Goal: Complete application form: Complete application form

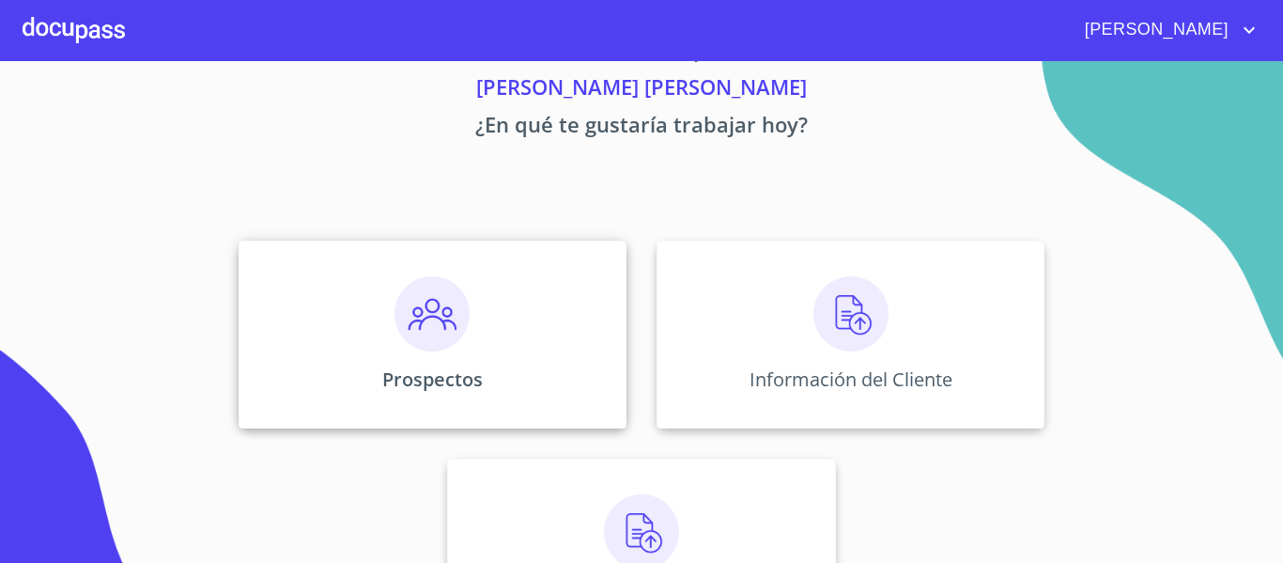
scroll to position [94, 0]
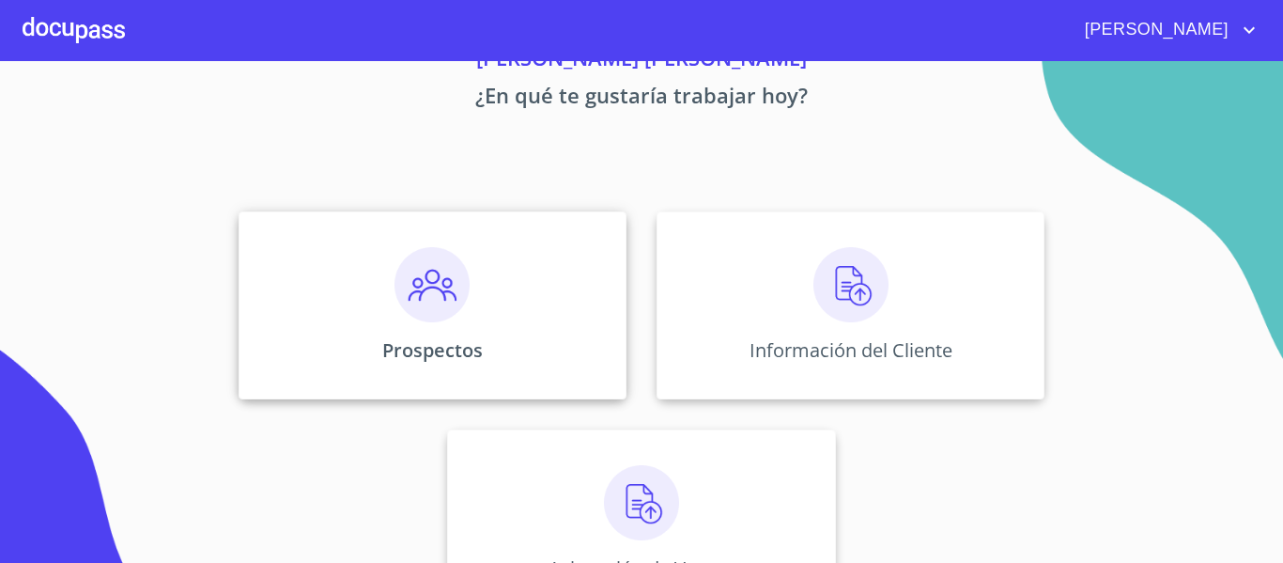
click at [505, 339] on div "Prospectos" at bounding box center [433, 305] width 388 height 188
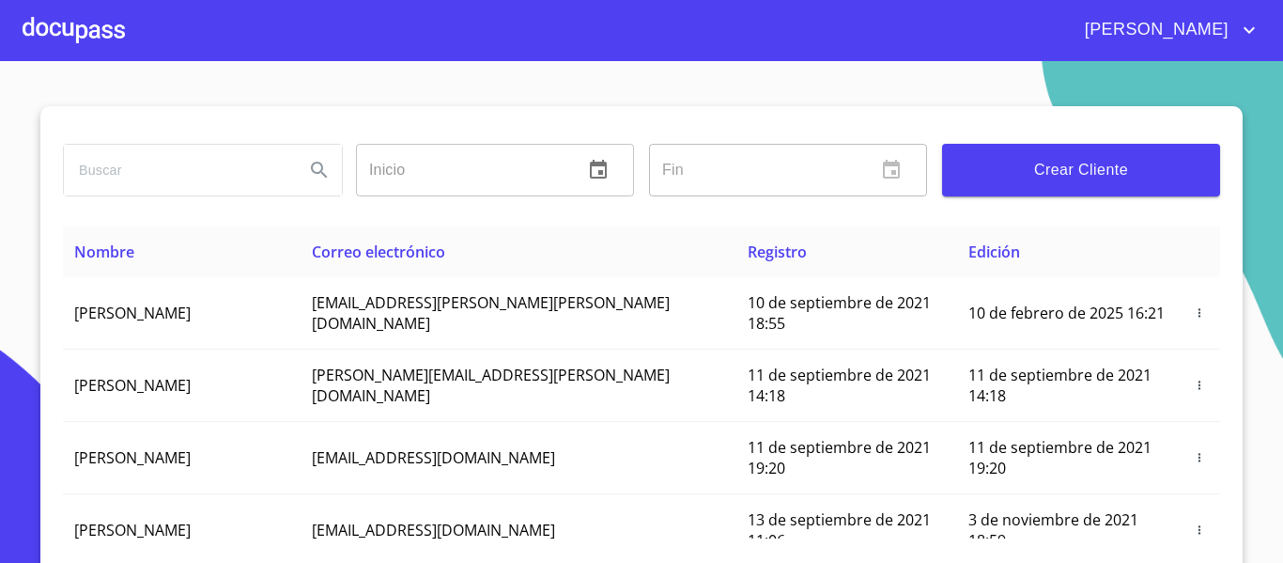
click at [167, 165] on input "search" at bounding box center [176, 170] width 225 height 51
click at [41, 30] on div at bounding box center [74, 30] width 102 height 60
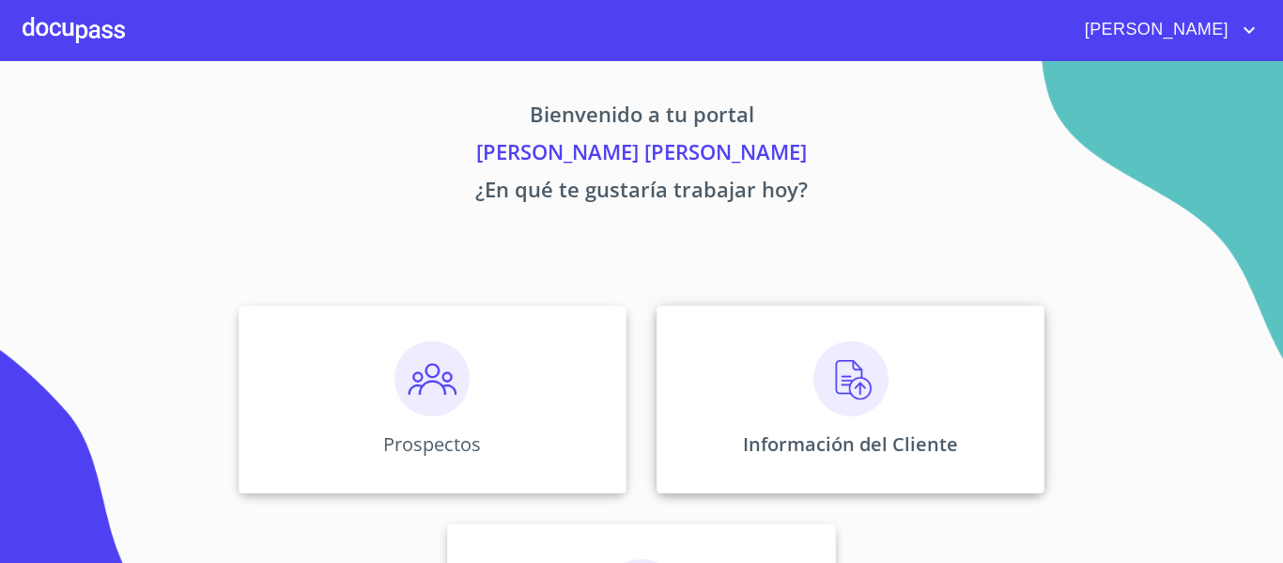
drag, startPoint x: 892, startPoint y: 385, endPoint x: 866, endPoint y: 406, distance: 33.4
click at [866, 406] on img at bounding box center [850, 378] width 75 height 75
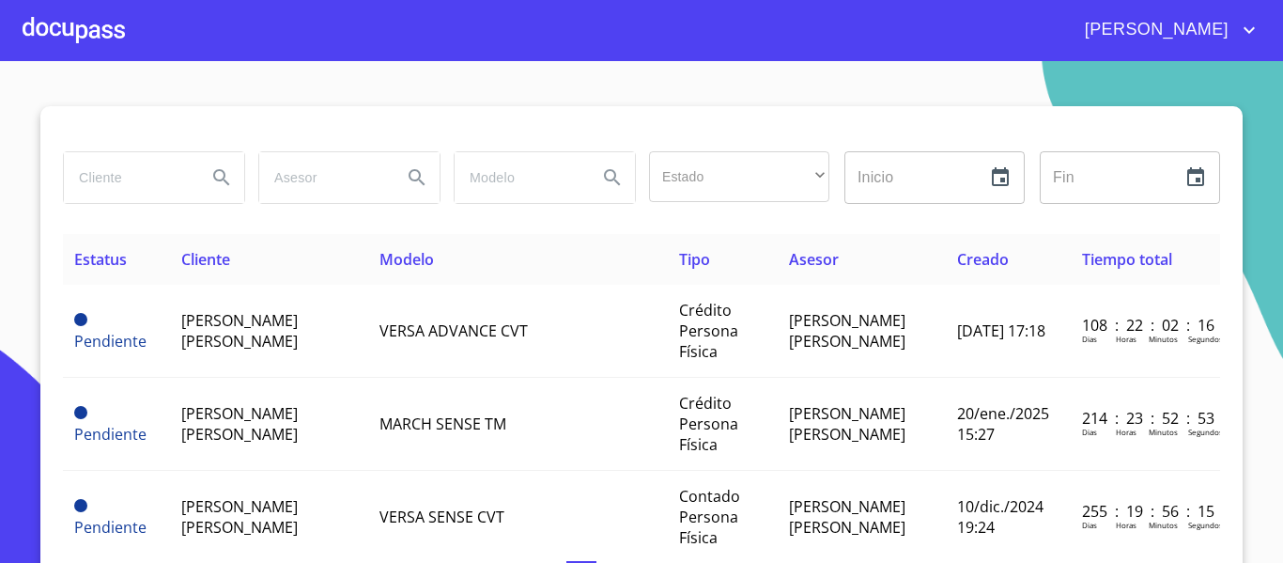
click at [89, 71] on section "Estado ​ ​ Inicio ​ Fin ​ Estatus Cliente Modelo Tipo Asesor Creado Tiempo tota…" at bounding box center [641, 312] width 1283 height 502
click at [98, 43] on div at bounding box center [74, 30] width 102 height 60
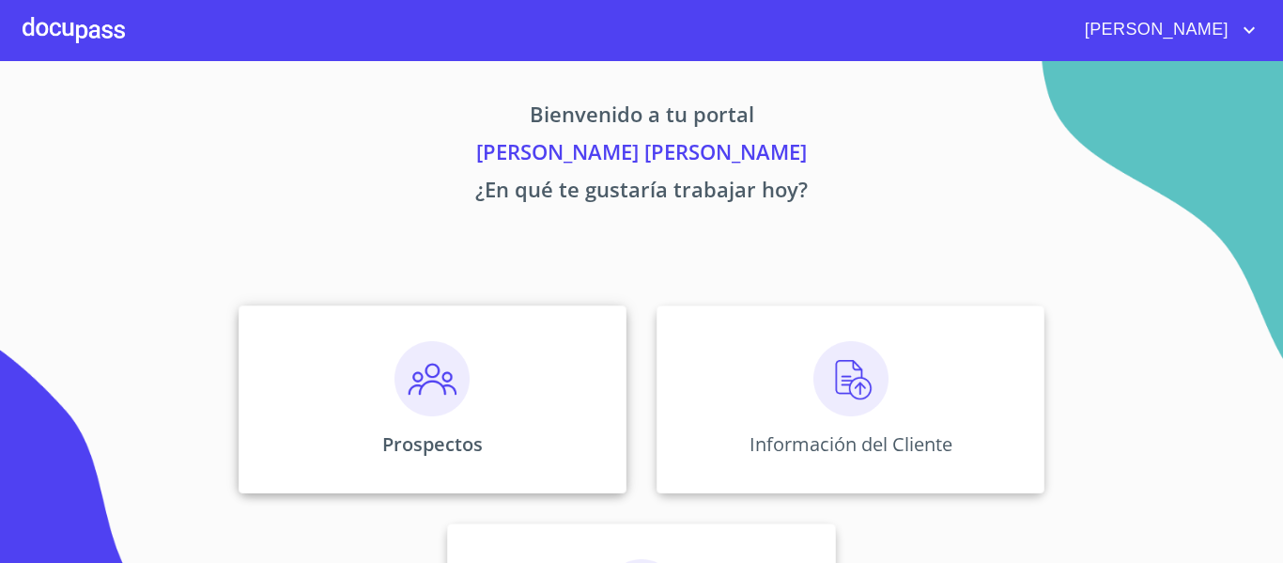
click at [532, 434] on div "Prospectos" at bounding box center [433, 399] width 388 height 188
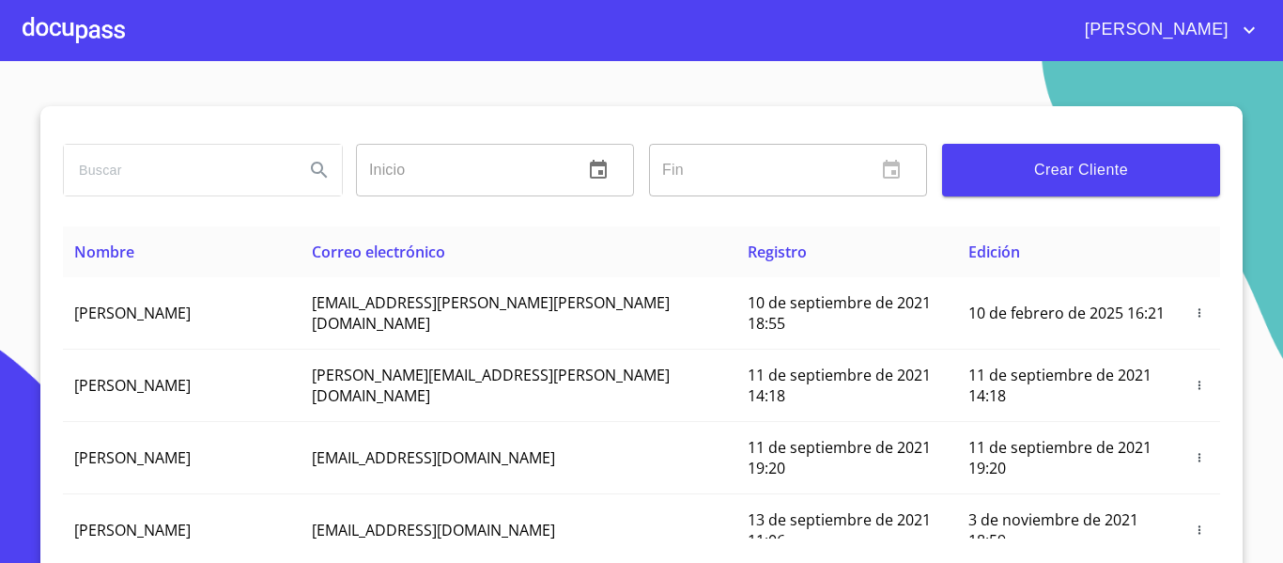
click at [1082, 180] on span "Crear Cliente" at bounding box center [1081, 170] width 248 height 26
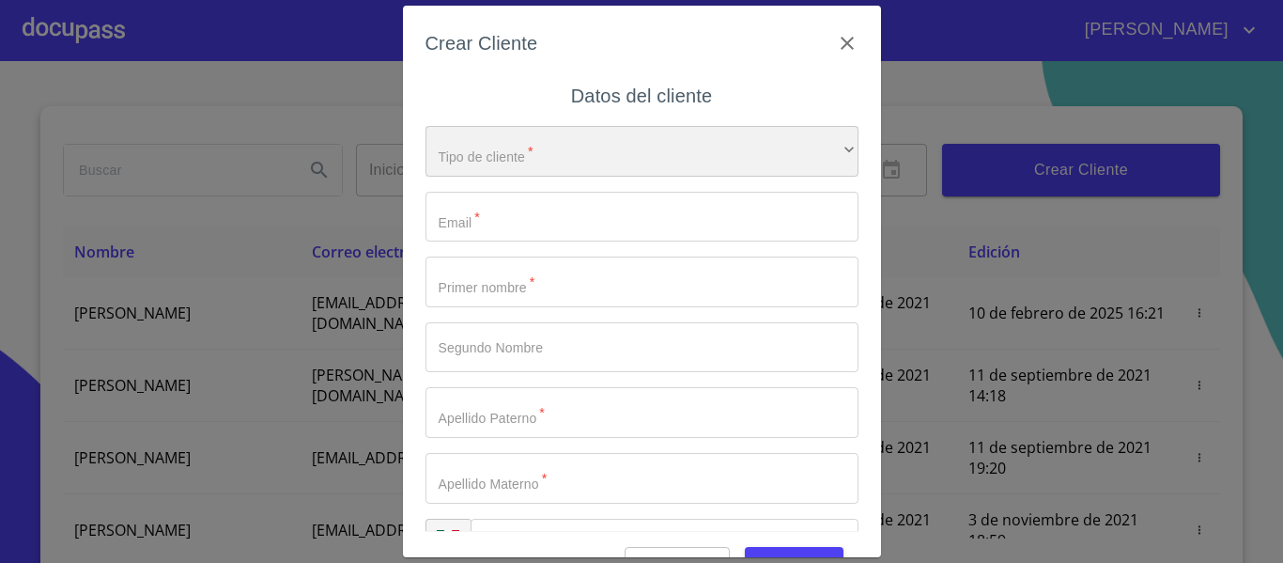
click at [596, 156] on div "​" at bounding box center [641, 151] width 433 height 51
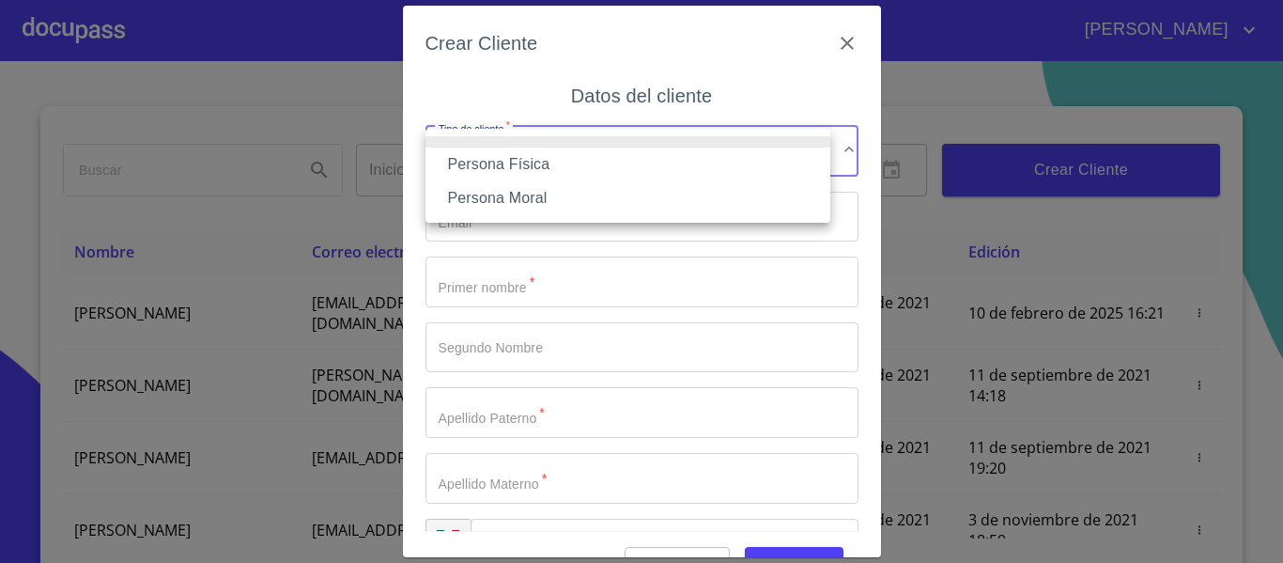
click at [493, 169] on li "Persona Física" at bounding box center [627, 164] width 405 height 34
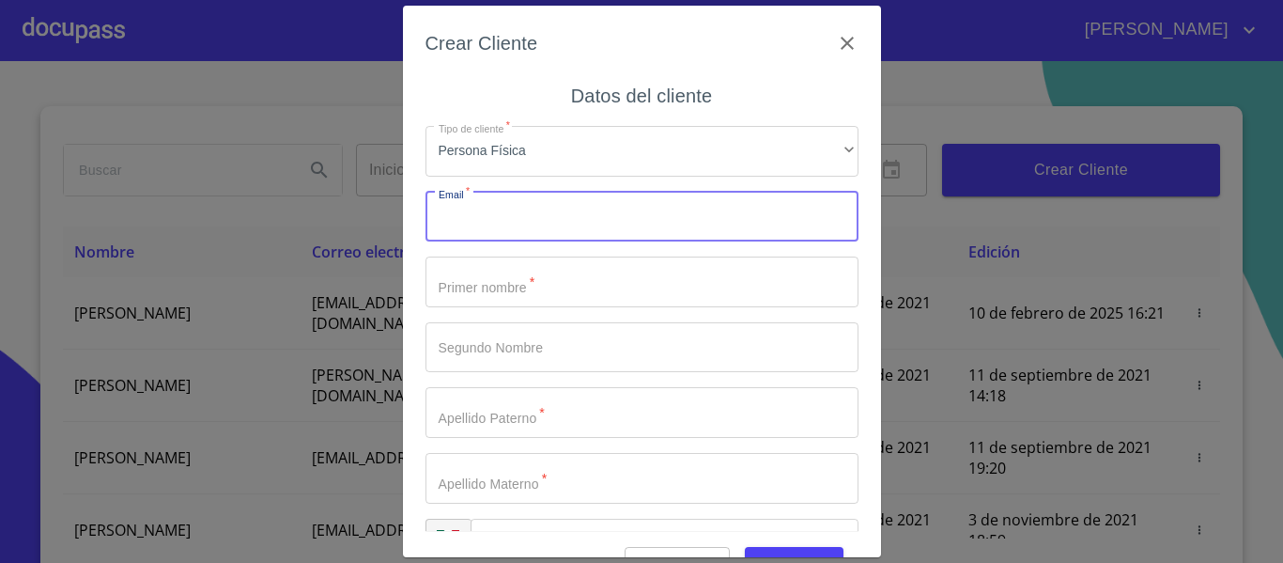
click at [499, 233] on input "Tipo de cliente   *" at bounding box center [641, 217] width 433 height 51
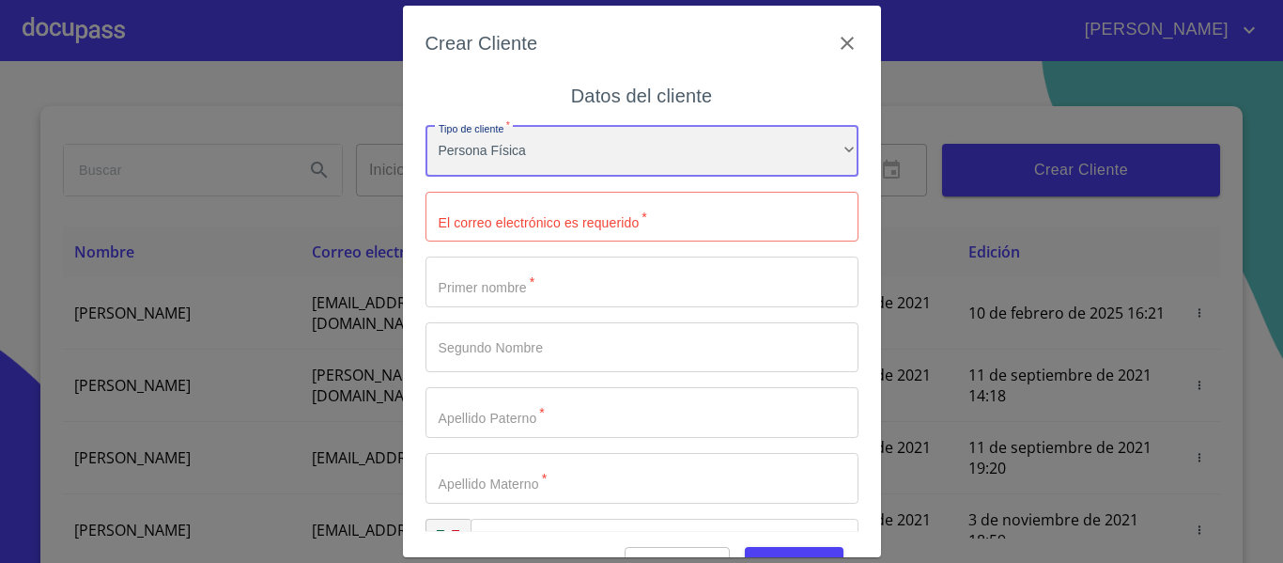
click at [520, 146] on div "Persona Física" at bounding box center [641, 151] width 433 height 51
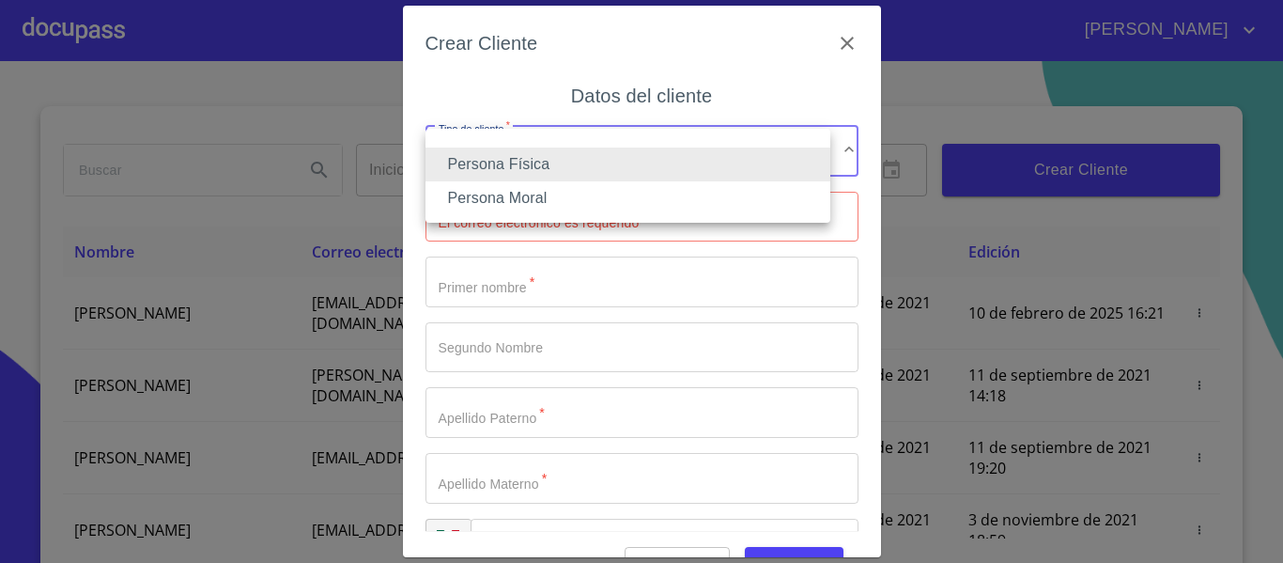
click at [520, 154] on li "Persona Física" at bounding box center [627, 164] width 405 height 34
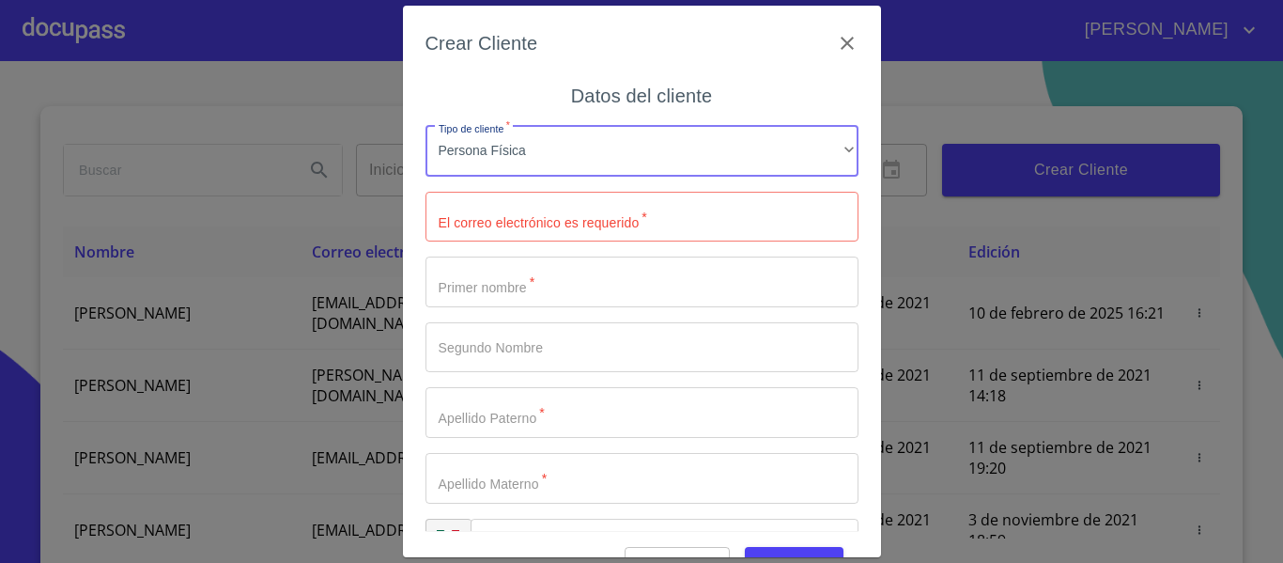
click at [492, 216] on input "Tipo de cliente   *" at bounding box center [641, 217] width 433 height 51
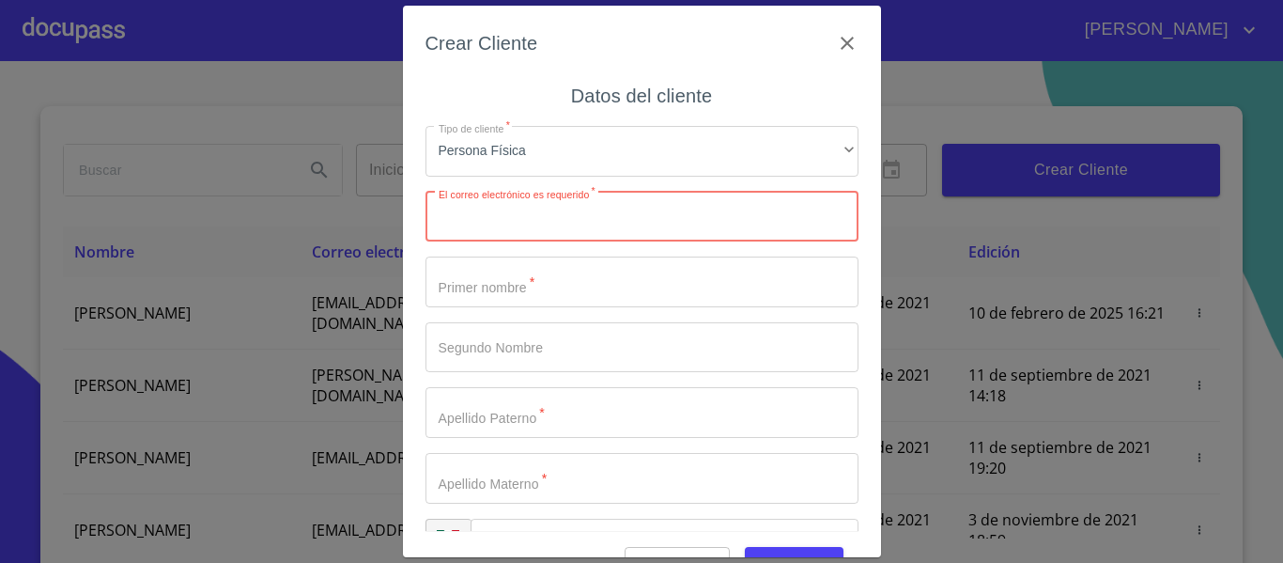
click at [472, 218] on input "Tipo de cliente   *" at bounding box center [641, 217] width 433 height 51
paste input "[EMAIL_ADDRESS][DOMAIN_NAME]"
click at [459, 226] on input "[EMAIL_ADDRESS][DOMAIN_NAME]" at bounding box center [608, 217] width 367 height 51
click at [456, 220] on input "[EMAIL_ADDRESS][DOMAIN_NAME]" at bounding box center [608, 217] width 367 height 51
type input "[EMAIL_ADDRESS][DOMAIN_NAME]"
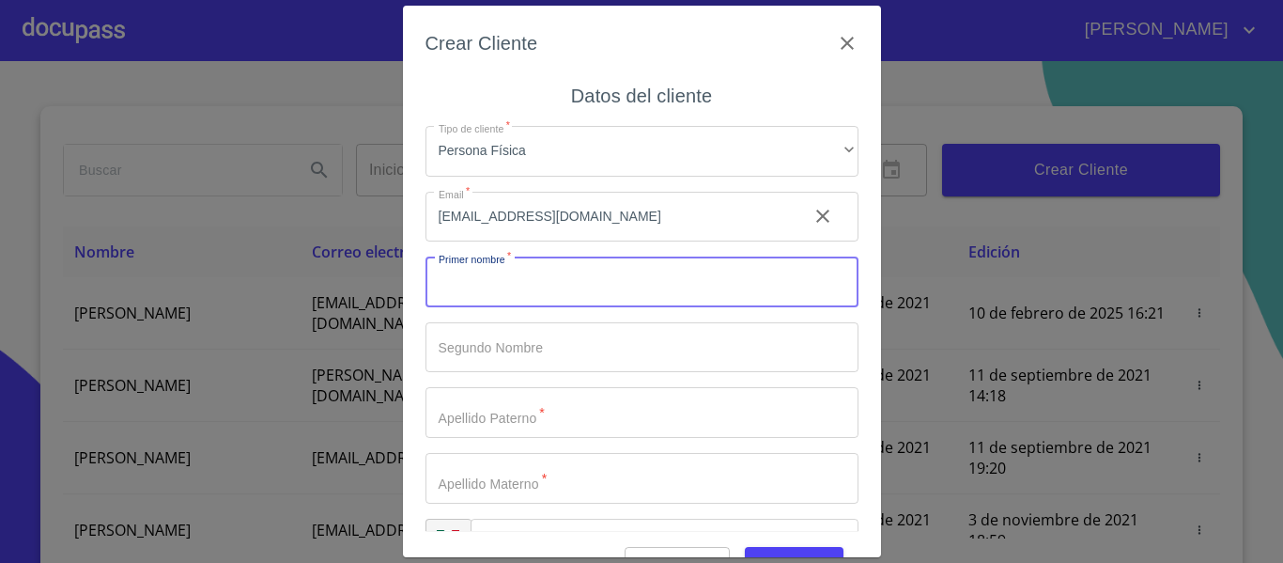
click at [495, 266] on input "Tipo de cliente   *" at bounding box center [641, 281] width 433 height 51
type input "h"
type input "[PERSON_NAME]"
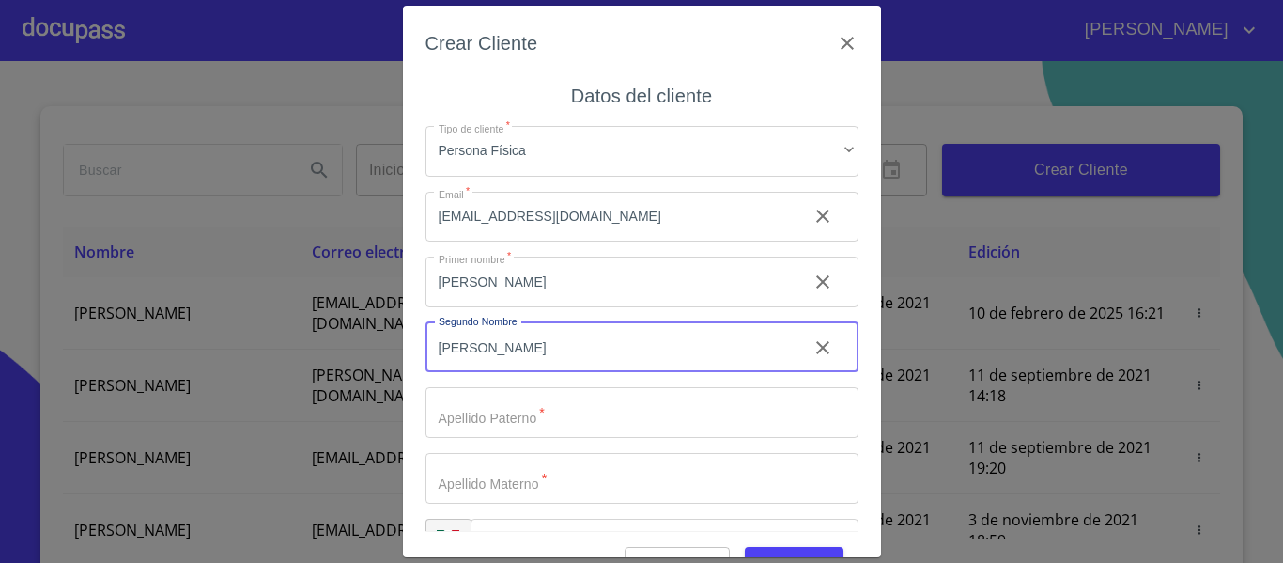
type input "[PERSON_NAME]"
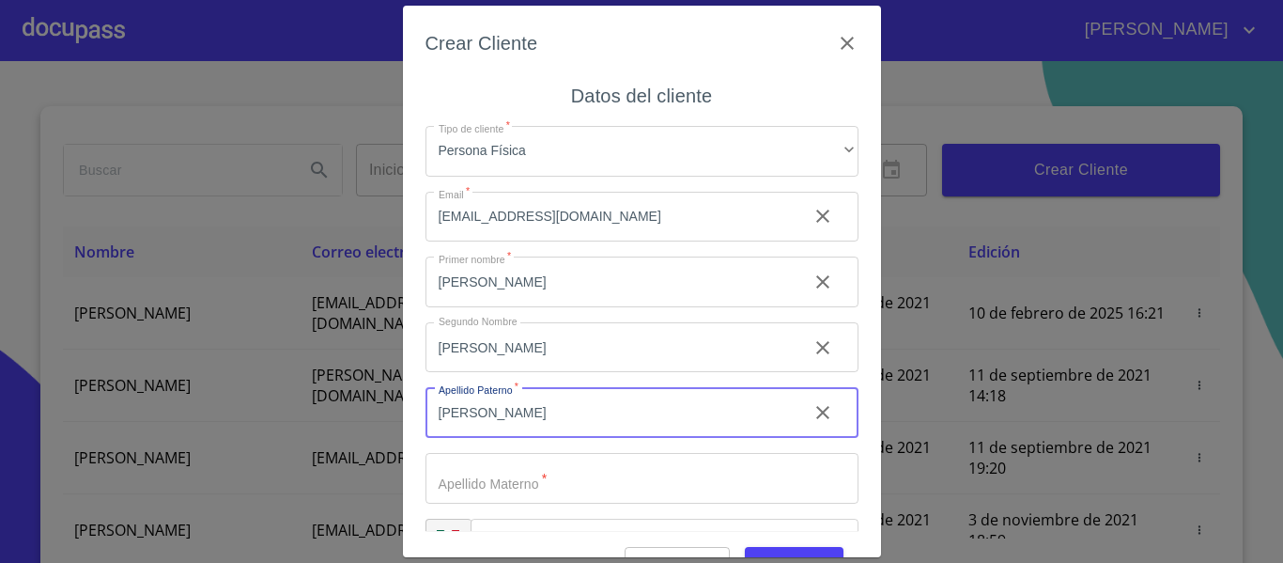
type input "[PERSON_NAME]"
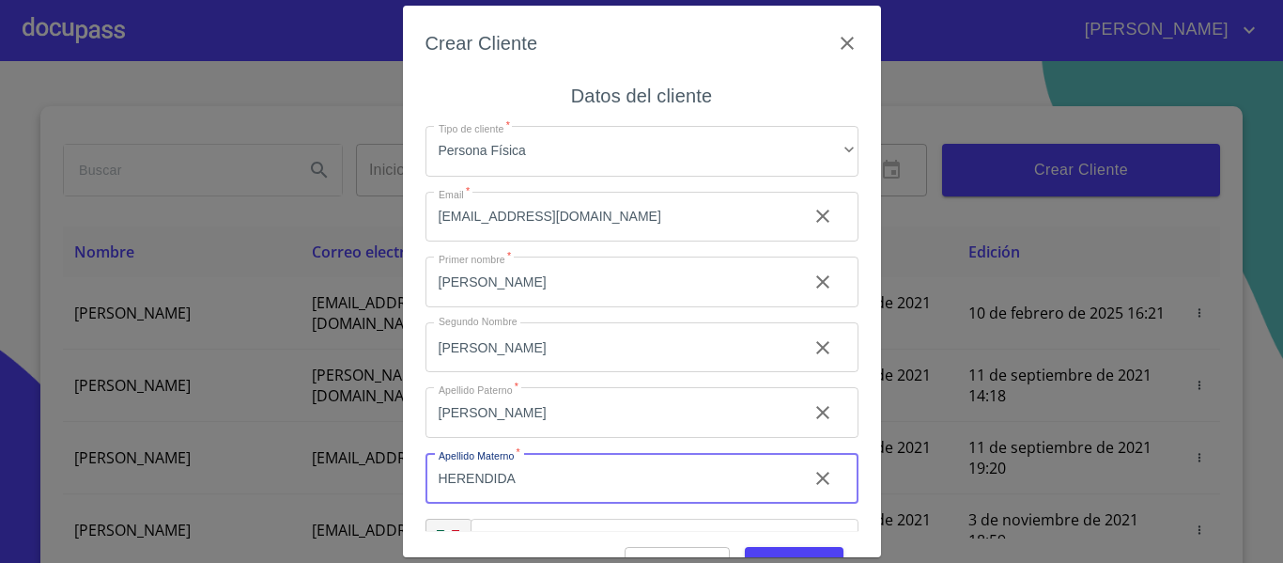
scroll to position [54, 0]
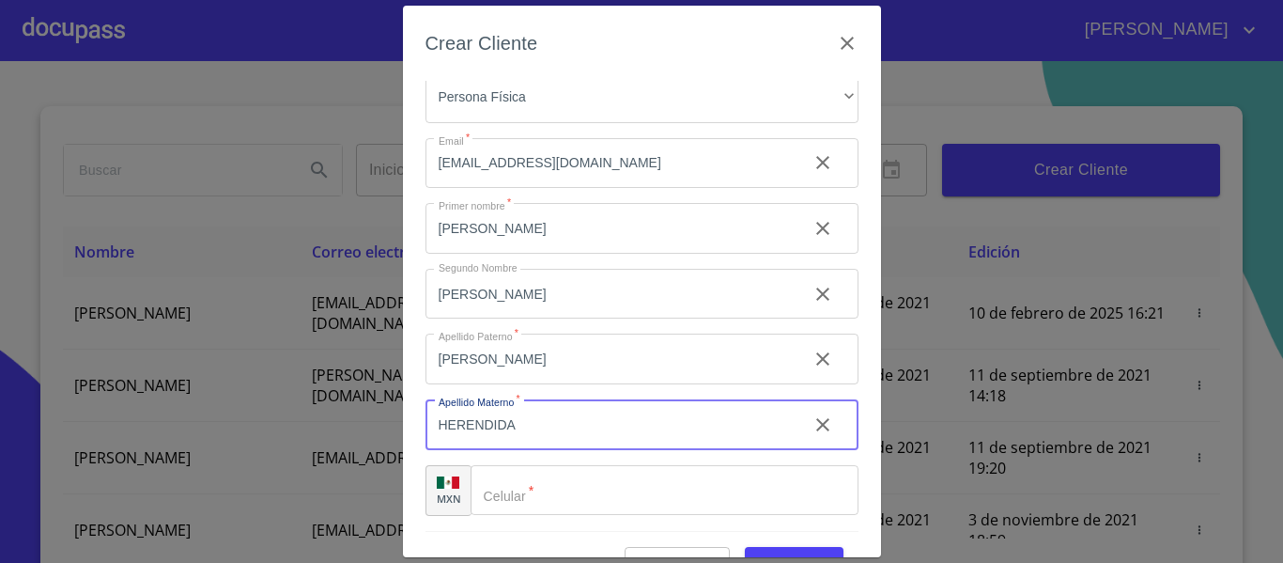
type input "HERENDIDA"
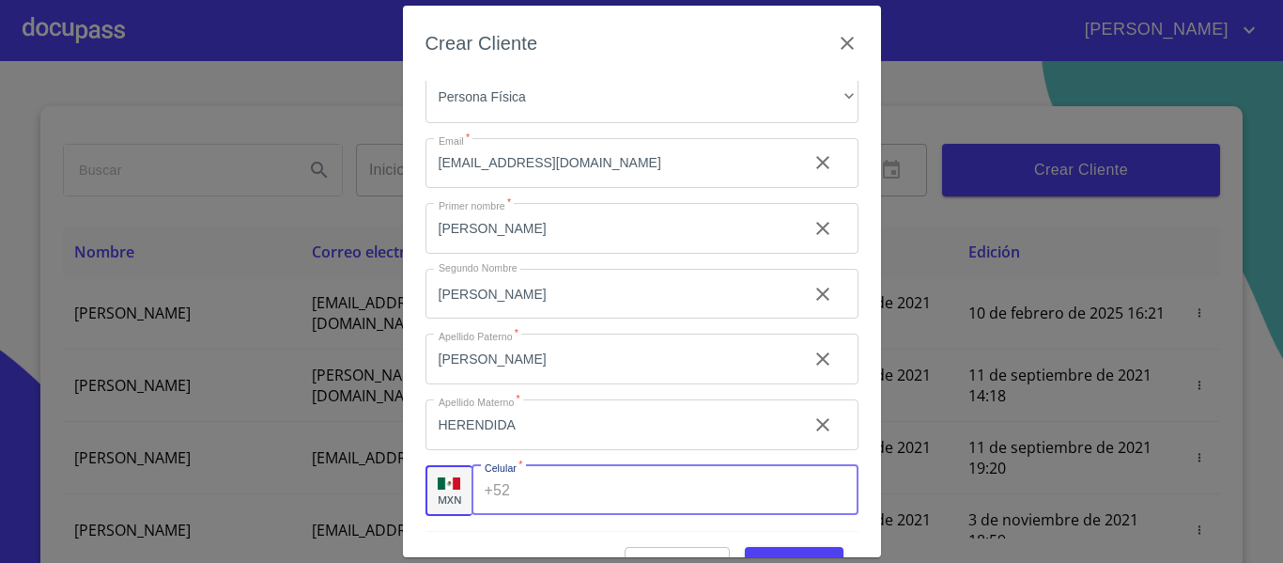
click at [654, 488] on input "Tipo de cliente   *" at bounding box center [688, 490] width 340 height 51
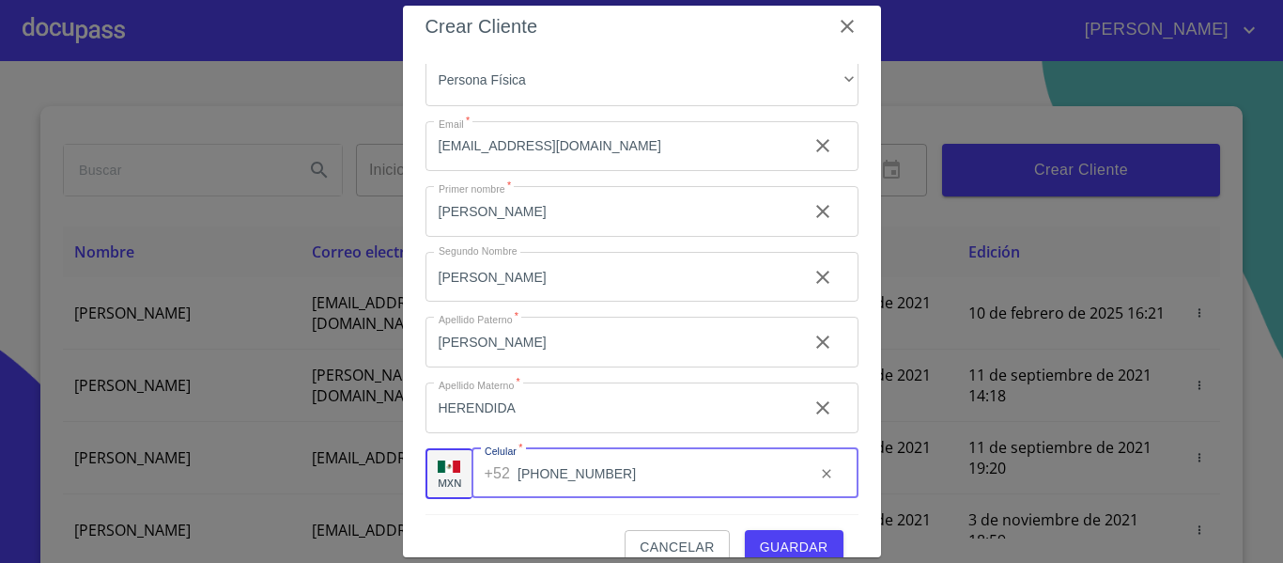
scroll to position [47, 0]
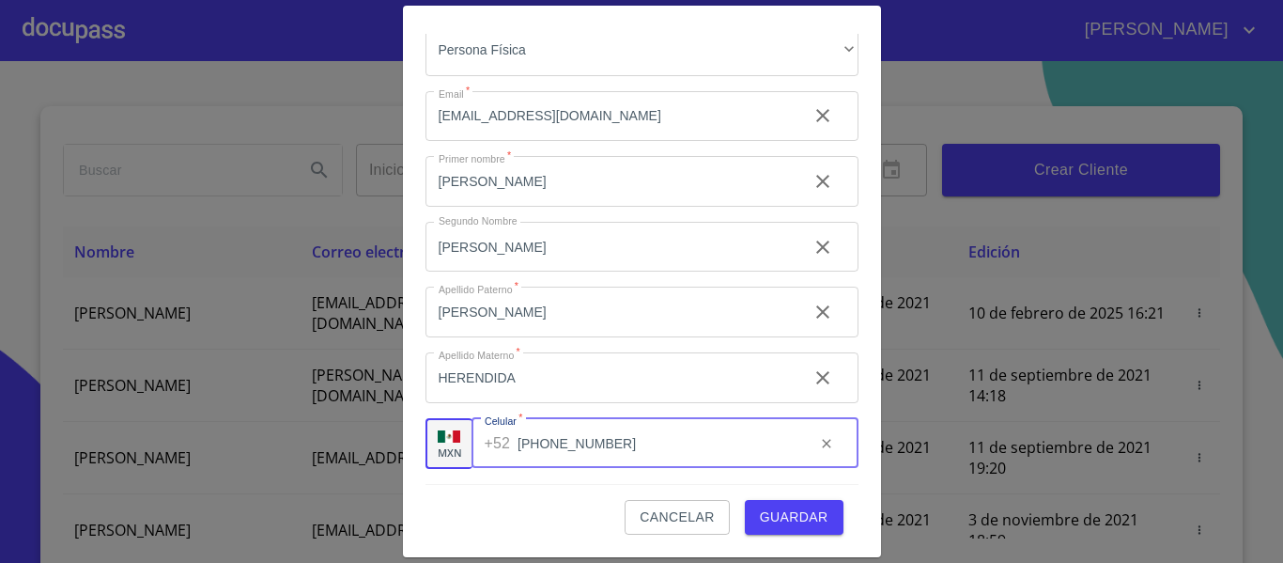
type input "[PHONE_NUMBER]"
click at [792, 518] on span "Guardar" at bounding box center [794, 516] width 69 height 23
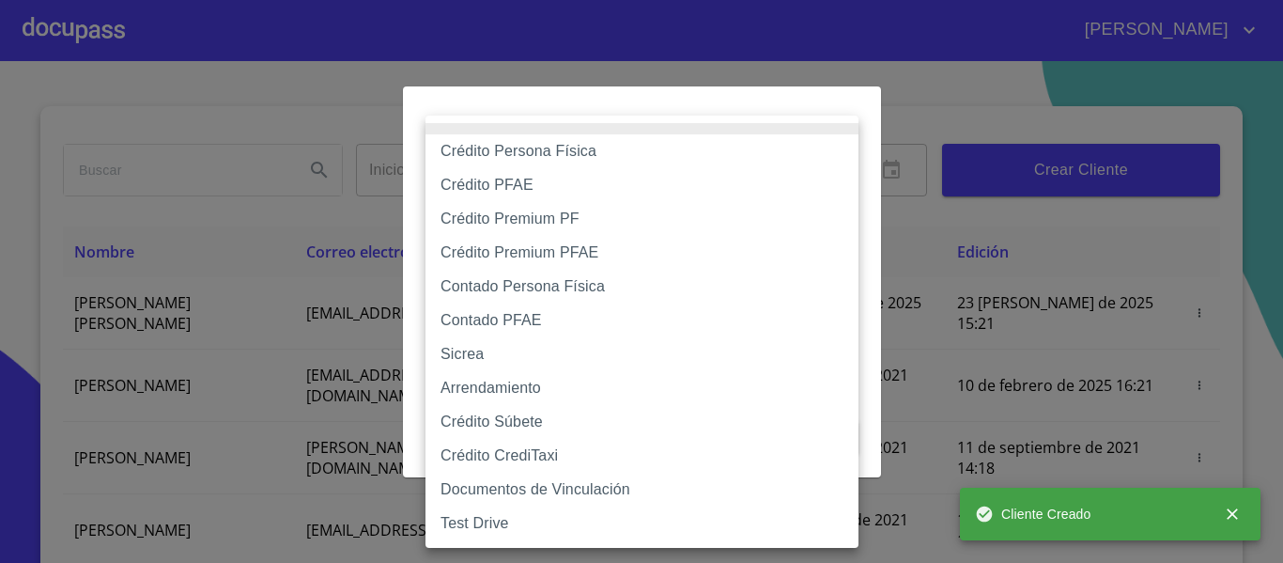
click at [588, 203] on body "[PERSON_NAME] ​ Fin ​ Crear Cliente Nombre Correo electrónico Registro Edición …" at bounding box center [641, 281] width 1283 height 563
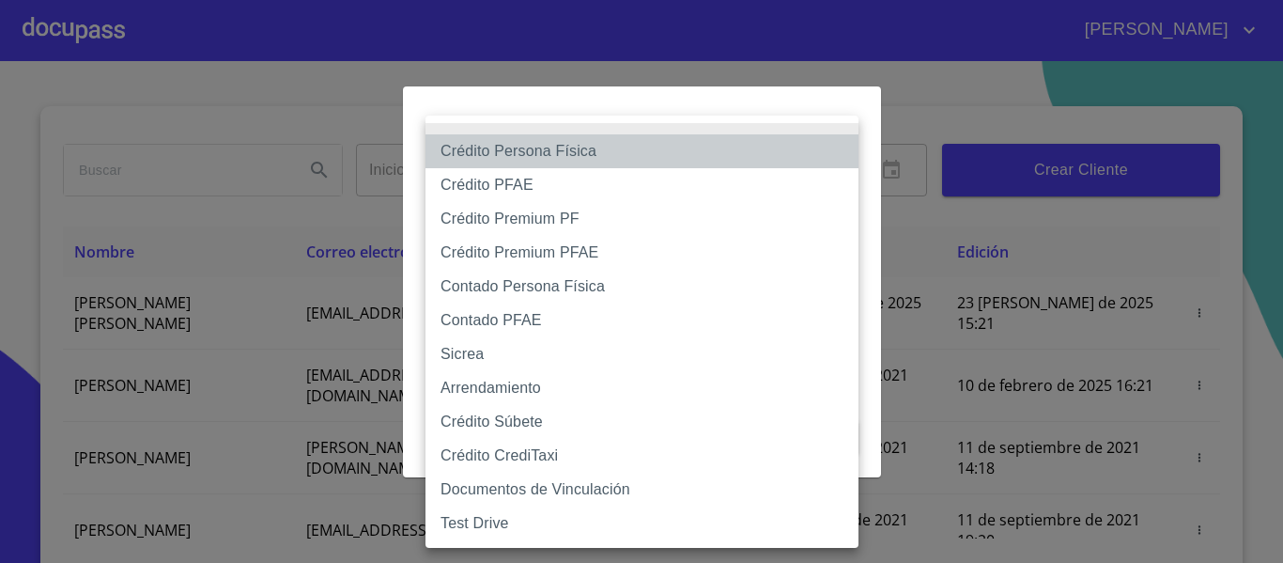
click at [596, 162] on li "Crédito Persona Física" at bounding box center [641, 151] width 433 height 34
type input "6009fb3c7d1714eb8809aa97"
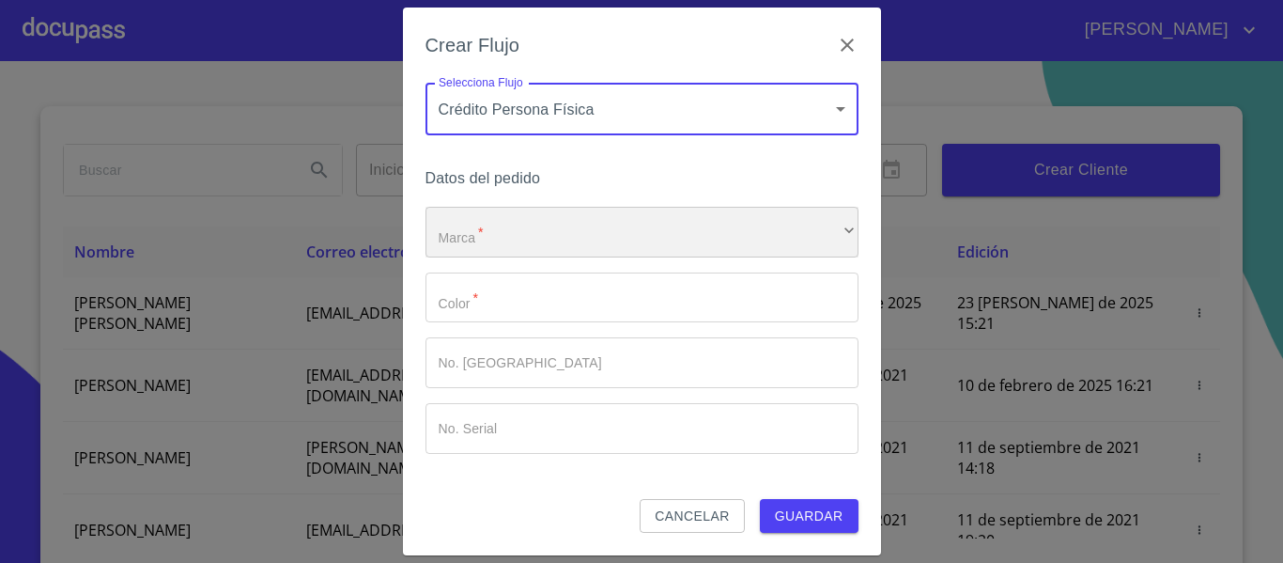
click at [577, 217] on div "​" at bounding box center [641, 232] width 433 height 51
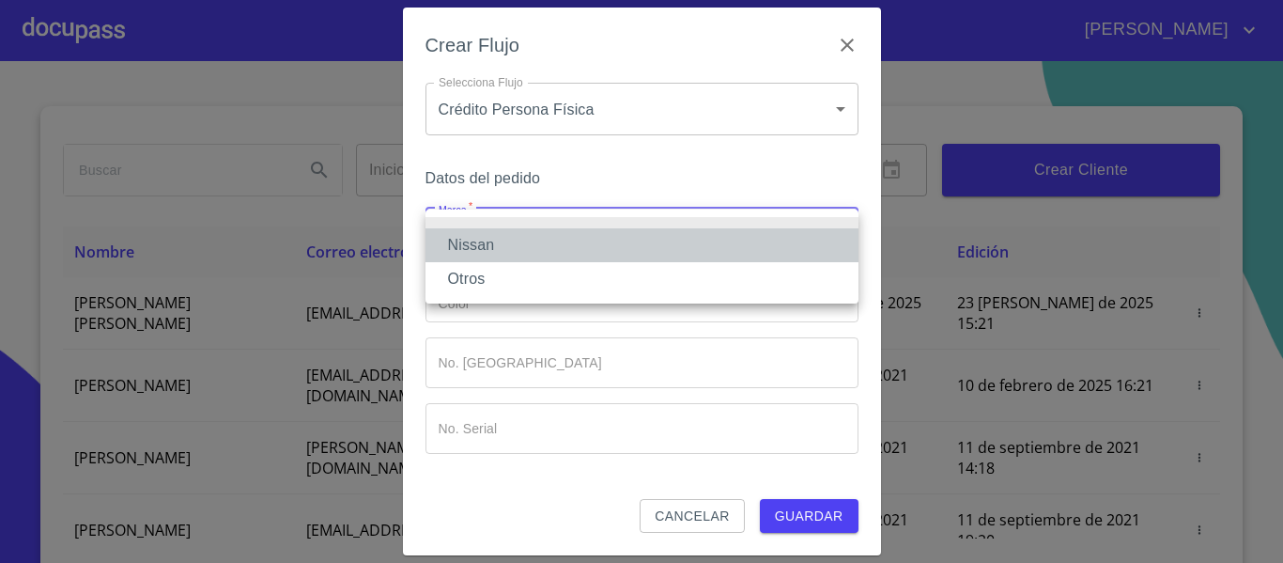
click at [567, 235] on li "Nissan" at bounding box center [641, 245] width 433 height 34
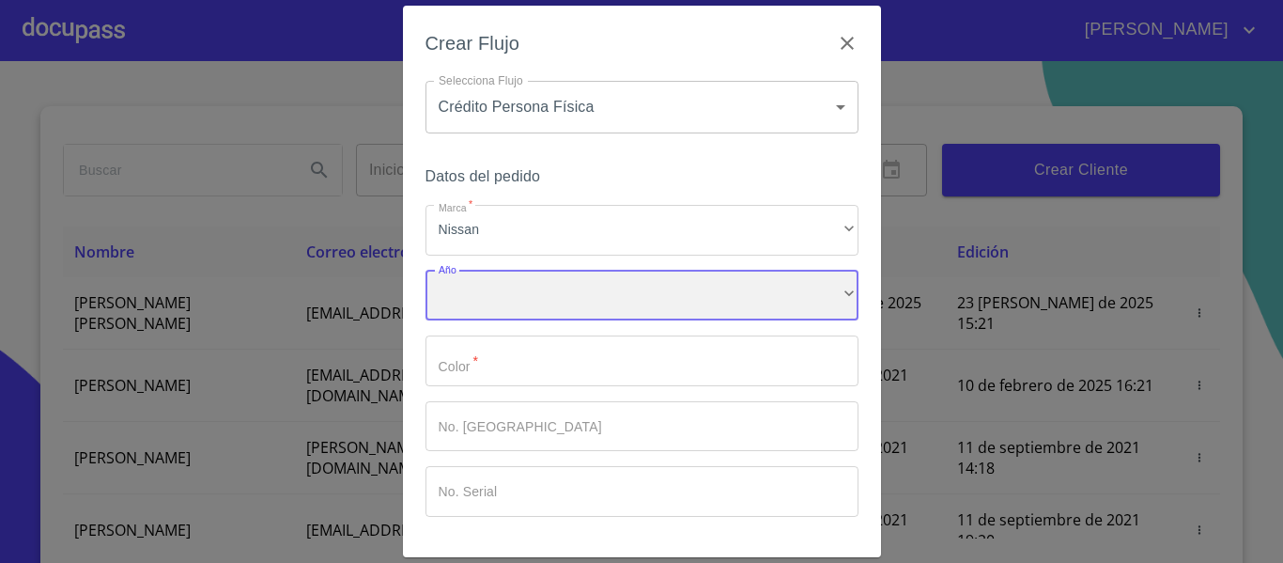
click at [559, 287] on div "​" at bounding box center [641, 295] width 433 height 51
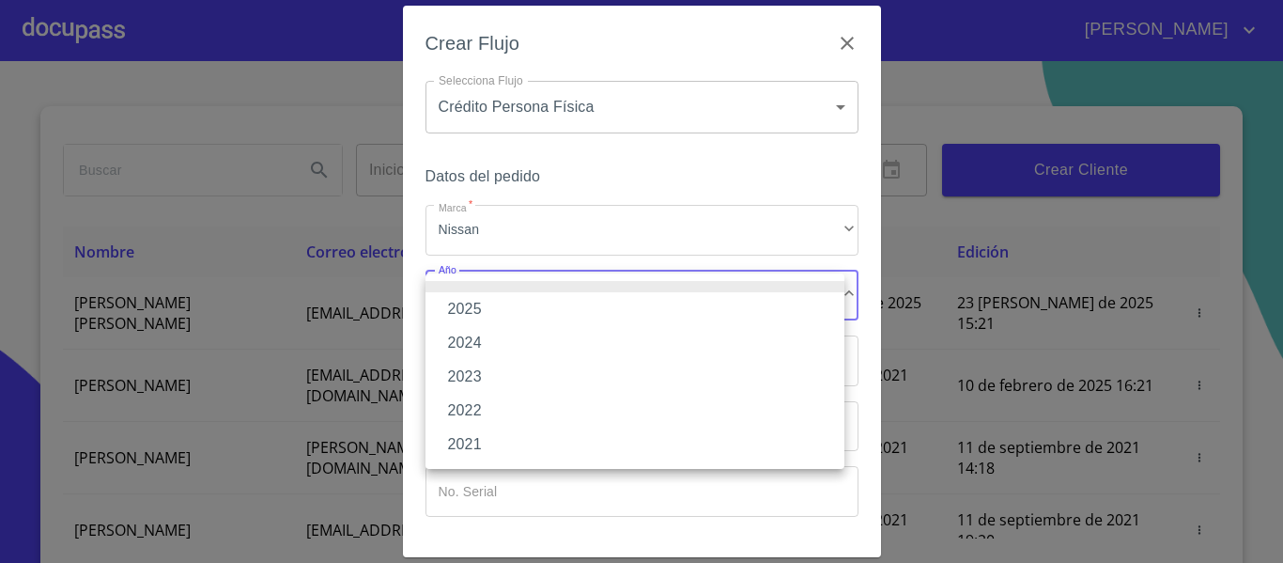
click at [548, 303] on li "2025" at bounding box center [634, 309] width 419 height 34
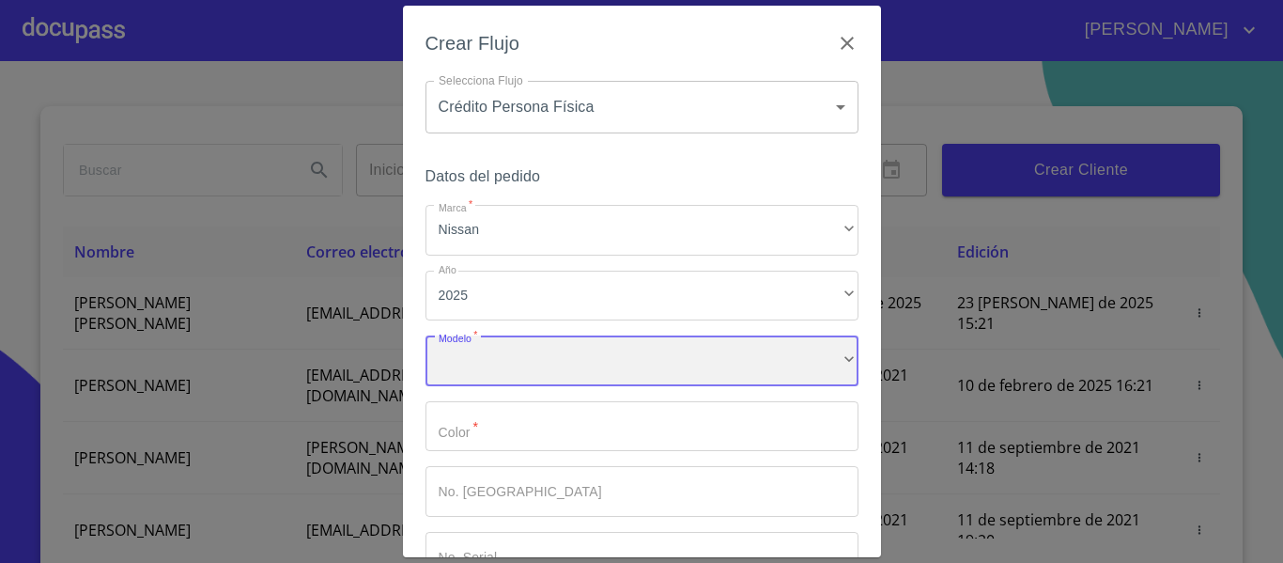
click at [548, 364] on div "​" at bounding box center [641, 360] width 433 height 51
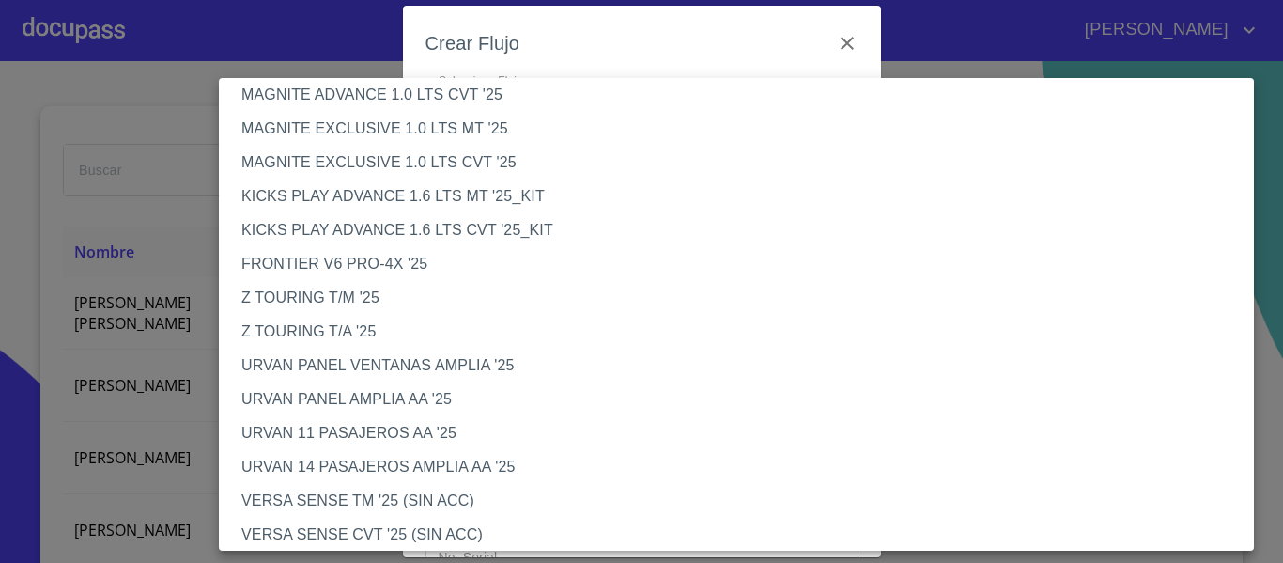
scroll to position [376, 0]
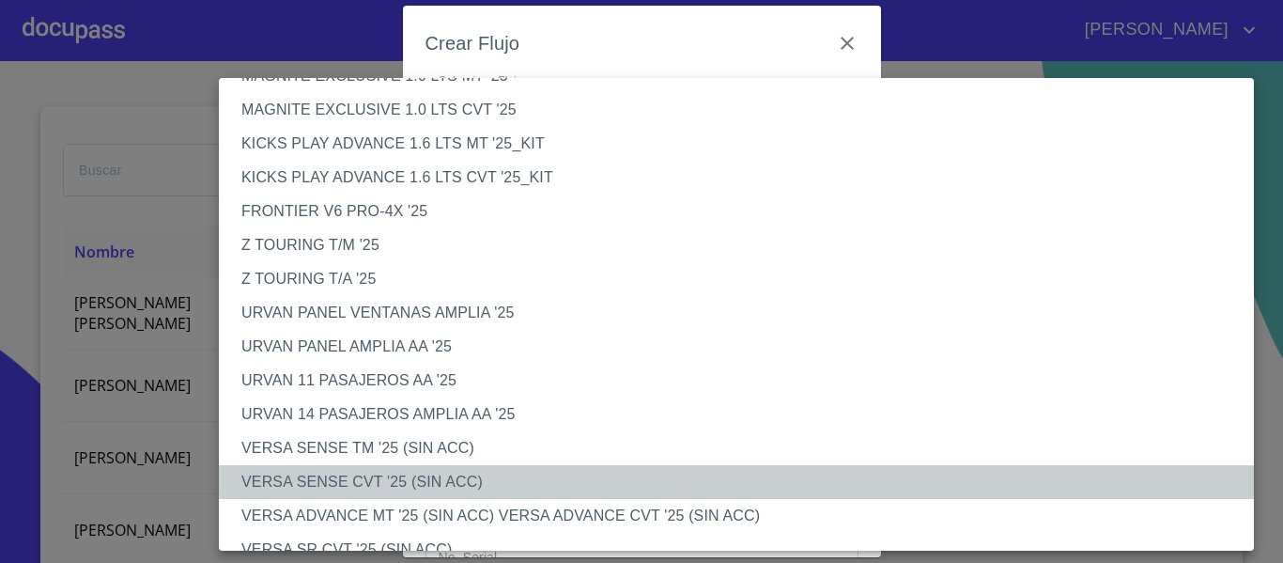
click at [441, 478] on li "VERSA SENSE CVT '25 (SIN ACC)" at bounding box center [743, 482] width 1049 height 34
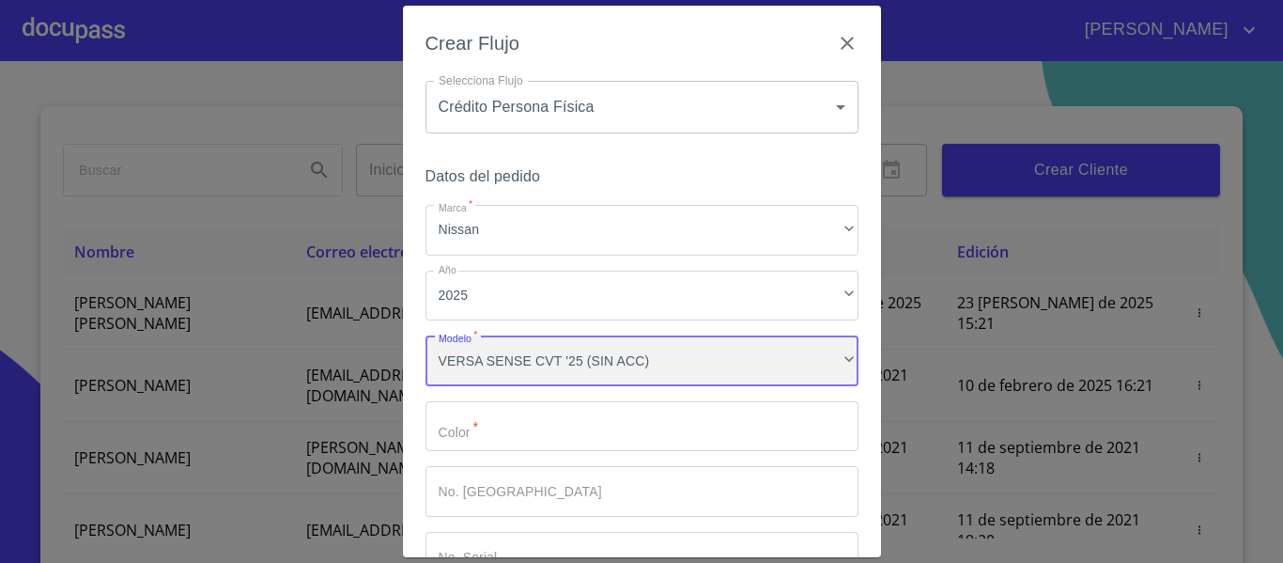
scroll to position [94, 0]
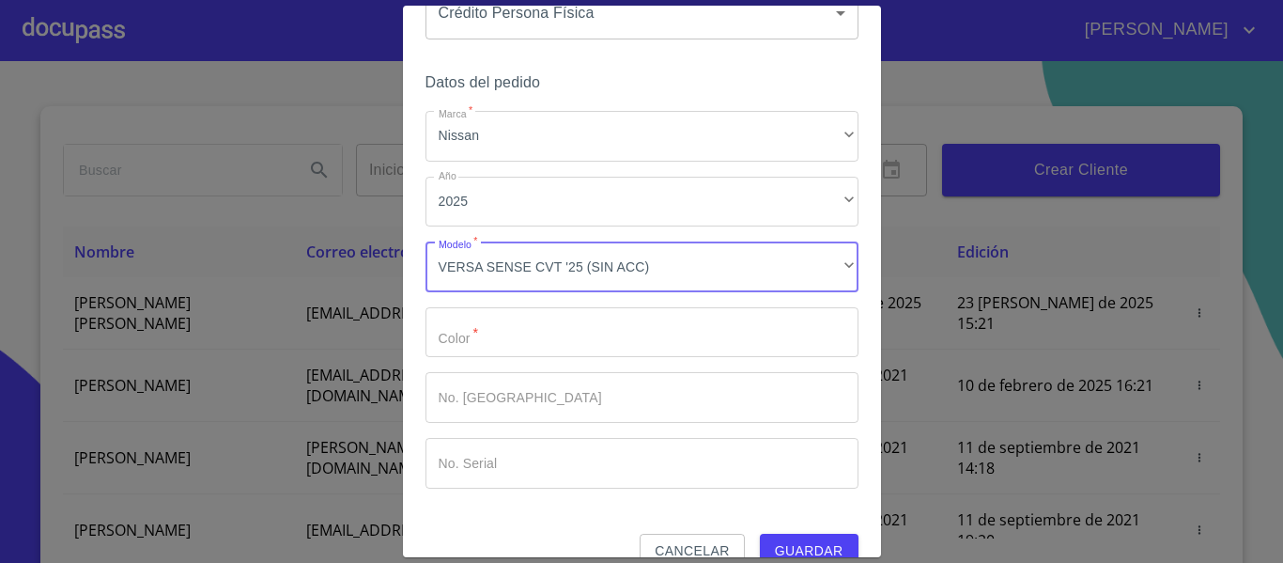
click at [543, 349] on input "Marca   *" at bounding box center [641, 332] width 433 height 51
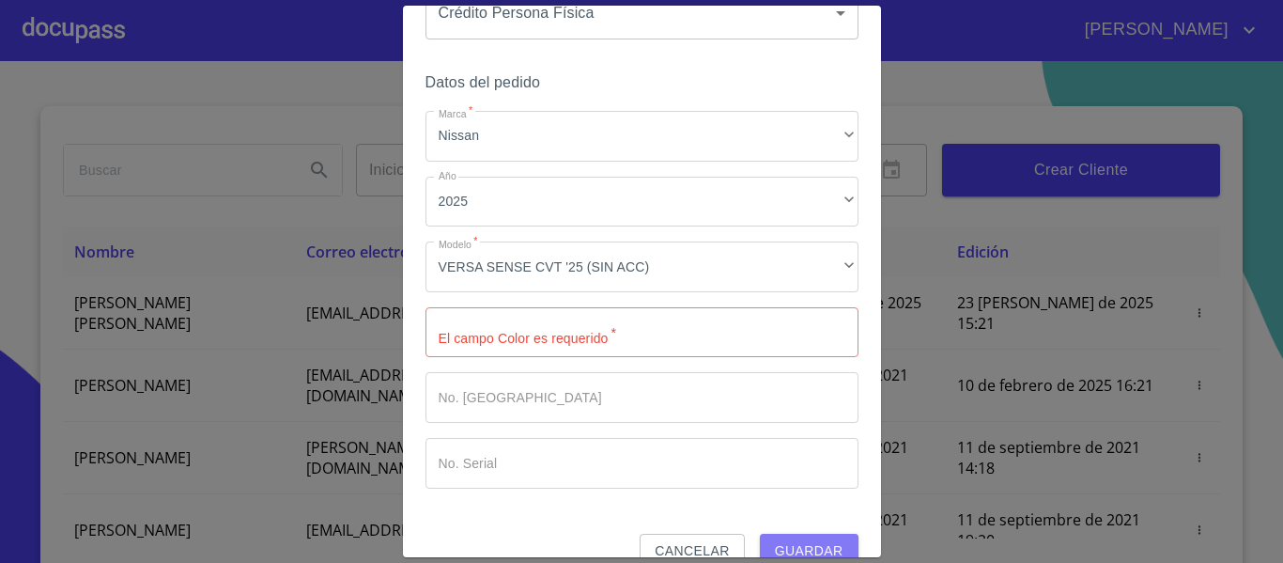
click at [778, 545] on span "Guardar" at bounding box center [809, 550] width 69 height 23
type input "BLANCO"
click at [812, 552] on span "Guardar" at bounding box center [809, 550] width 69 height 23
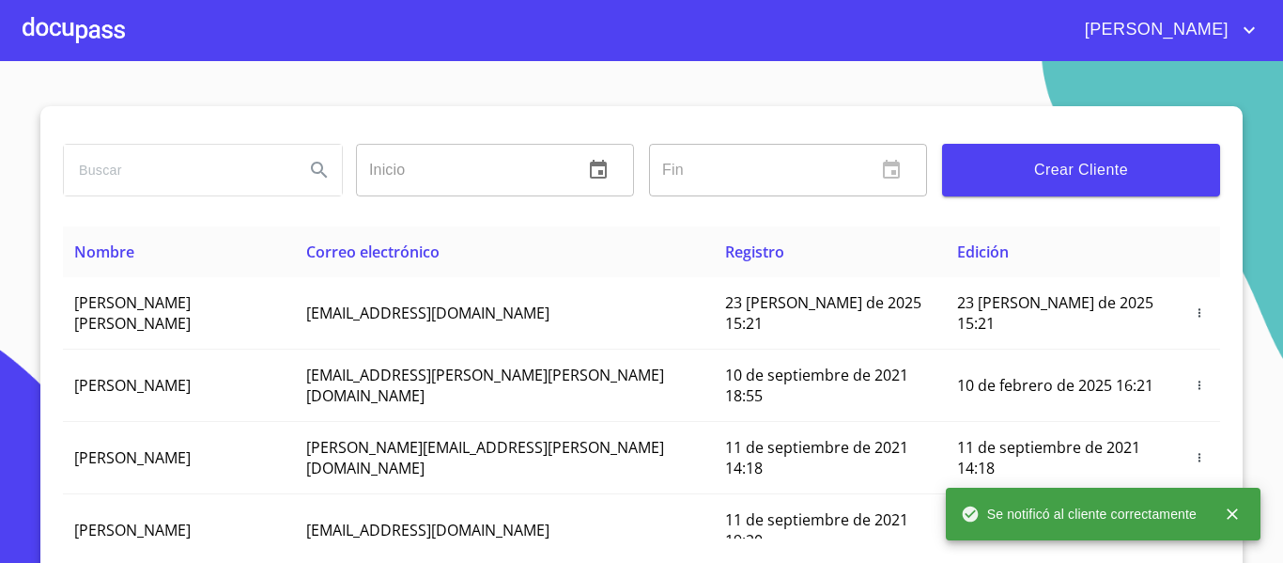
click at [82, 23] on div at bounding box center [74, 30] width 102 height 60
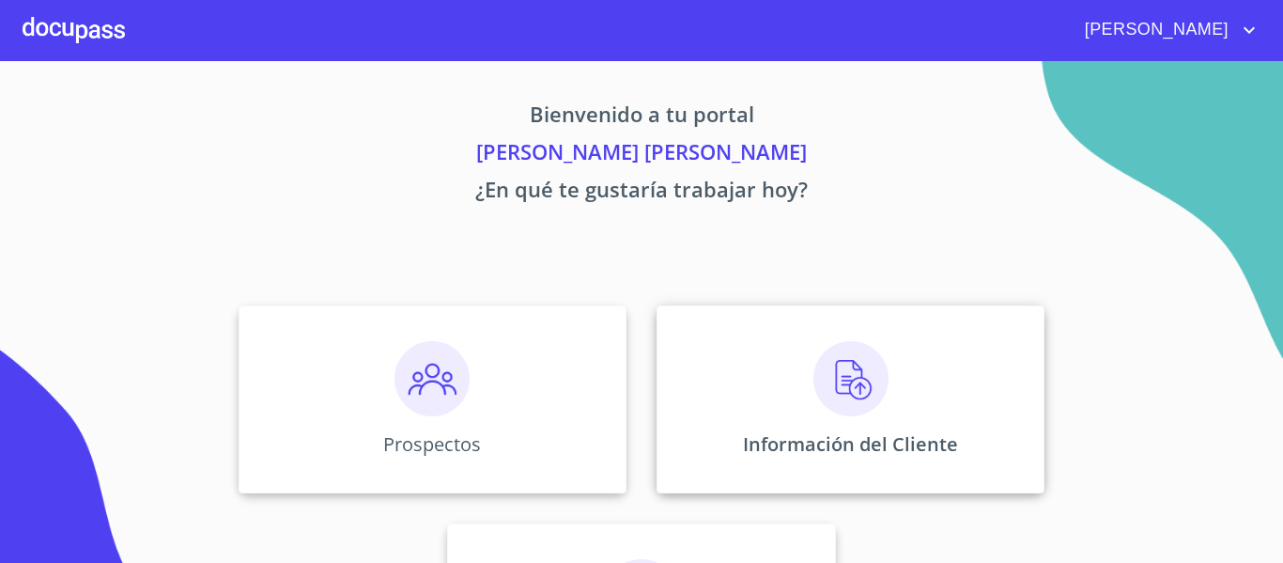
click at [755, 331] on div "Información del Cliente" at bounding box center [851, 399] width 388 height 188
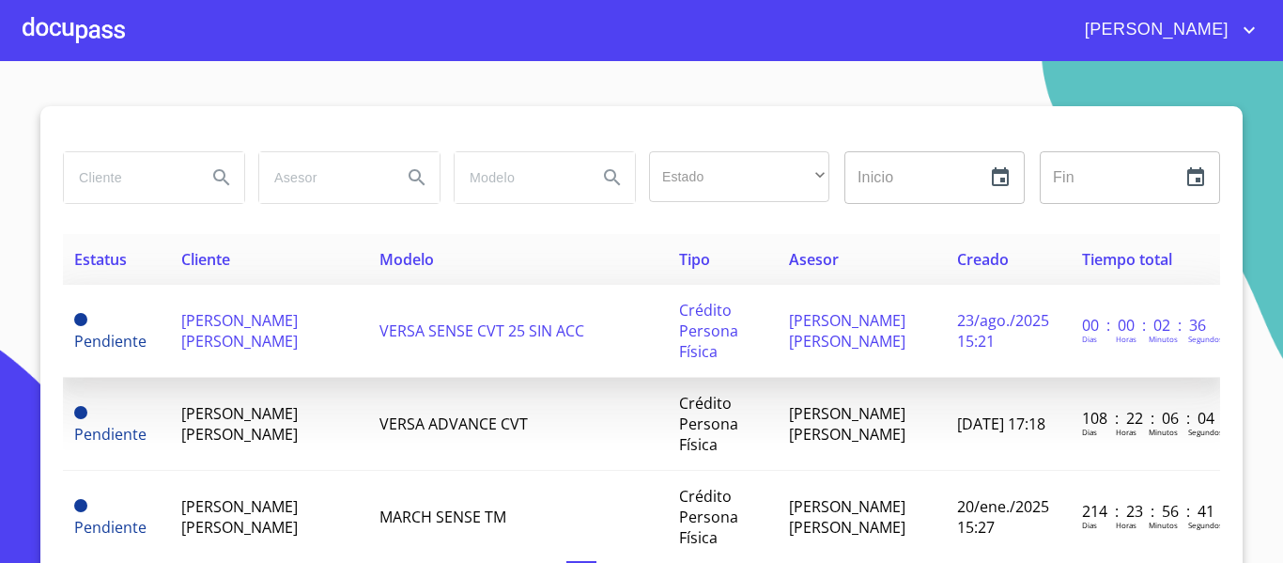
click at [286, 314] on span "[PERSON_NAME] [PERSON_NAME]" at bounding box center [239, 330] width 116 height 41
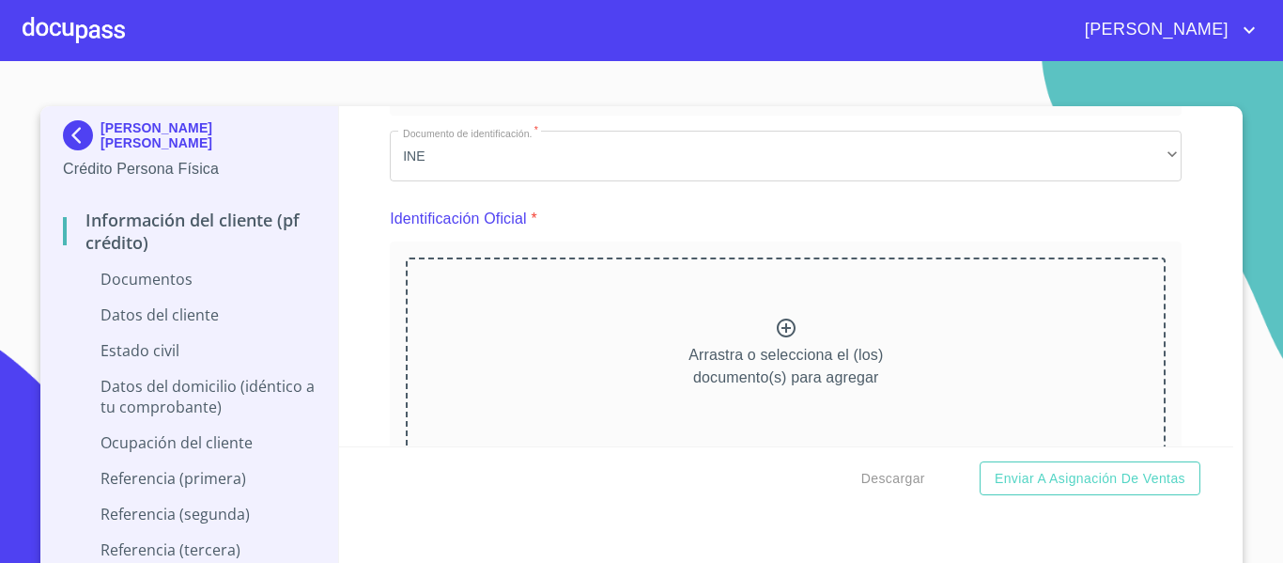
scroll to position [188, 0]
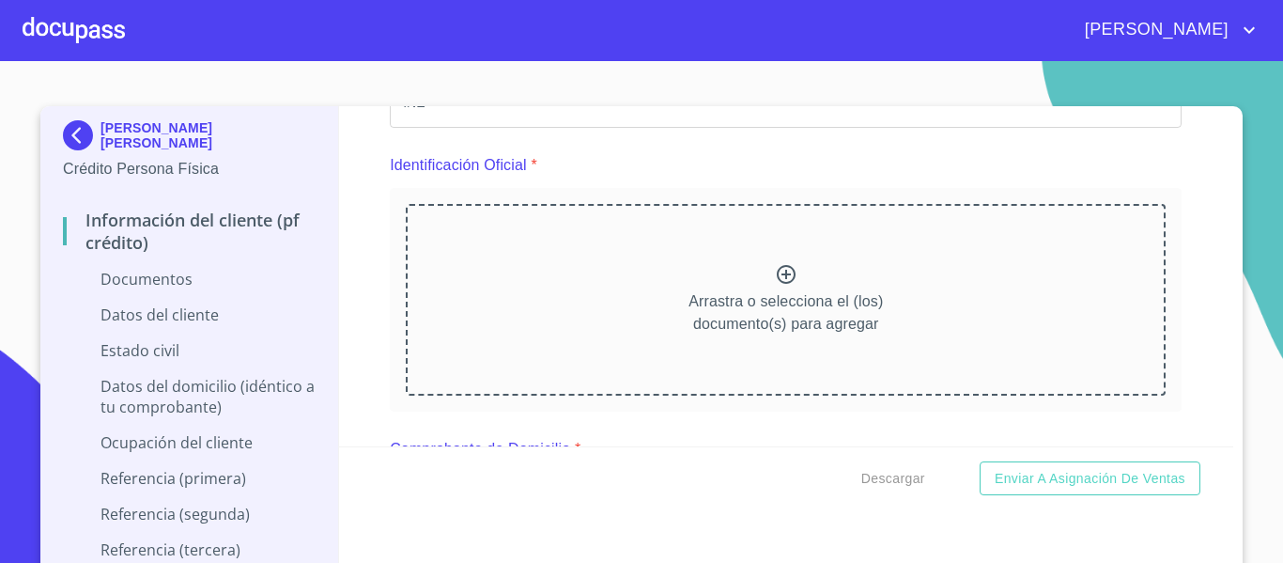
click at [777, 274] on icon at bounding box center [786, 274] width 19 height 19
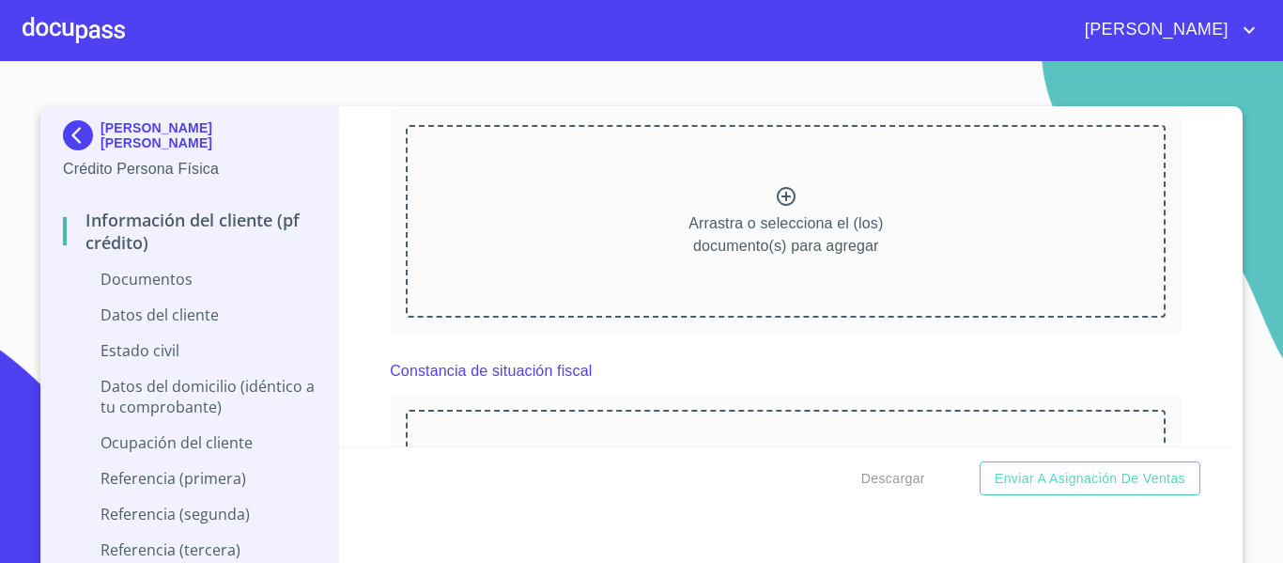
scroll to position [2160, 0]
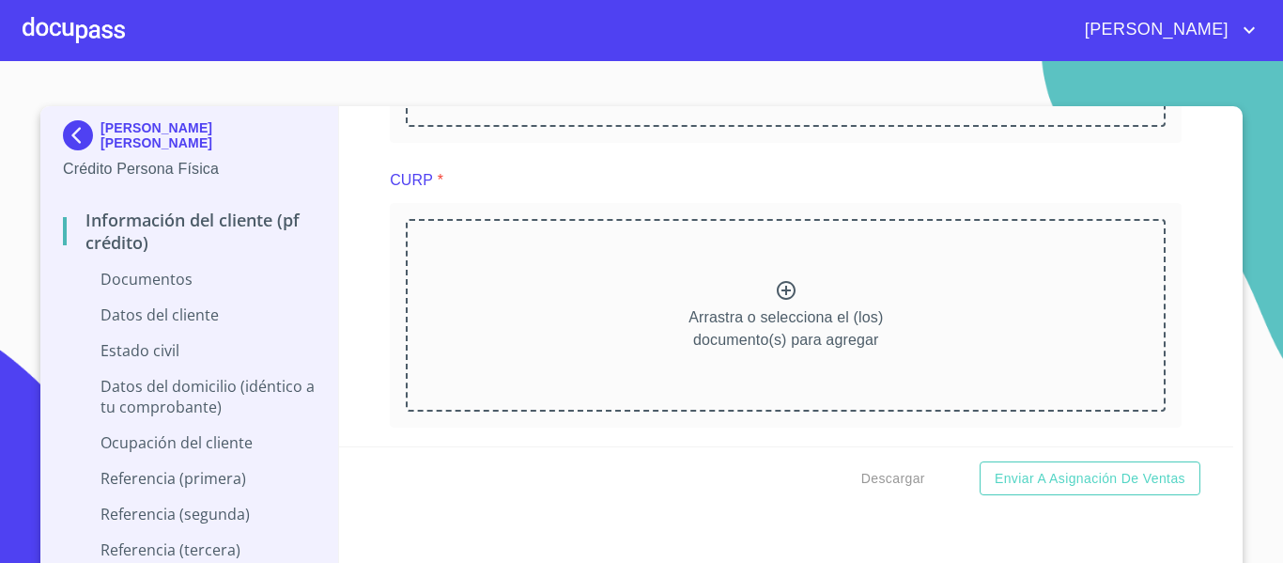
click at [775, 290] on icon at bounding box center [786, 290] width 23 height 23
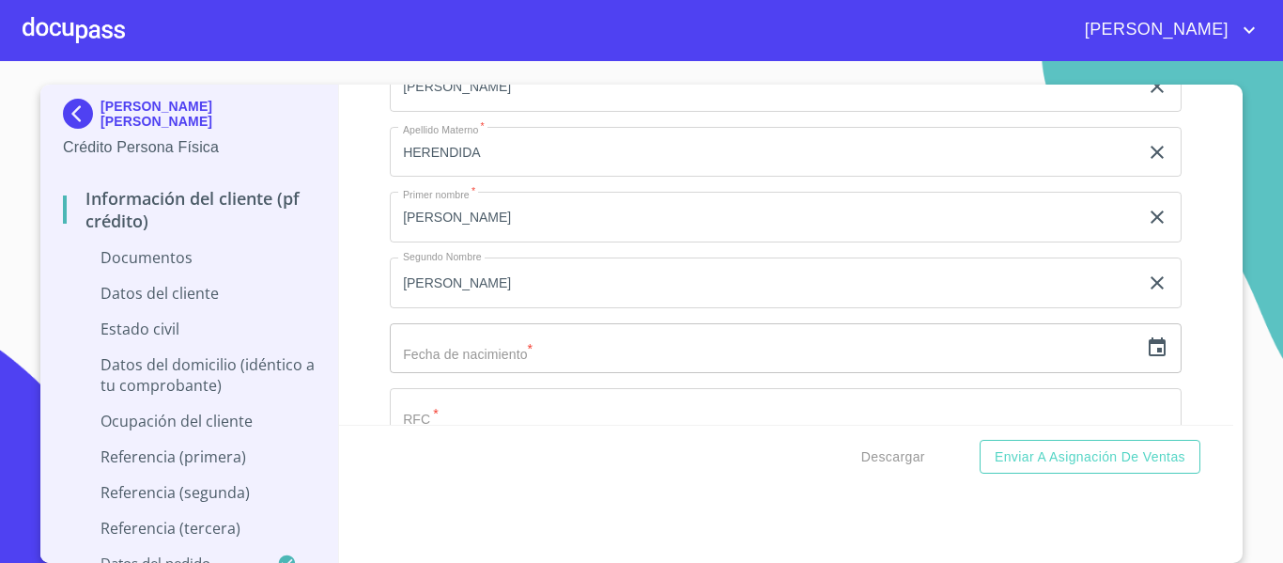
scroll to position [3475, 0]
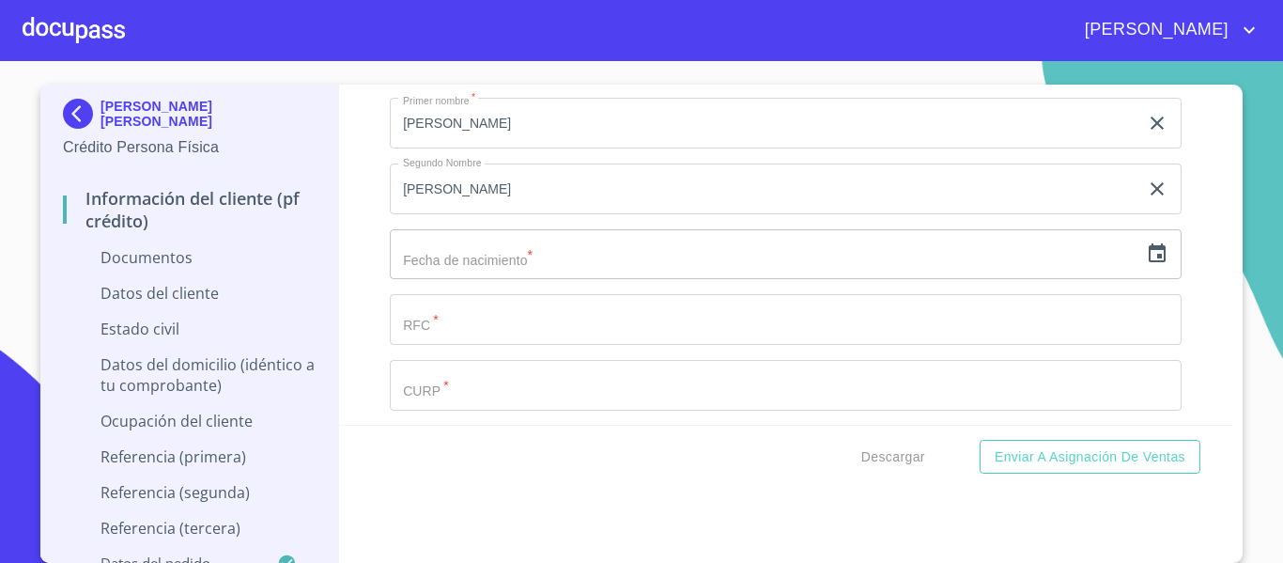
click at [1149, 246] on icon "button" at bounding box center [1157, 252] width 17 height 19
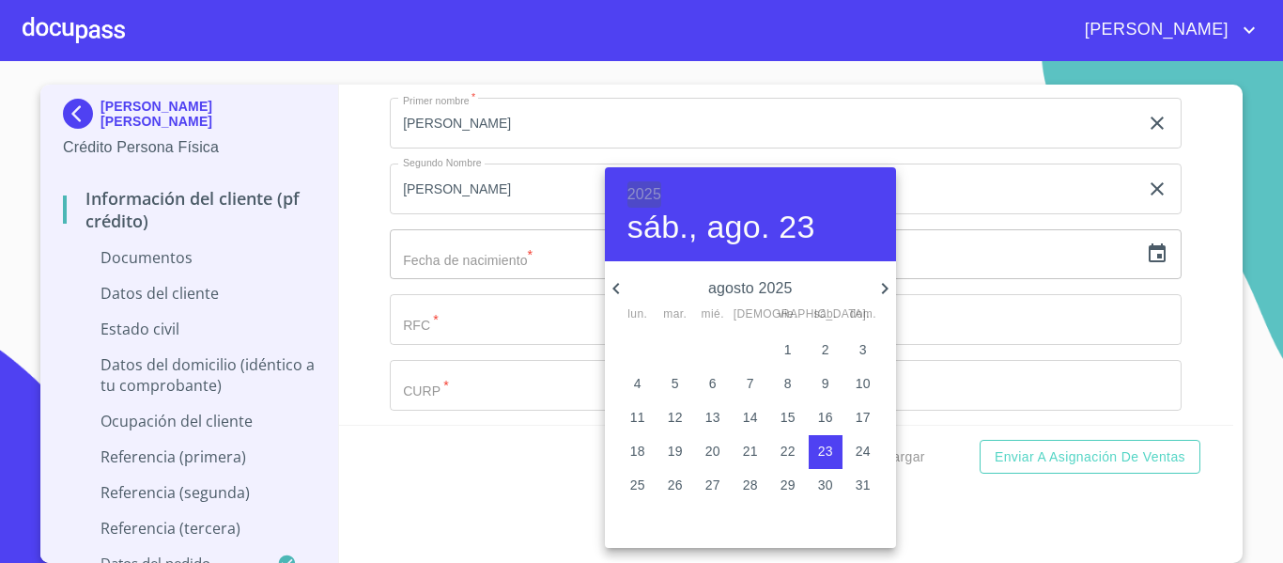
click at [641, 199] on h6 "2025" at bounding box center [644, 194] width 34 height 26
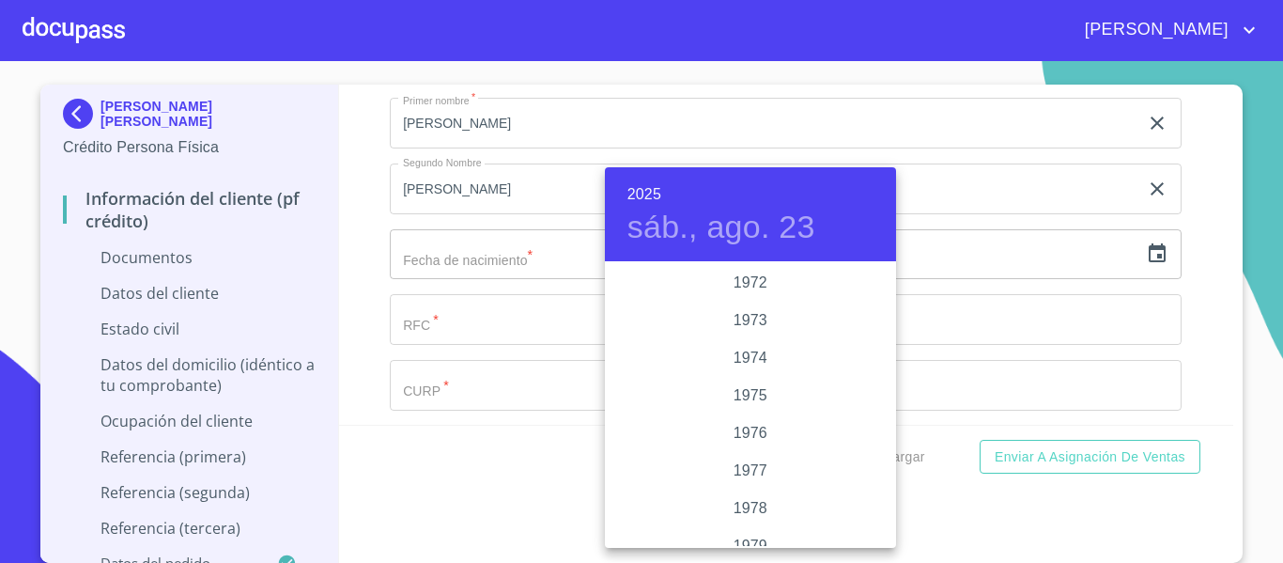
scroll to position [1672, 0]
click at [743, 346] on div "1971" at bounding box center [750, 339] width 291 height 38
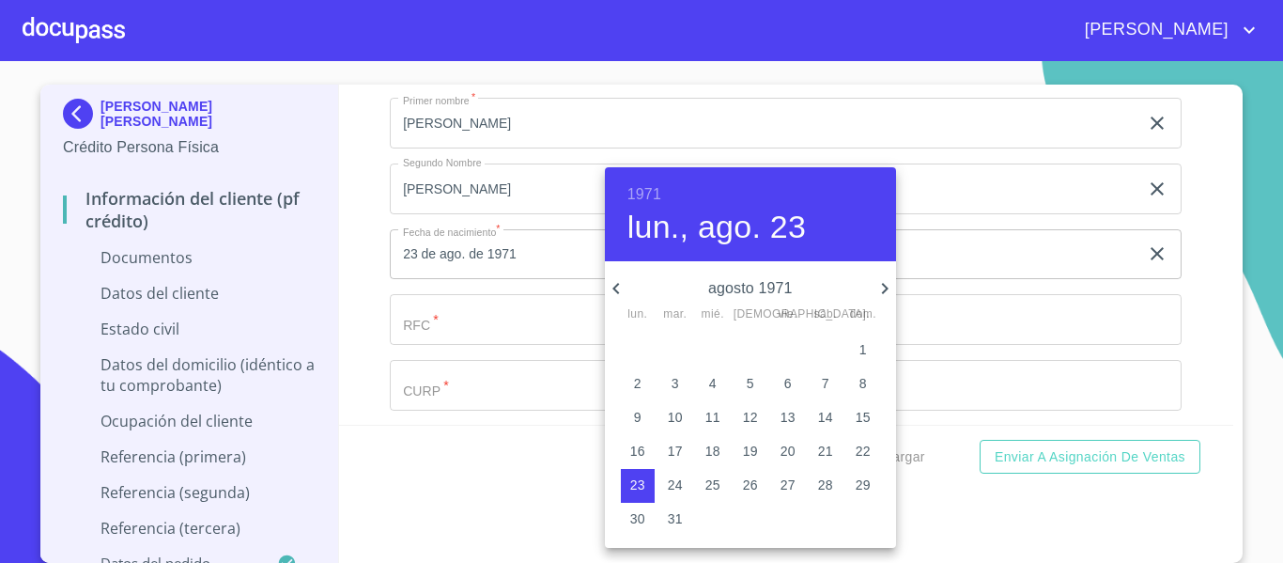
click at [880, 289] on icon "button" at bounding box center [884, 288] width 23 height 23
click at [869, 348] on span "7" at bounding box center [863, 349] width 34 height 19
type input "7 de nov. de 1971"
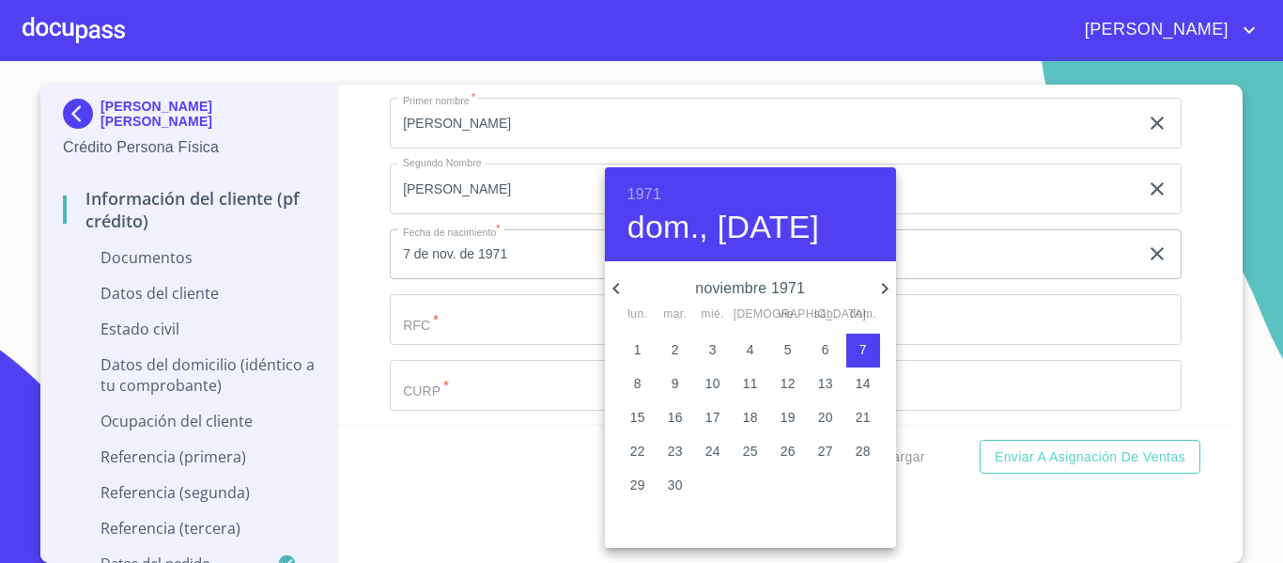
click at [353, 357] on div at bounding box center [641, 281] width 1283 height 563
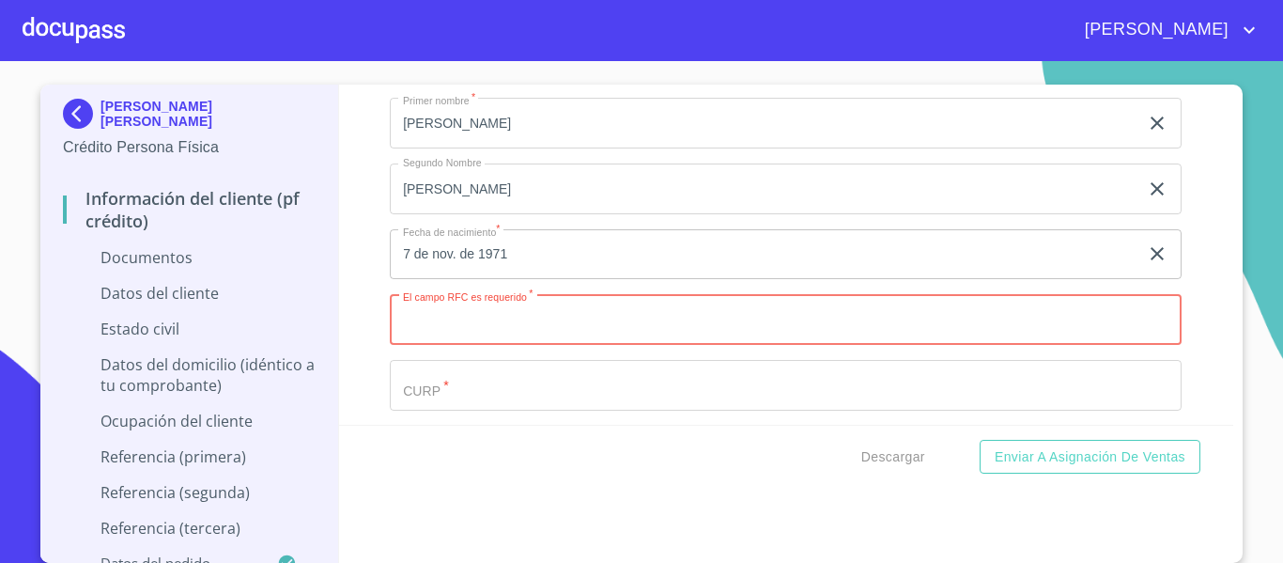
click at [660, 326] on input "Documento de identificación.   *" at bounding box center [786, 319] width 792 height 51
paste input "GOHH711107"
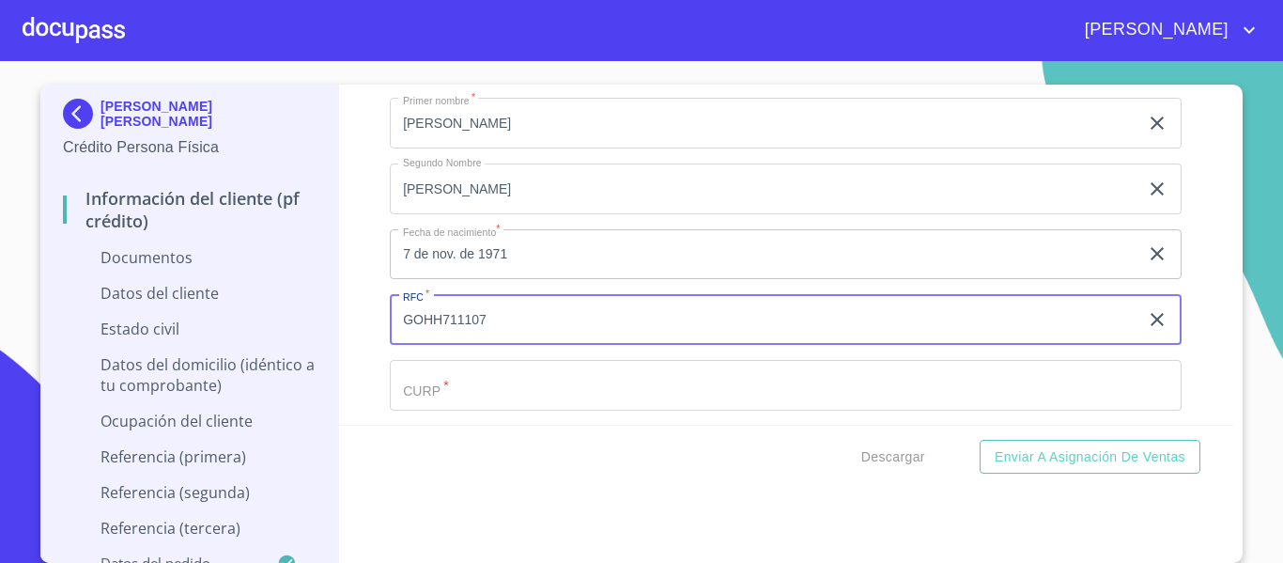
paste input "T78"
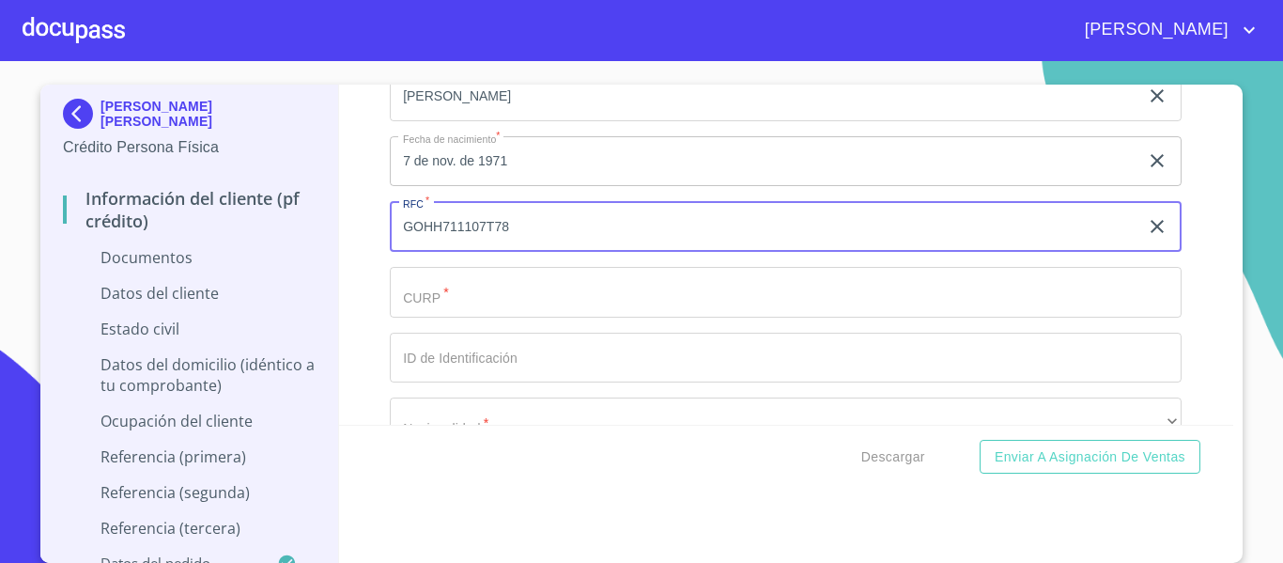
scroll to position [3569, 0]
type input "GOHH711107T78"
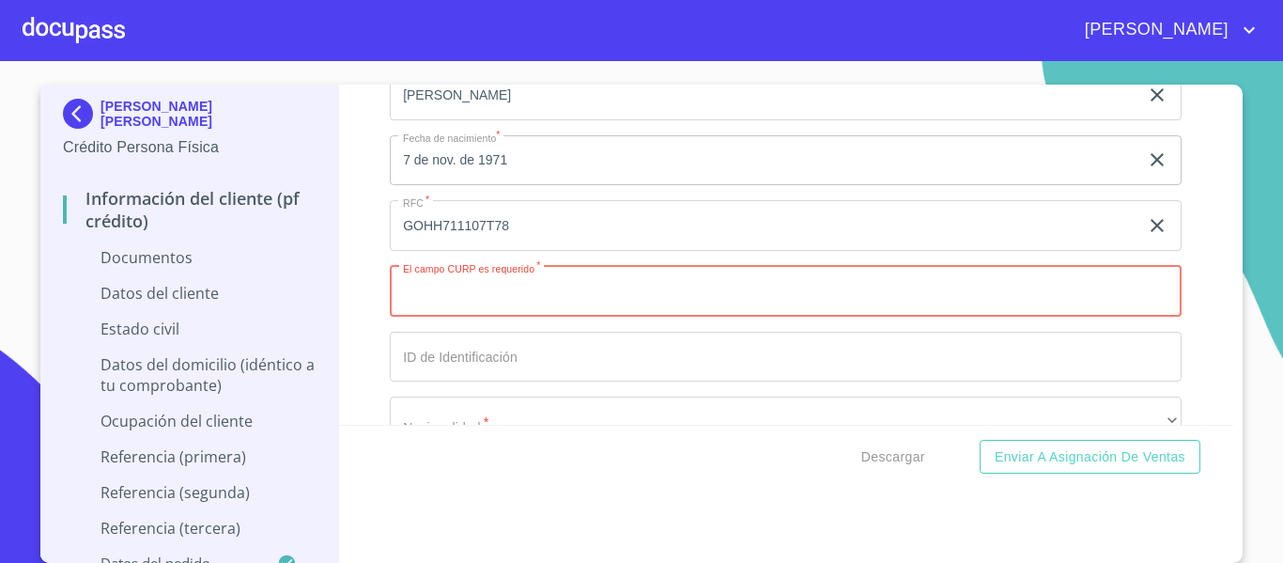
click at [553, 290] on input "Documento de identificación.   *" at bounding box center [786, 291] width 792 height 51
paste input "GOHH711107HDFNRC03"
type input "GOHH711107HDFNRC03"
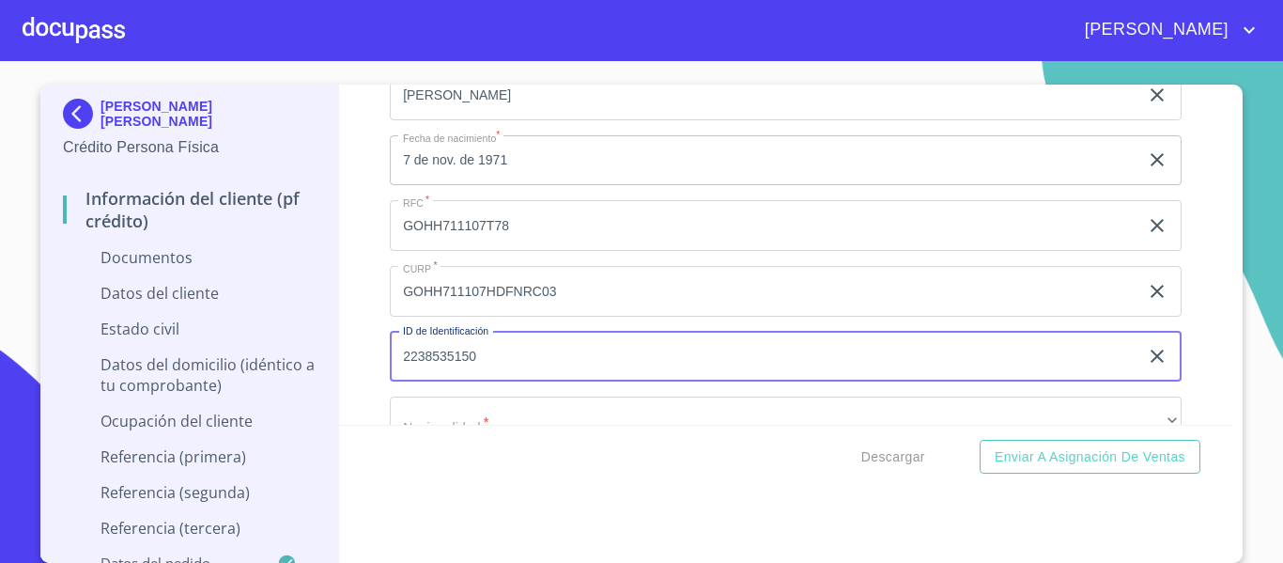
type input "2238535150"
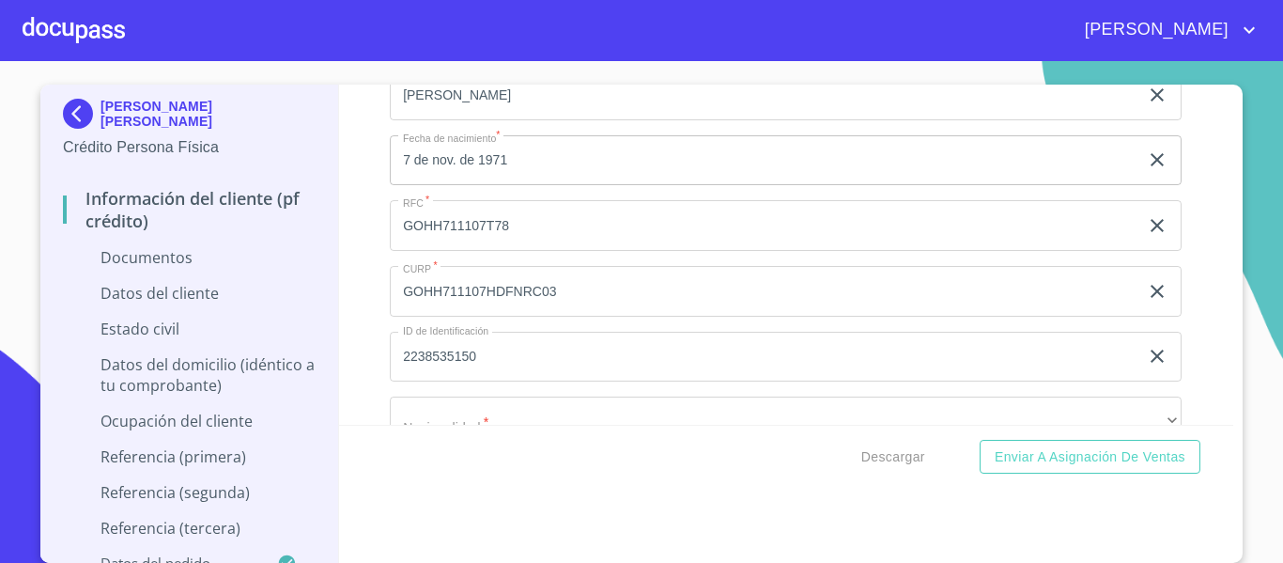
click at [281, 365] on p "Datos del domicilio (idéntico a tu comprobante)" at bounding box center [189, 374] width 253 height 41
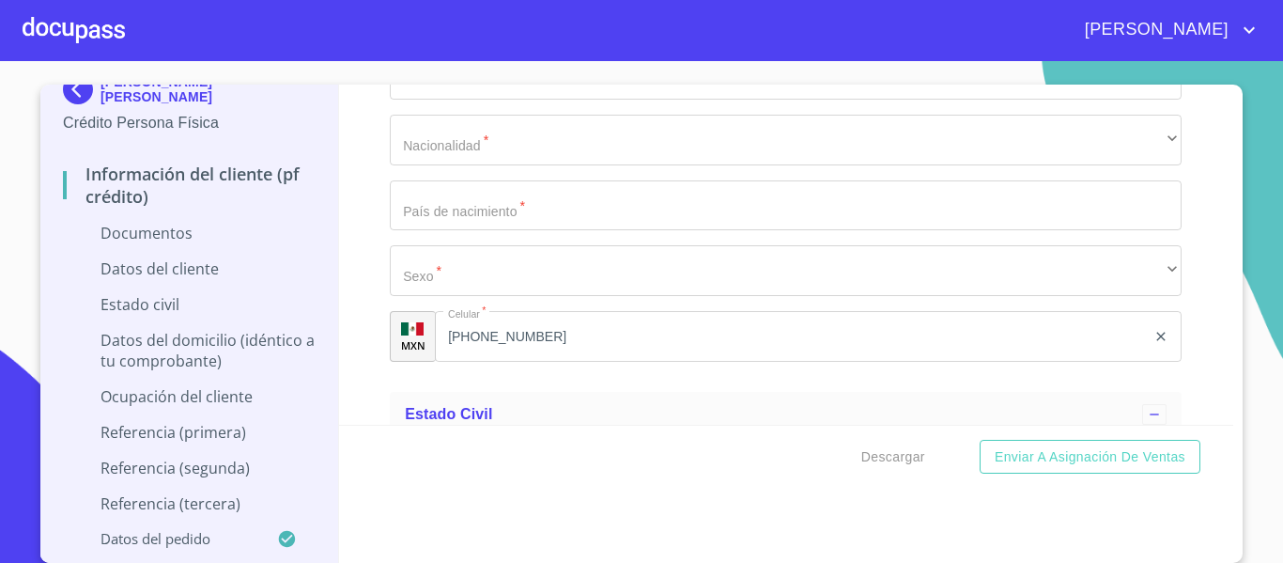
scroll to position [3757, 0]
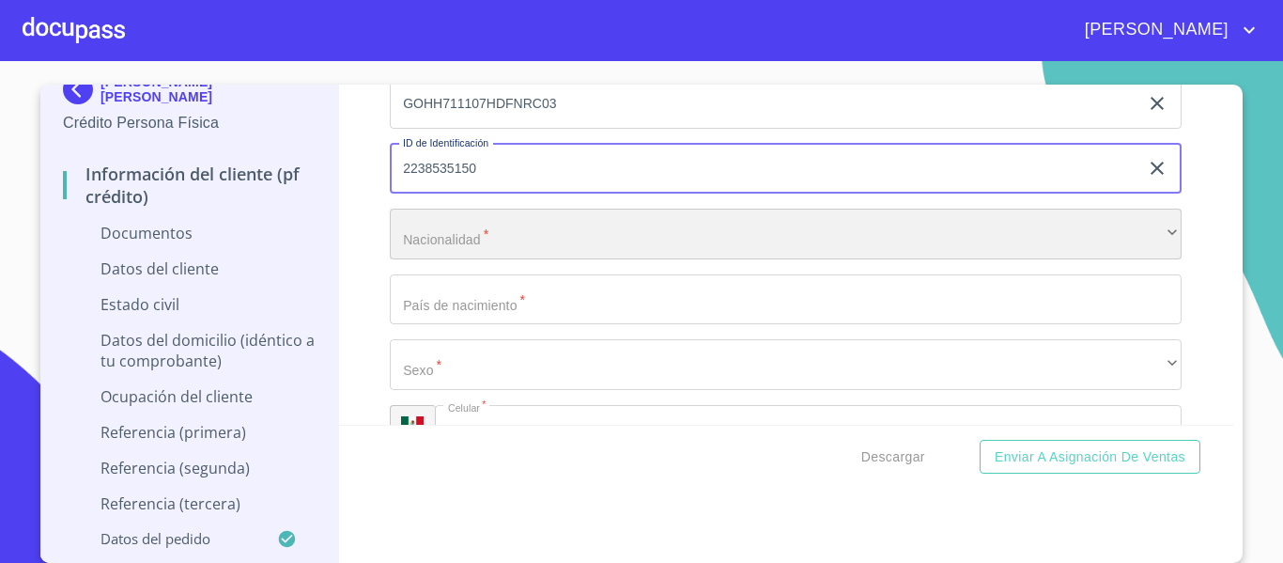
click at [511, 224] on div "​" at bounding box center [786, 234] width 792 height 51
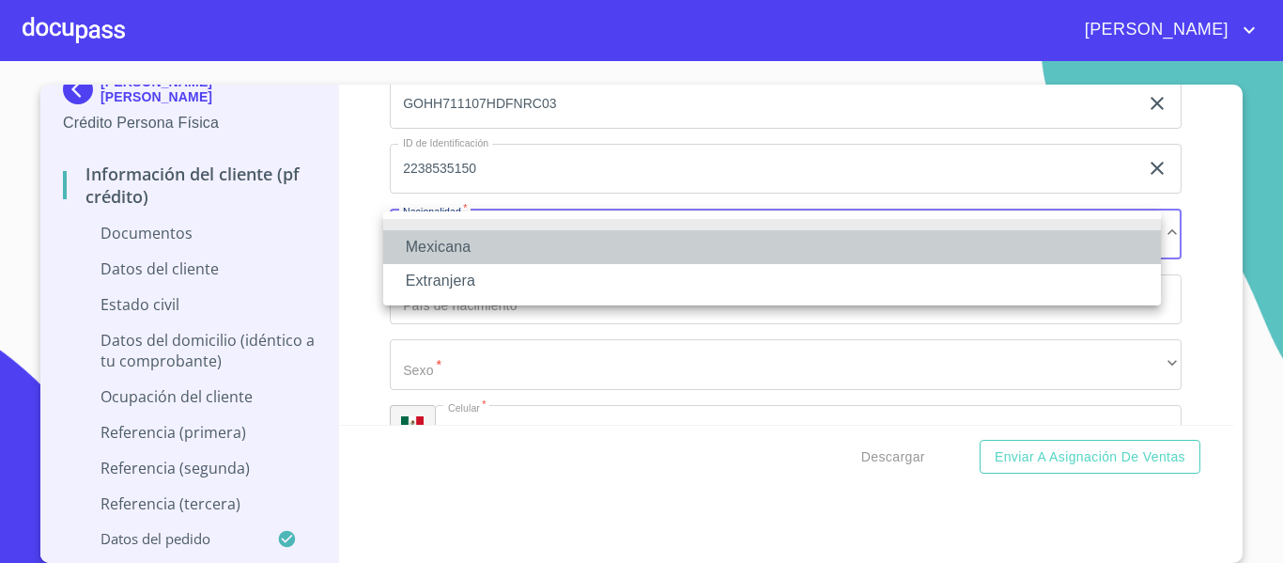
click at [498, 259] on li "Mexicana" at bounding box center [772, 247] width 778 height 34
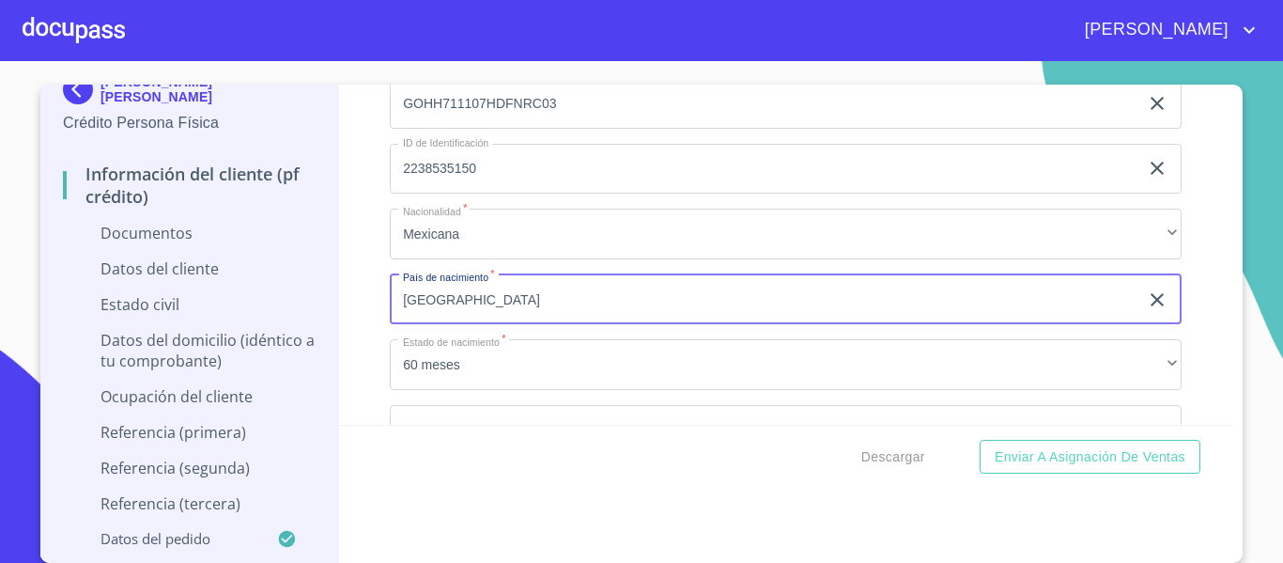
type input "[GEOGRAPHIC_DATA]"
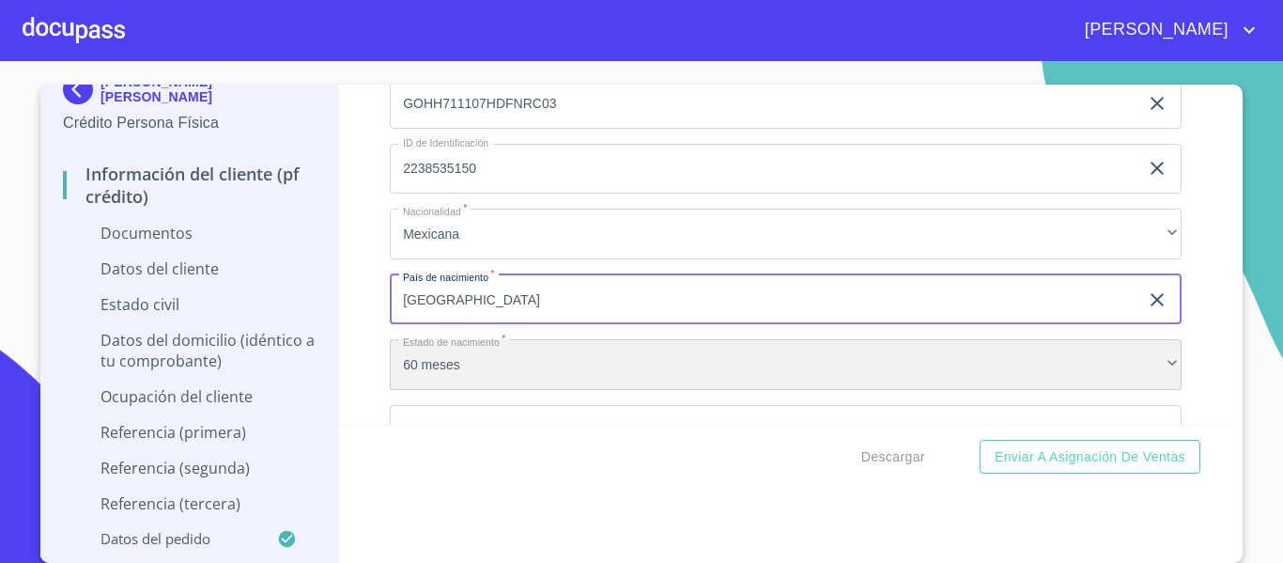
click at [441, 355] on div "60 meses" at bounding box center [786, 364] width 792 height 51
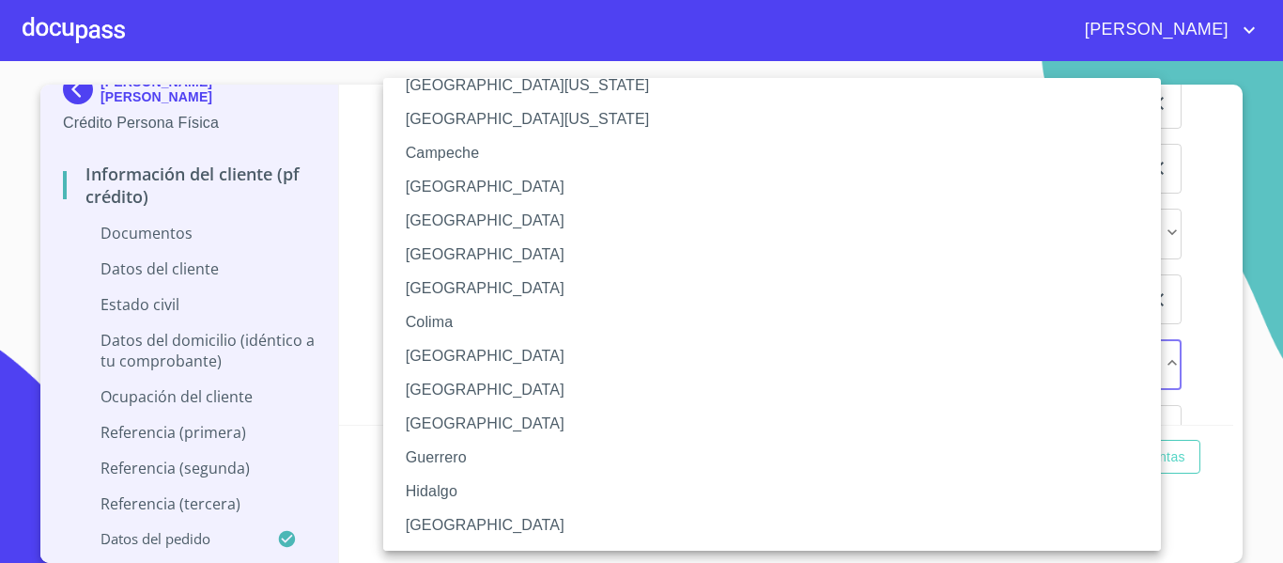
scroll to position [94, 0]
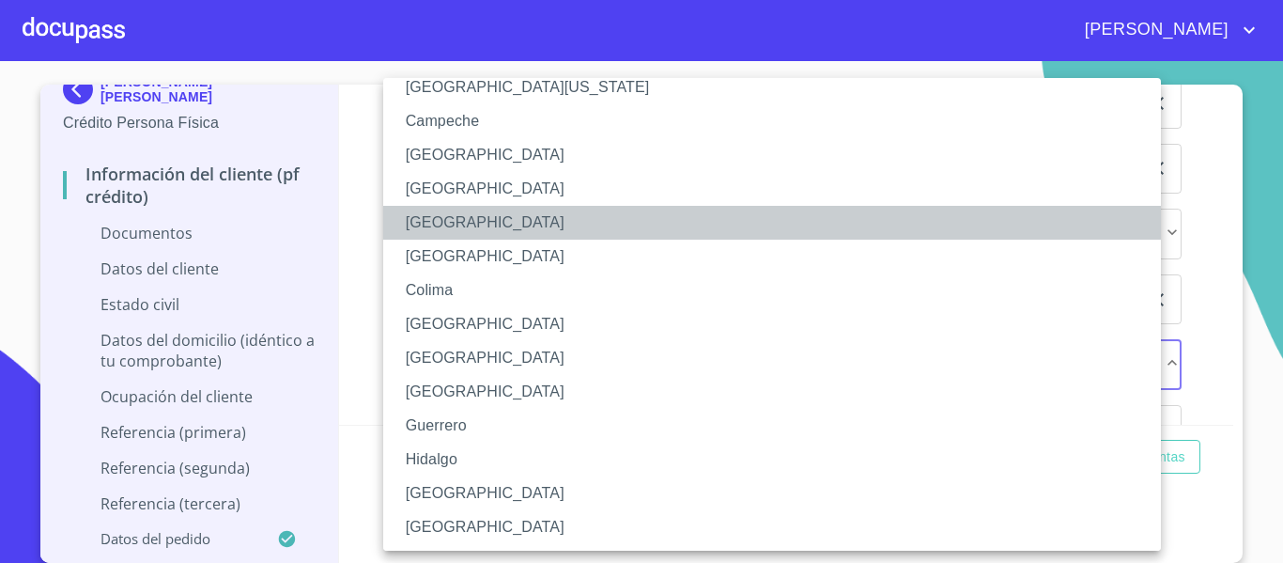
click at [494, 232] on li "[GEOGRAPHIC_DATA]" at bounding box center [779, 223] width 792 height 34
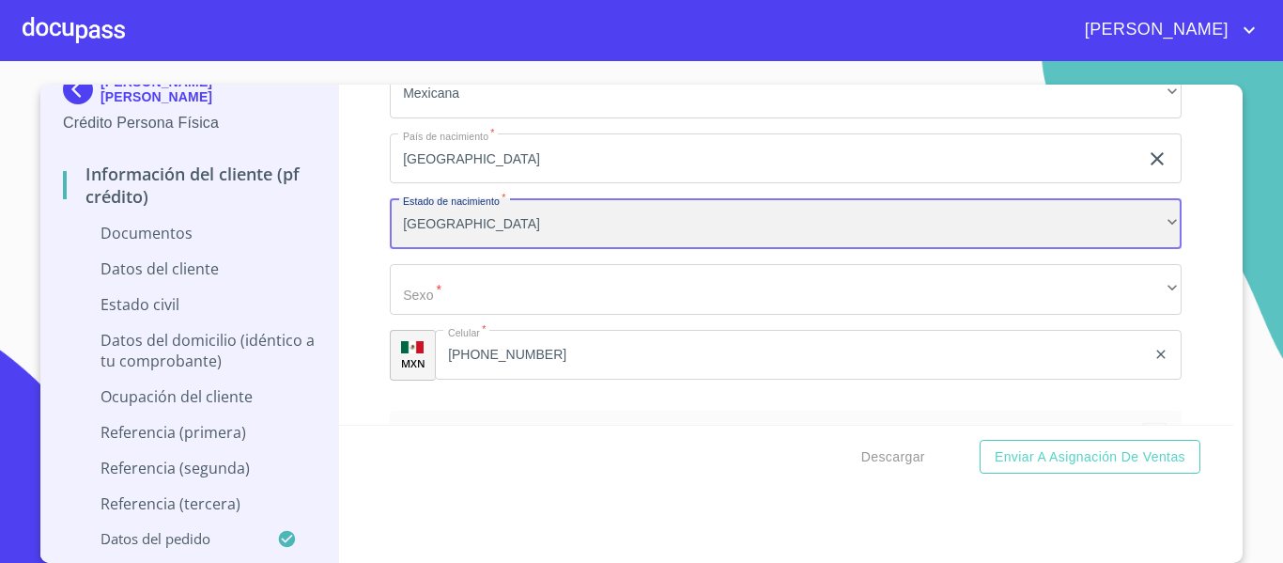
scroll to position [3945, 0]
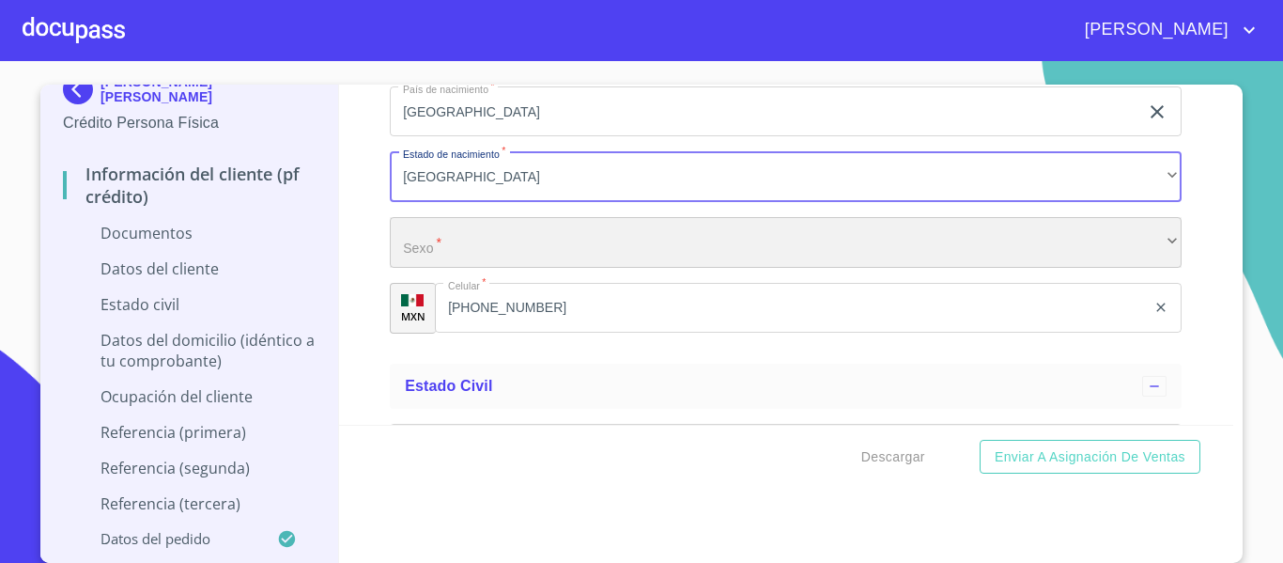
click at [473, 243] on div "​" at bounding box center [786, 242] width 792 height 51
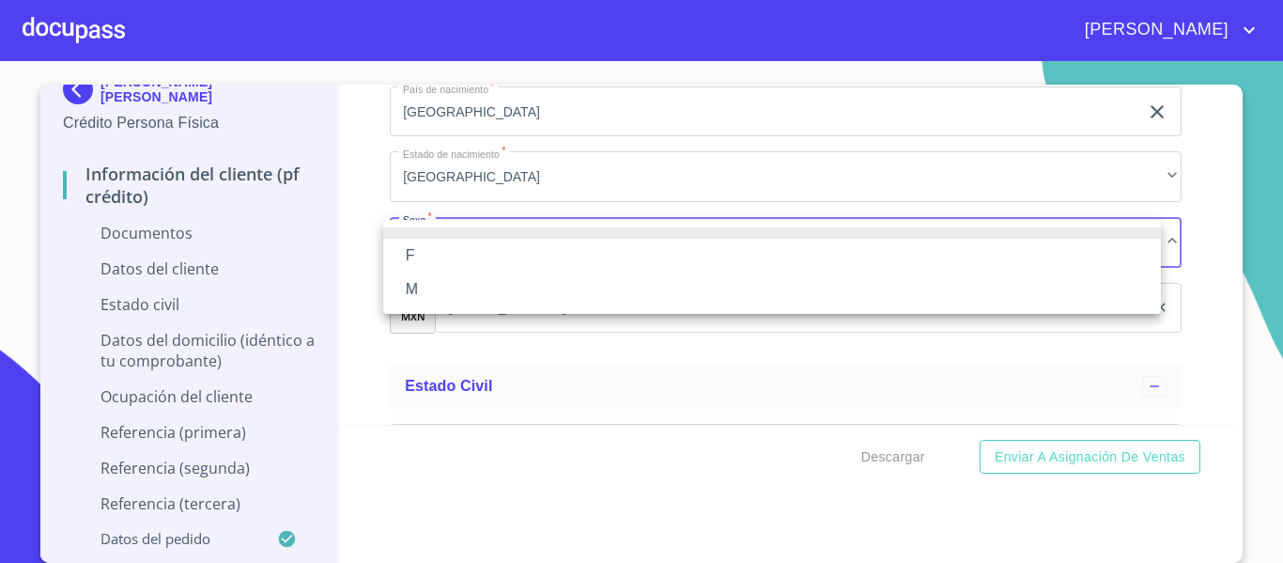
click at [460, 278] on li "M" at bounding box center [772, 289] width 778 height 34
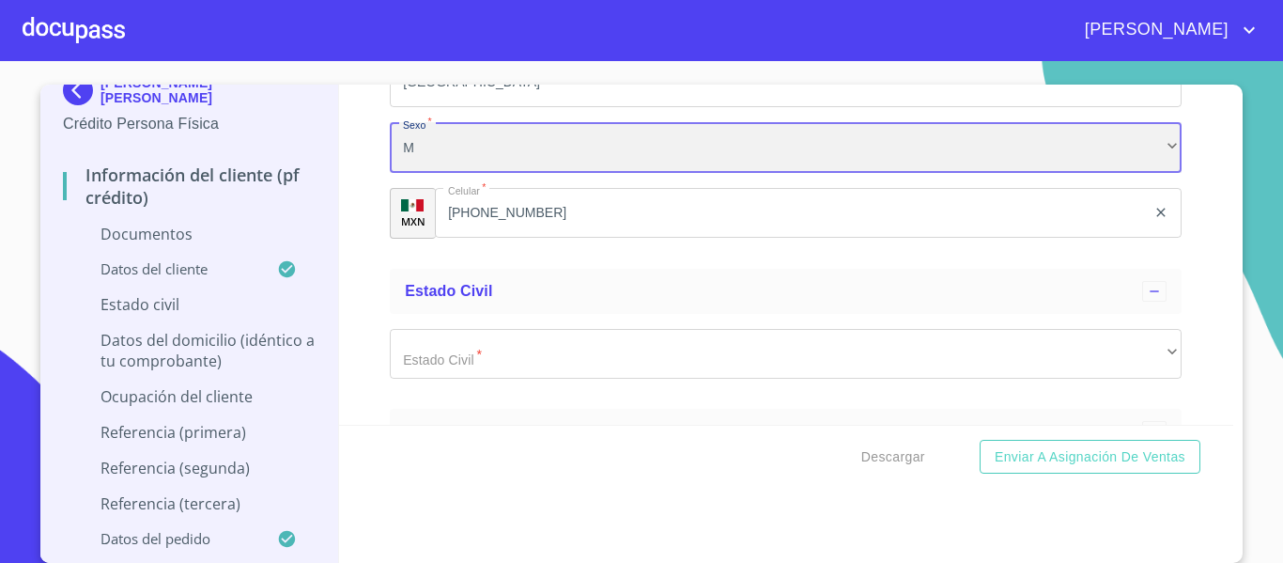
scroll to position [4132, 0]
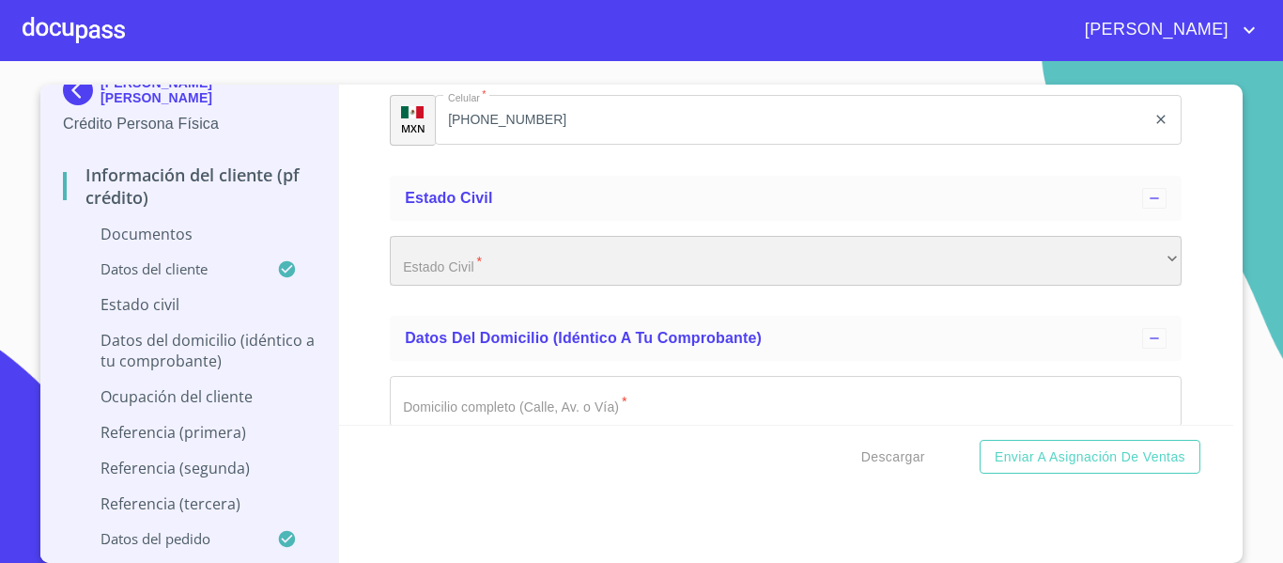
click at [464, 272] on div "​" at bounding box center [786, 261] width 792 height 51
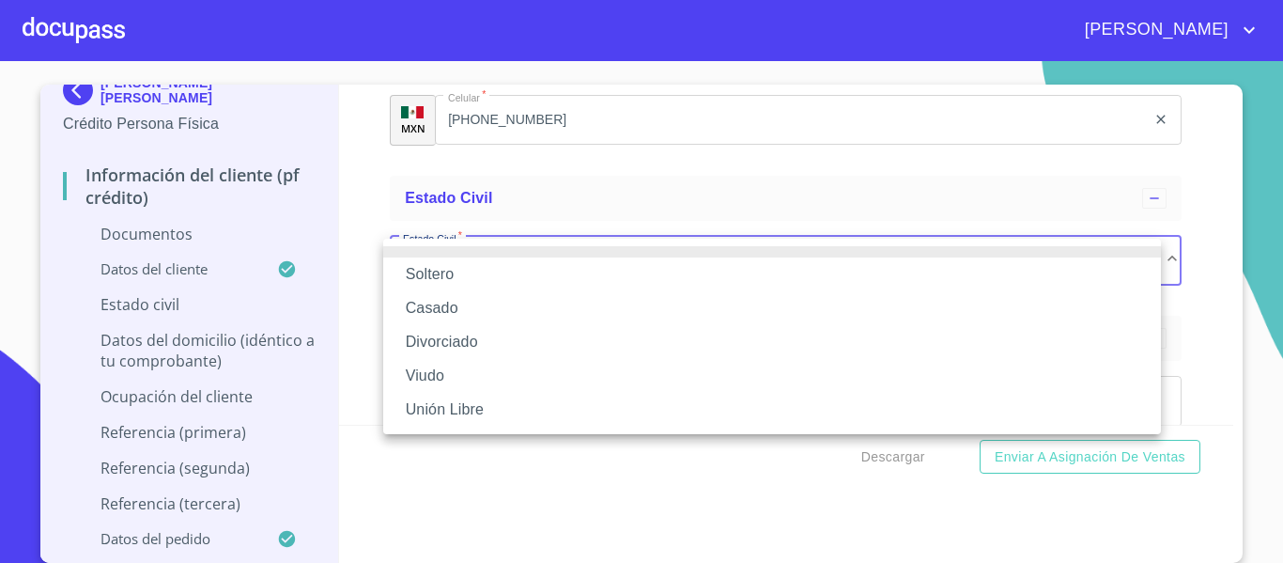
click at [456, 299] on li "Casado" at bounding box center [772, 308] width 778 height 34
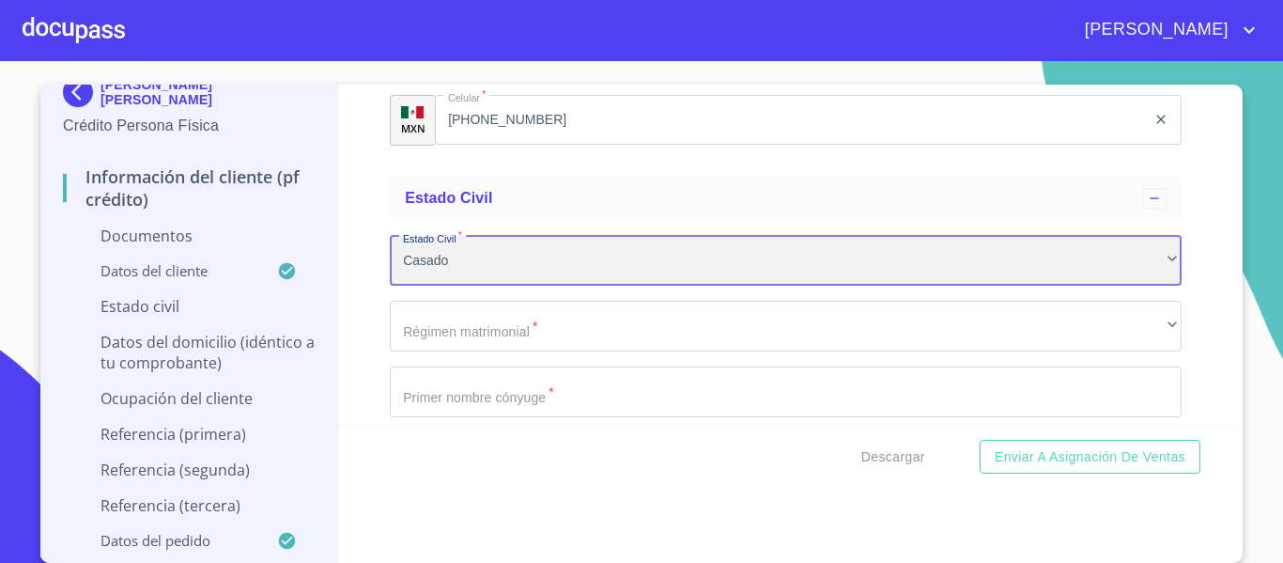
scroll to position [23, 0]
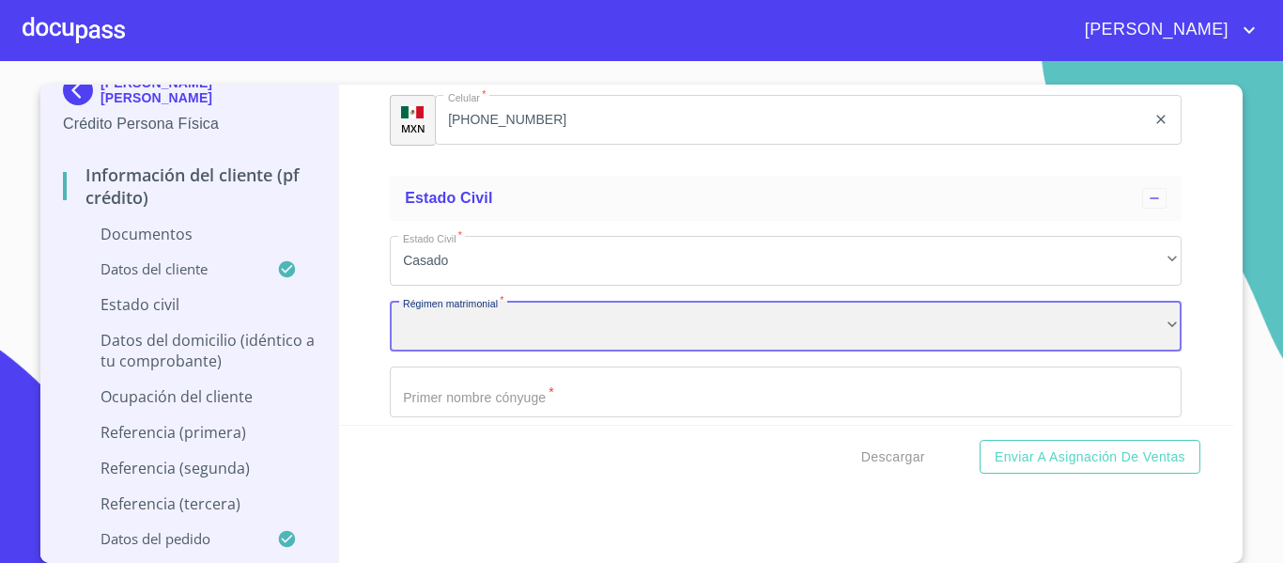
click at [485, 332] on div "​" at bounding box center [786, 326] width 792 height 51
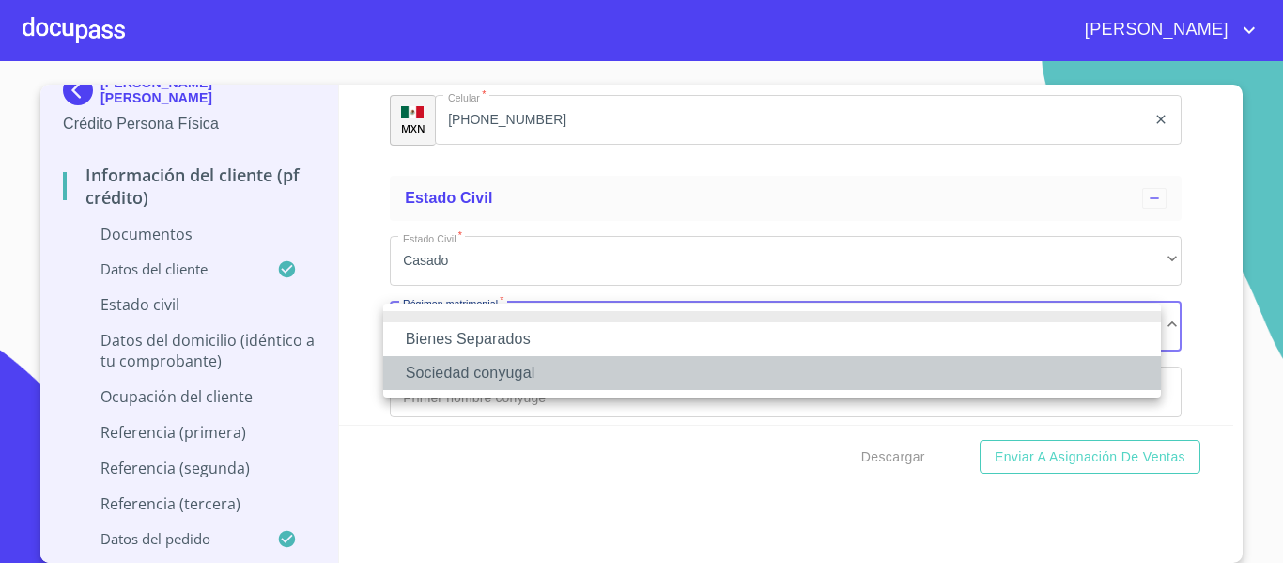
click at [595, 363] on li "Sociedad conyugal" at bounding box center [772, 373] width 778 height 34
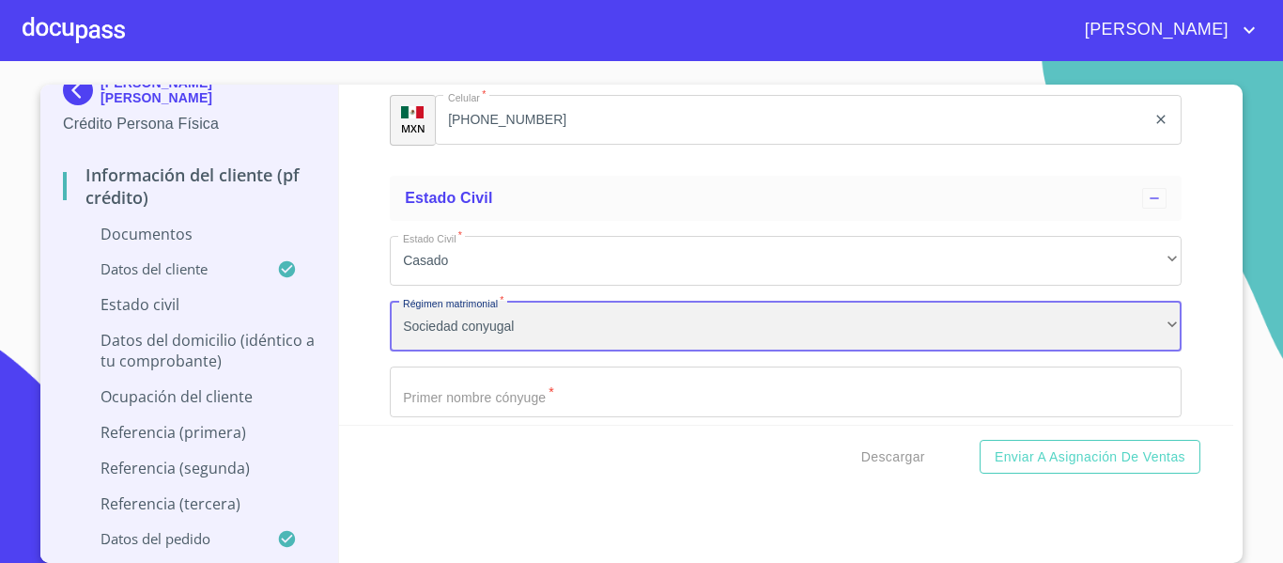
scroll to position [4226, 0]
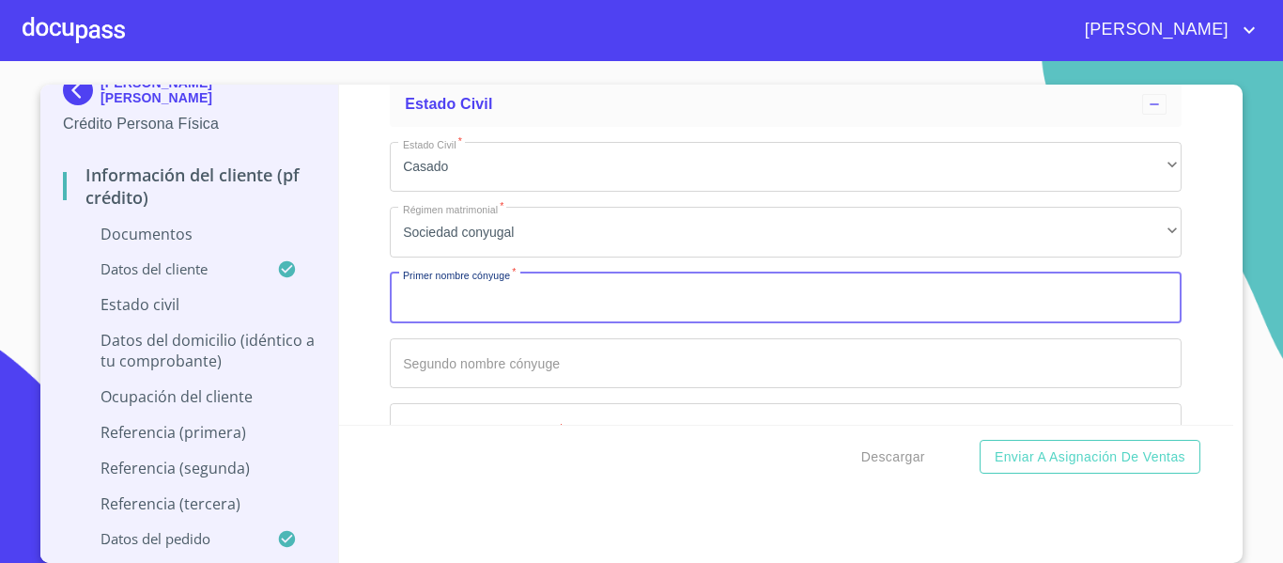
click at [557, 292] on input "Documento de identificación.   *" at bounding box center [786, 297] width 792 height 51
type input "[PERSON_NAME]"
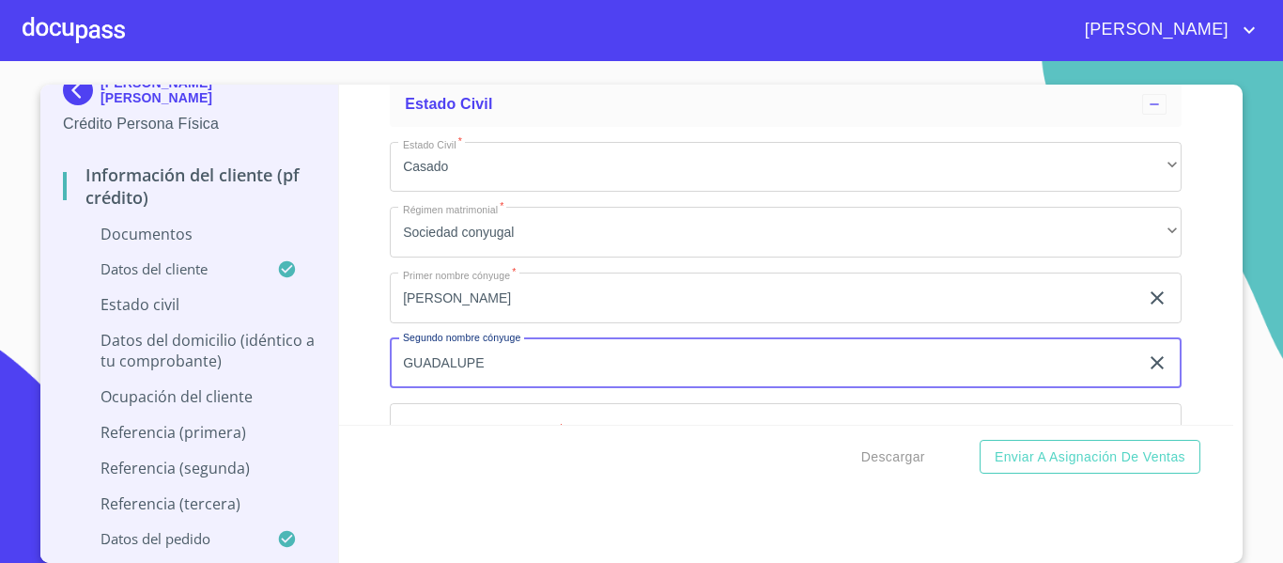
type input "GUADALUPE"
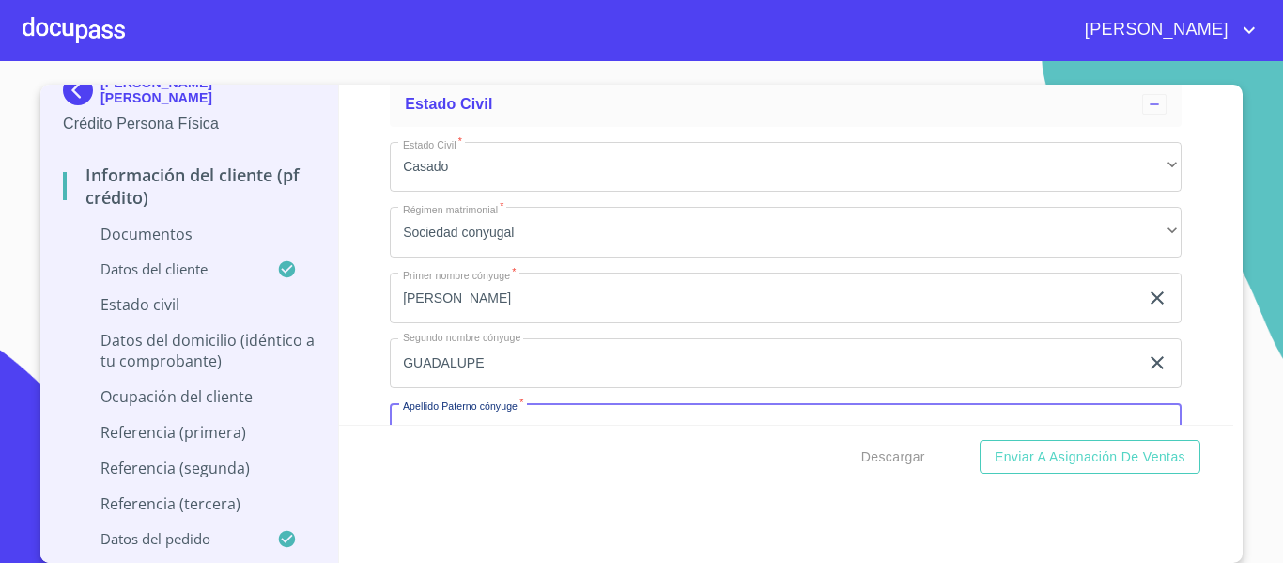
scroll to position [4256, 0]
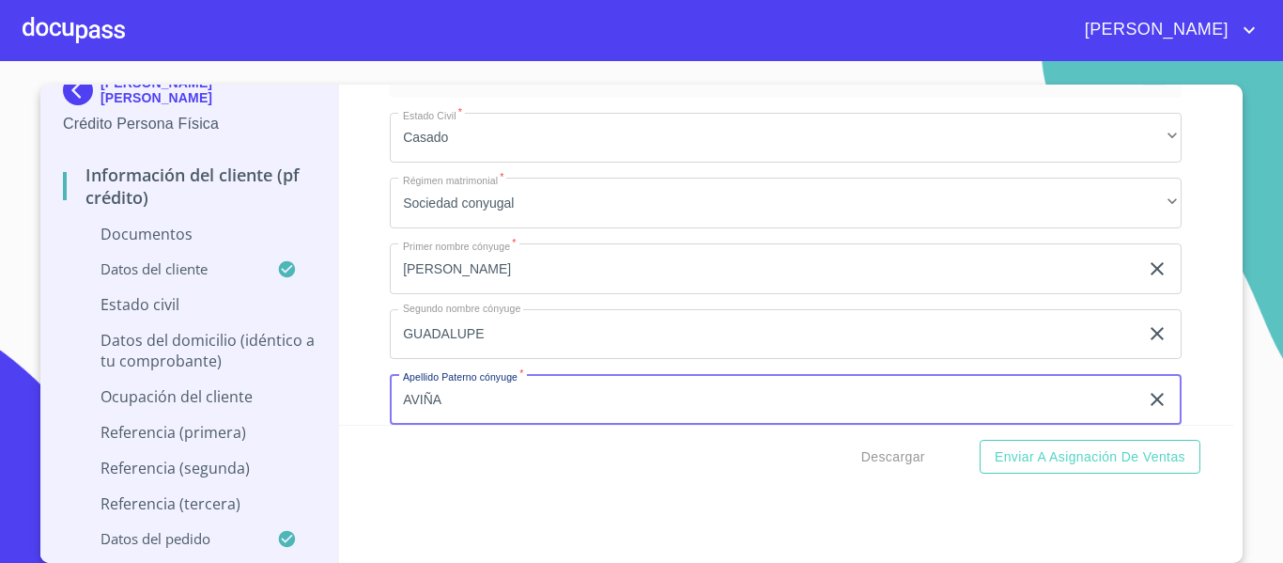
type input "AVIÑA"
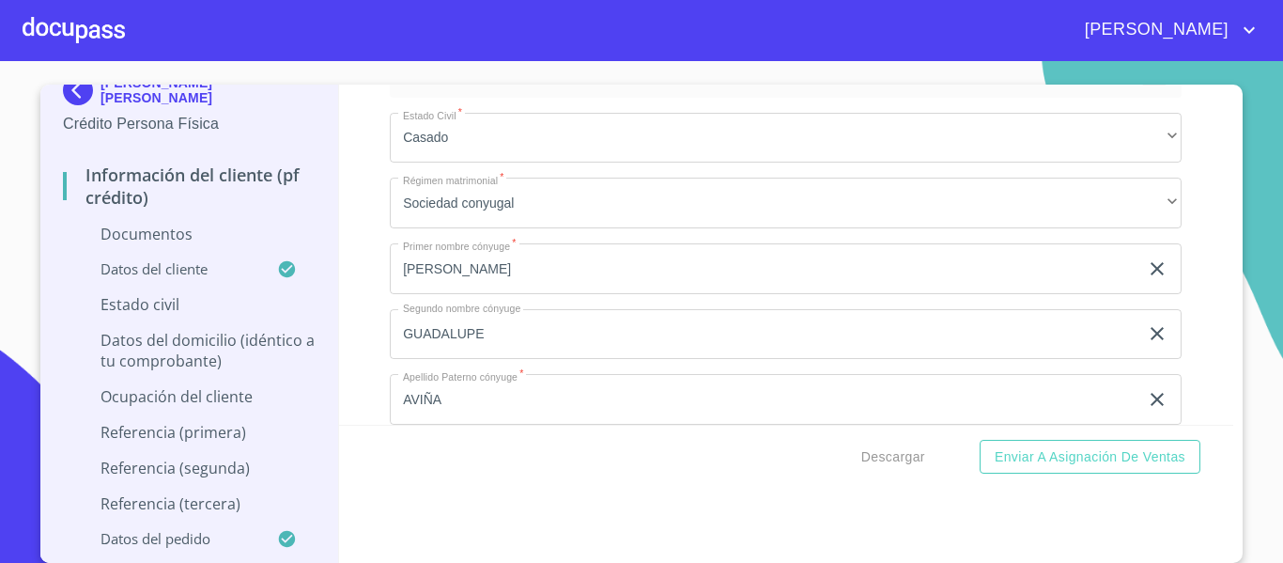
scroll to position [4466, 0]
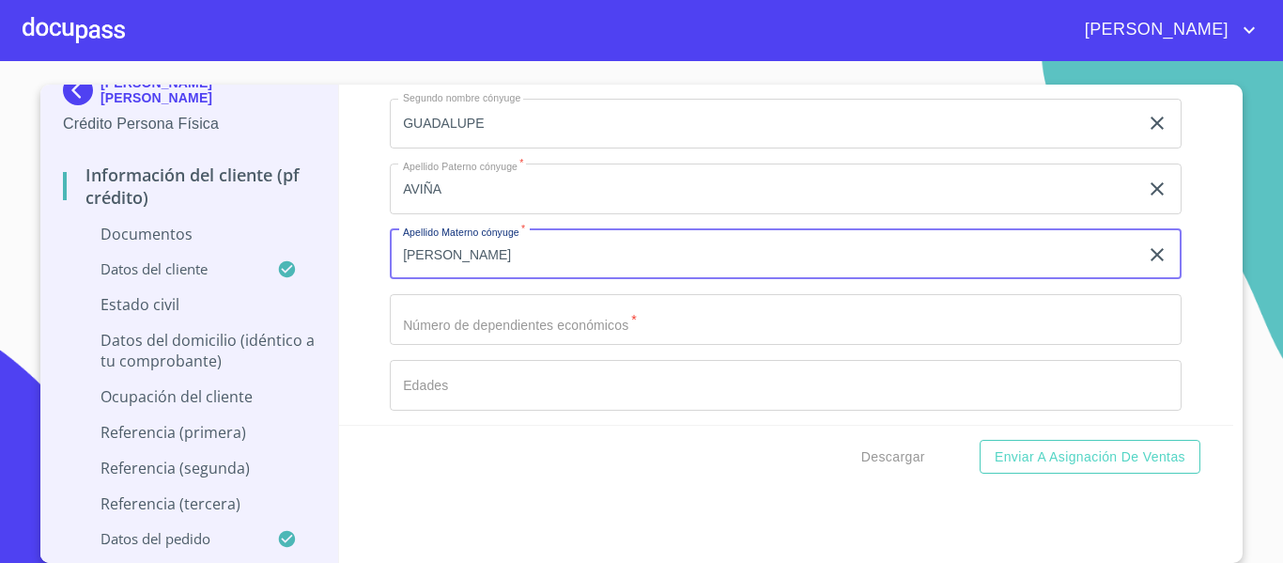
type input "[PERSON_NAME]"
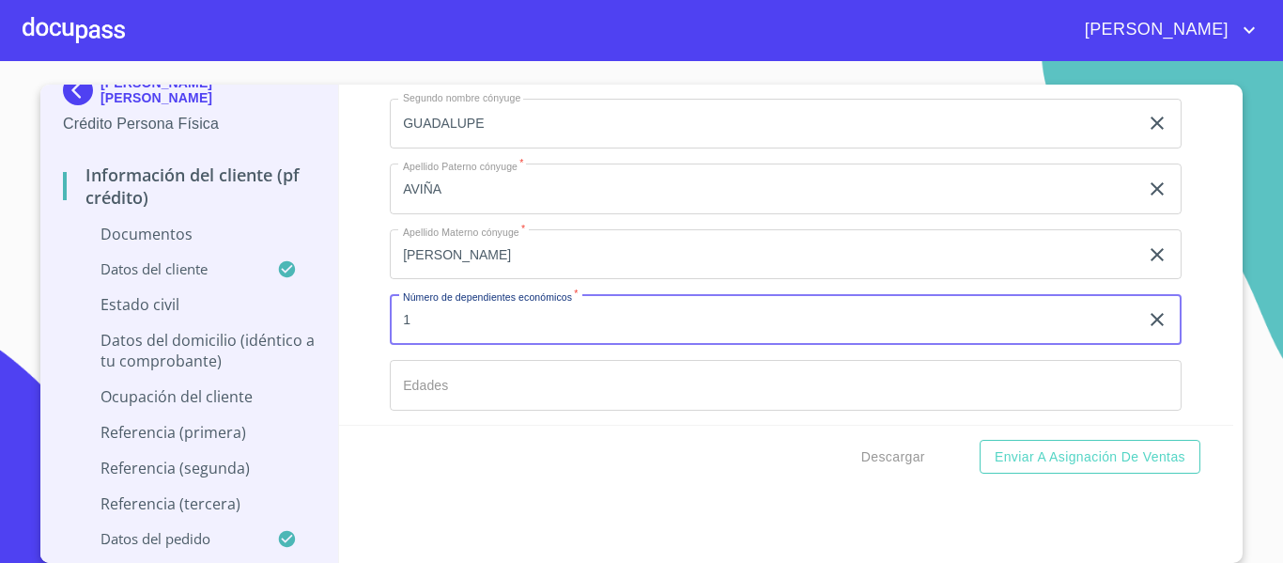
type input "1"
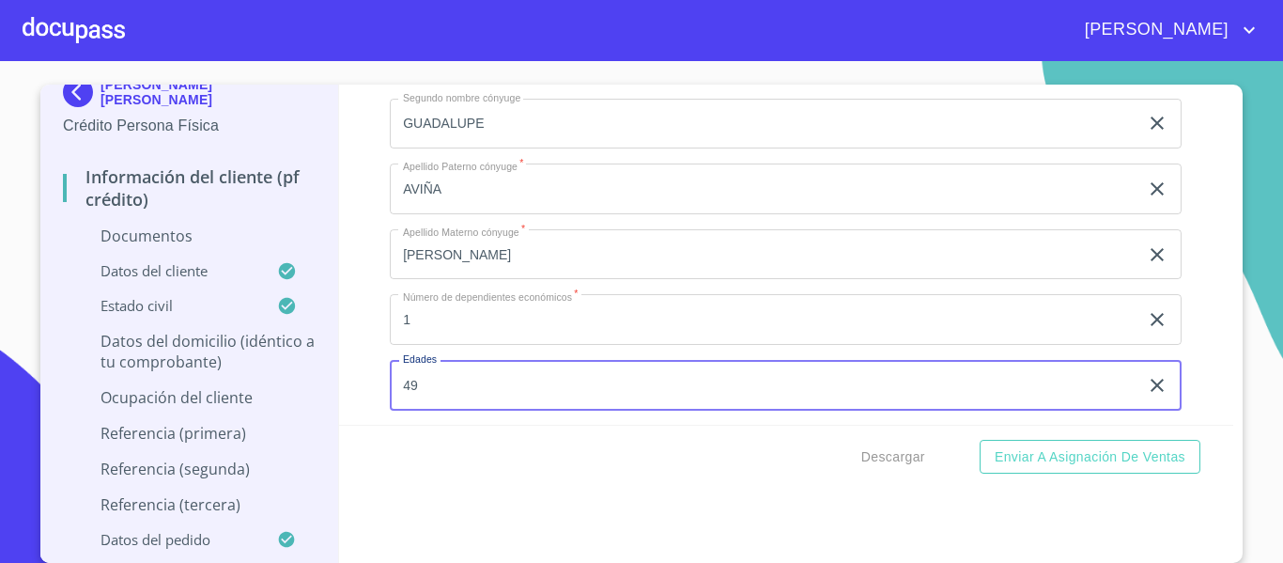
type input "4"
type input "14"
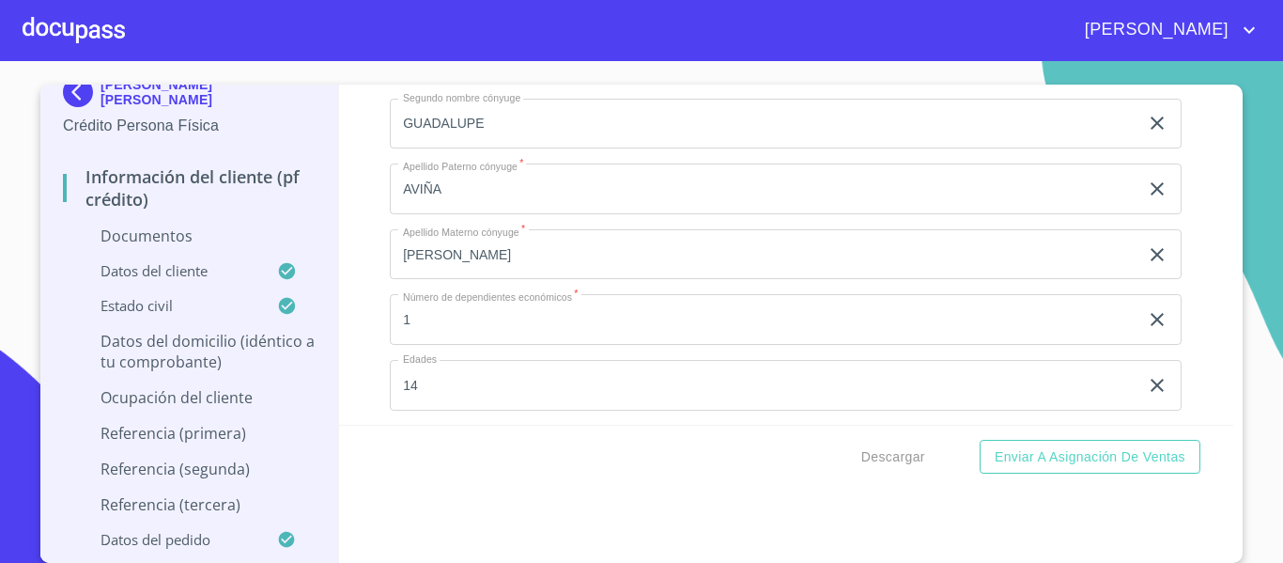
click at [357, 378] on div "Información del cliente (PF crédito) Documentos Documento de identificación.   …" at bounding box center [786, 255] width 895 height 340
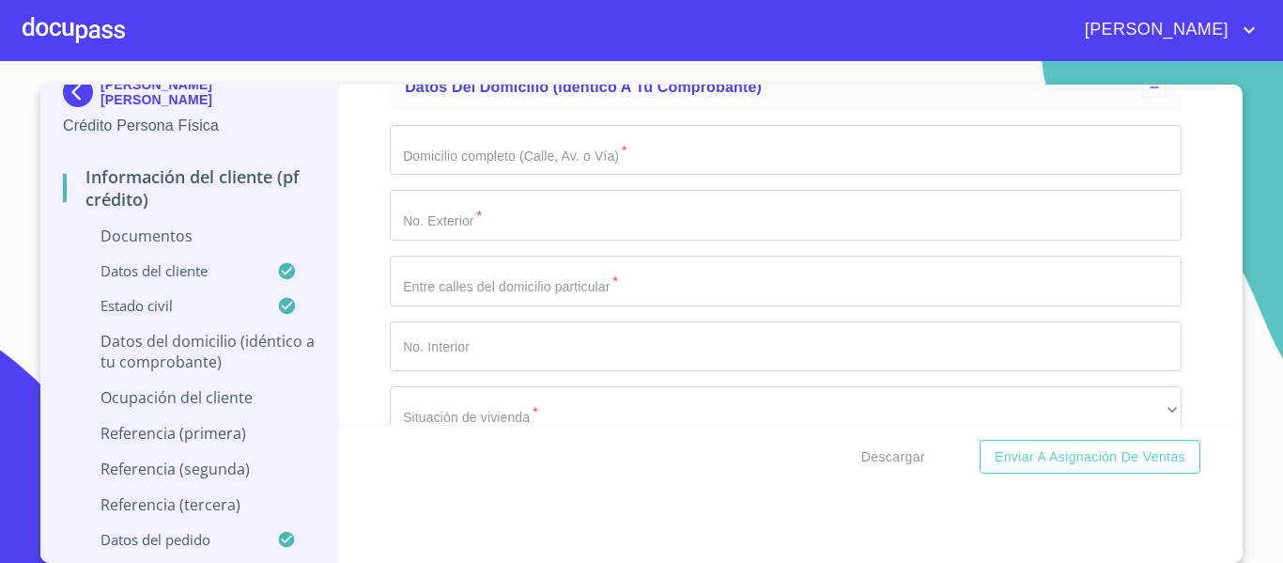
scroll to position [4748, 0]
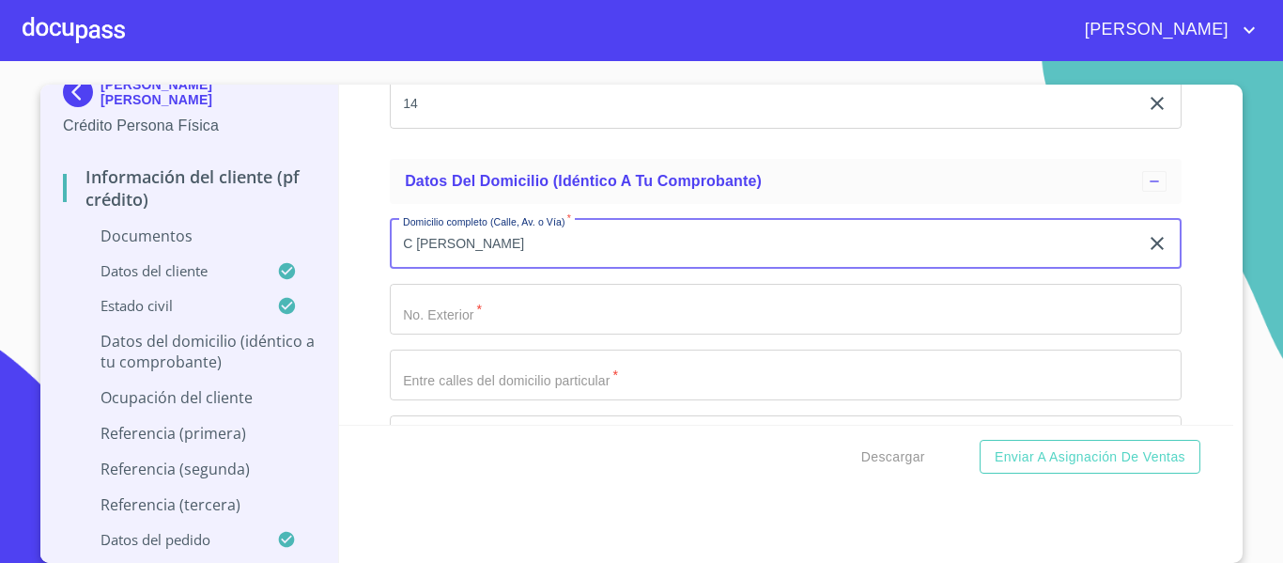
type input "C [PERSON_NAME]"
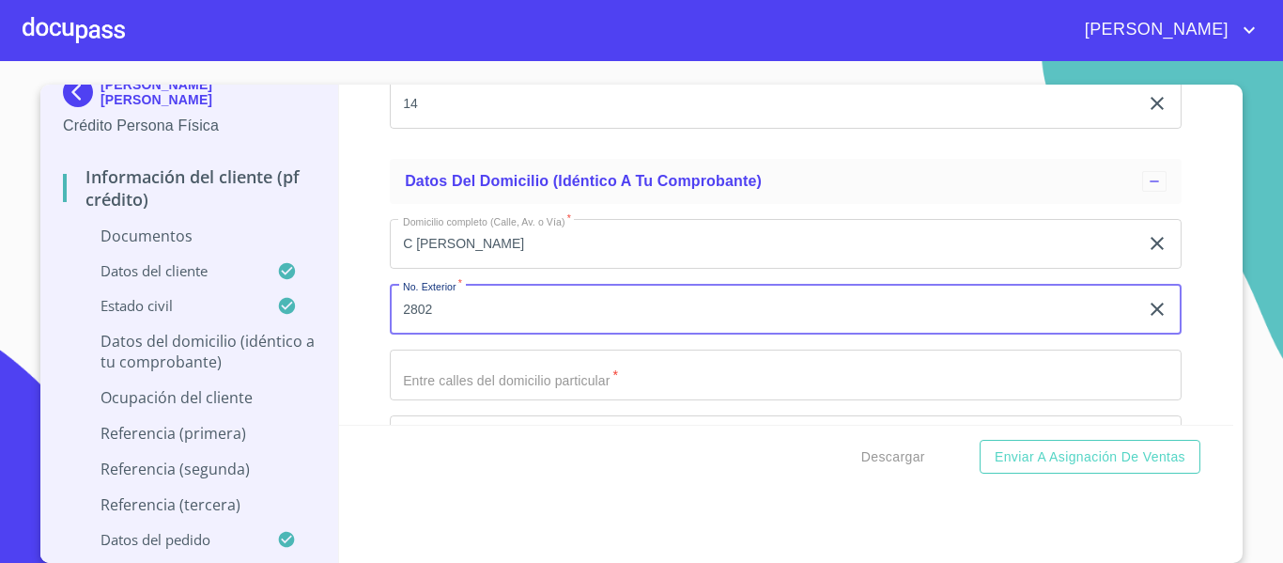
type input "2802"
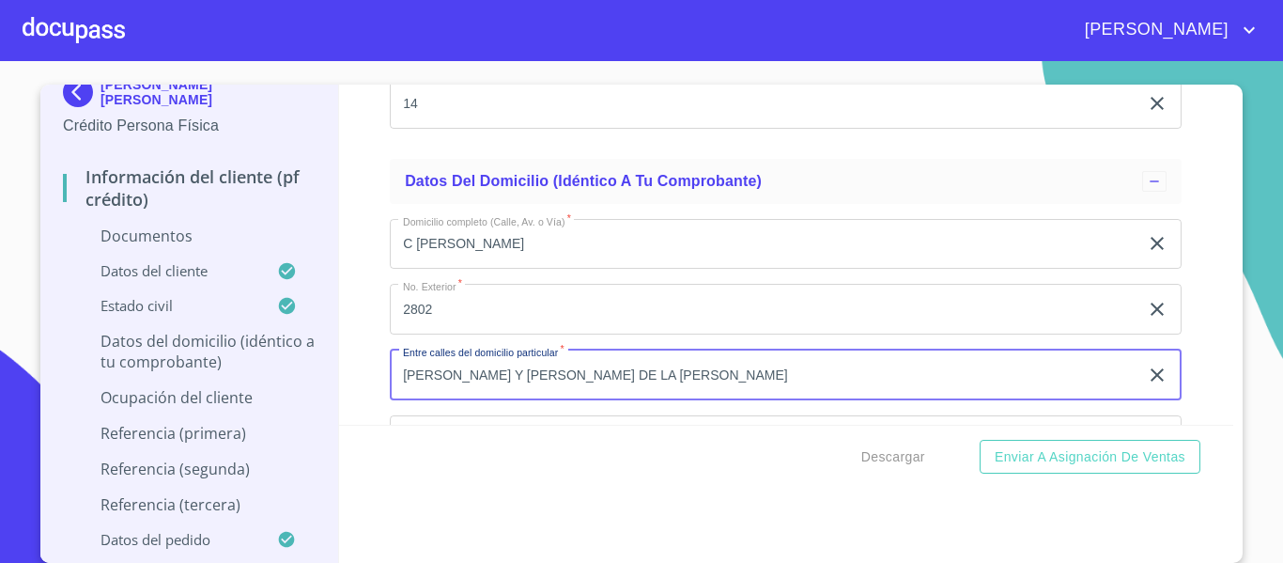
type input "[PERSON_NAME] Y [PERSON_NAME] DE LA [PERSON_NAME]"
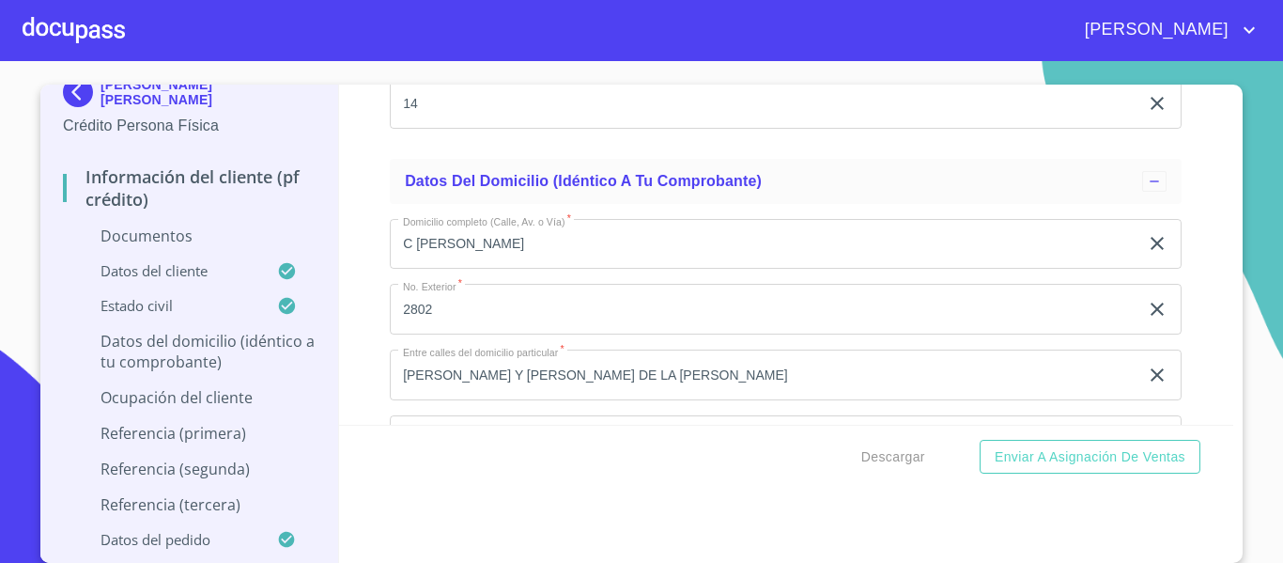
click at [369, 359] on div "Información del cliente (PF crédito) Documentos Documento de identificación.   …" at bounding box center [786, 255] width 895 height 340
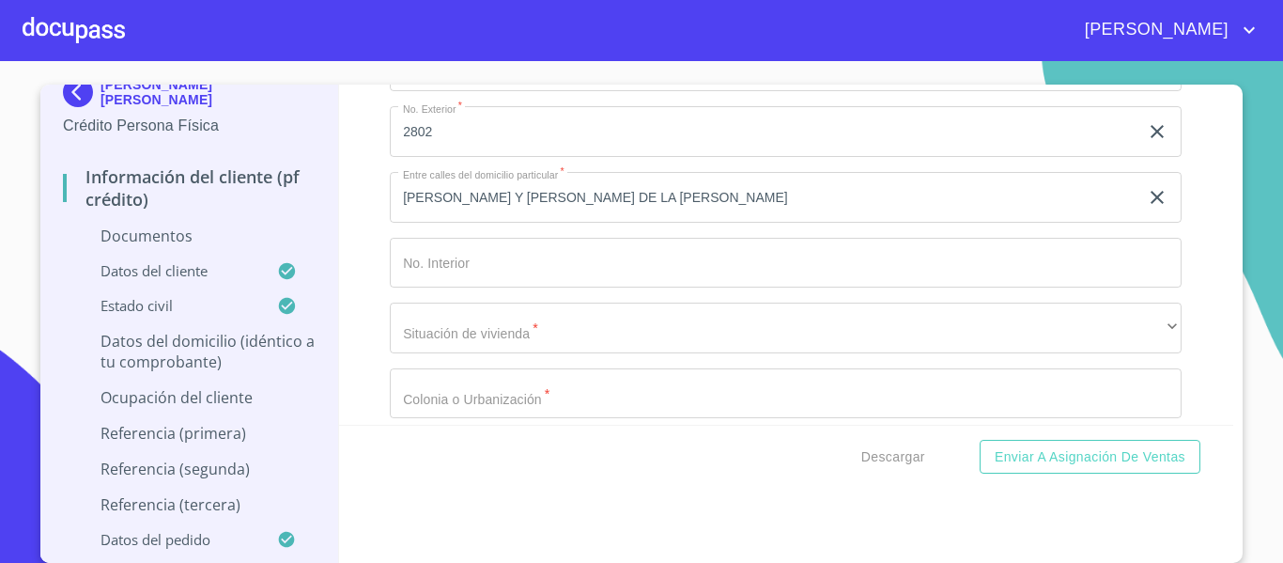
scroll to position [4936, 0]
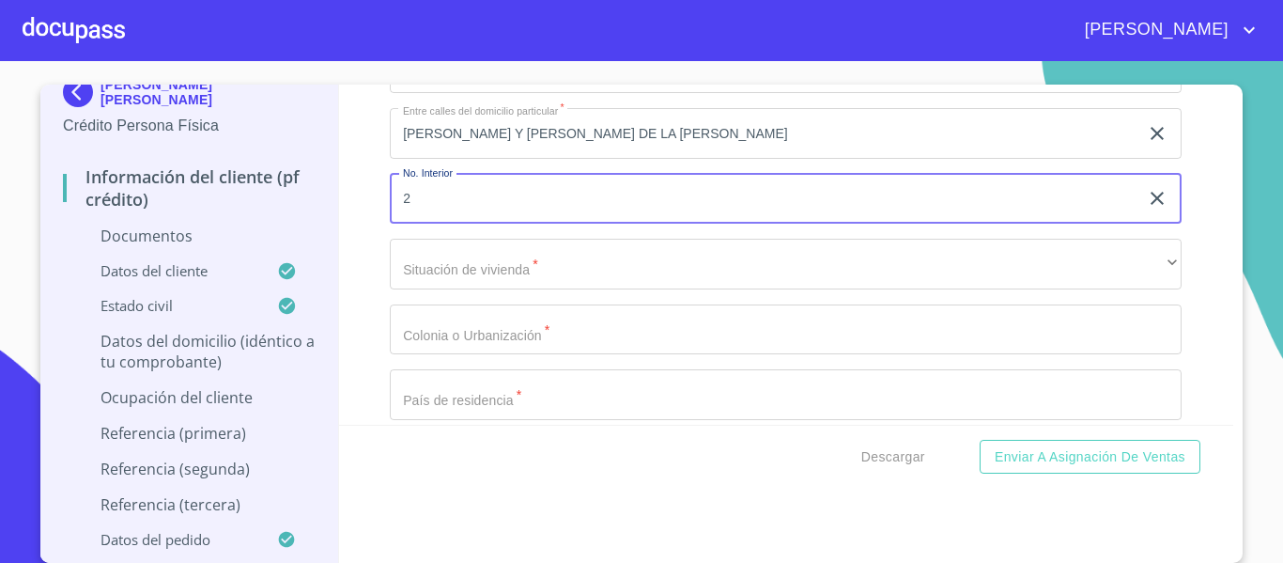
scroll to position [5029, 0]
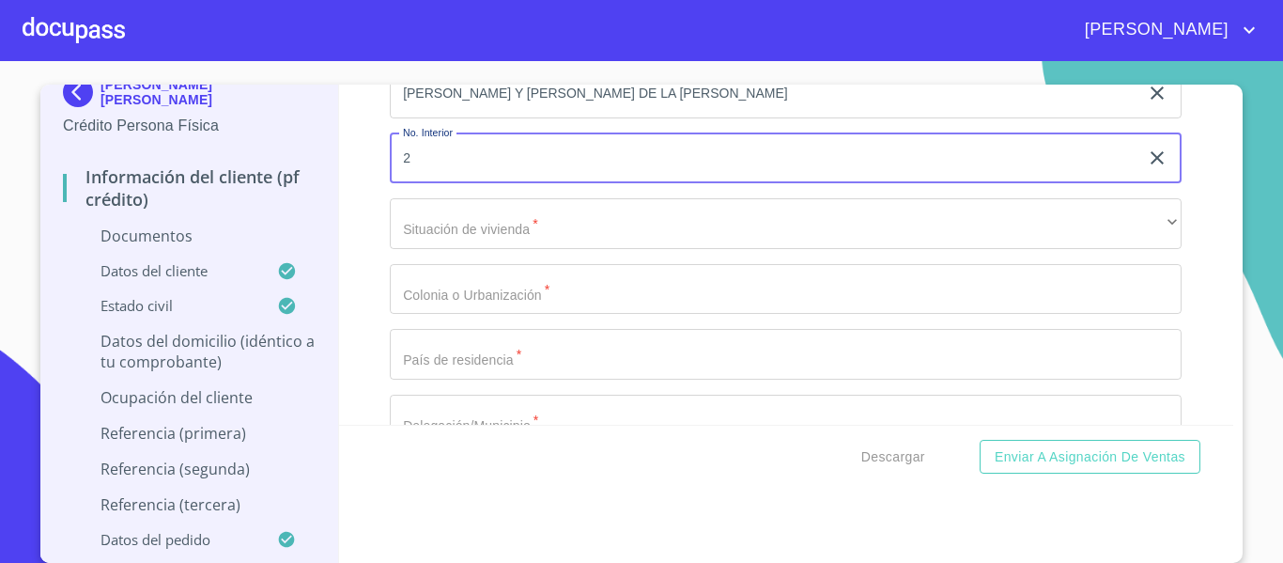
type input "2"
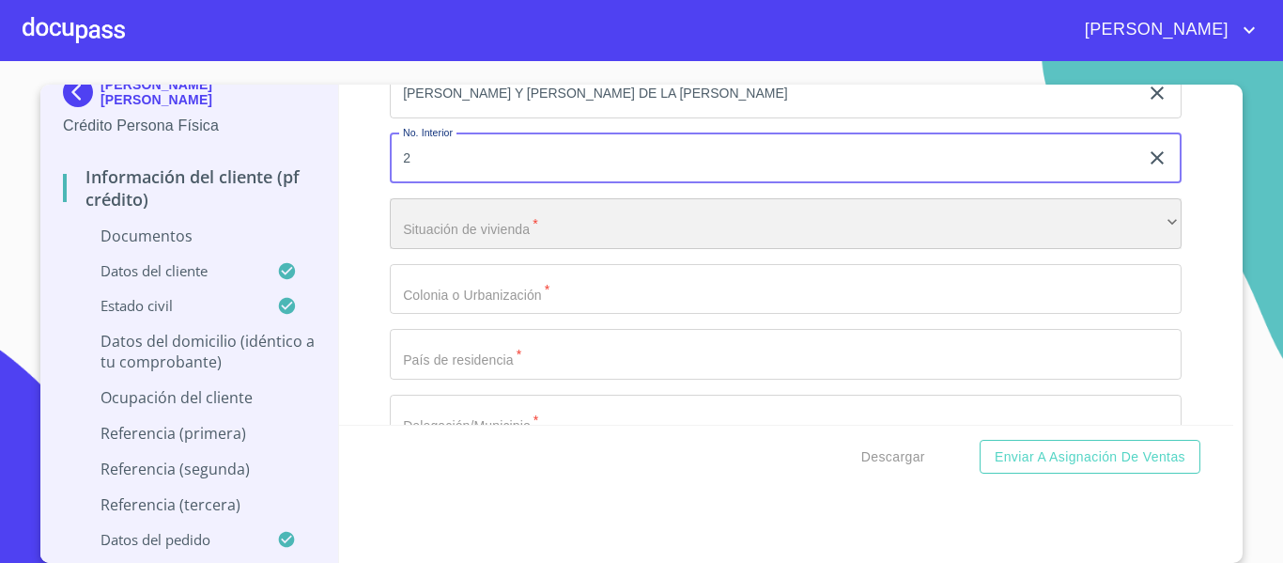
click at [479, 242] on div "​" at bounding box center [786, 223] width 792 height 51
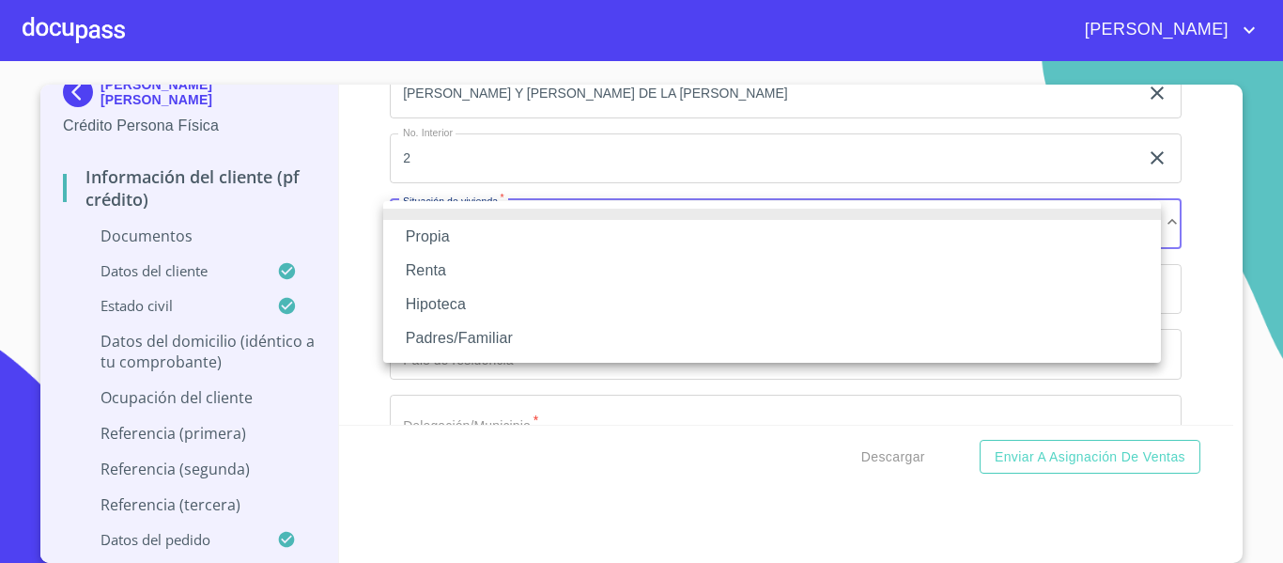
click at [479, 242] on li "Propia" at bounding box center [772, 237] width 778 height 34
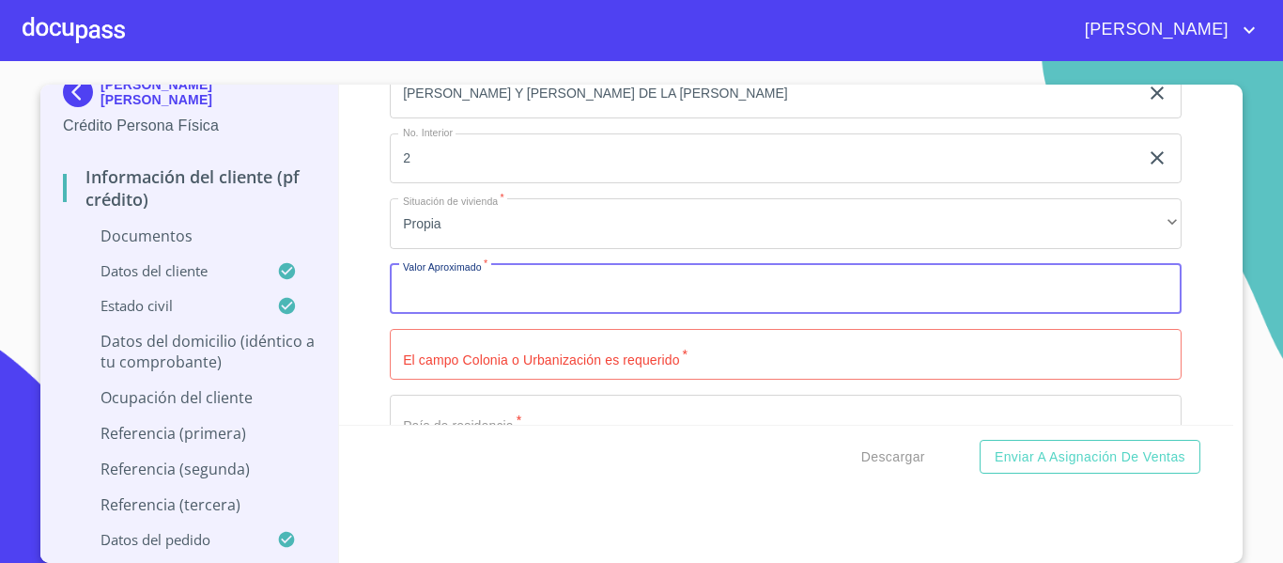
click at [484, 292] on input "Documento de identificación.   *" at bounding box center [786, 289] width 792 height 51
type input "$2"
type input "$4,000,000"
click at [473, 357] on input "Documento de identificación.   *" at bounding box center [786, 354] width 792 height 51
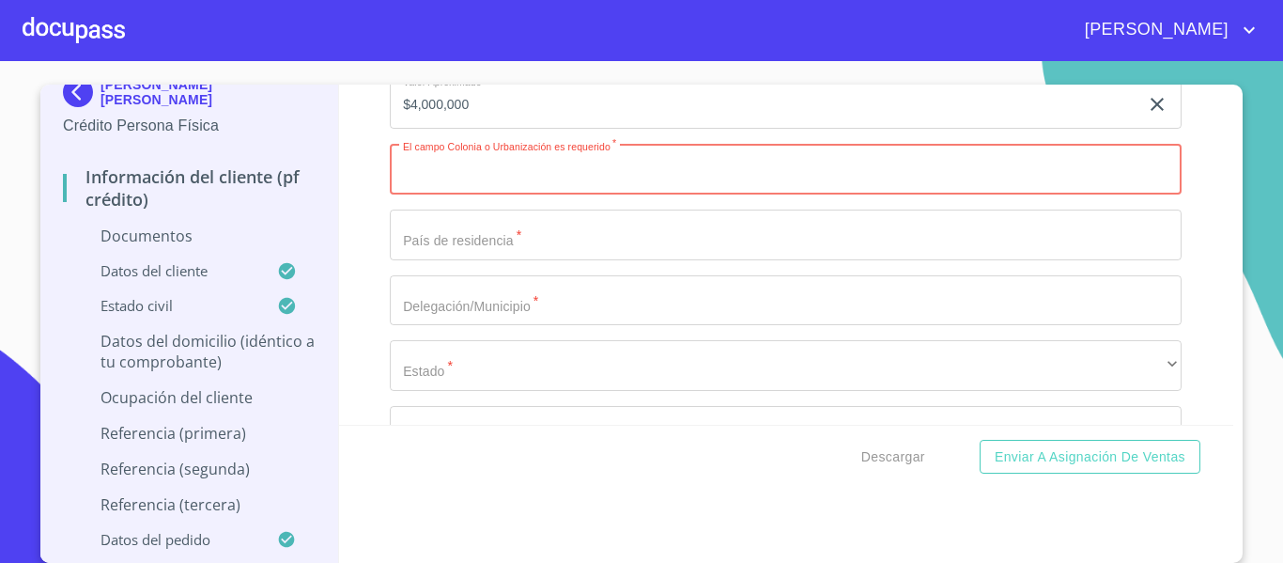
scroll to position [5217, 0]
click at [515, 154] on input "Documento de identificación.   *" at bounding box center [786, 166] width 792 height 51
type input "PASEOS DEL SOL"
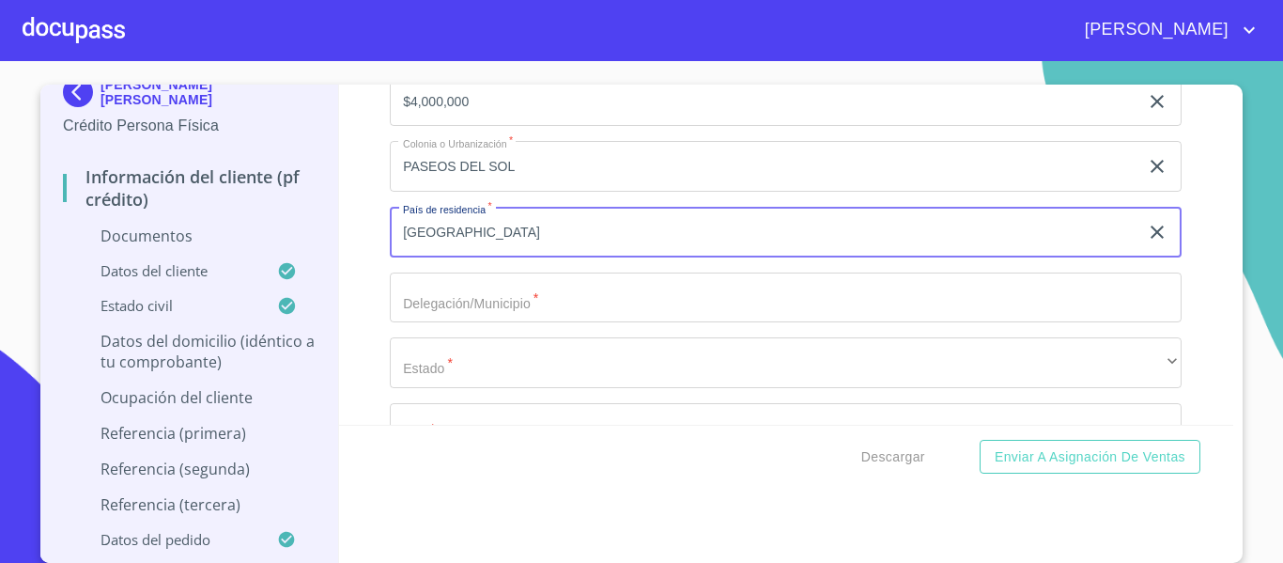
type input "[GEOGRAPHIC_DATA]"
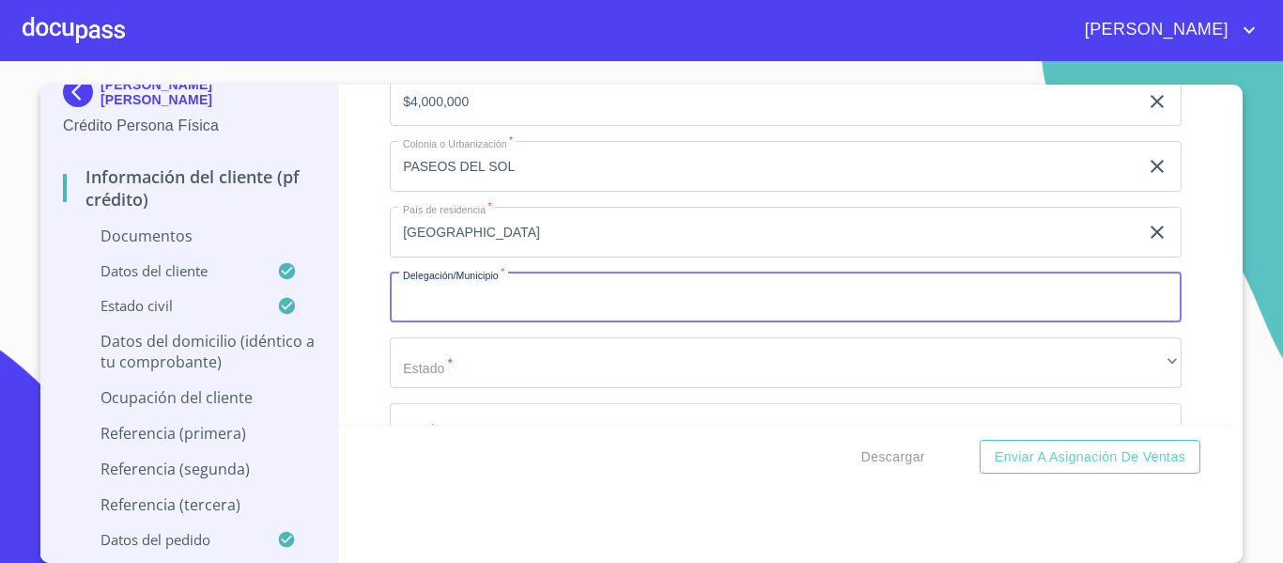
click at [409, 296] on input "Documento de identificación.   *" at bounding box center [786, 297] width 792 height 51
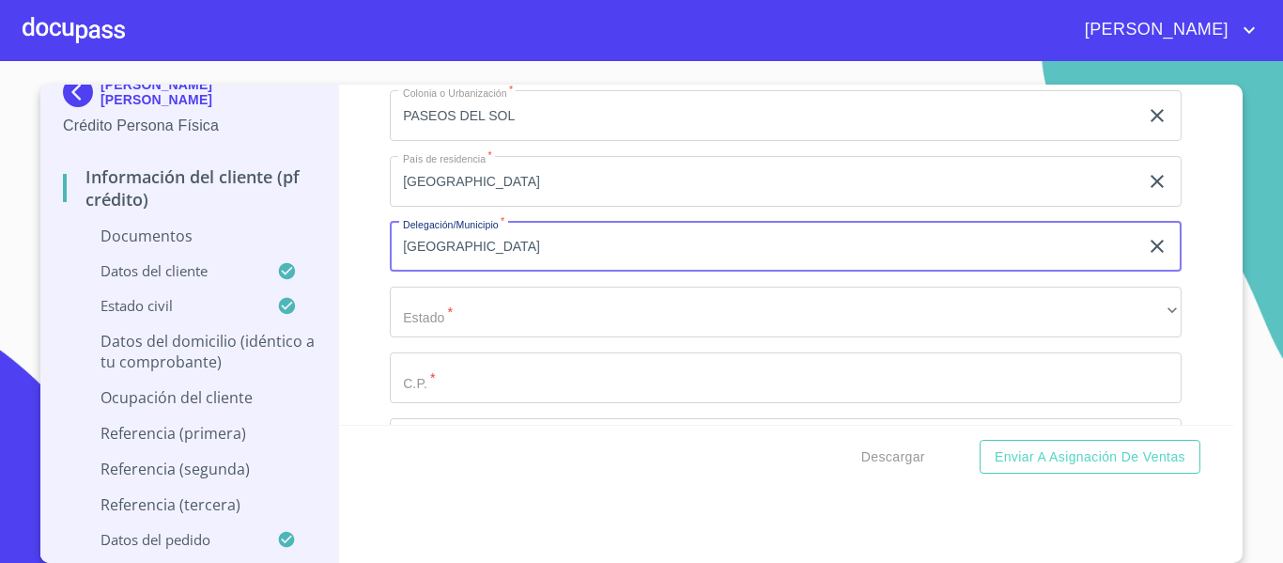
scroll to position [5311, 0]
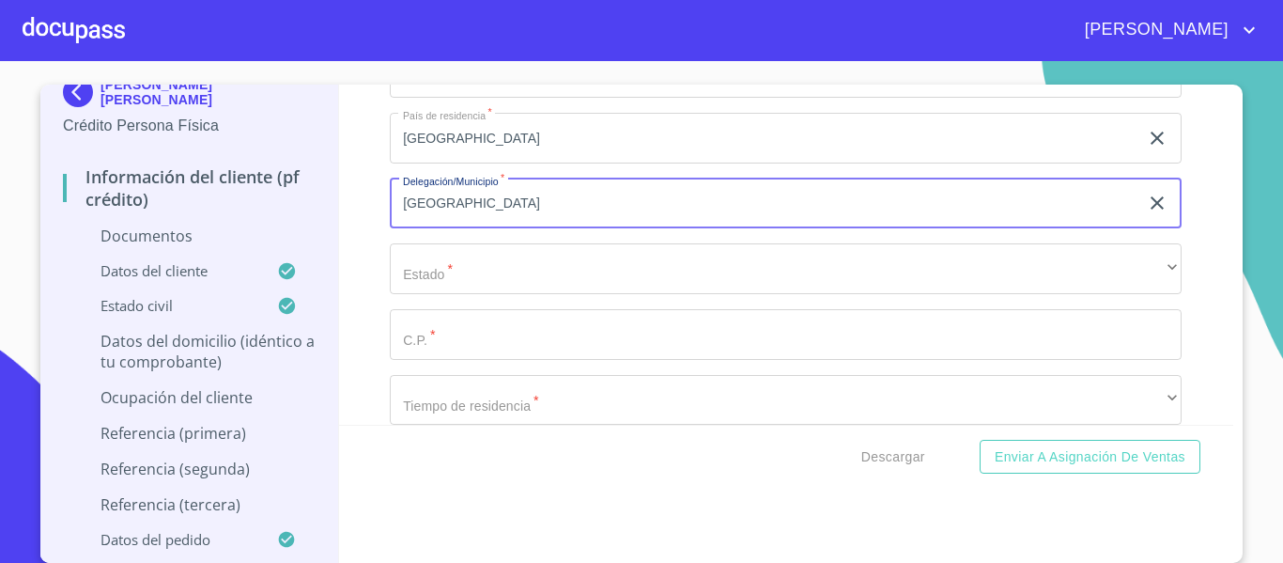
type input "[GEOGRAPHIC_DATA]"
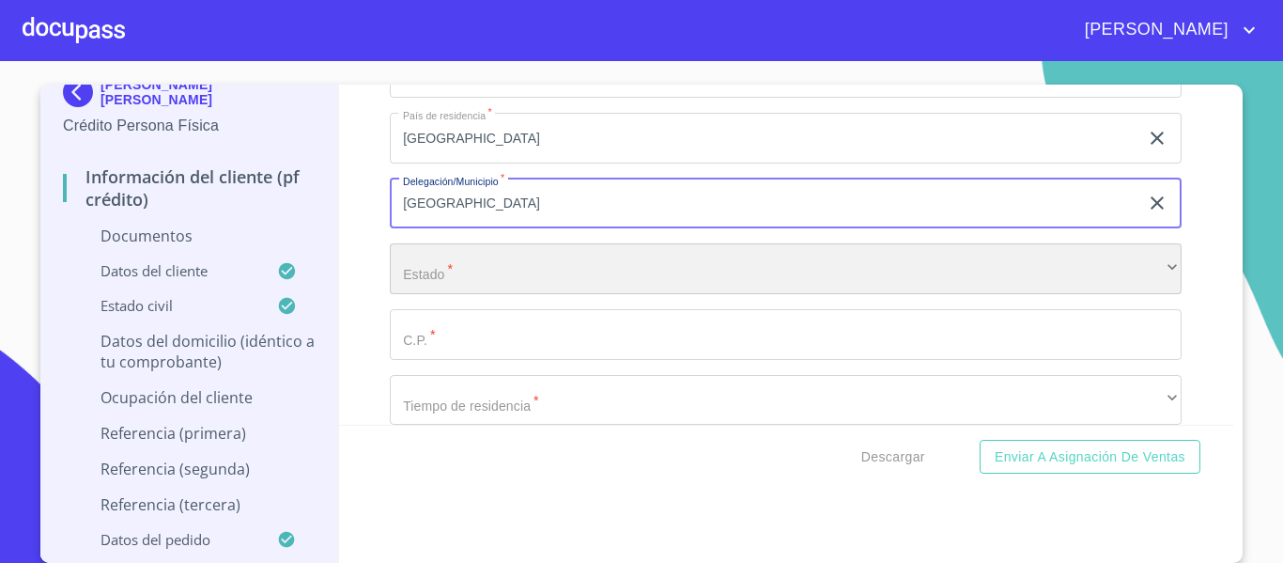
click at [403, 268] on div "​" at bounding box center [786, 268] width 792 height 51
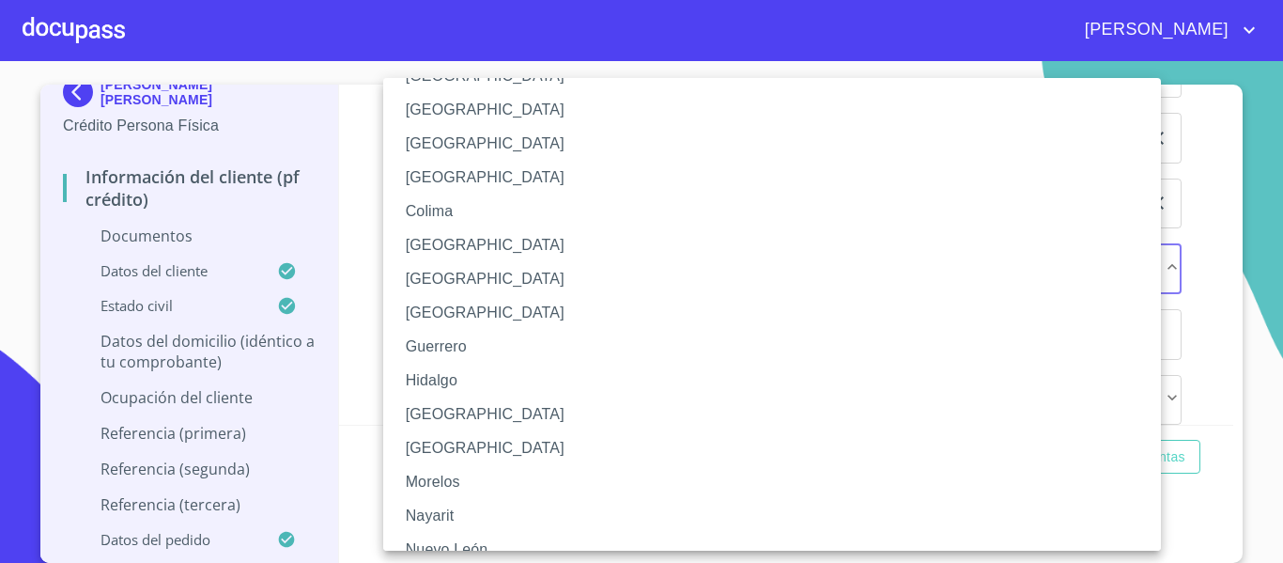
scroll to position [188, 0]
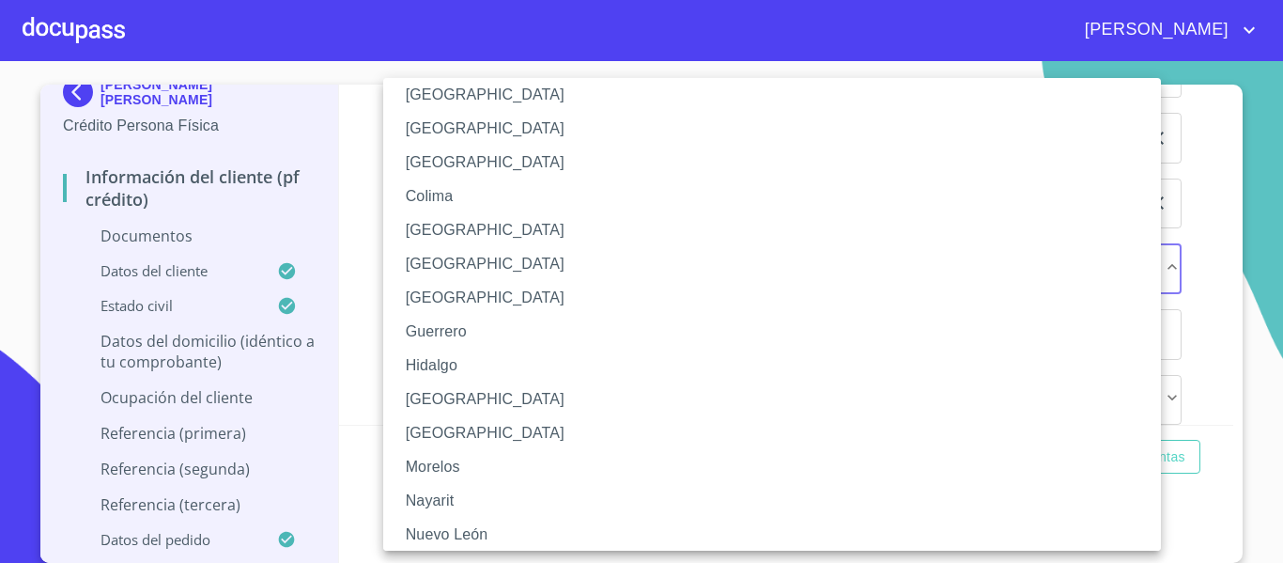
click at [451, 403] on li "[GEOGRAPHIC_DATA]" at bounding box center [779, 399] width 792 height 34
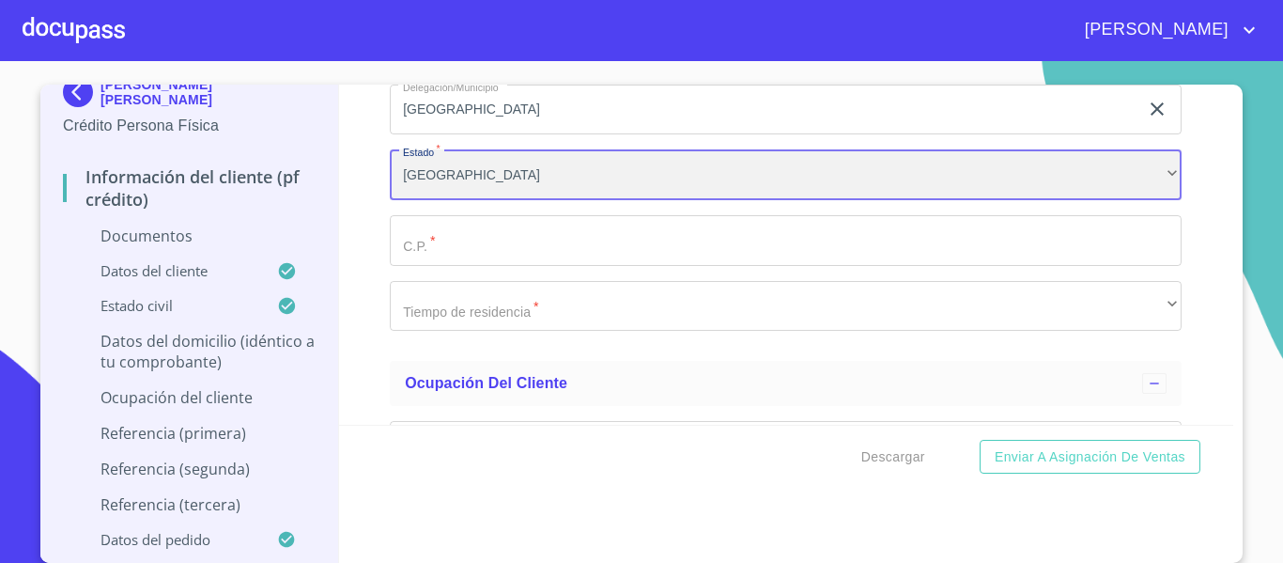
scroll to position [5311, 0]
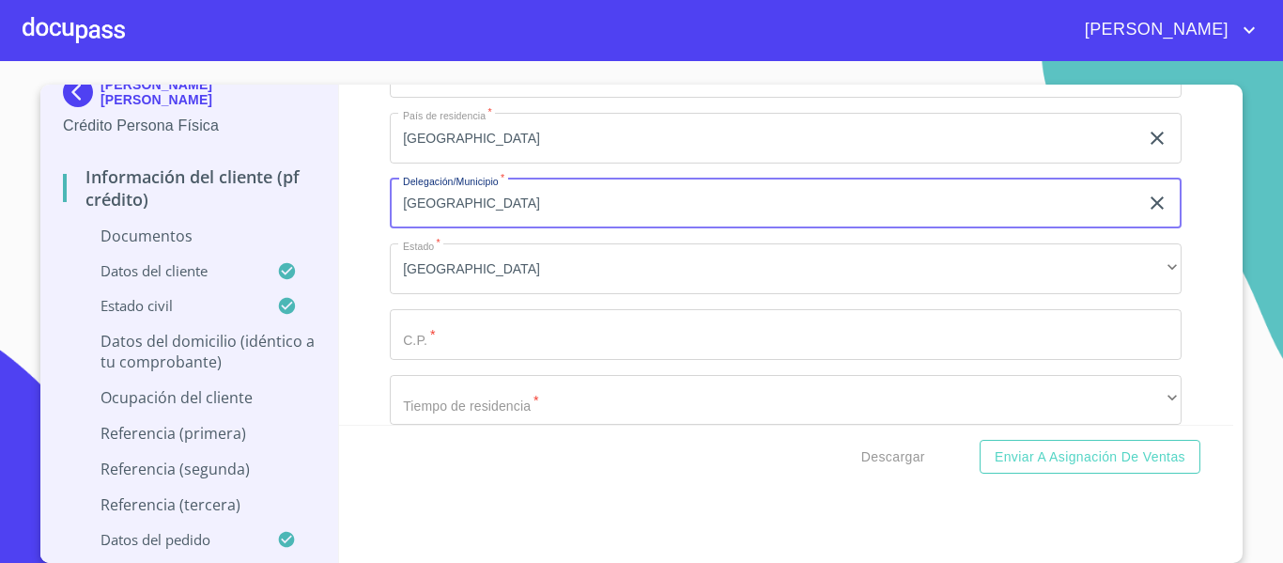
click at [471, 197] on input "[GEOGRAPHIC_DATA]" at bounding box center [764, 203] width 749 height 51
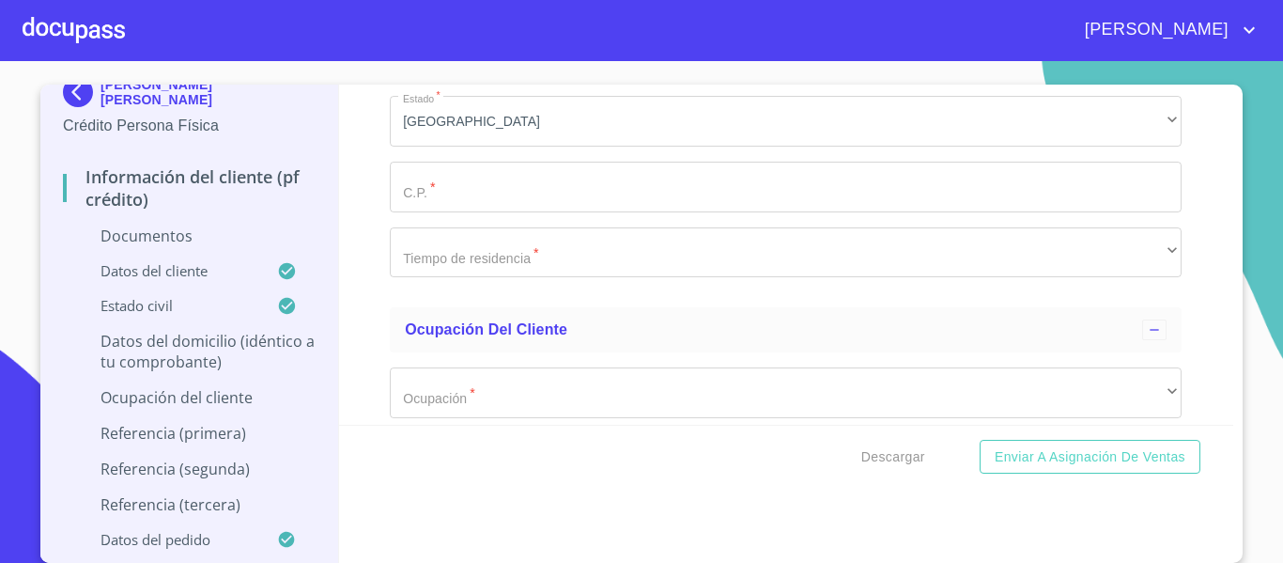
scroll to position [5499, 0]
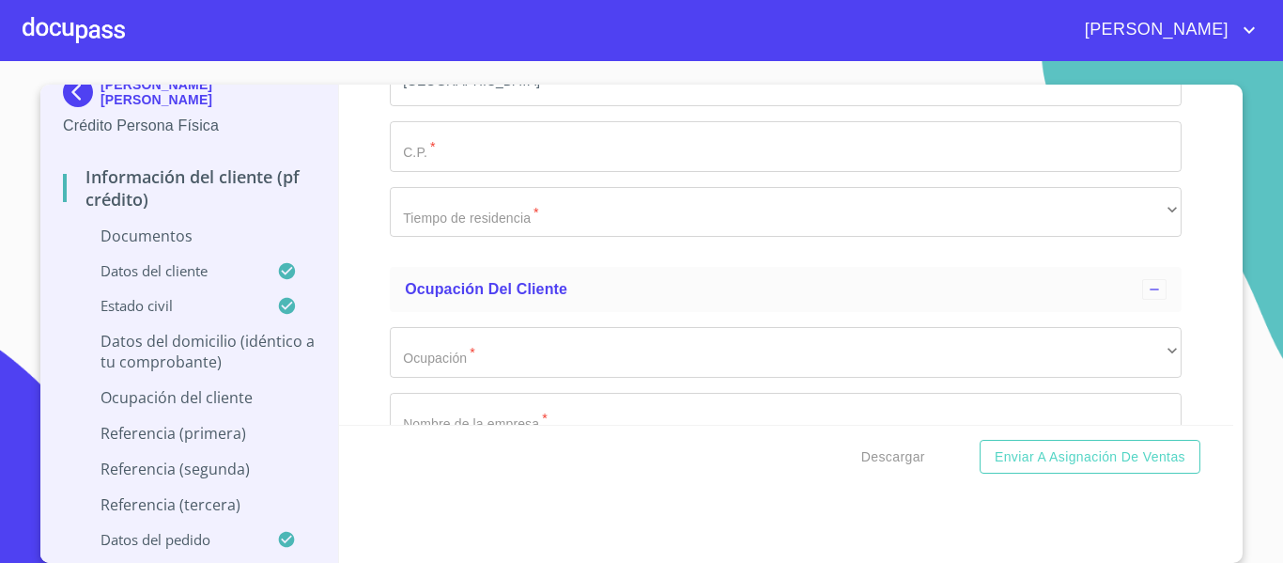
type input "ZAPOPAN"
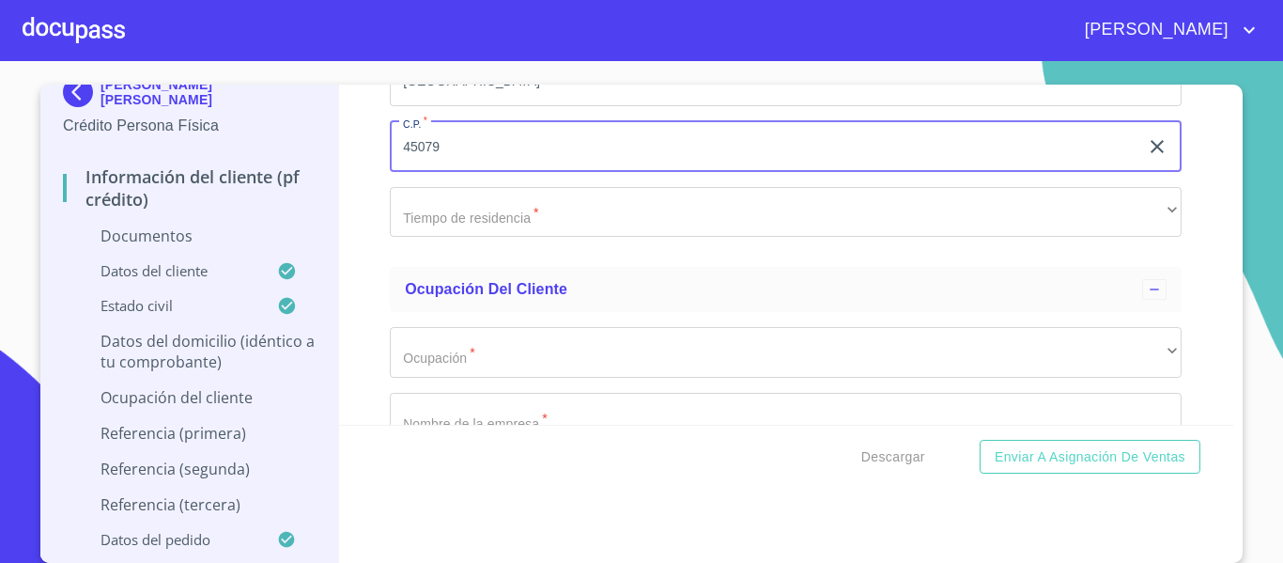
type input "45079"
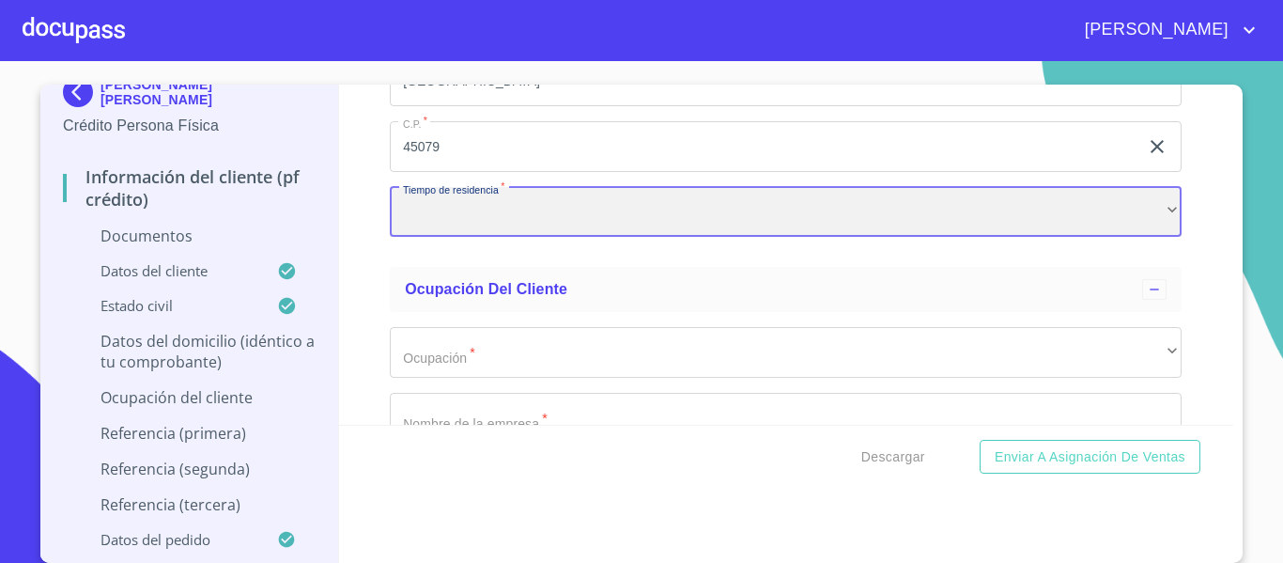
click at [454, 218] on div "​" at bounding box center [786, 212] width 792 height 51
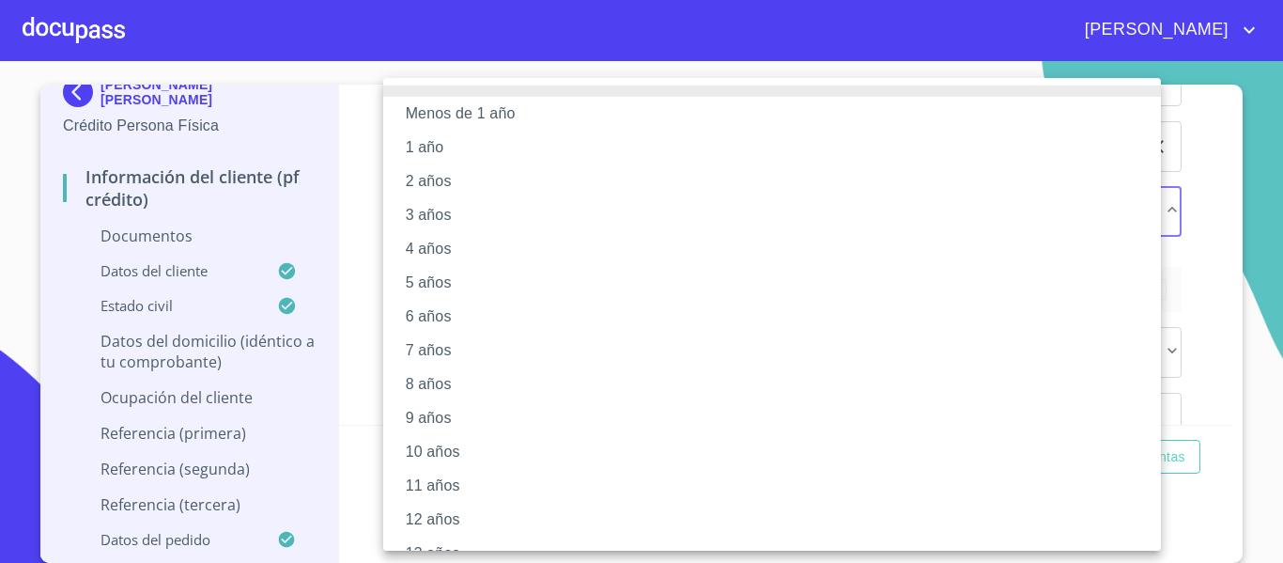
click at [439, 252] on li "4 años" at bounding box center [779, 249] width 792 height 34
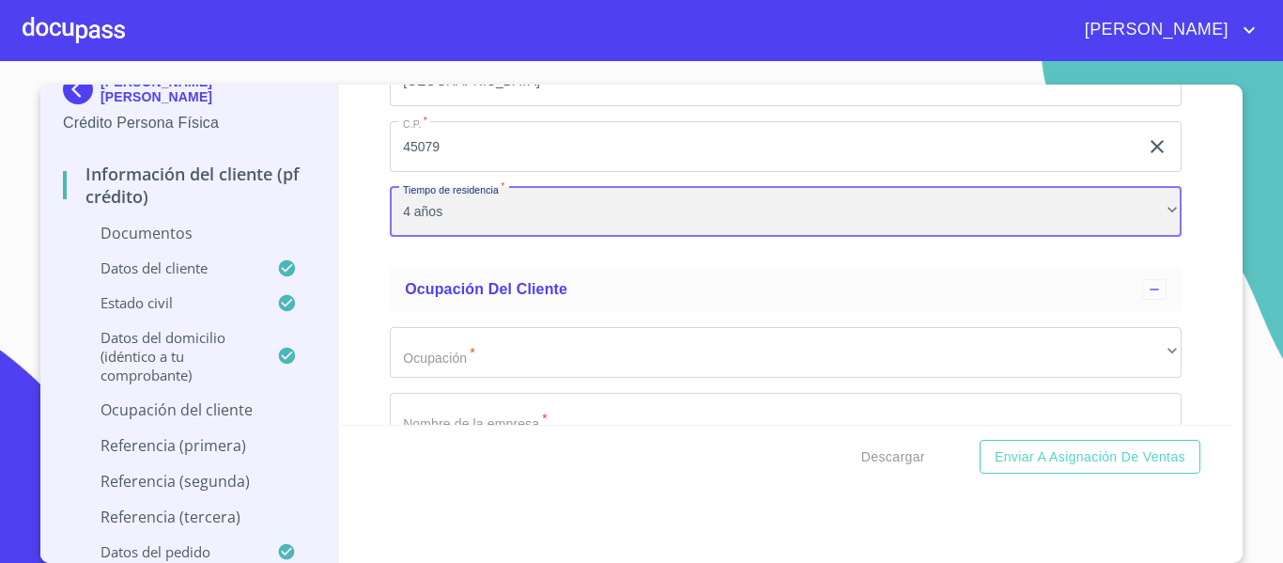
scroll to position [19, 0]
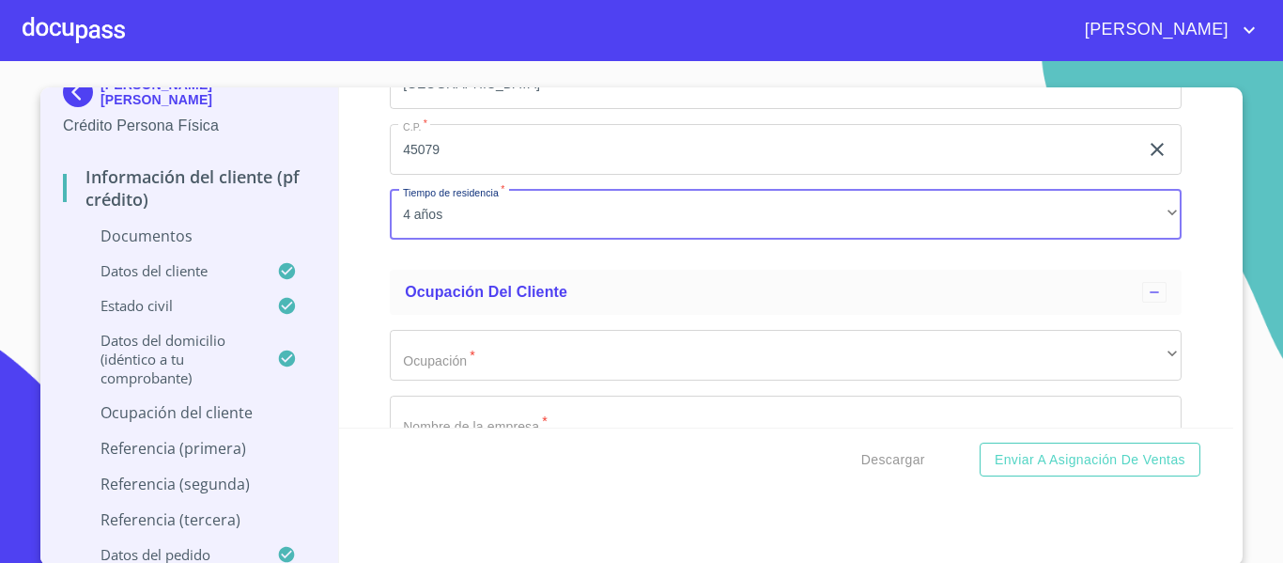
click at [376, 298] on div "Información del cliente (PF crédito) Documentos Documento de identificación.   …" at bounding box center [786, 257] width 895 height 340
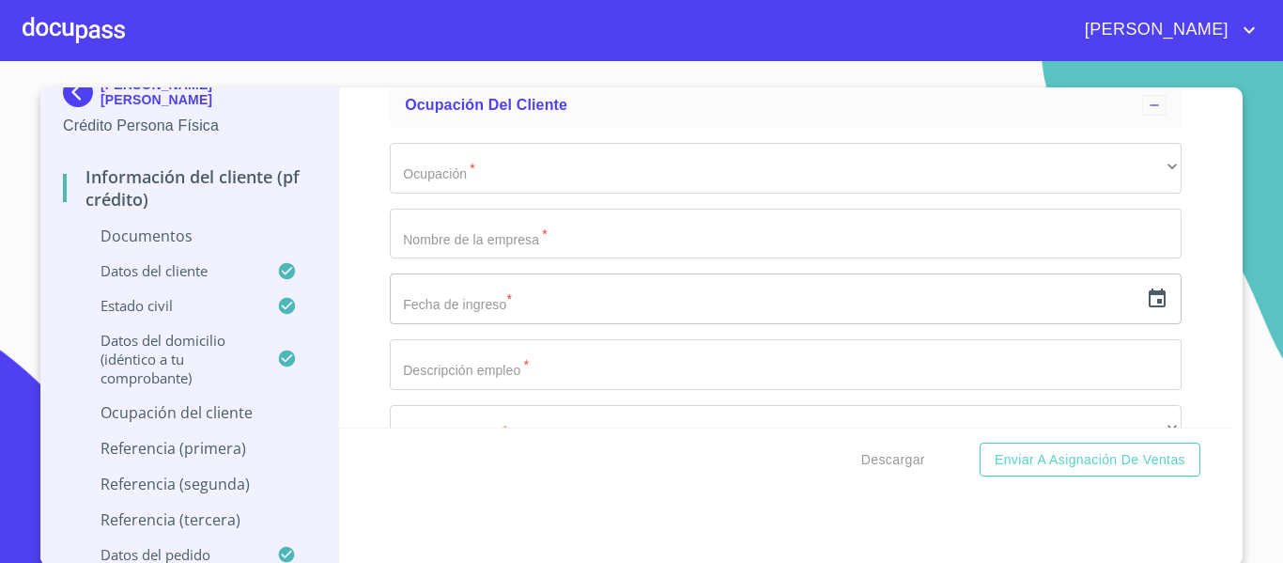
scroll to position [5687, 0]
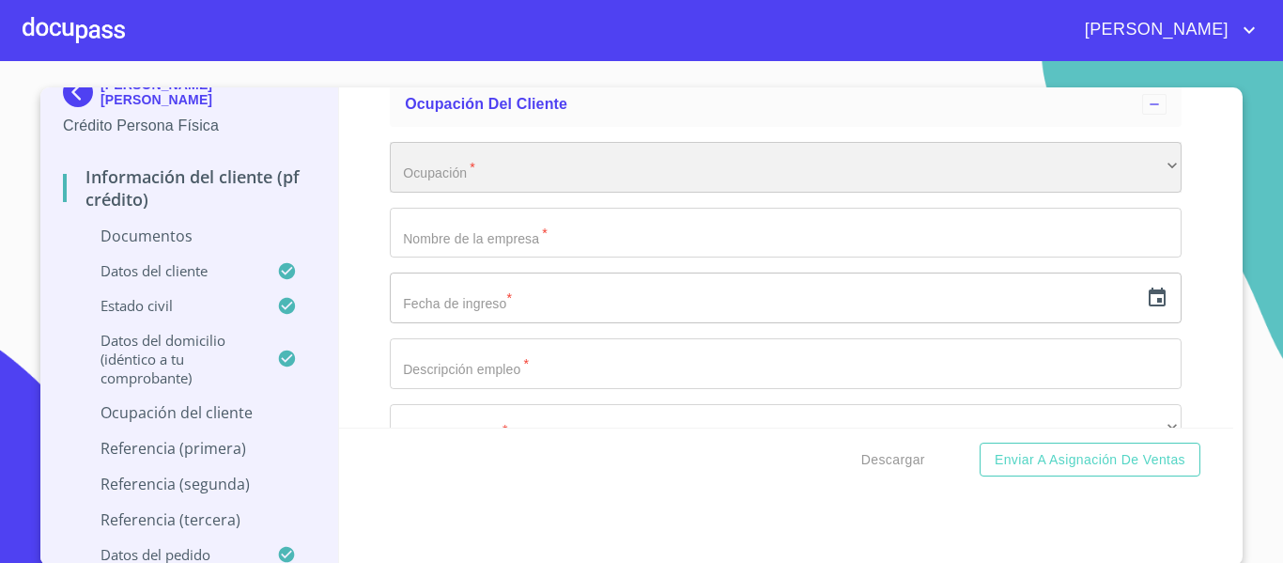
click at [466, 184] on div "​" at bounding box center [786, 167] width 792 height 51
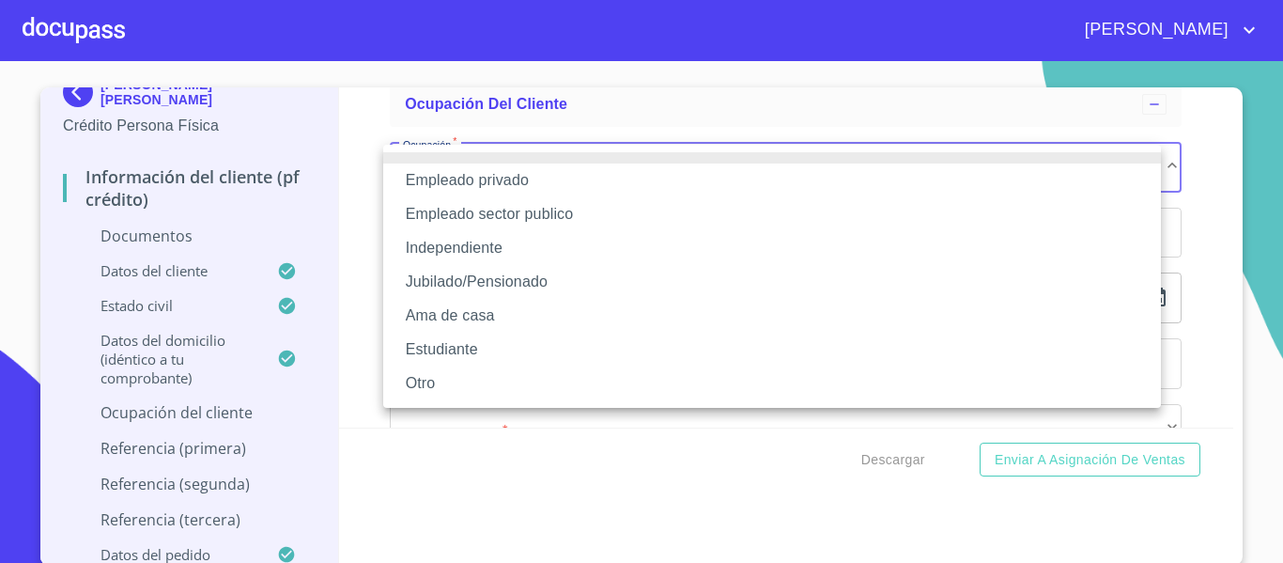
click at [497, 244] on li "Independiente" at bounding box center [772, 248] width 778 height 34
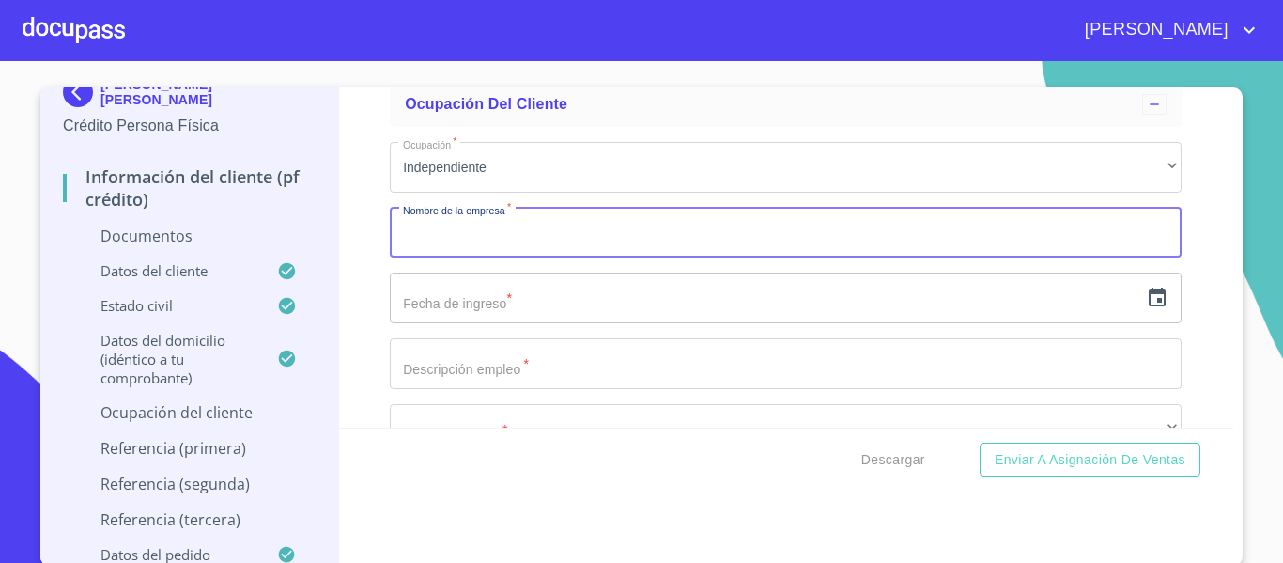
click at [461, 235] on input "Documento de identificación.   *" at bounding box center [786, 233] width 792 height 51
type input "[PERSON_NAME] [PERSON_NAME]"
click at [447, 293] on input "text" at bounding box center [764, 297] width 749 height 51
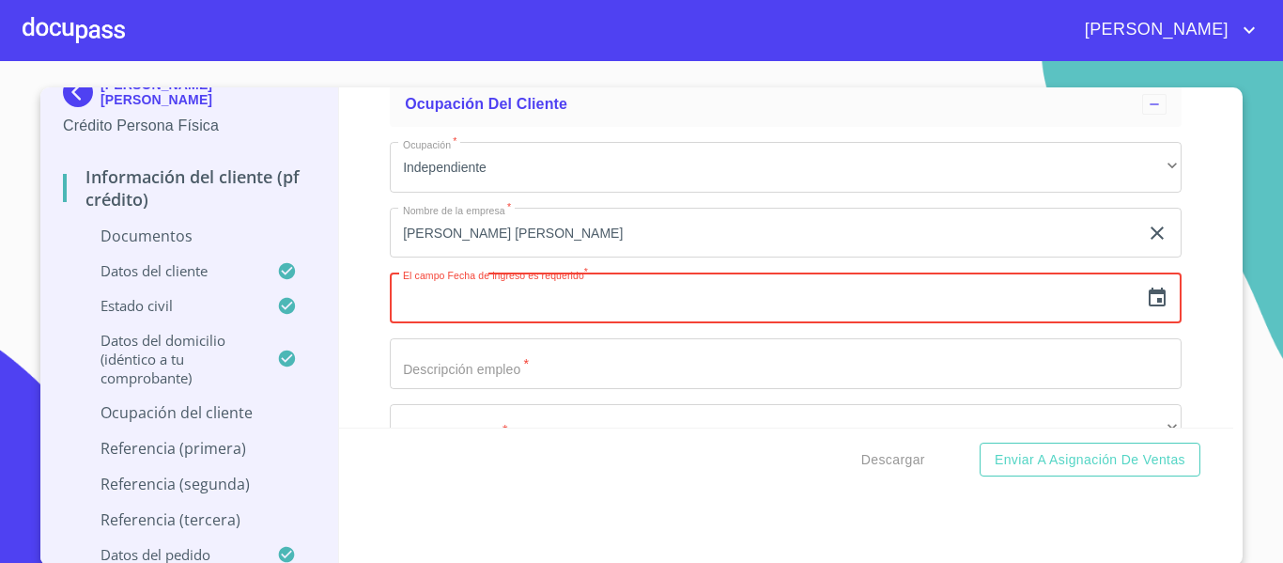
click at [1146, 296] on icon "button" at bounding box center [1157, 297] width 23 height 23
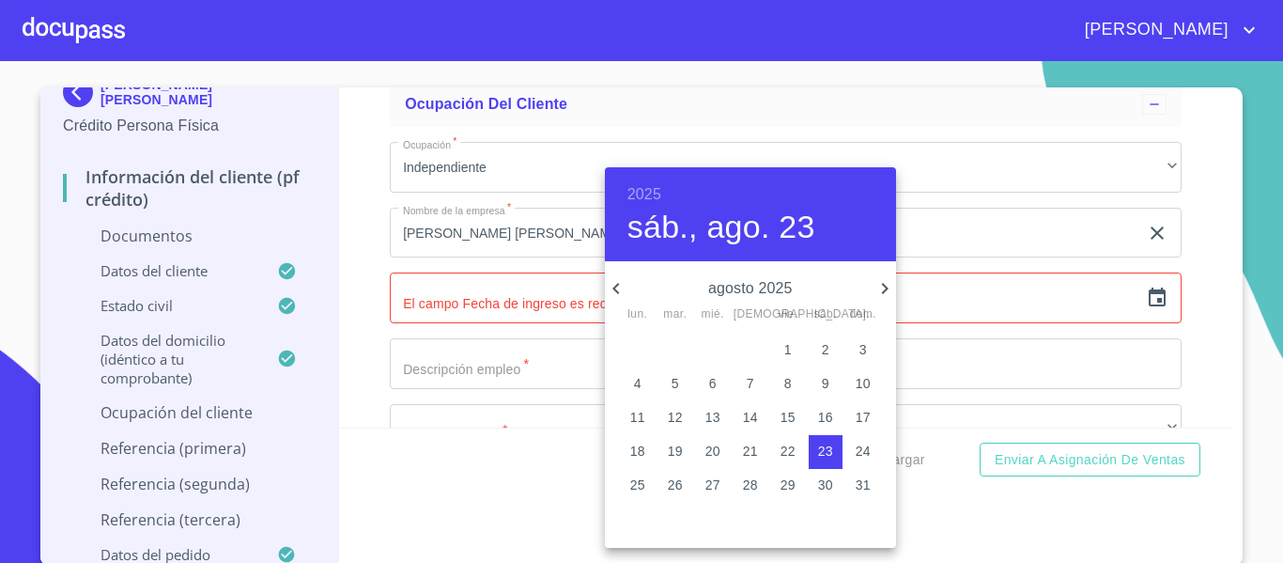
click at [657, 197] on h6 "2025" at bounding box center [644, 194] width 34 height 26
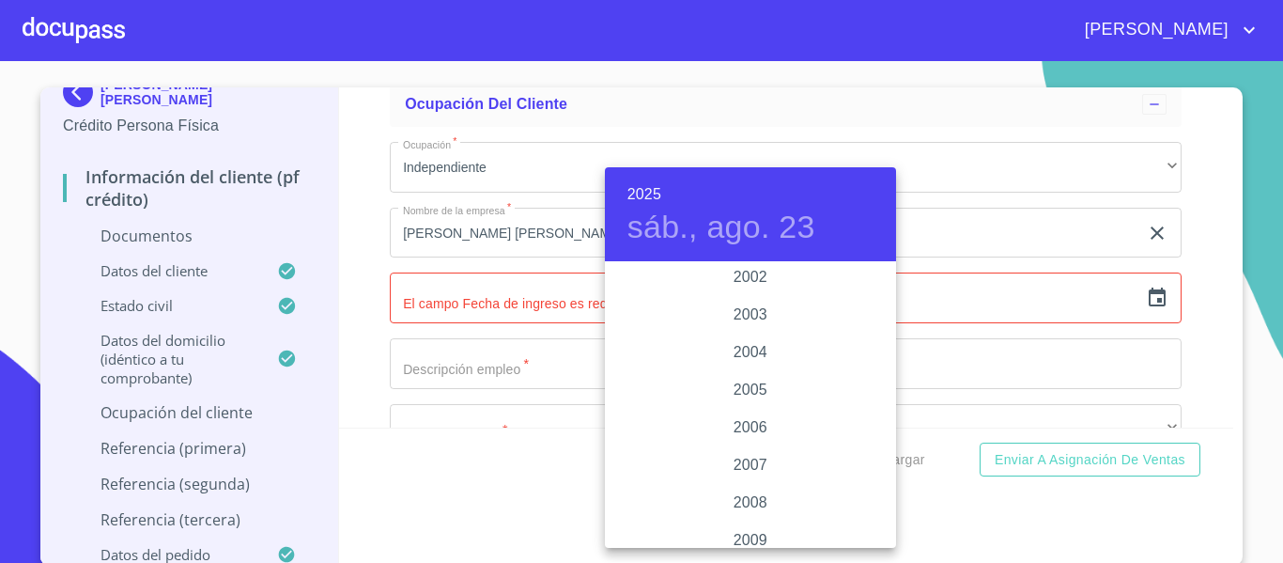
scroll to position [2799, 0]
click at [745, 295] on div "2000" at bounding box center [750, 302] width 291 height 38
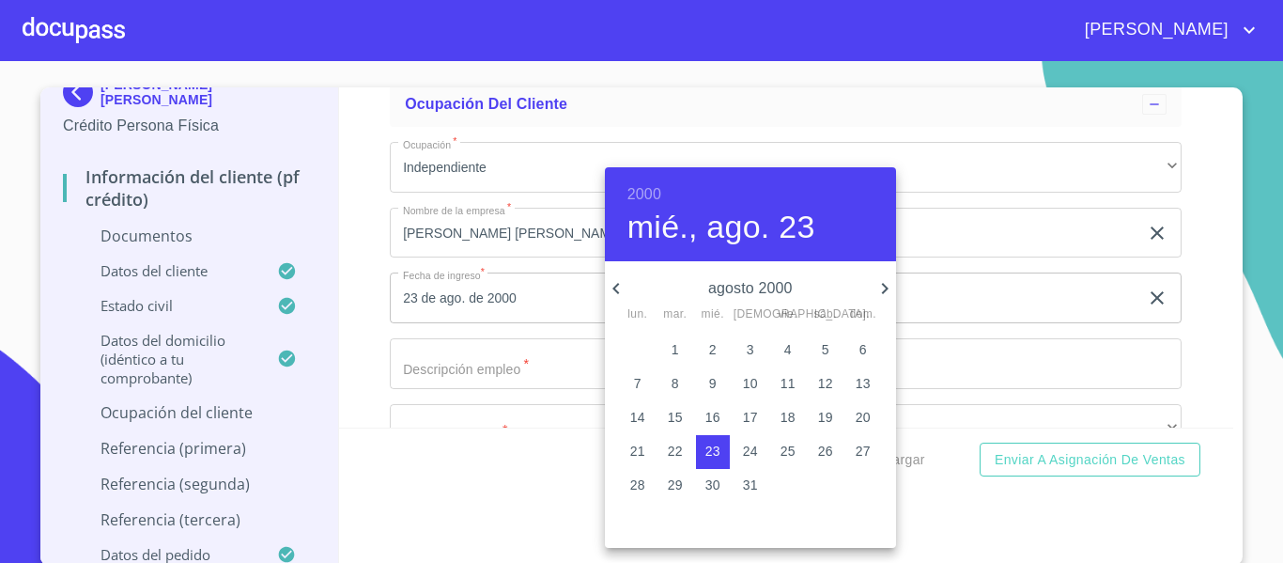
click at [879, 286] on icon "button" at bounding box center [884, 288] width 23 height 23
click at [755, 487] on p "28" at bounding box center [750, 484] width 15 height 19
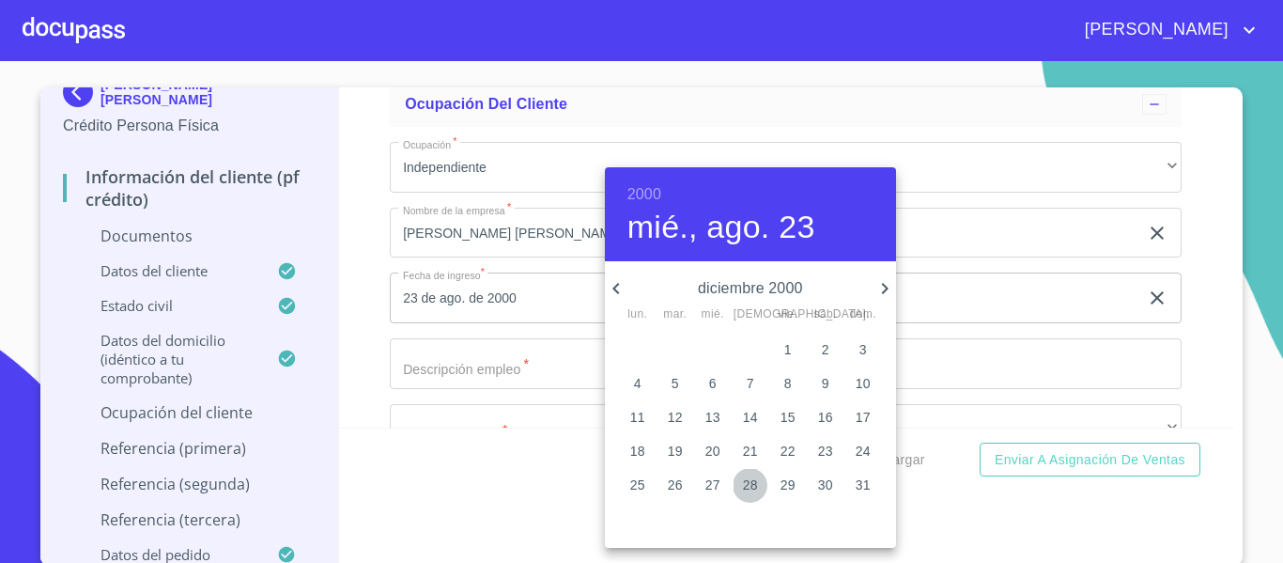
type input "28 de dic. de 2000"
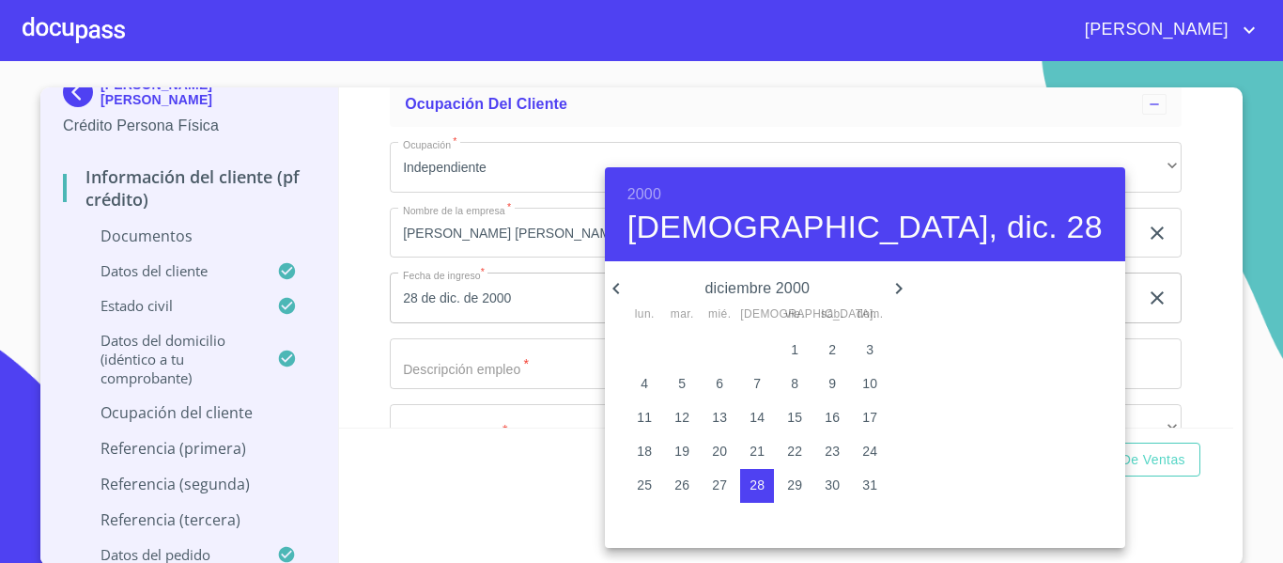
click at [369, 324] on div at bounding box center [641, 281] width 1283 height 563
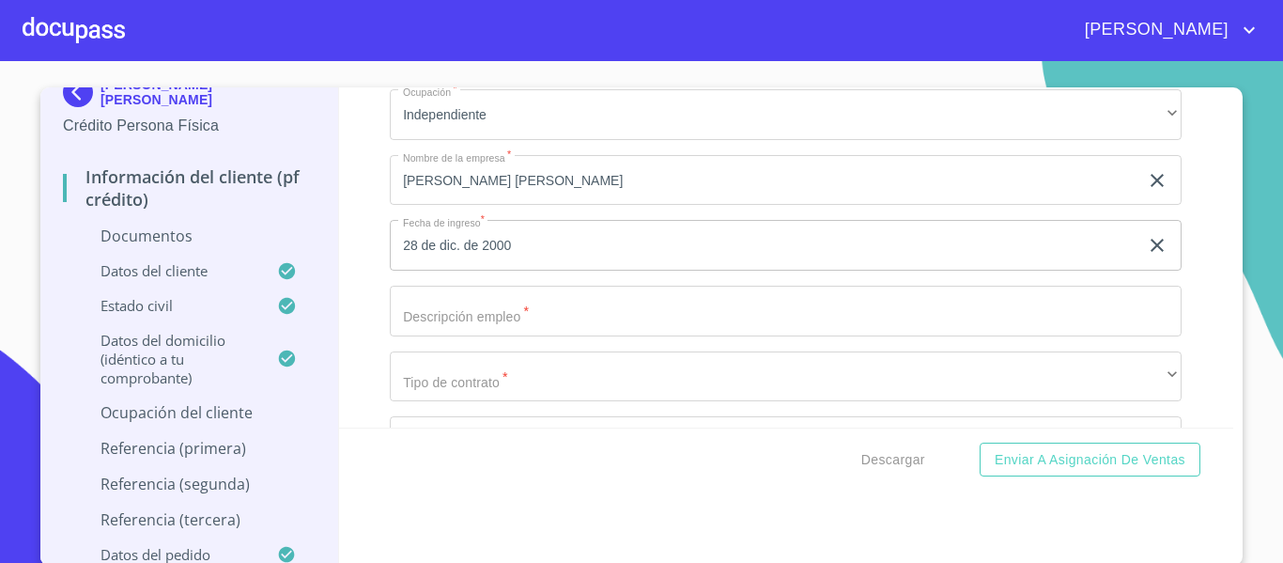
scroll to position [5781, 0]
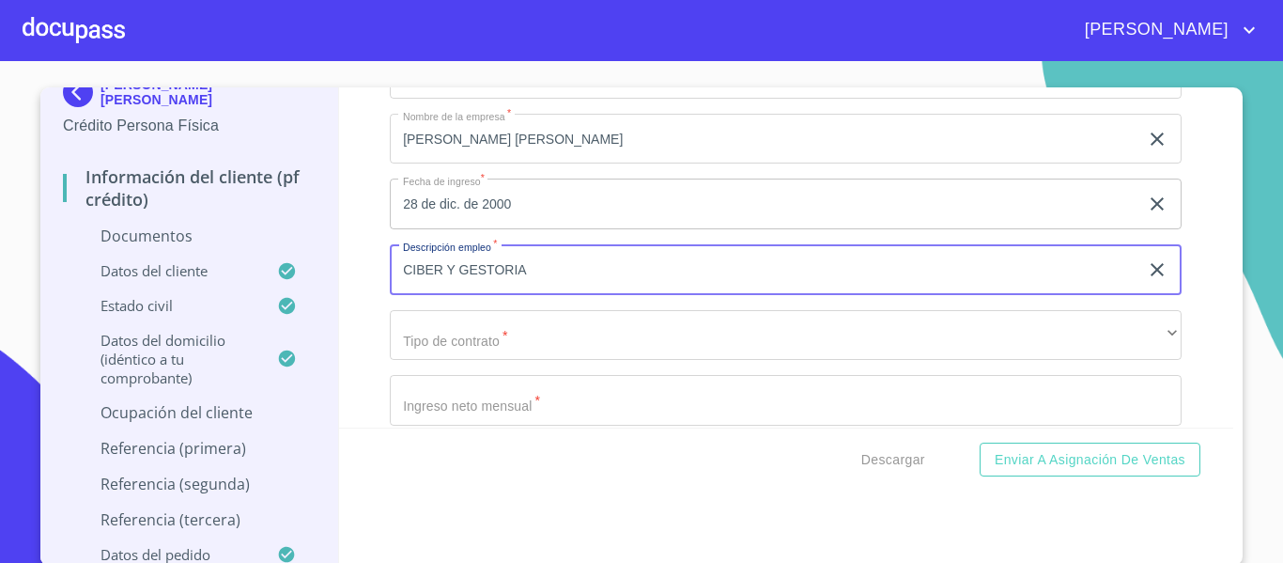
type input "CIBER Y GESTORIA"
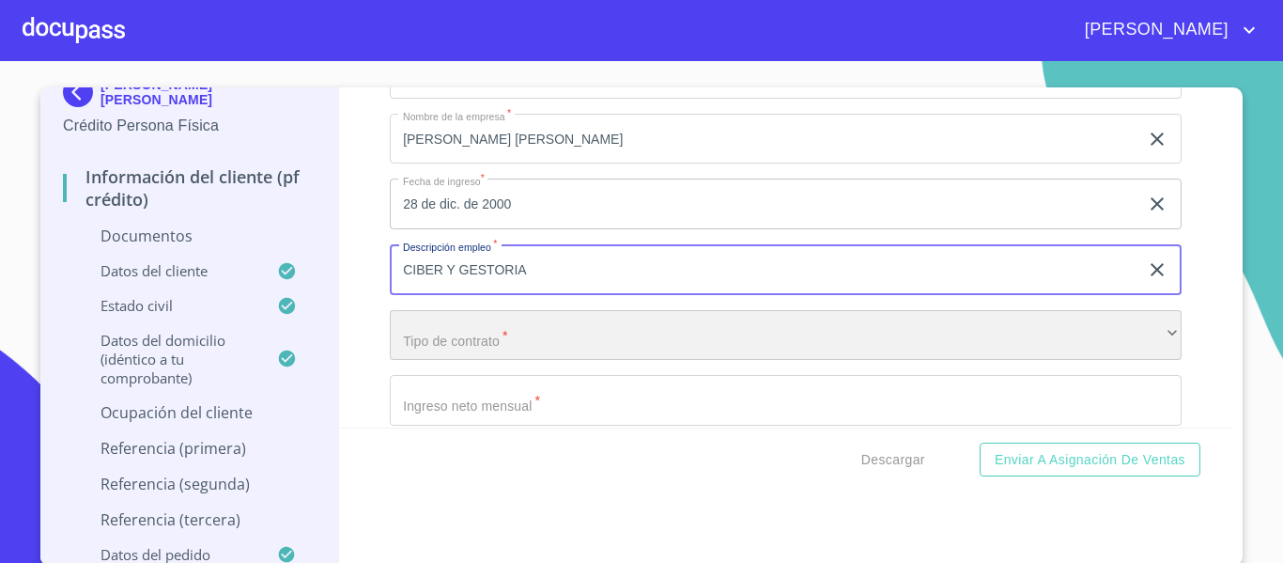
click at [484, 328] on div "​" at bounding box center [786, 335] width 792 height 51
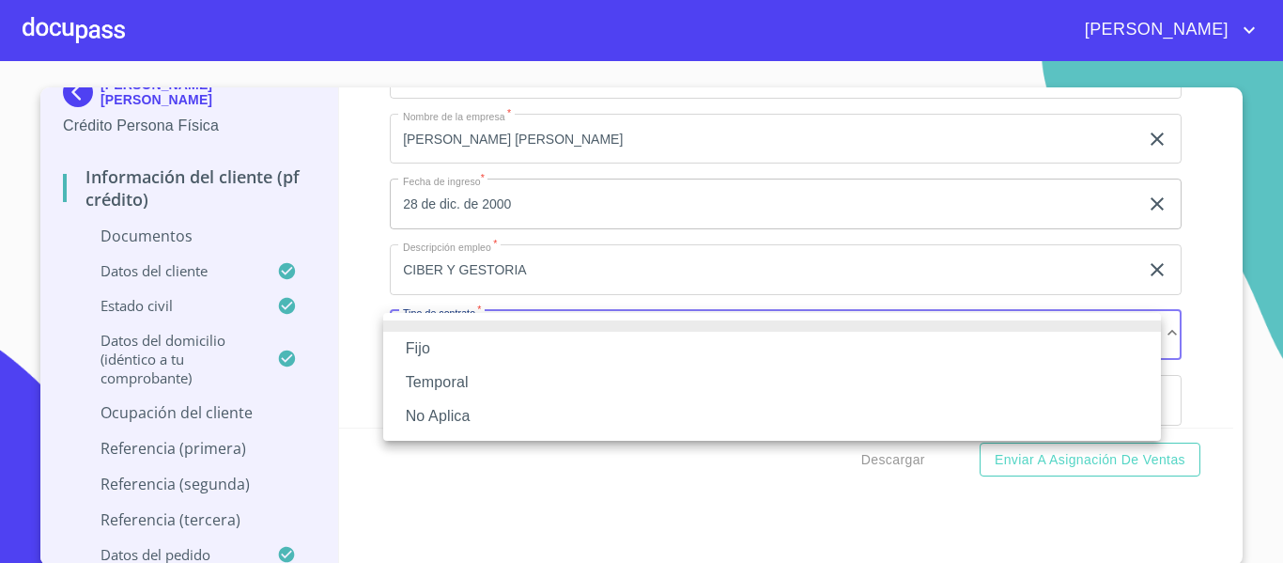
click at [461, 350] on li "Fijo" at bounding box center [772, 349] width 778 height 34
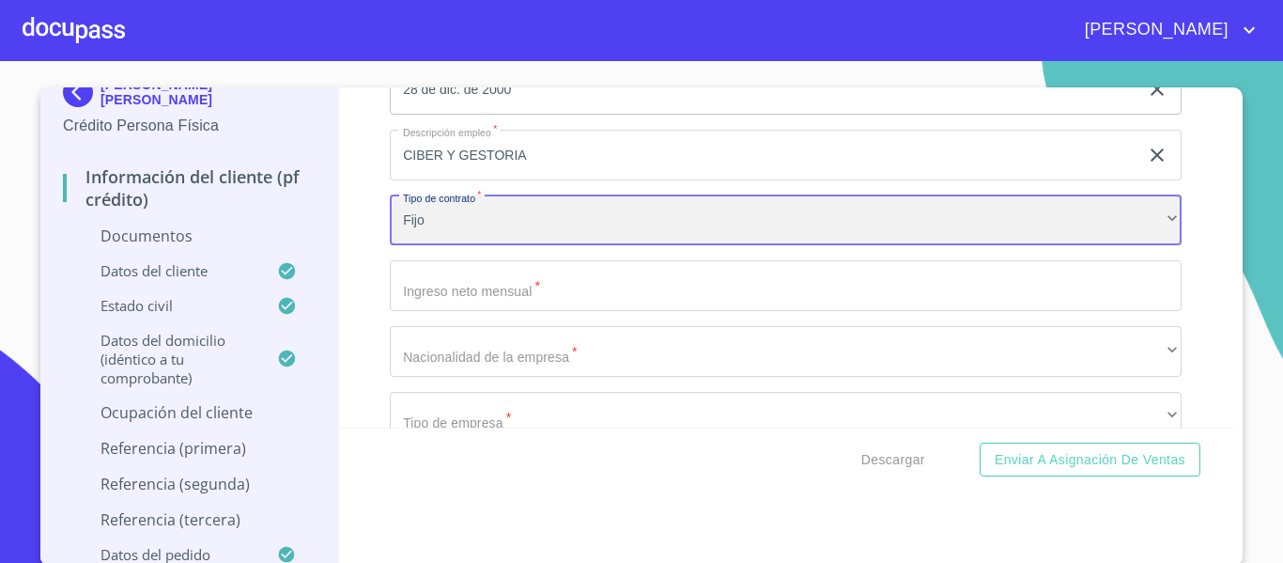
scroll to position [5969, 0]
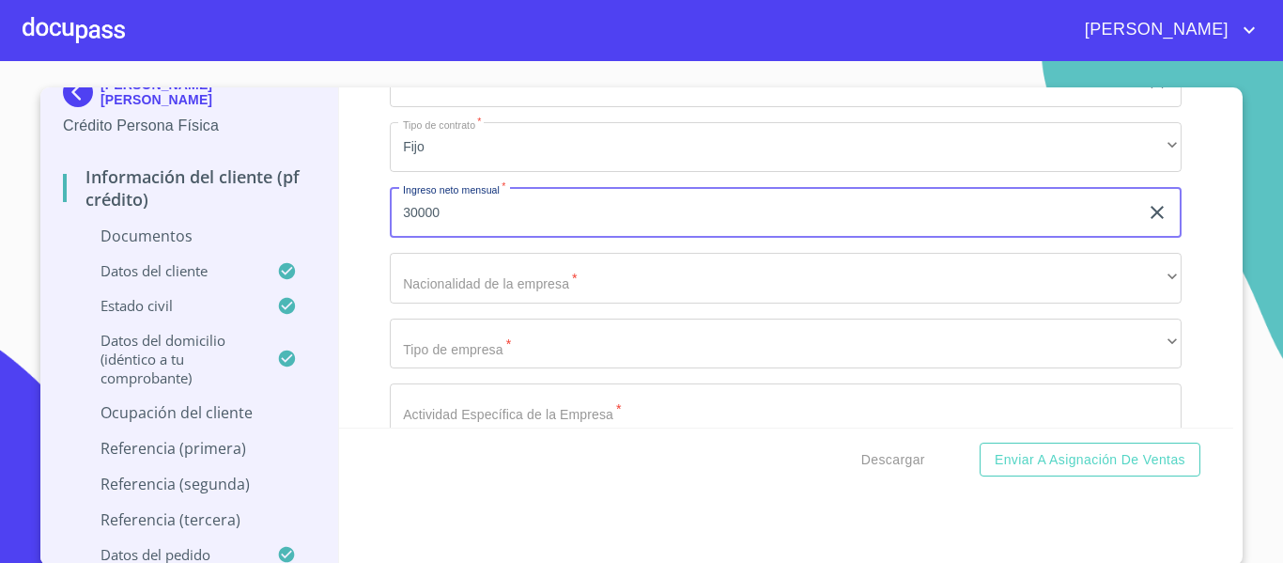
type input "30000"
click at [357, 222] on div "Información del cliente (PF crédito) Documentos Documento de identificación.   …" at bounding box center [786, 257] width 895 height 340
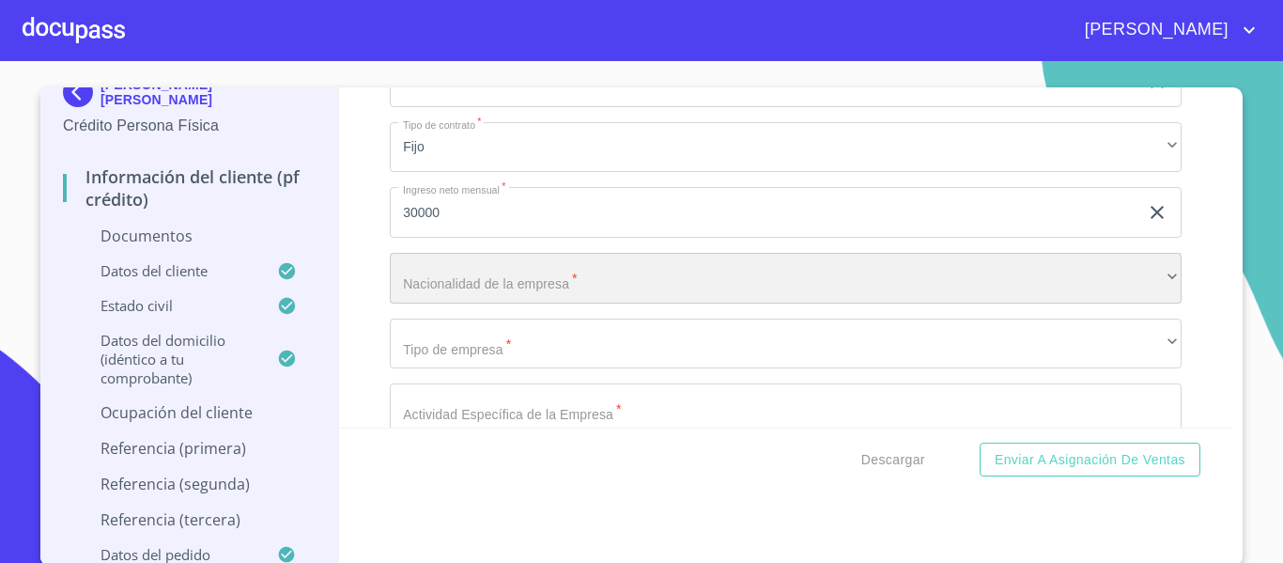
click at [415, 272] on div "​" at bounding box center [786, 278] width 792 height 51
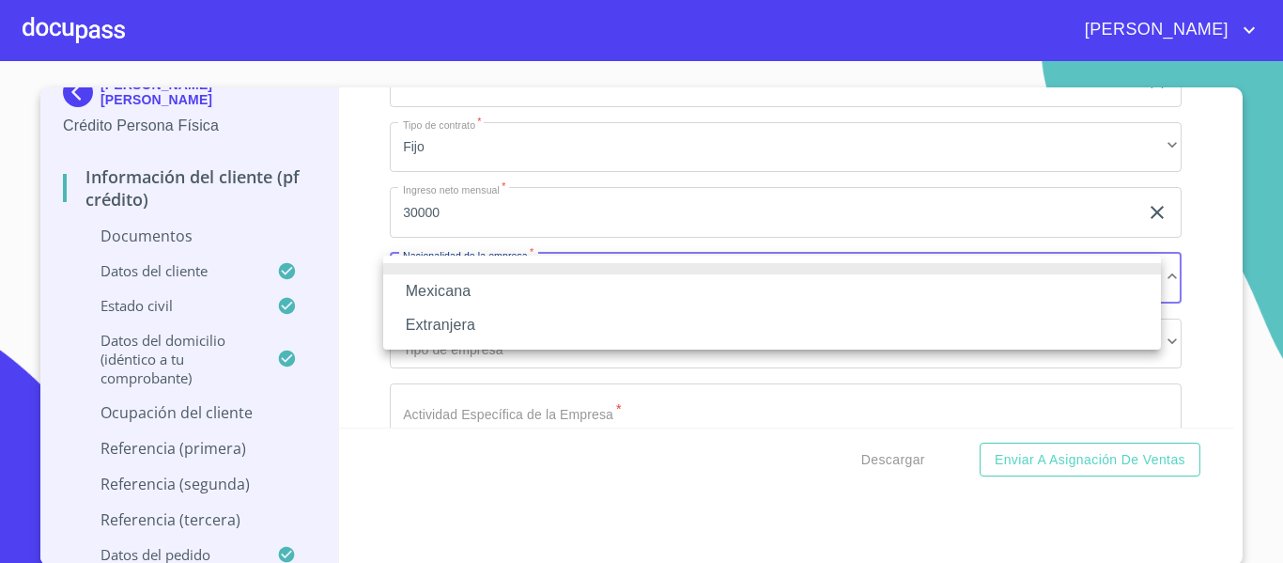
click at [422, 292] on li "Mexicana" at bounding box center [772, 291] width 778 height 34
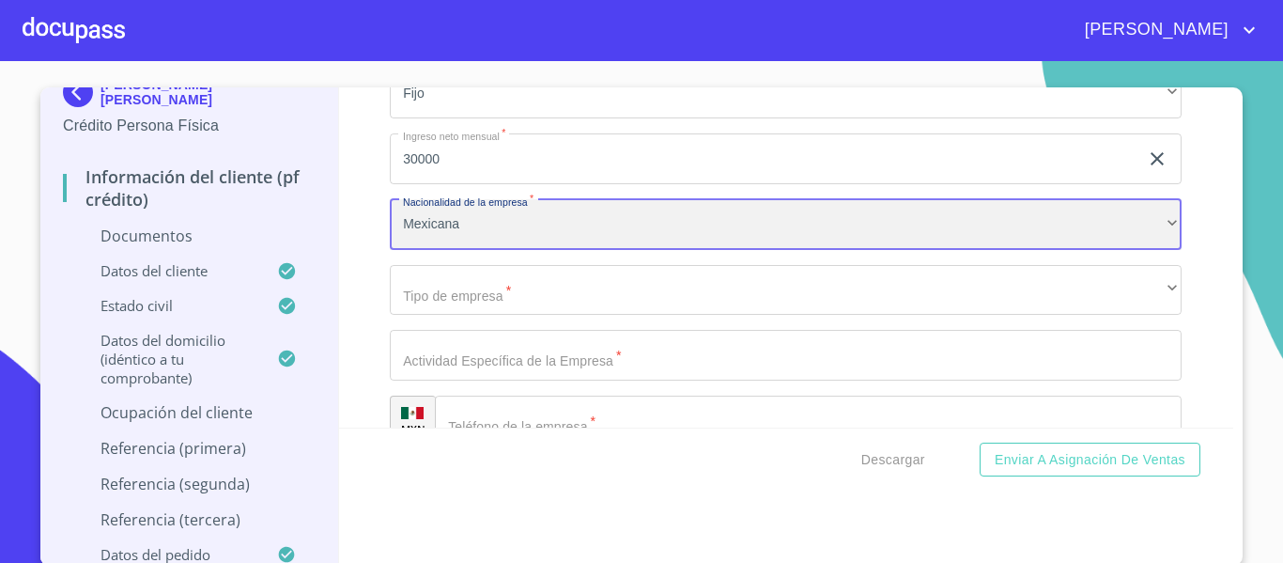
scroll to position [6063, 0]
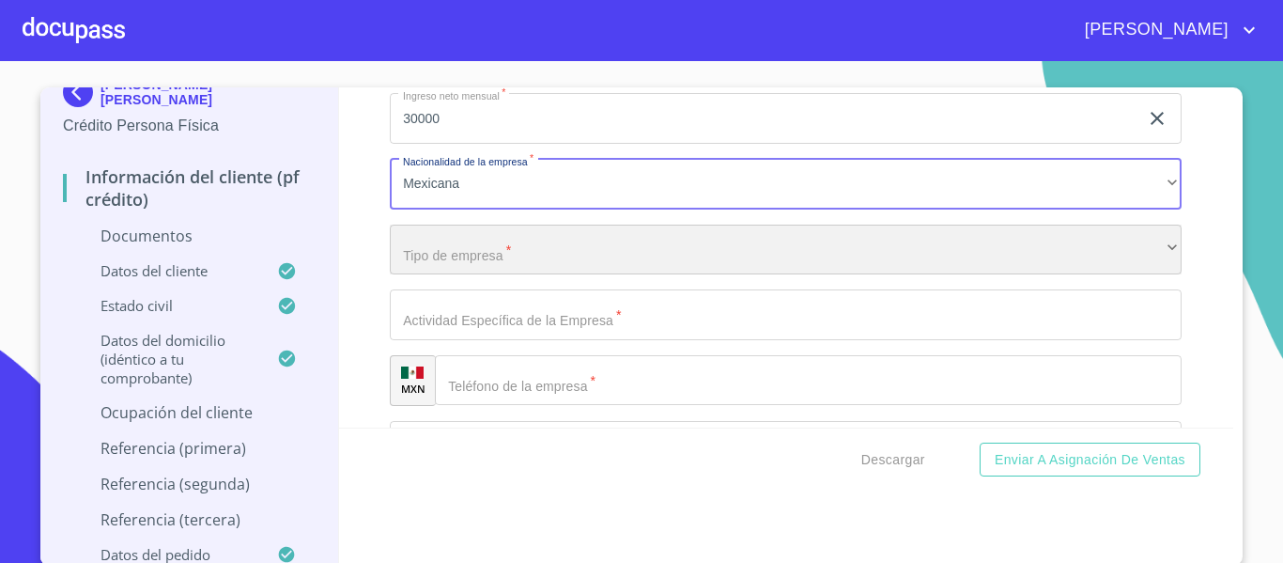
click at [425, 252] on div "​" at bounding box center [786, 249] width 792 height 51
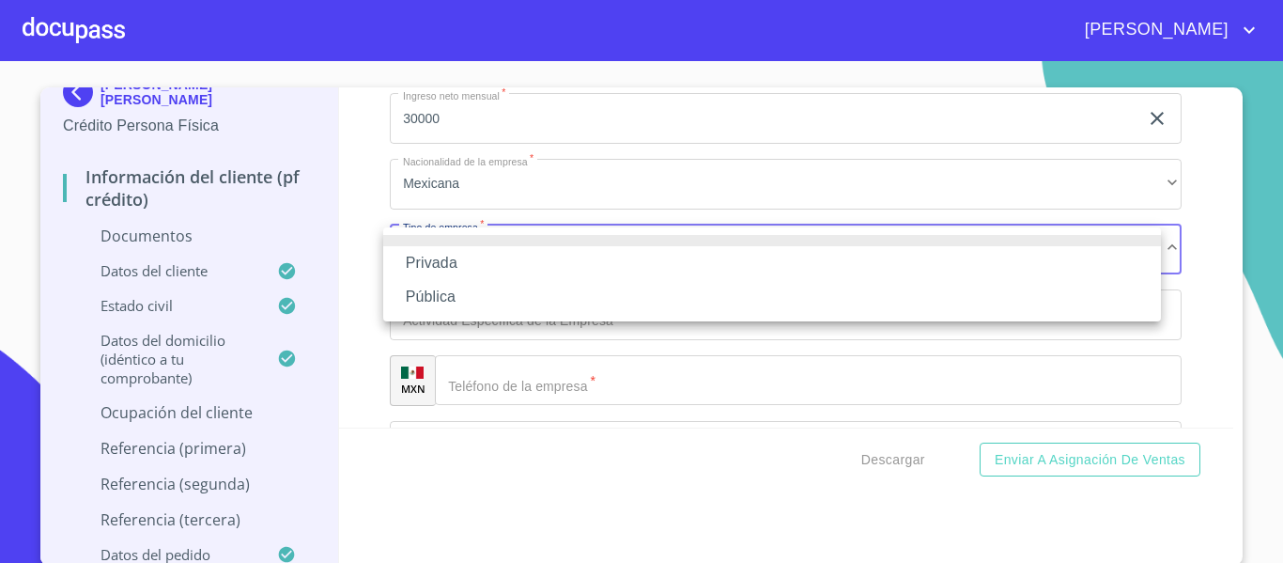
click at [425, 252] on li "Privada" at bounding box center [772, 263] width 778 height 34
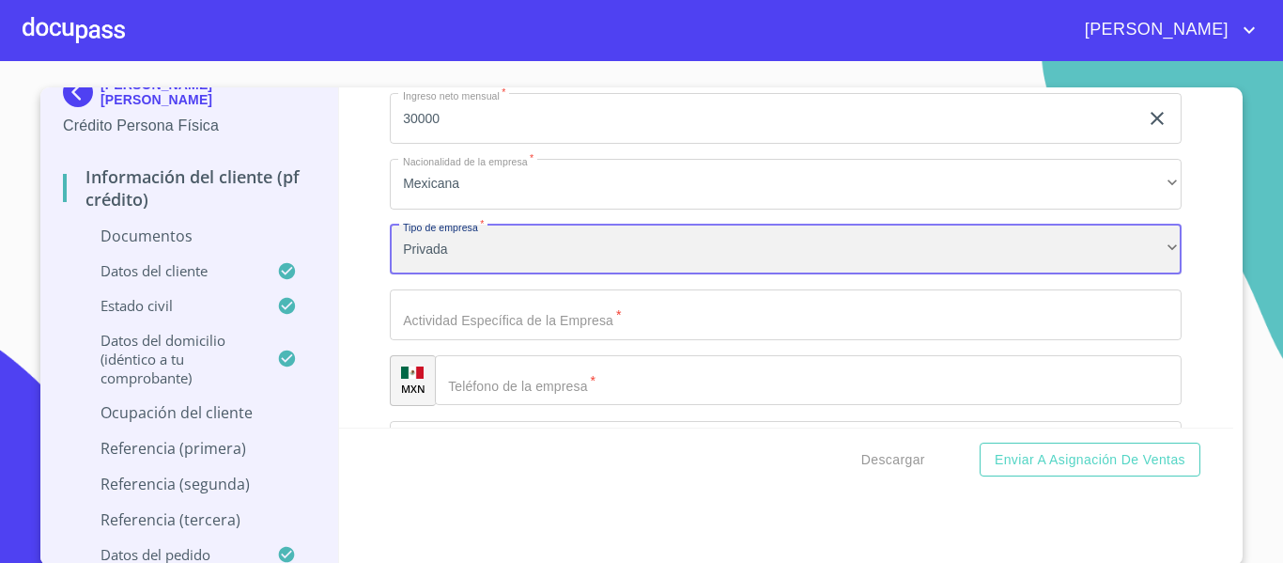
scroll to position [6156, 0]
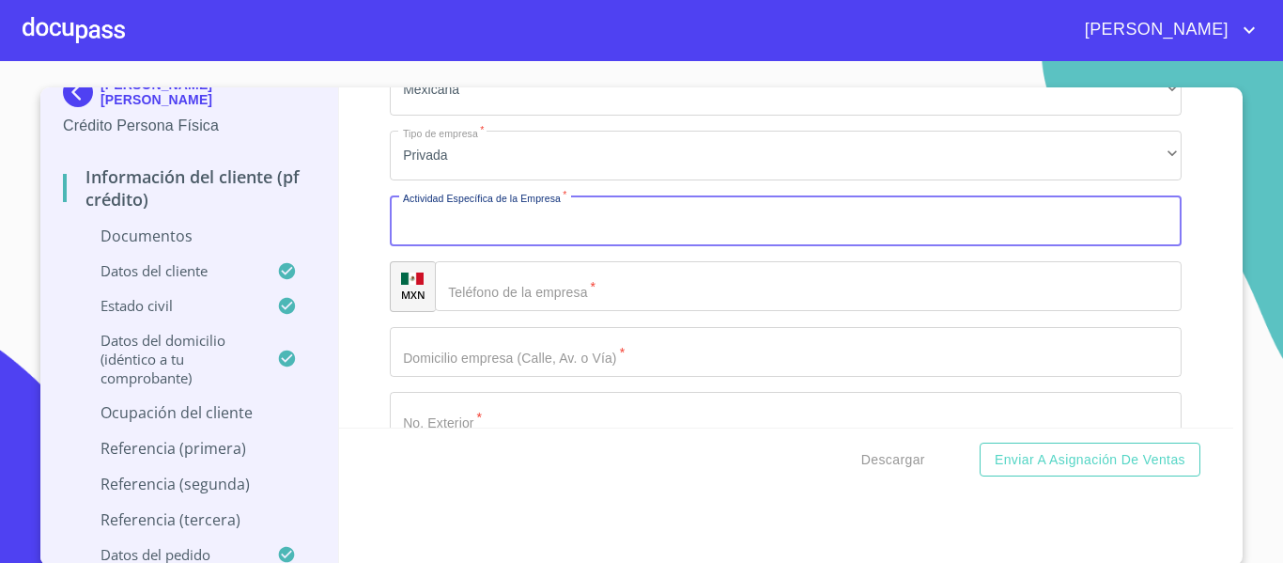
click at [442, 229] on input "Documento de identificación.   *" at bounding box center [786, 220] width 792 height 51
type input "CIBER Y GESTORIA"
click at [464, 292] on div "​" at bounding box center [808, 286] width 747 height 51
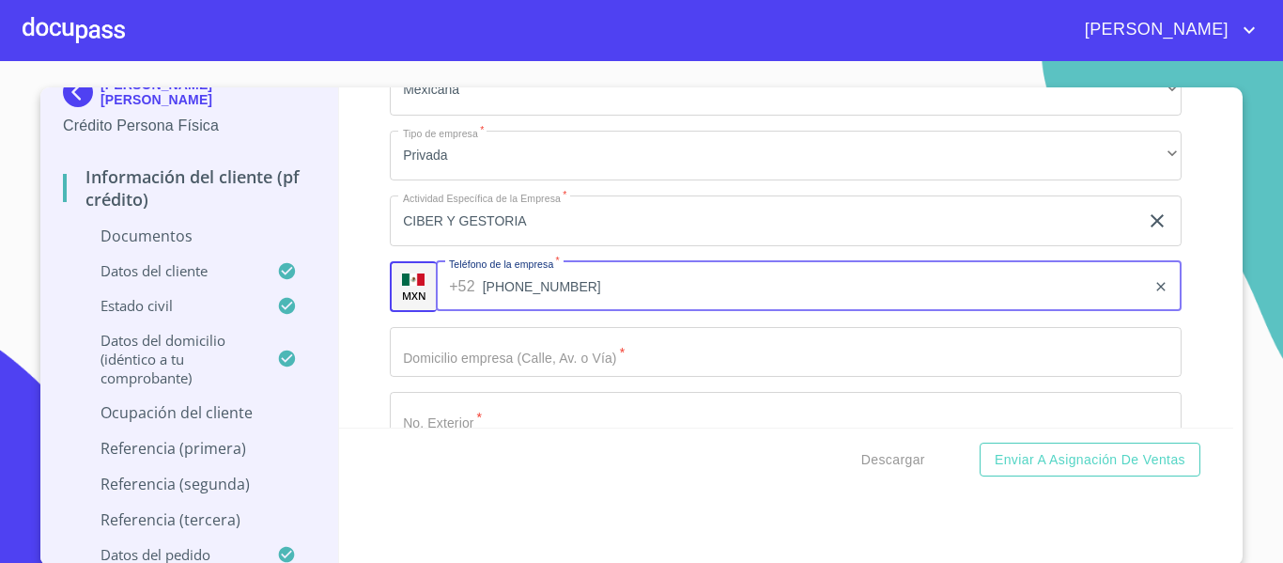
type input "[PHONE_NUMBER]"
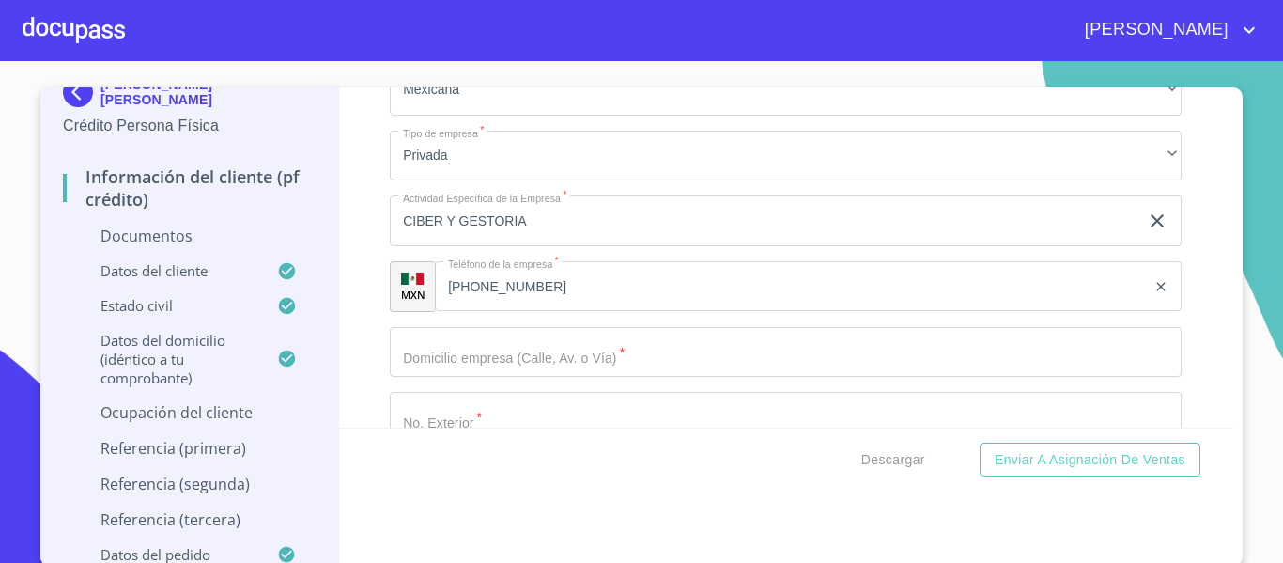
drag, startPoint x: 478, startPoint y: 383, endPoint x: 485, endPoint y: 375, distance: 10.7
click at [479, 383] on div "Ocupación   * Independiente ​ Nombre de la empresa   * [PERSON_NAME] [PERSON_NA…" at bounding box center [786, 351] width 792 height 1389
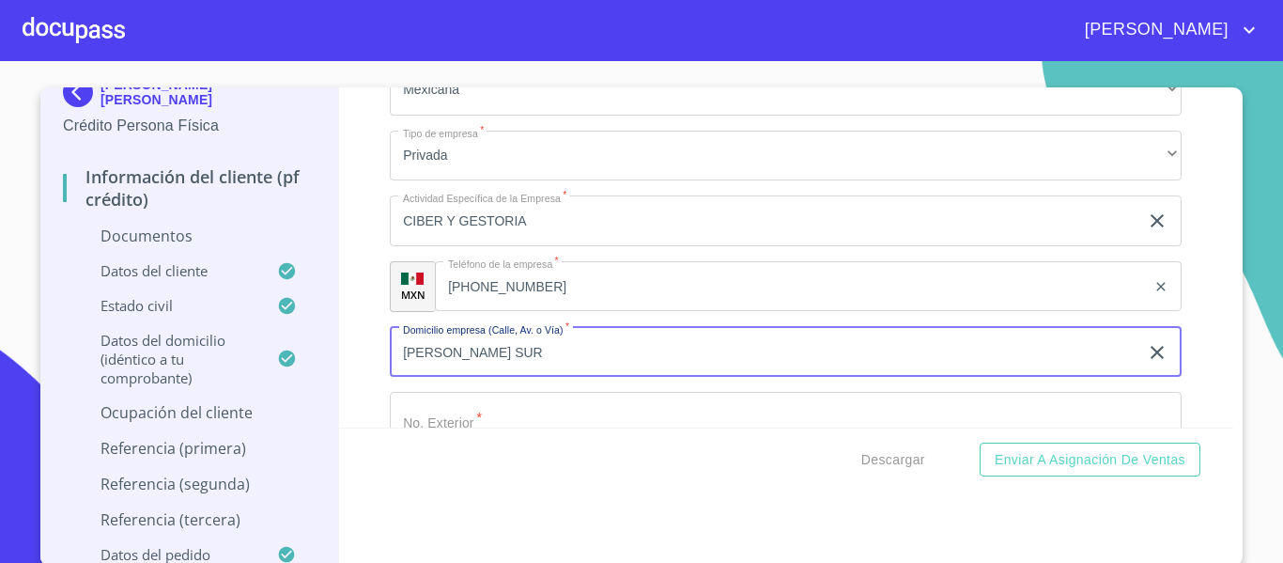
type input "[PERSON_NAME] SUR"
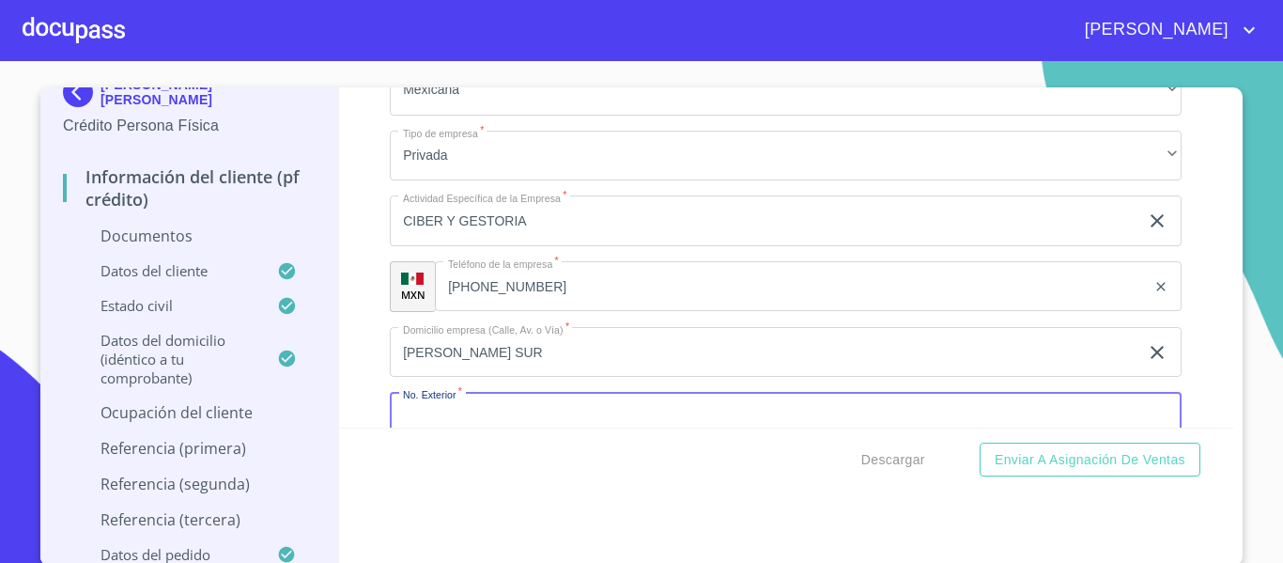
scroll to position [6172, 0]
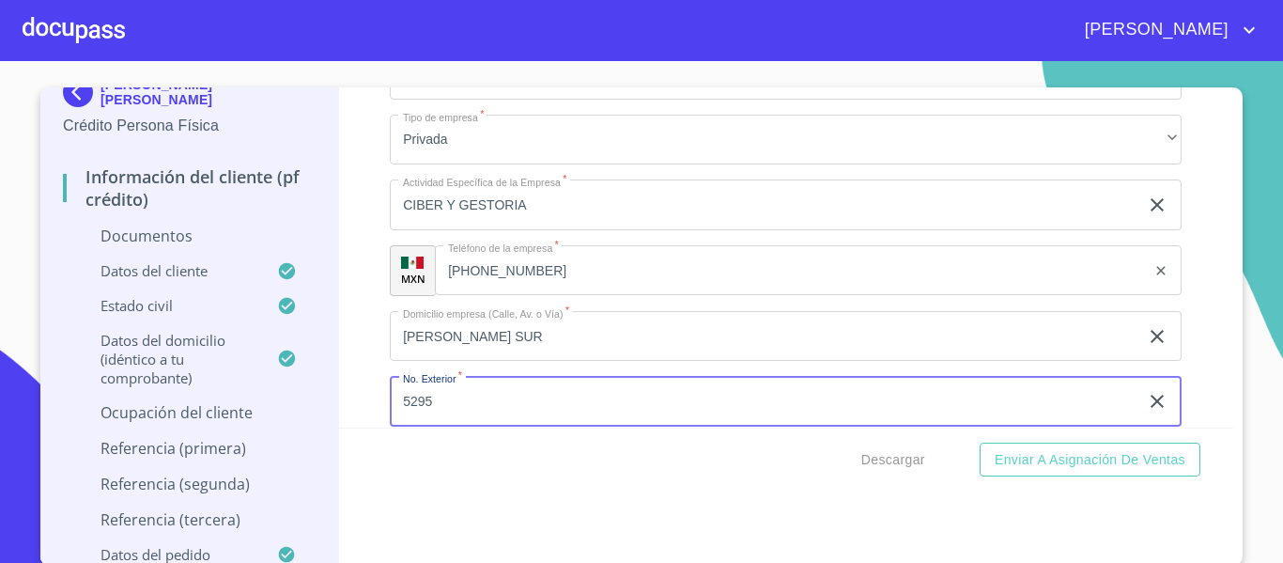
type input "5295"
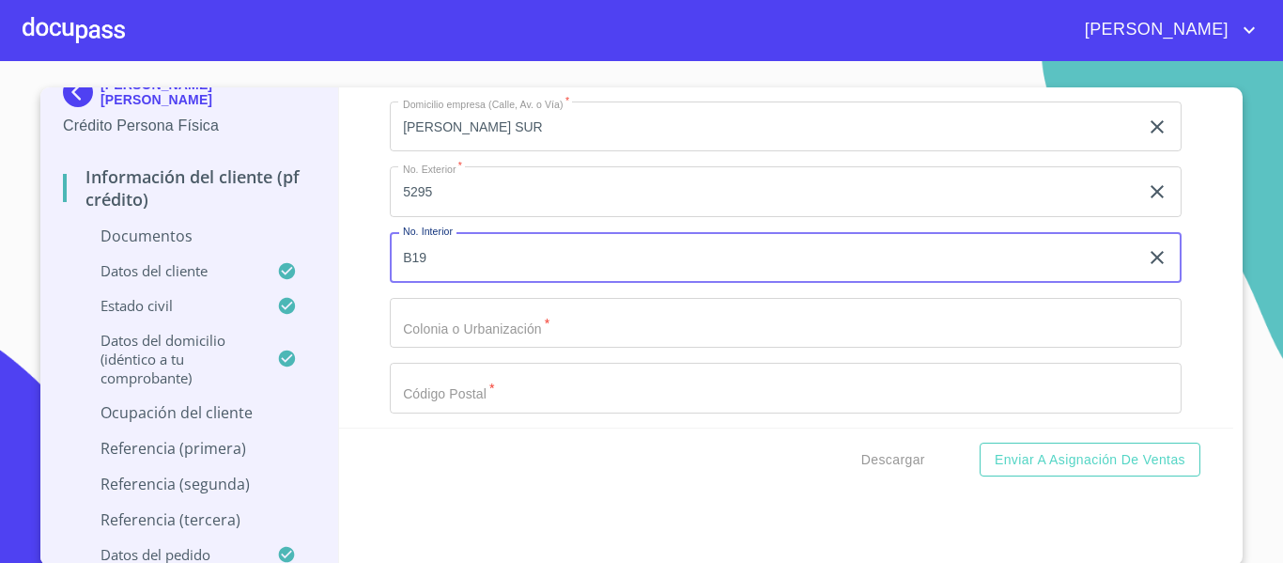
type input "B19"
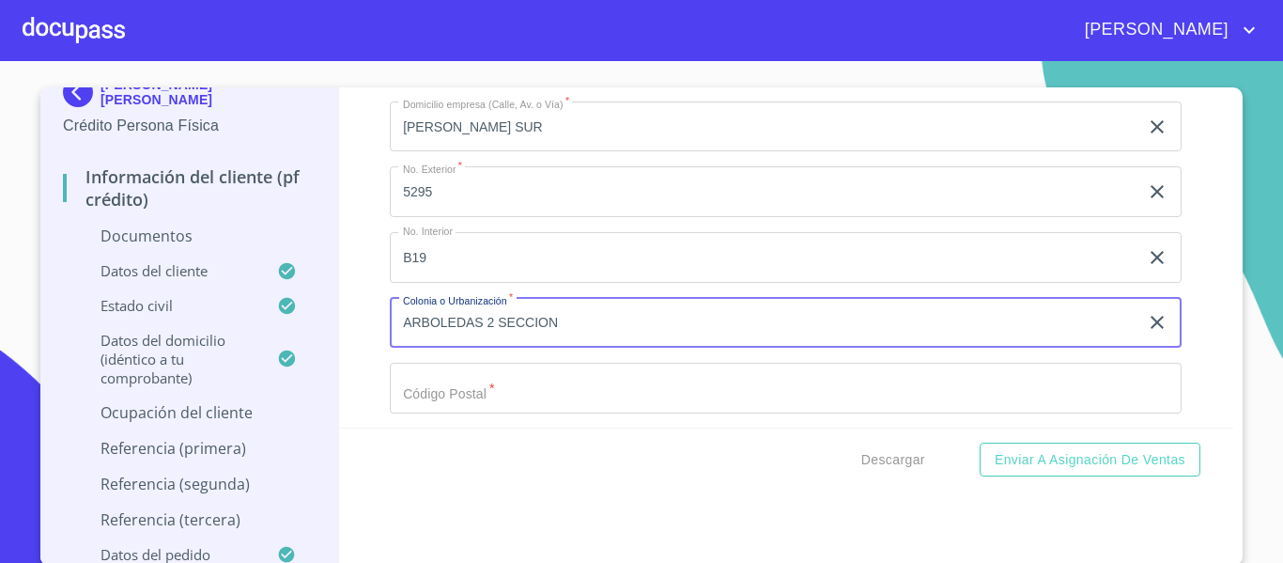
type input "ARBOLEDAS 2 SECCION"
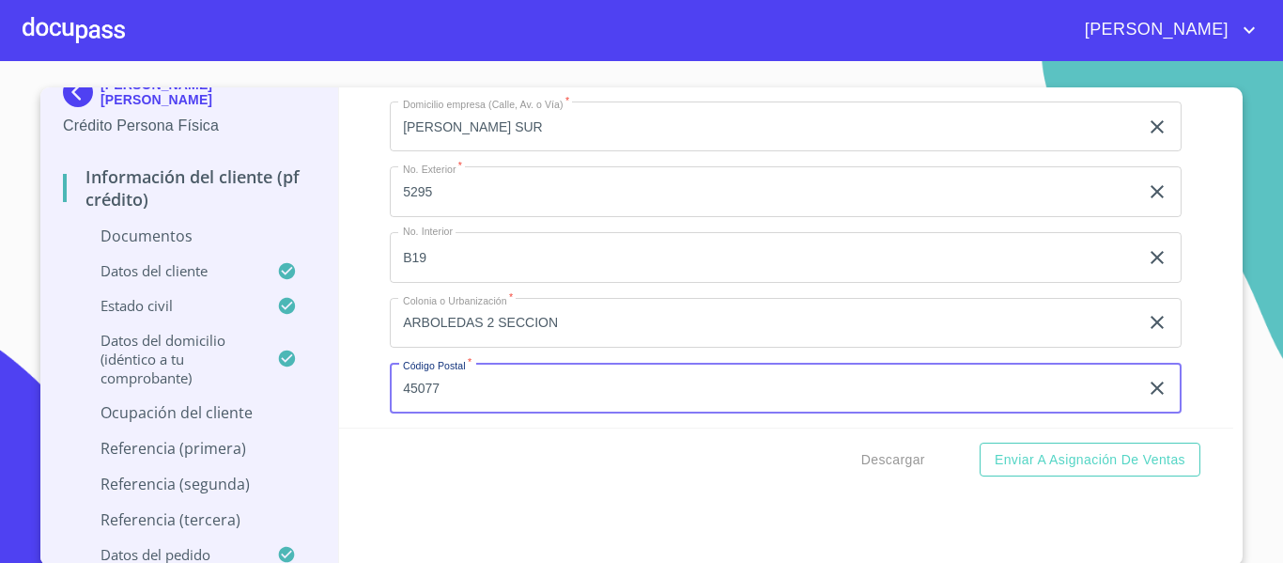
type input "45077"
click at [353, 344] on div "Información del cliente (PF crédito) Documentos Documento de identificación.   …" at bounding box center [786, 257] width 895 height 340
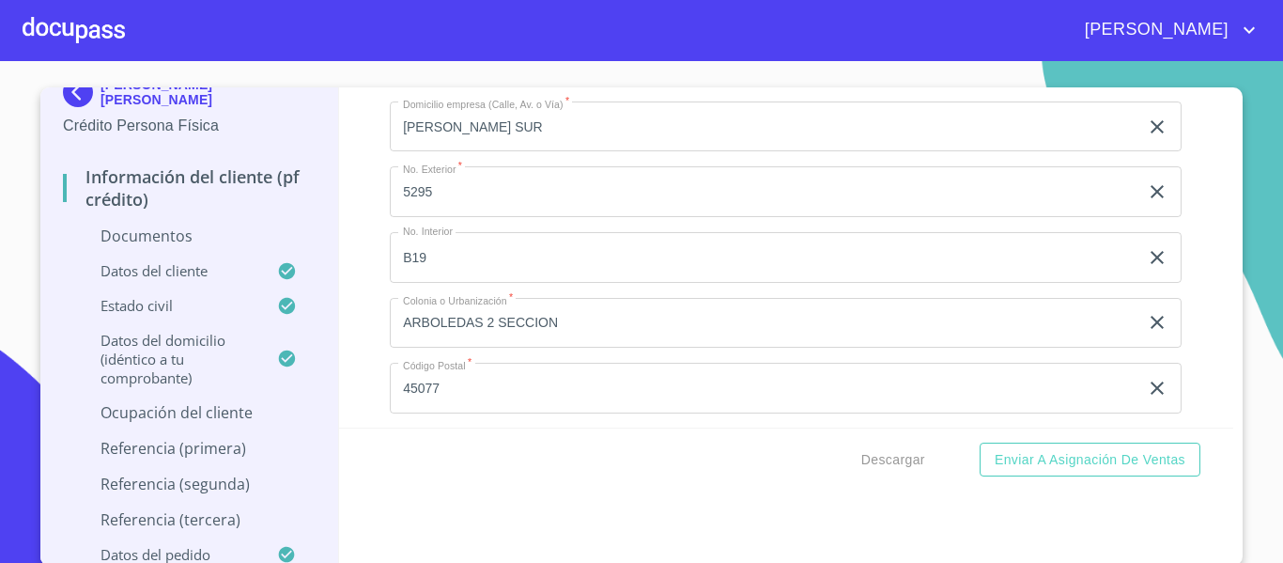
scroll to position [6476, 0]
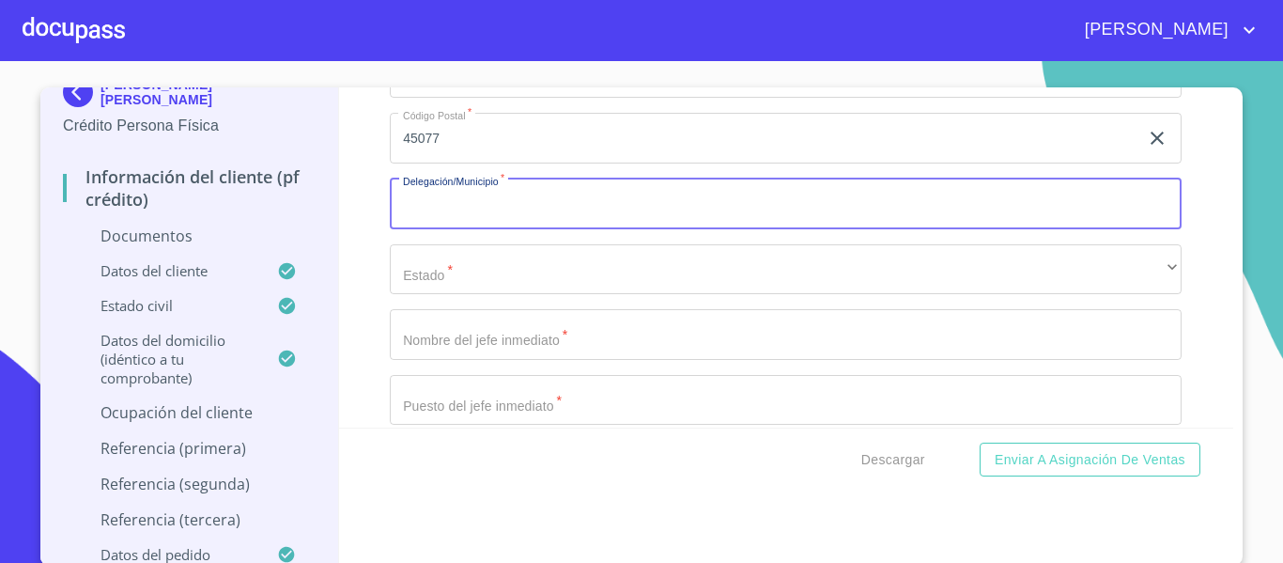
scroll to position [6664, 0]
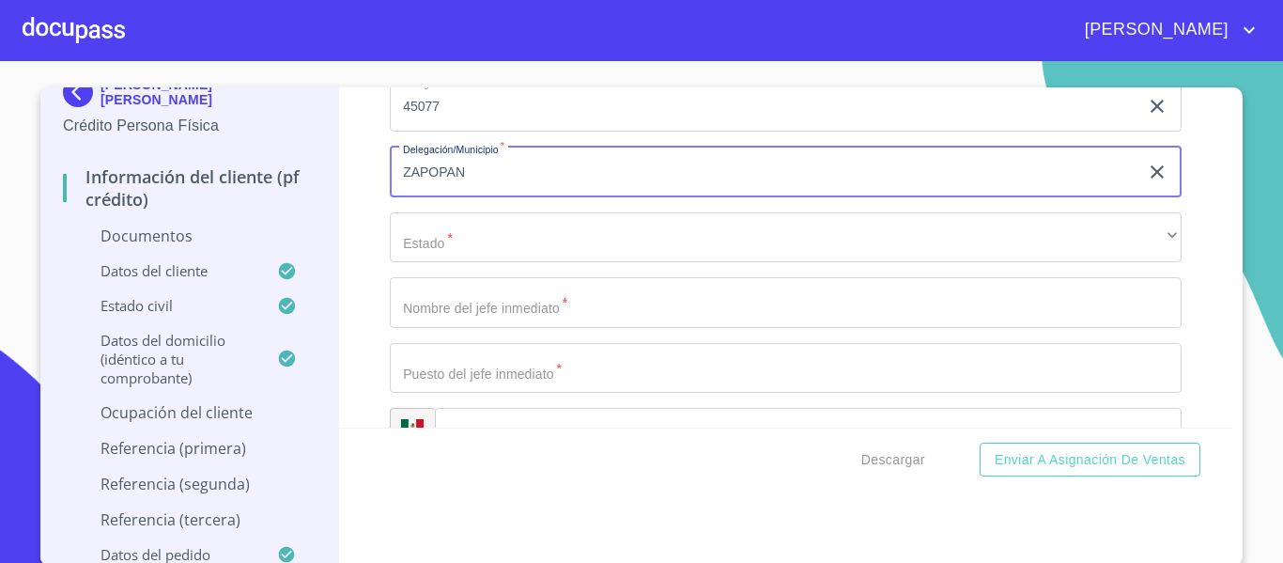
type input "ZAPOPAN"
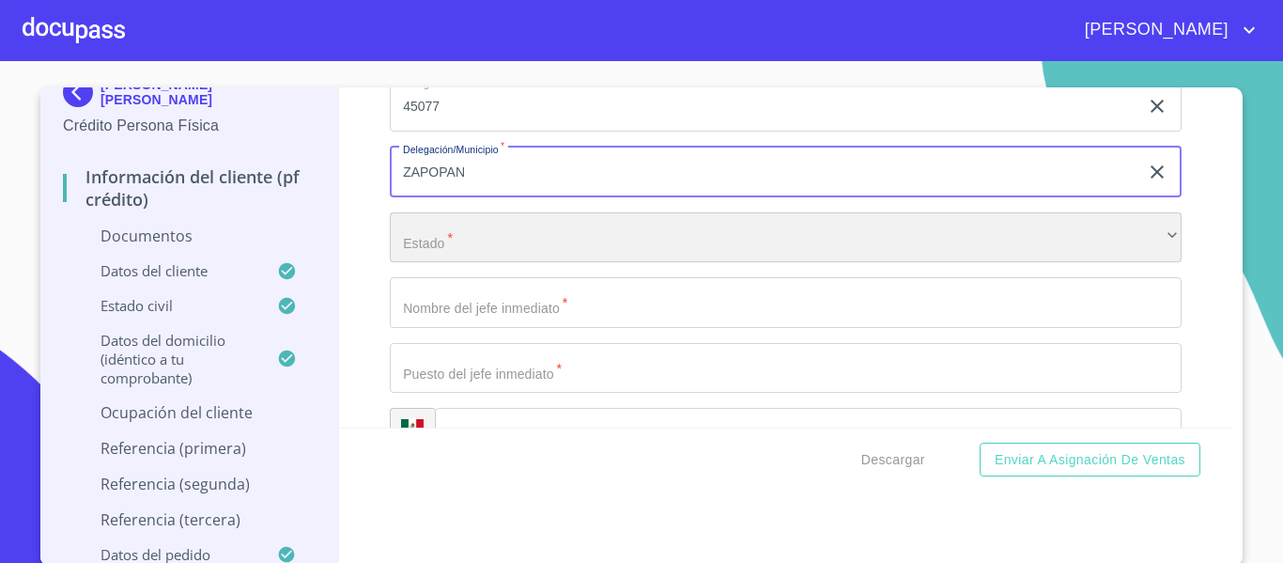
click at [465, 237] on div "​" at bounding box center [786, 237] width 792 height 51
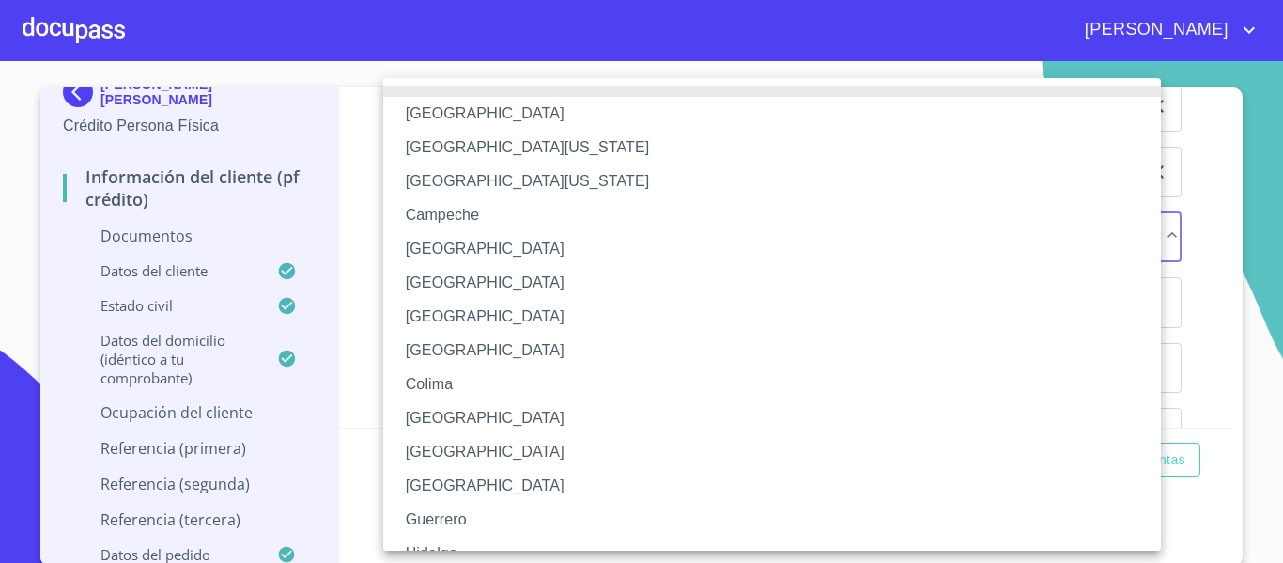
scroll to position [94, 0]
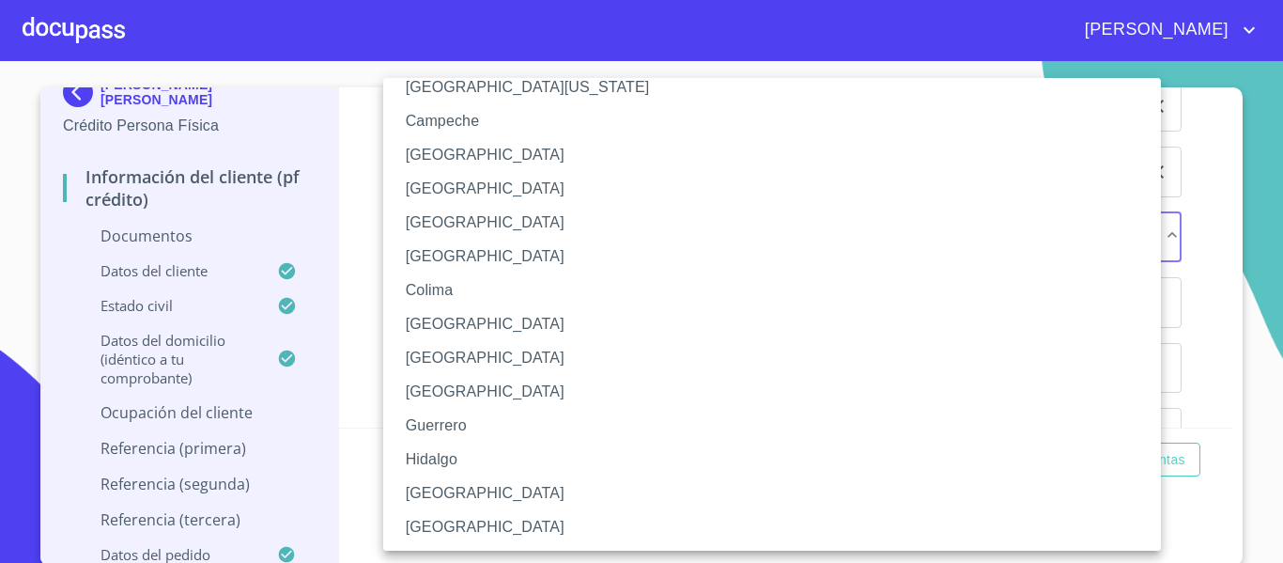
click at [443, 490] on li "[GEOGRAPHIC_DATA]" at bounding box center [779, 493] width 792 height 34
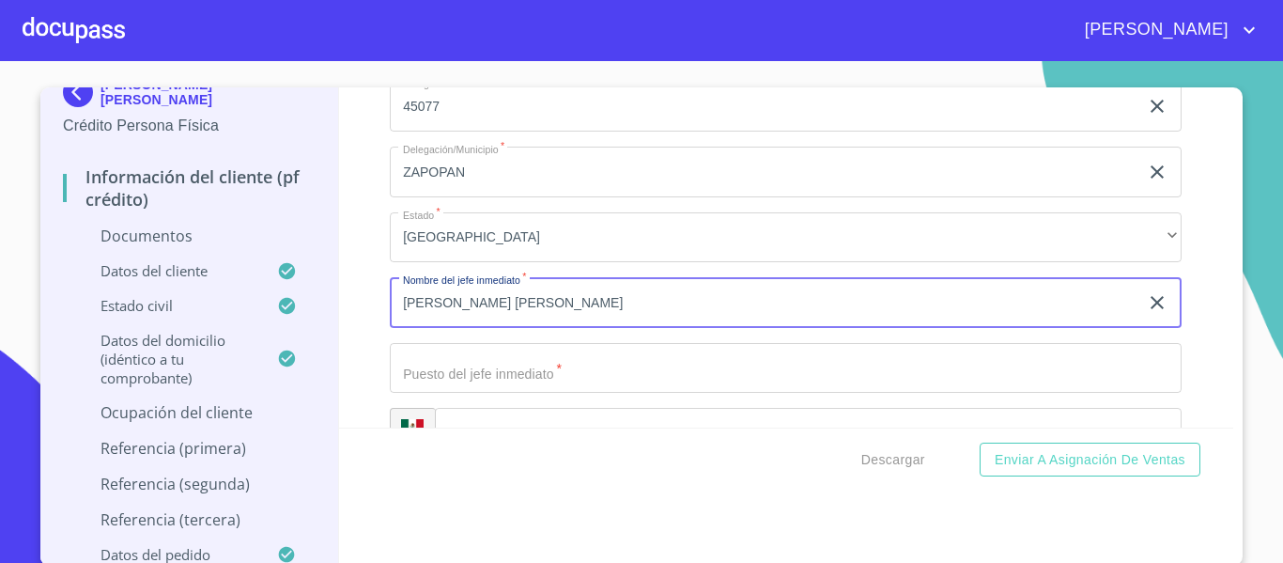
type input "[PERSON_NAME] [PERSON_NAME]"
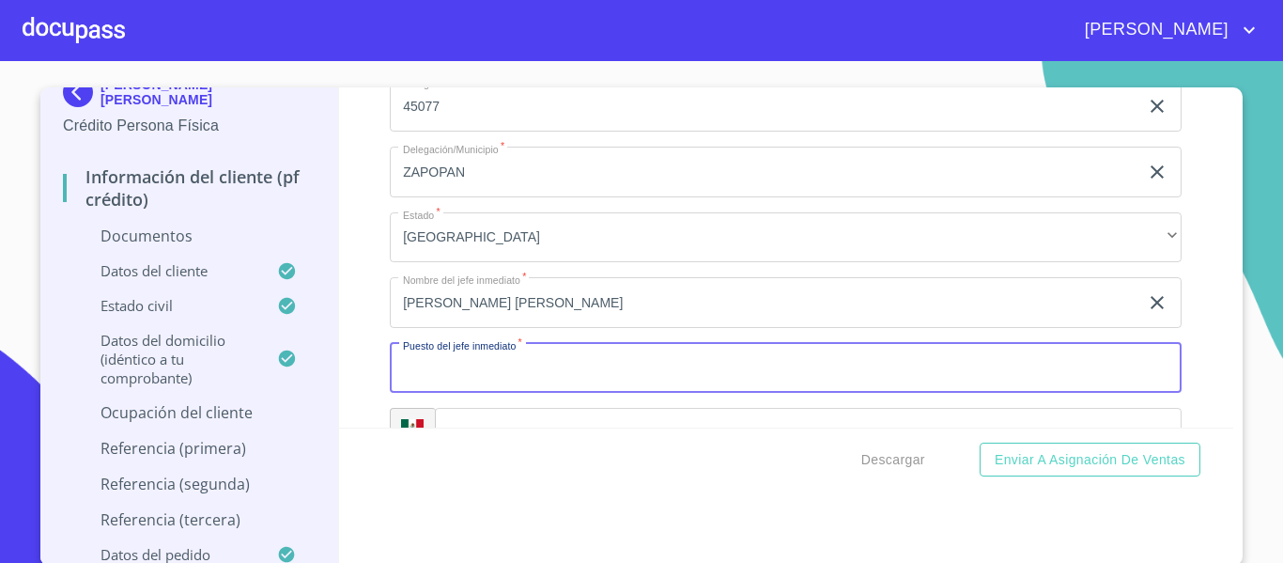
click at [629, 354] on input "Documento de identificación.   *" at bounding box center [786, 368] width 792 height 51
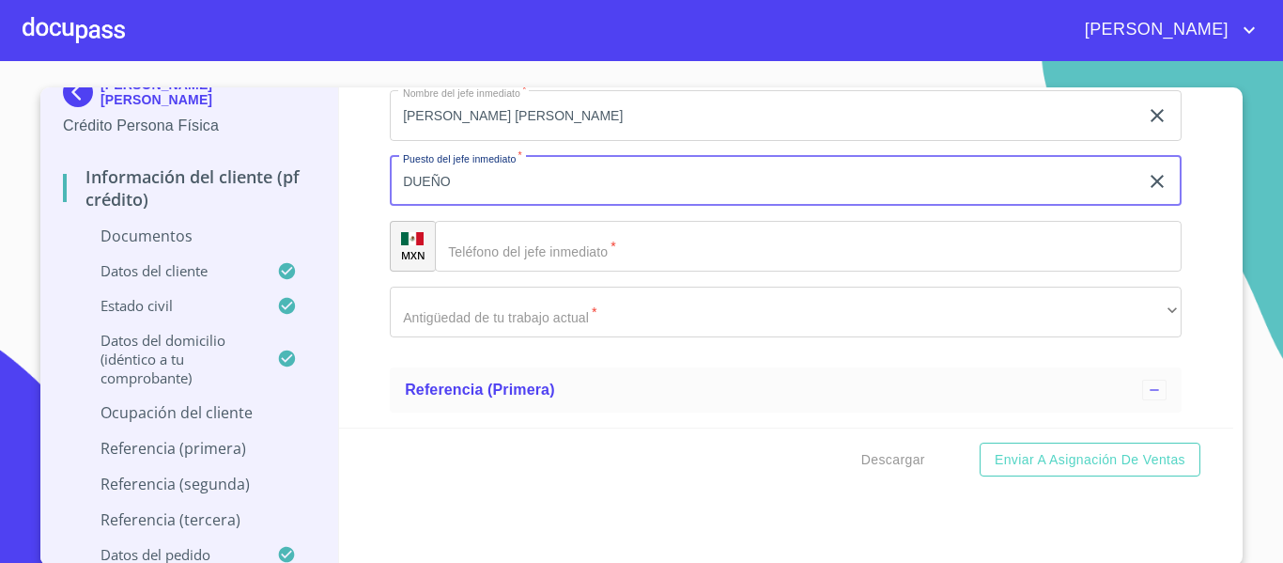
scroll to position [6851, 0]
type input "DUEÑO"
click at [522, 260] on input "Documento de identificación.   *" at bounding box center [808, 245] width 747 height 51
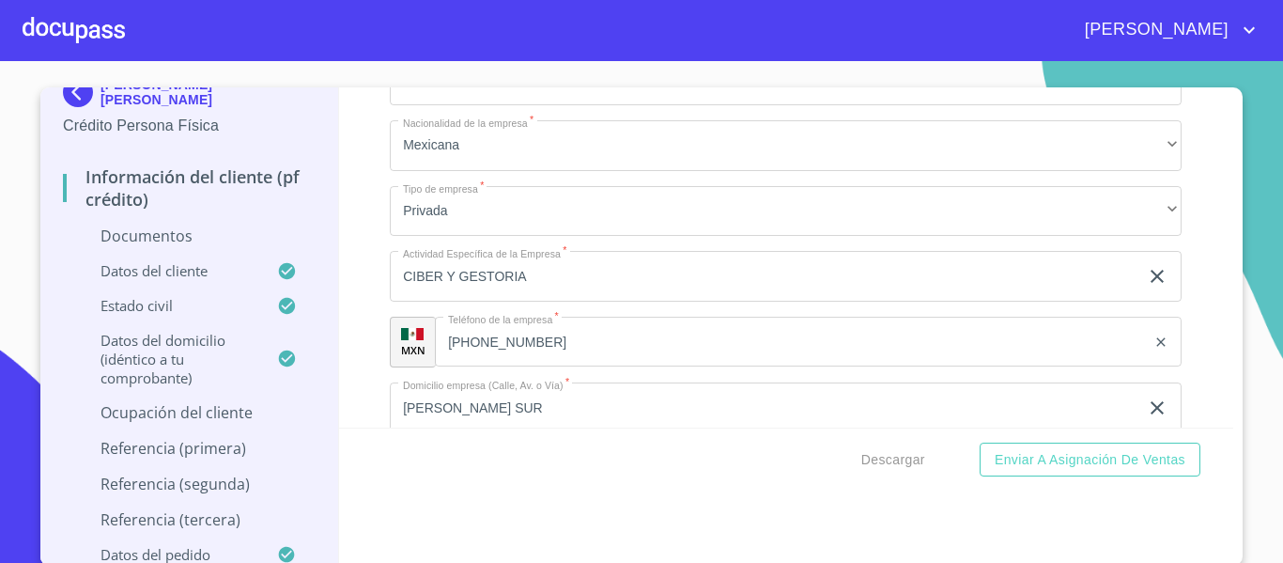
scroll to position [6100, 0]
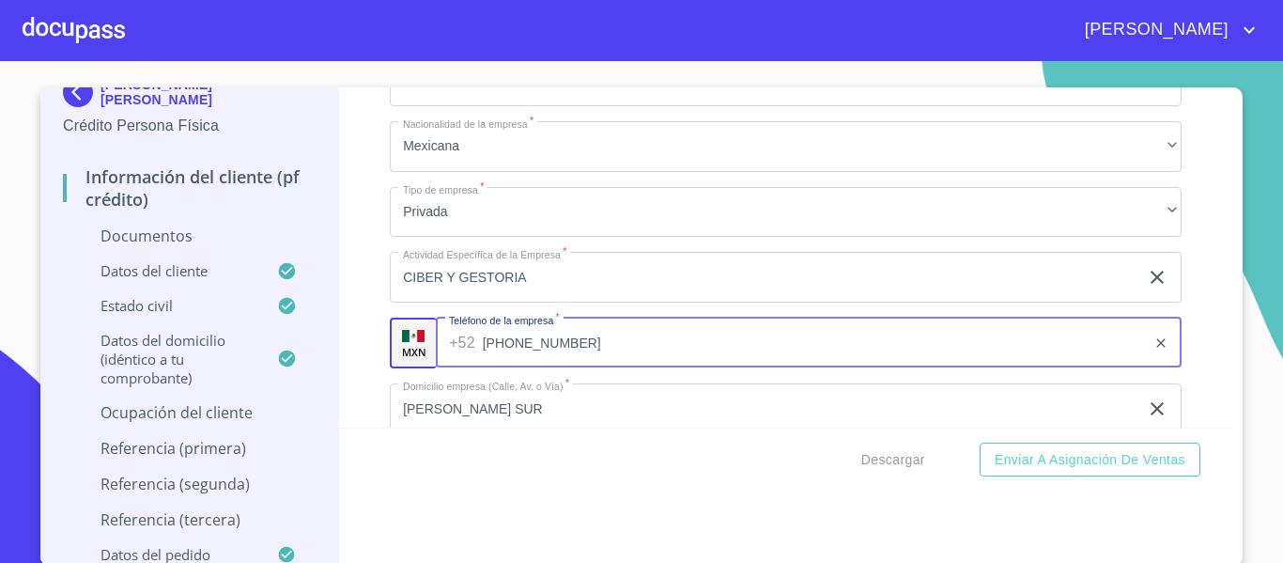
drag, startPoint x: 577, startPoint y: 346, endPoint x: 378, endPoint y: 353, distance: 199.3
click at [378, 353] on div "Información del cliente (PF crédito) Documentos Documento de identificación.   …" at bounding box center [786, 257] width 895 height 340
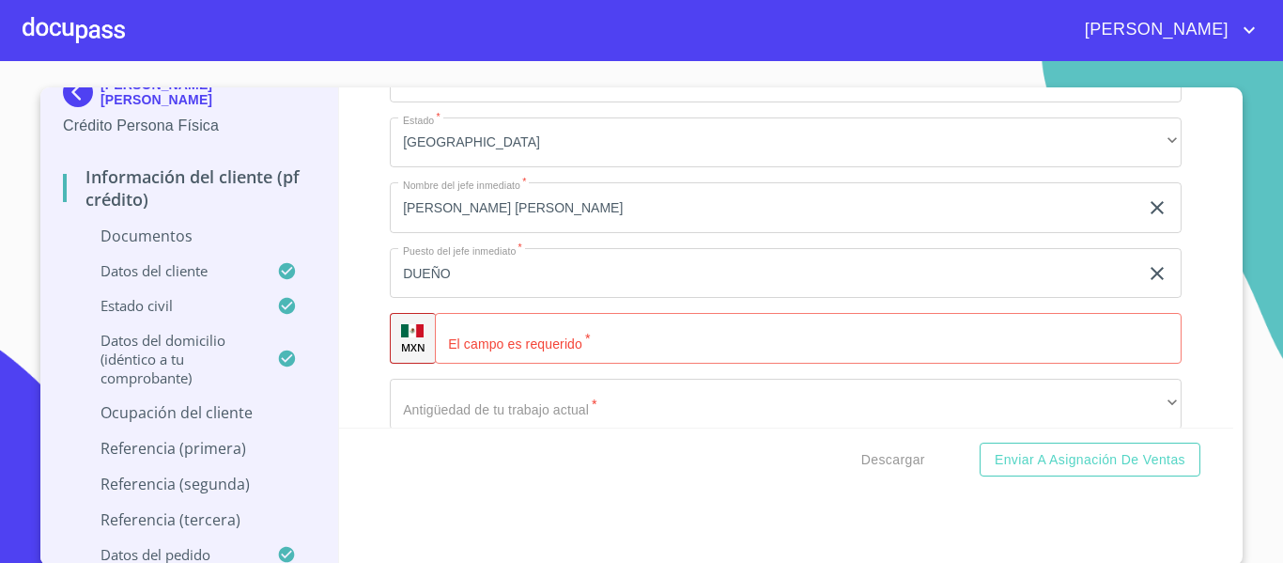
scroll to position [6851, 0]
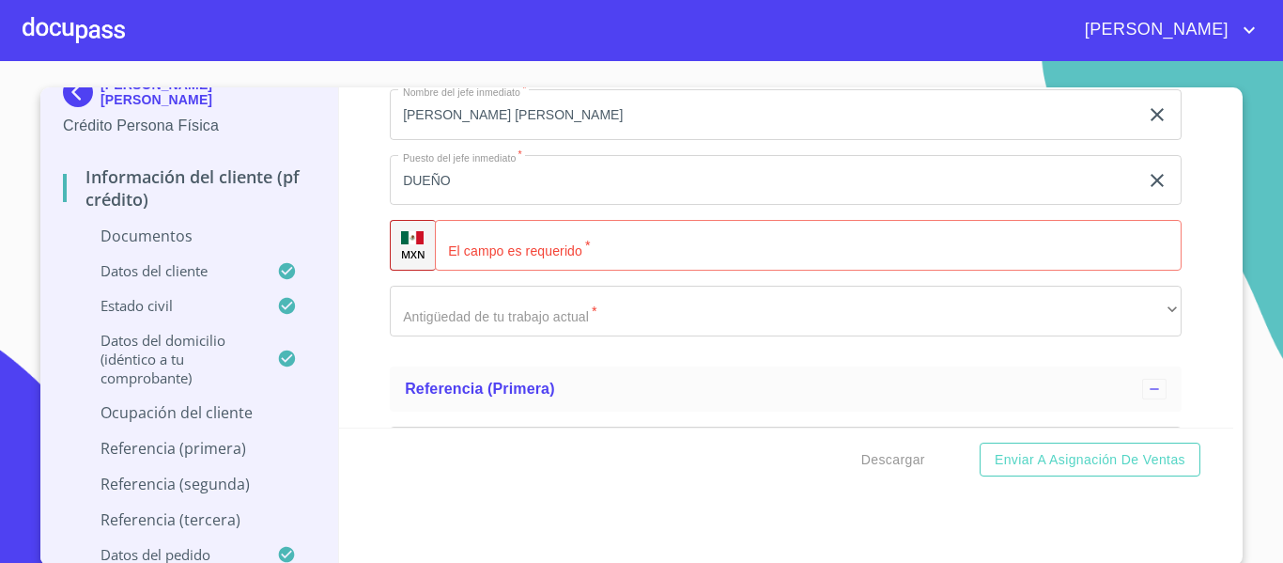
click at [510, 255] on input "Documento de identificación.   *" at bounding box center [808, 245] width 747 height 51
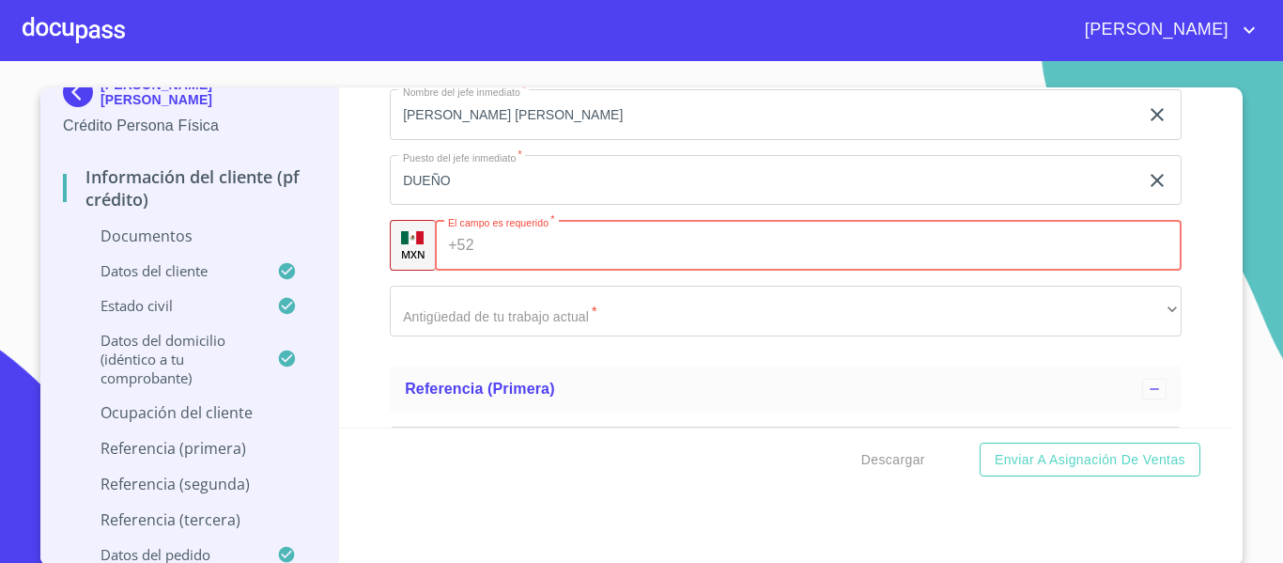
paste input "[PHONE_NUMBER]"
type input "[PHONE_NUMBER]"
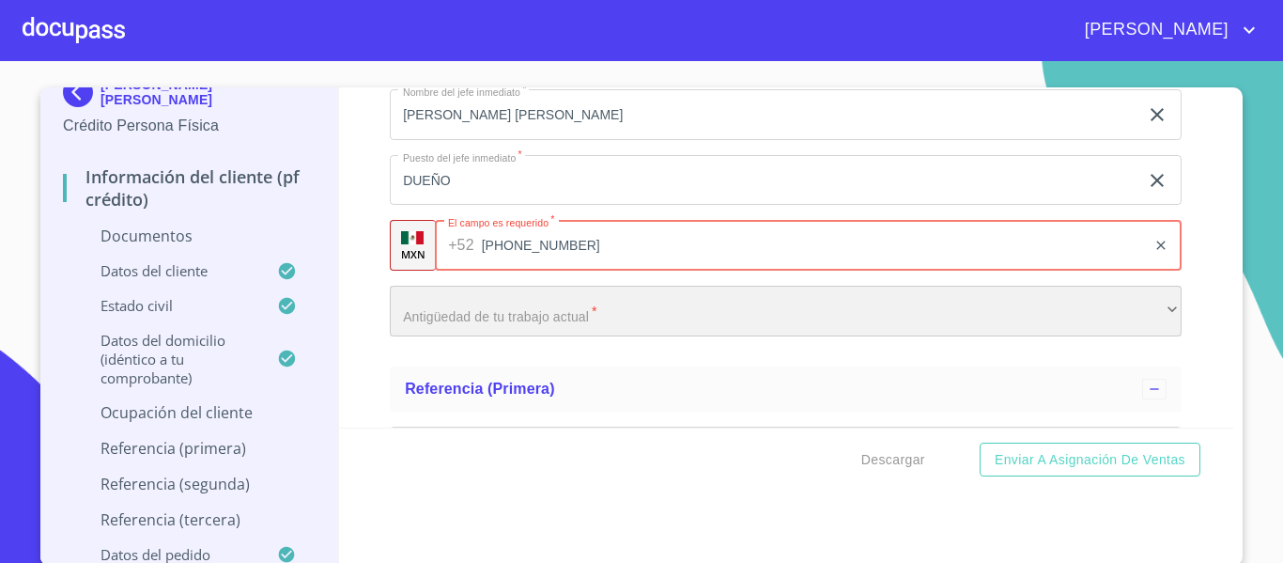
click at [474, 301] on div "​" at bounding box center [786, 311] width 792 height 51
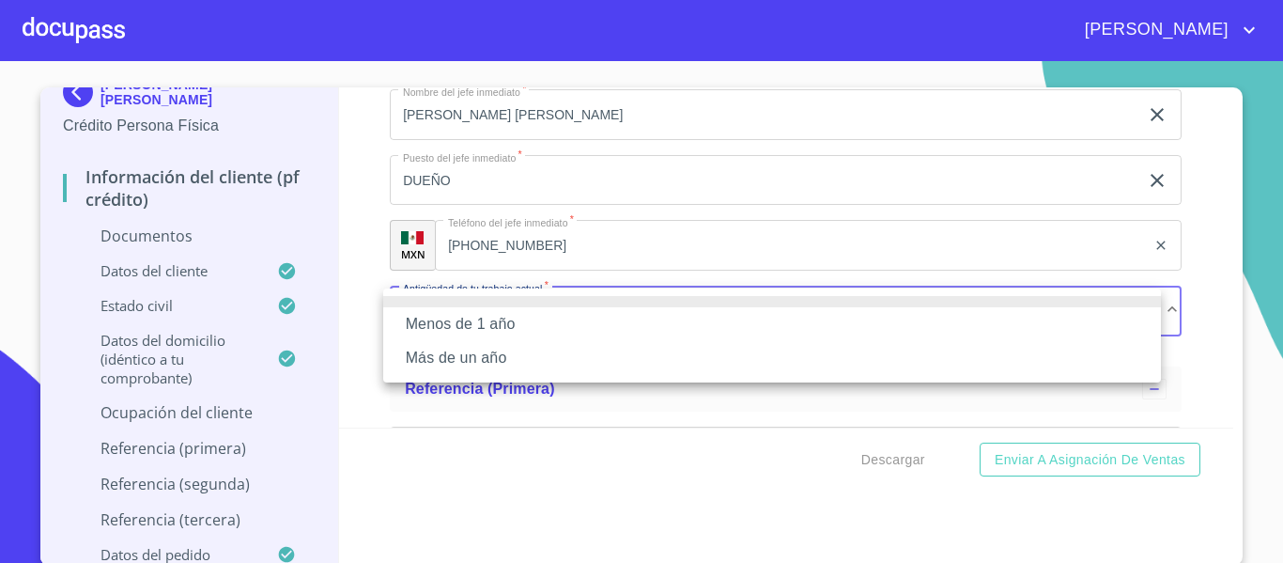
click at [420, 359] on li "Más de un año" at bounding box center [772, 358] width 778 height 34
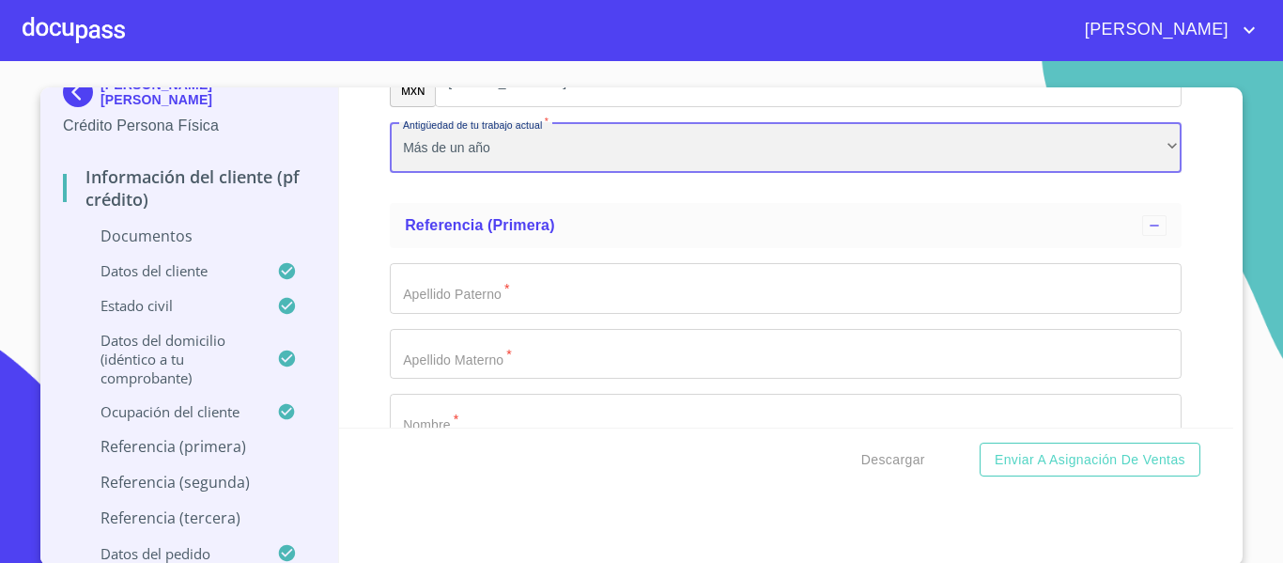
scroll to position [7039, 0]
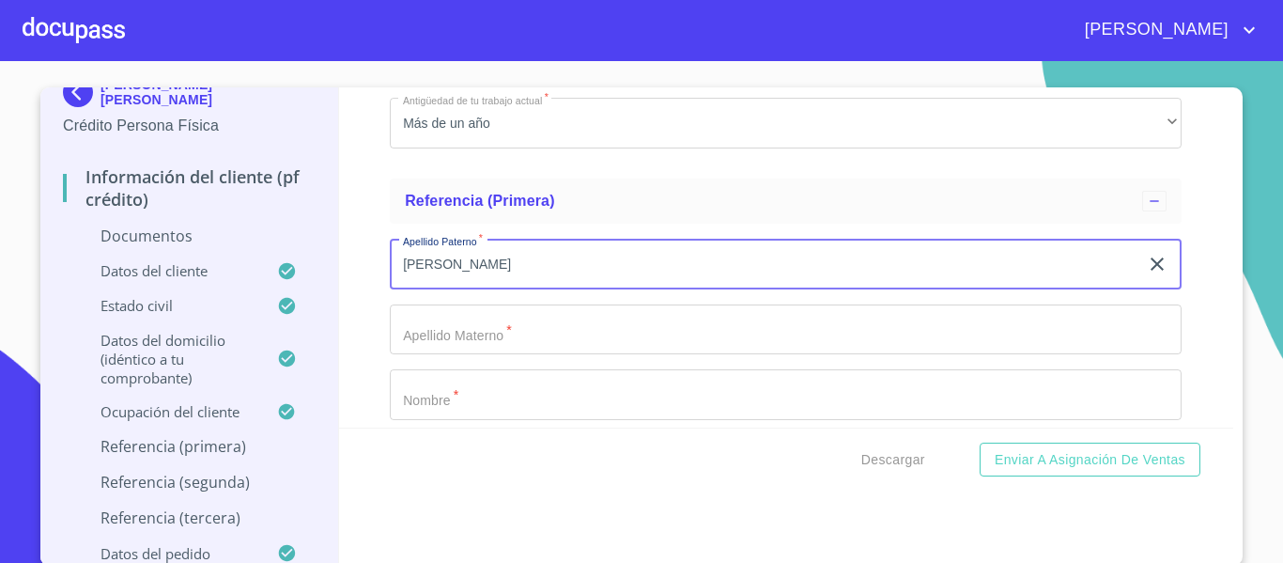
type input "[PERSON_NAME]"
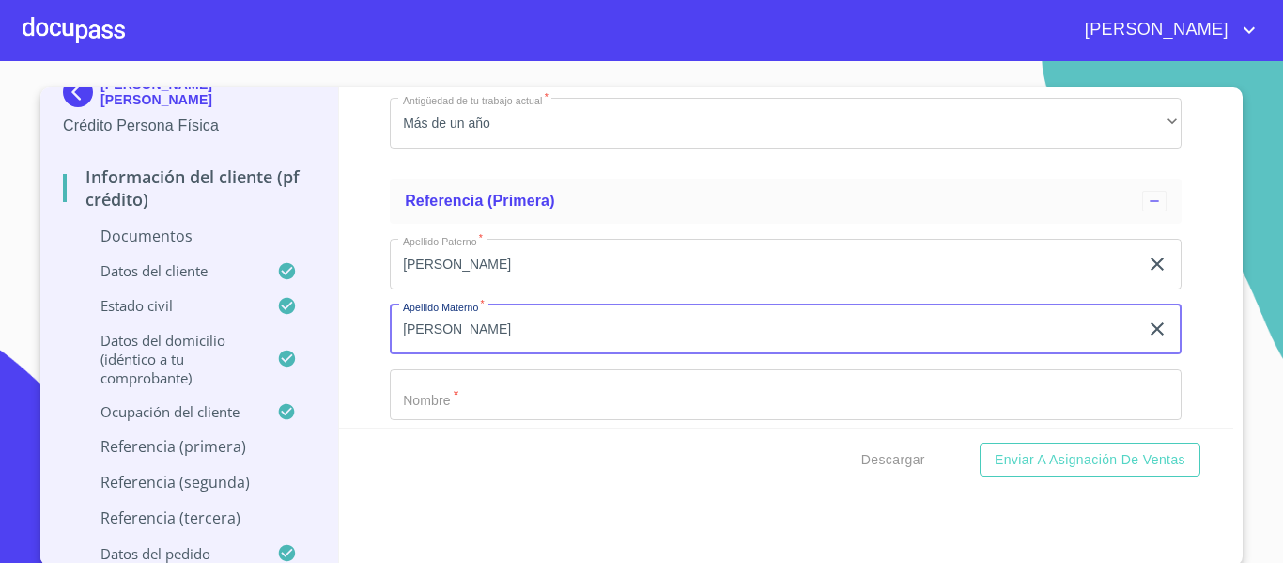
type input "[PERSON_NAME]"
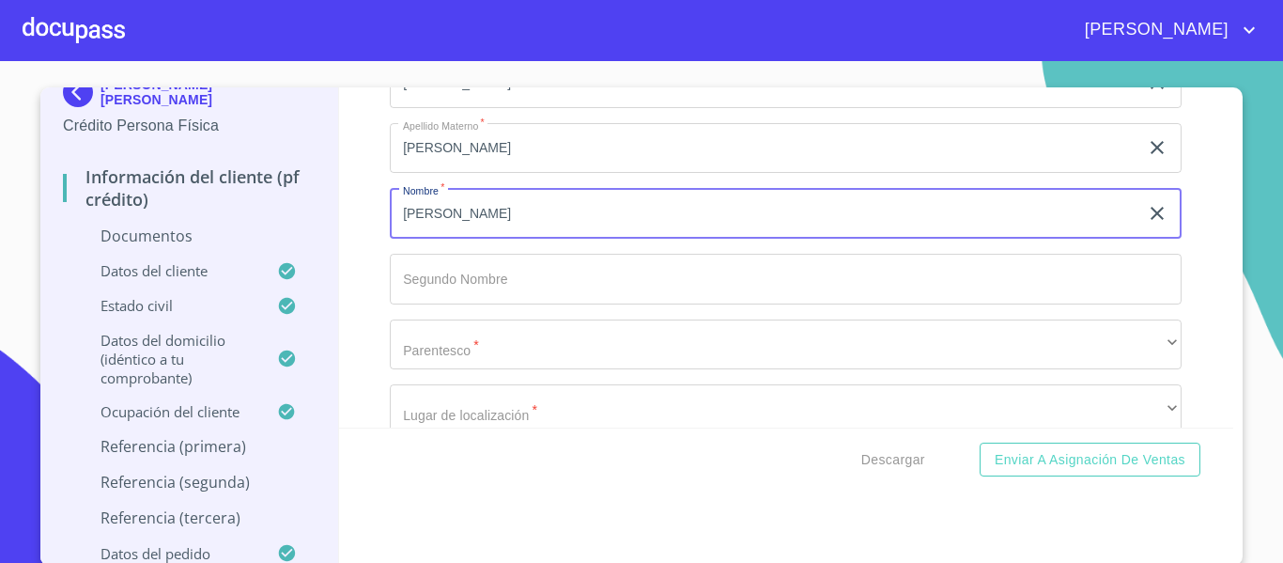
scroll to position [7227, 0]
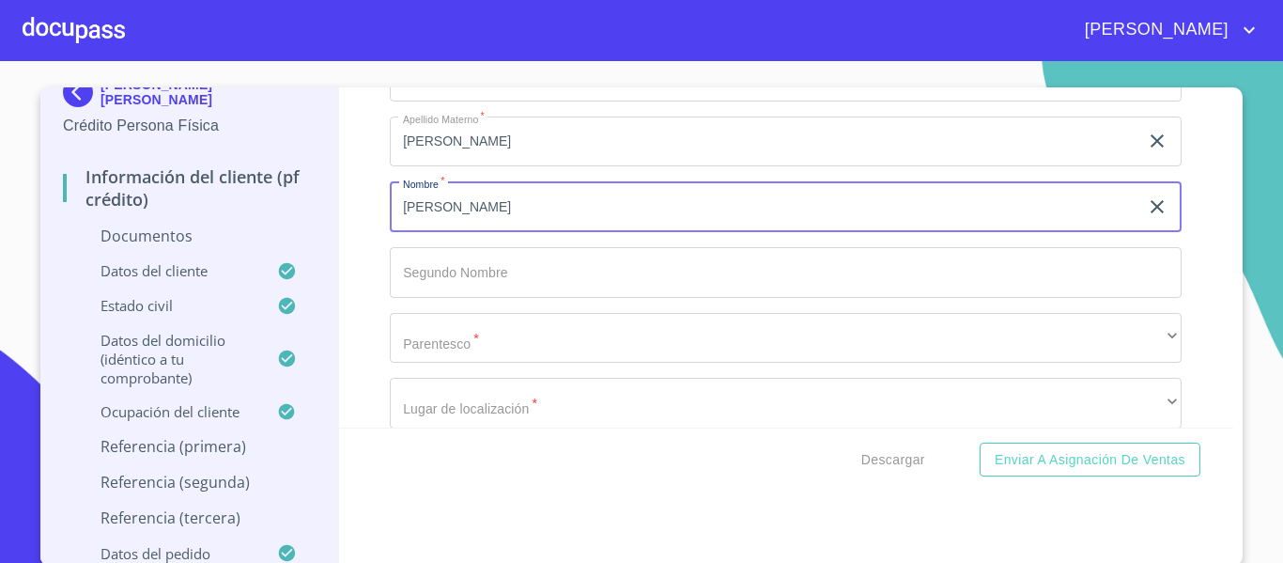
type input "[PERSON_NAME]"
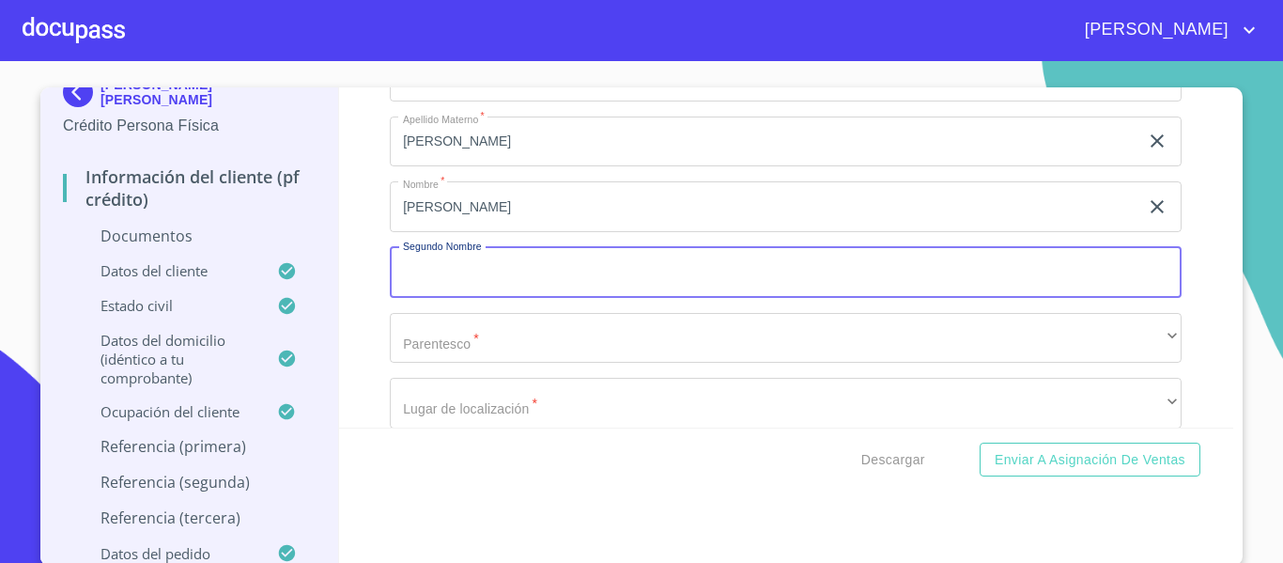
click at [574, 275] on input "Documento de identificación.   *" at bounding box center [786, 272] width 792 height 51
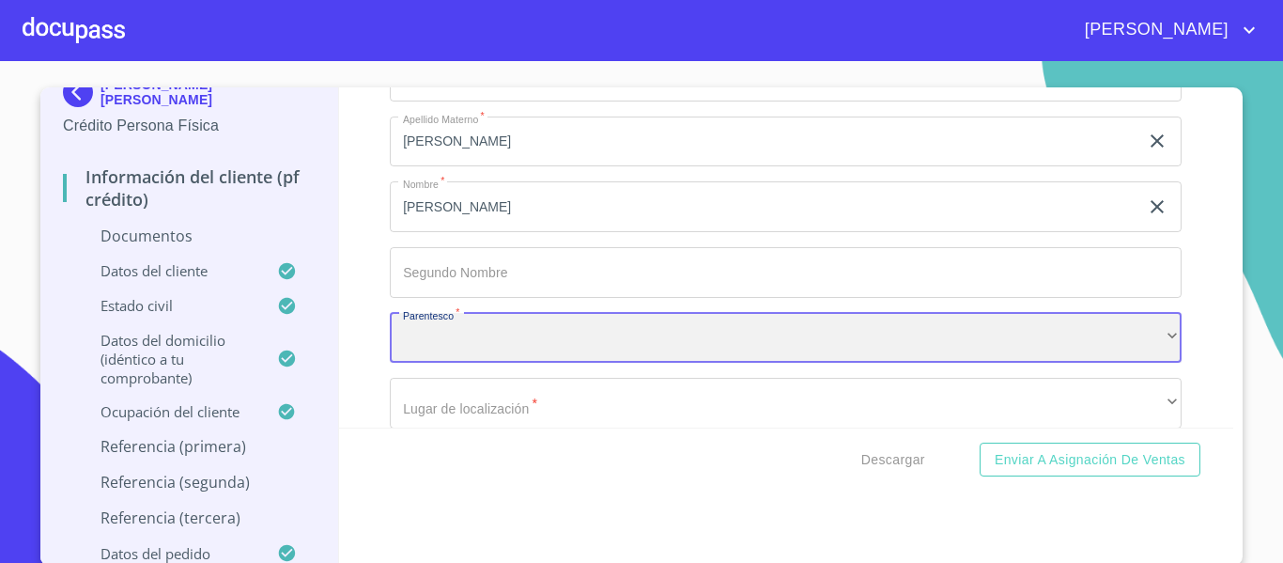
click at [498, 348] on div "​" at bounding box center [786, 338] width 792 height 51
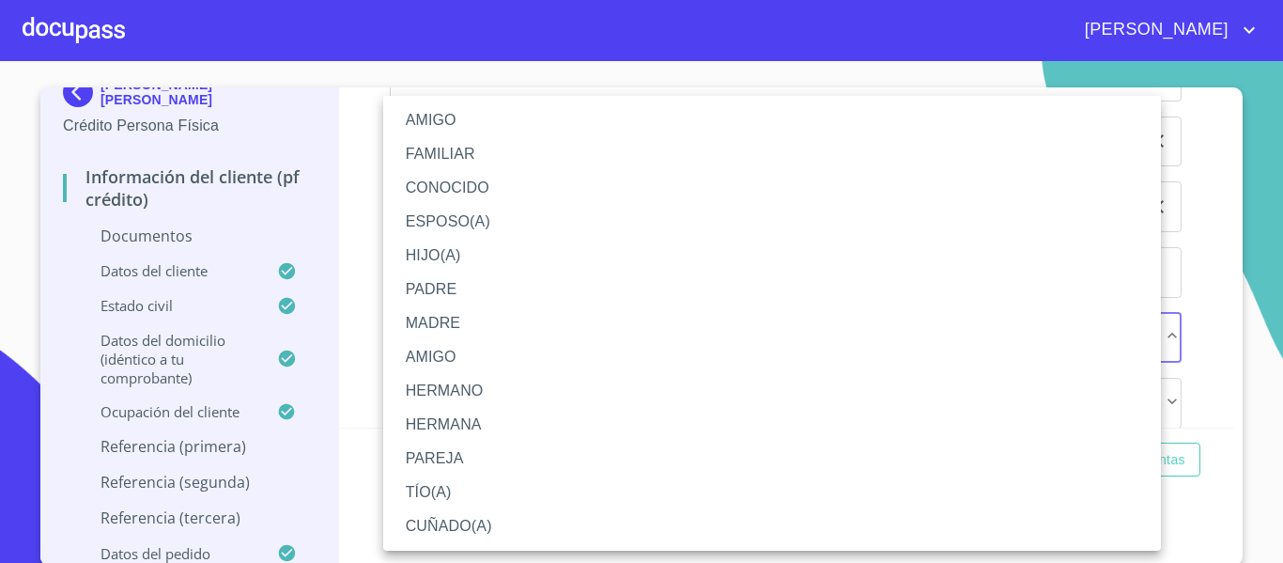
click at [468, 125] on li "AMIGO" at bounding box center [772, 120] width 778 height 34
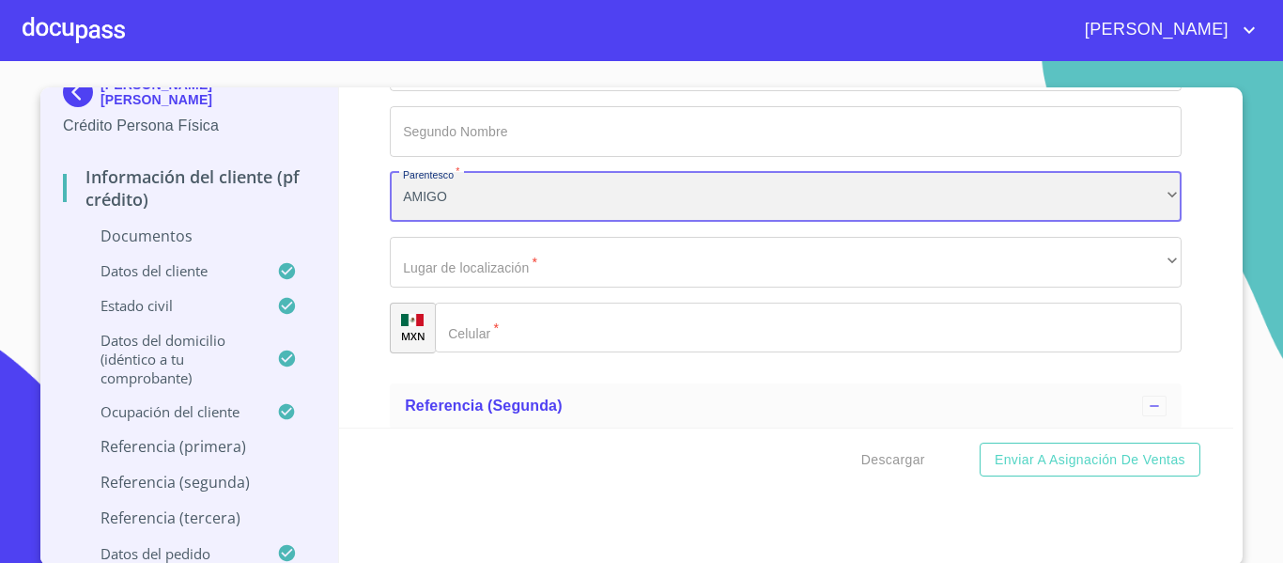
scroll to position [7415, 0]
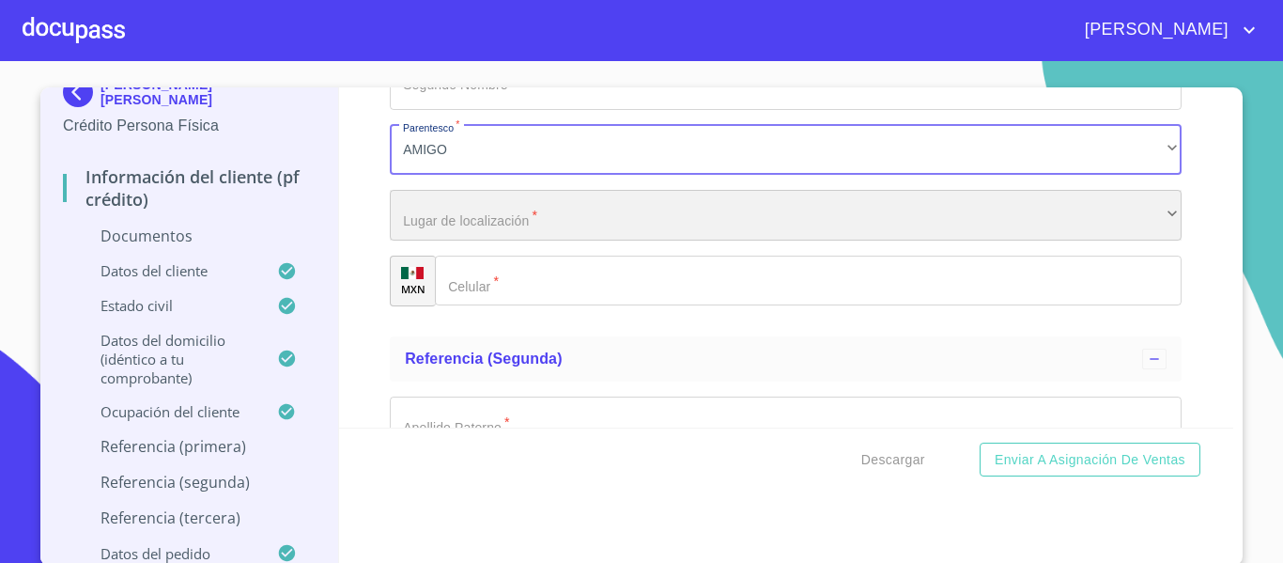
click at [446, 226] on div "​" at bounding box center [786, 215] width 792 height 51
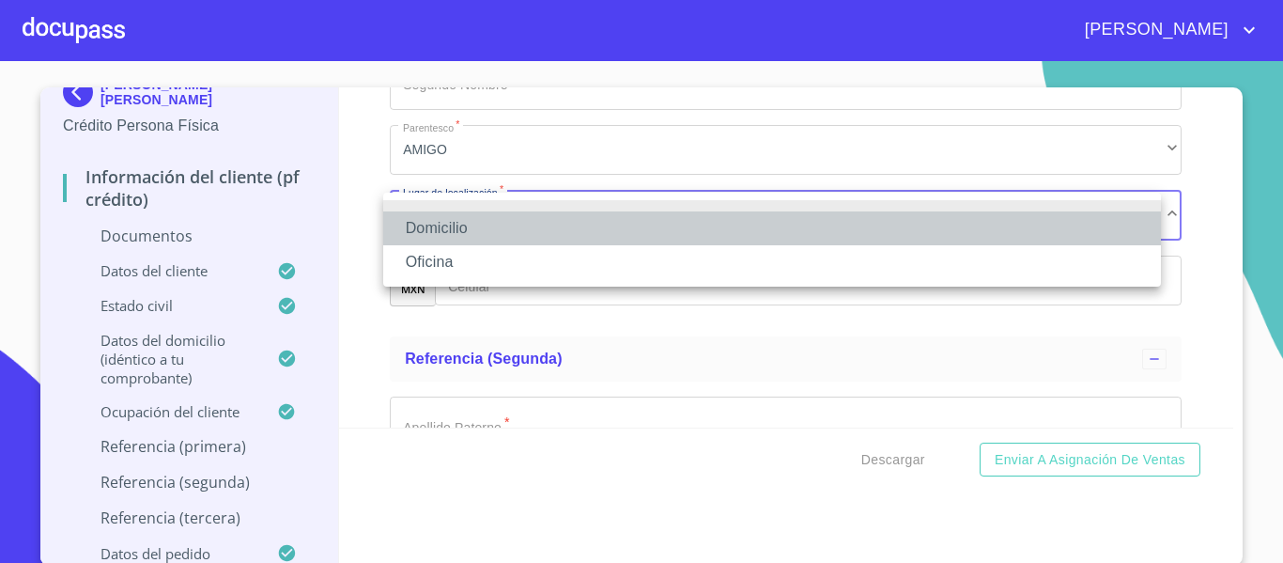
click at [446, 226] on li "Domicilio" at bounding box center [772, 228] width 778 height 34
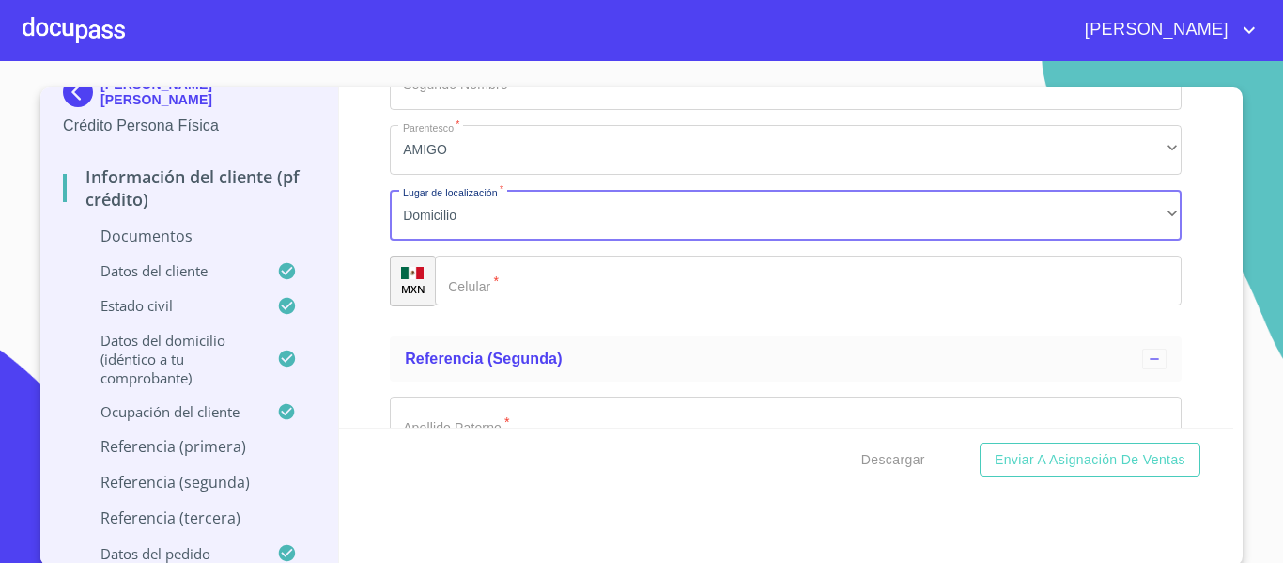
click at [560, 288] on input "Documento de identificación.   *" at bounding box center [808, 280] width 747 height 51
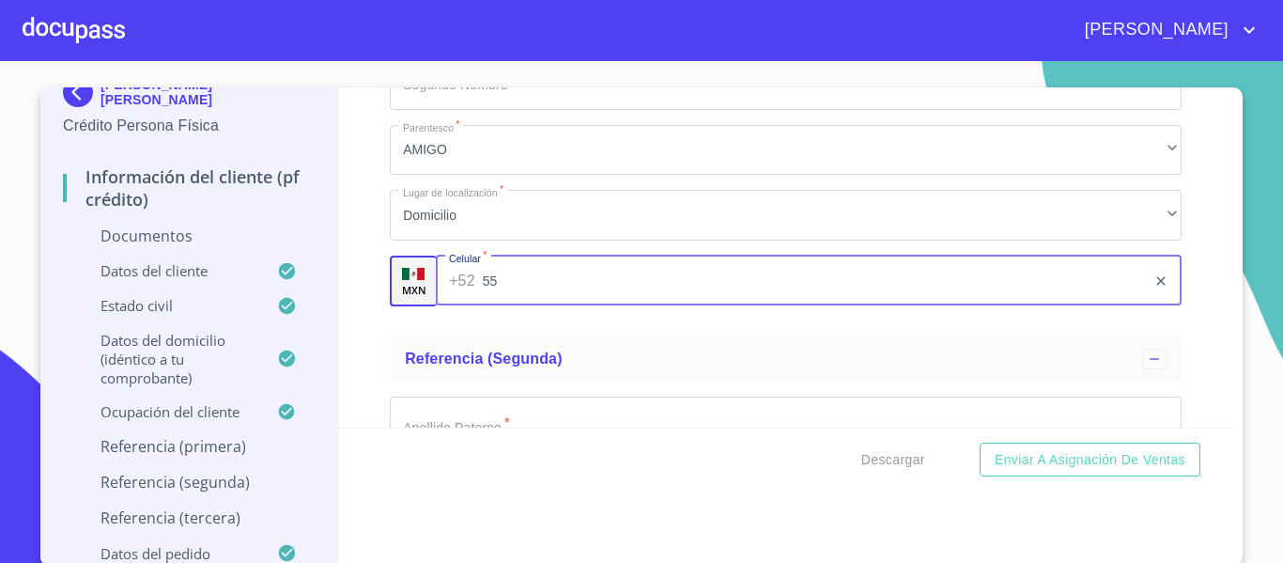
type input "5"
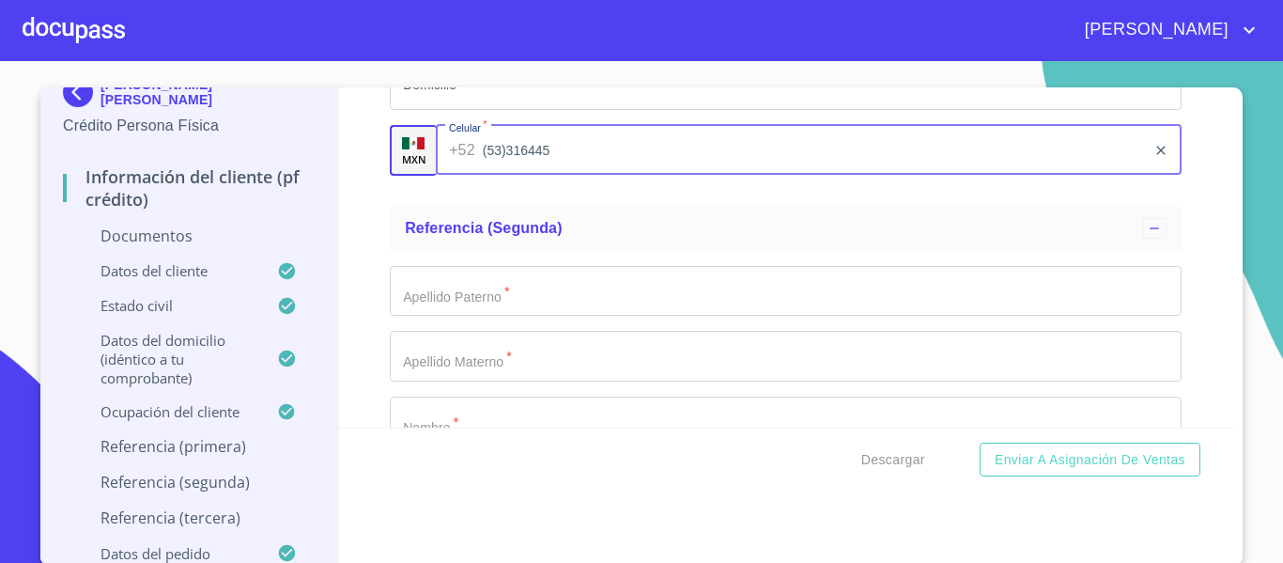
scroll to position [7603, 0]
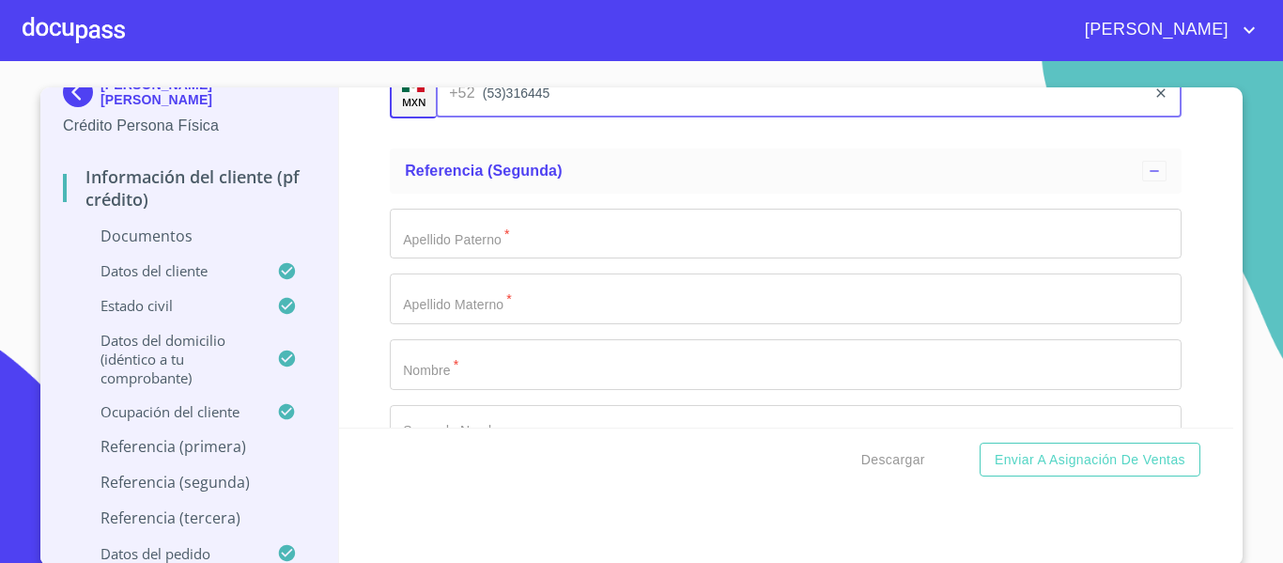
type input "(53)316445"
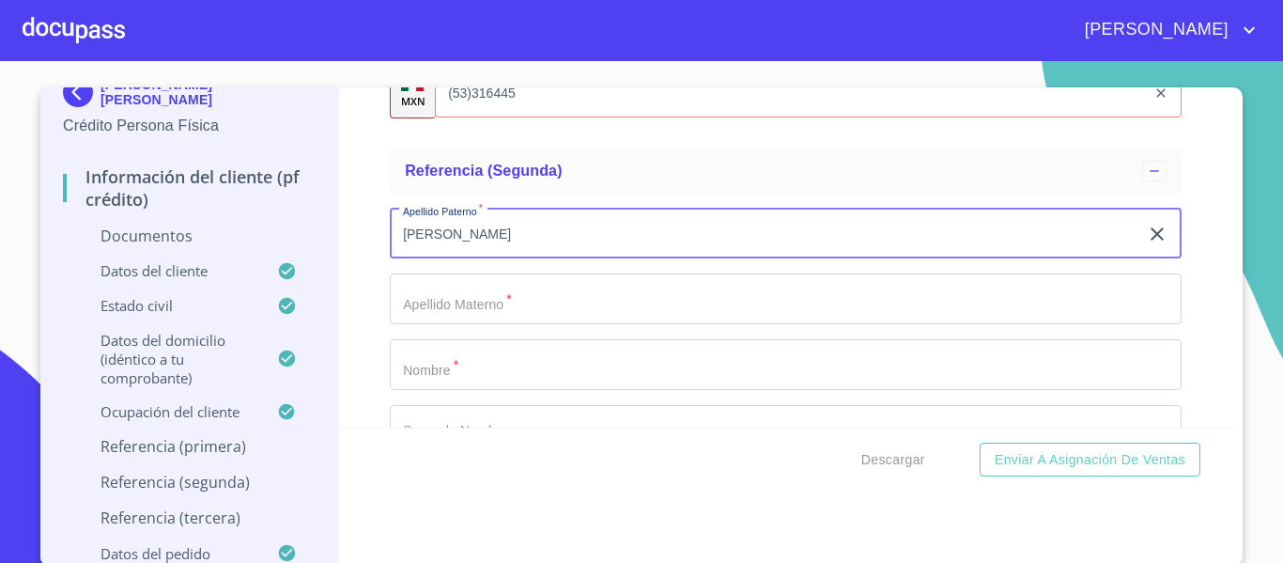
type input "[PERSON_NAME]"
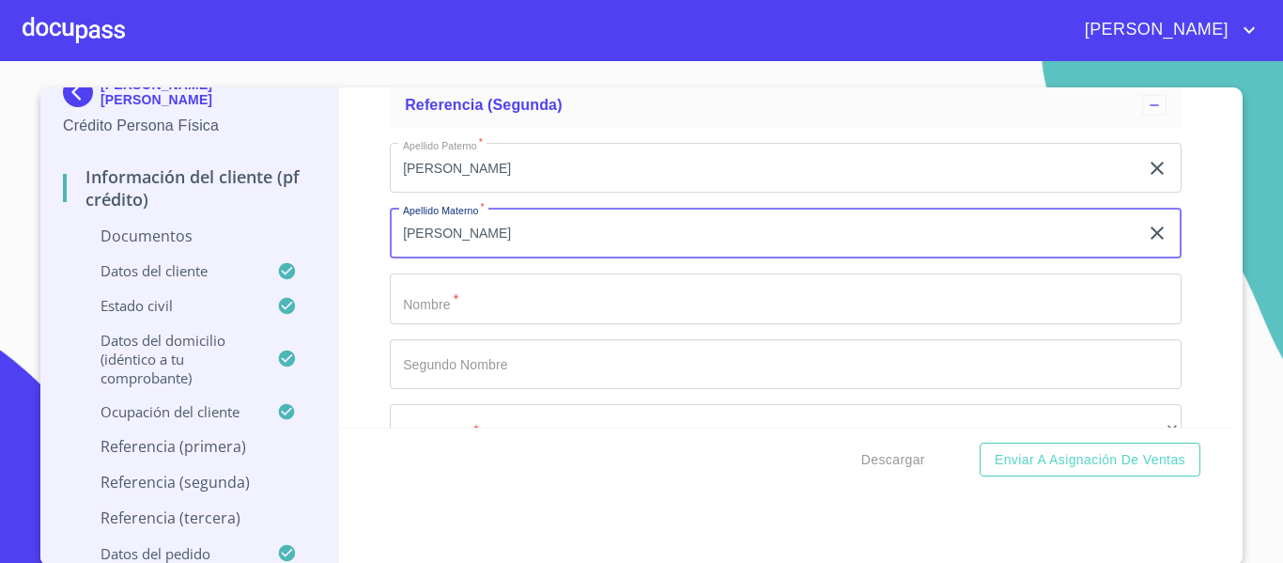
scroll to position [7697, 0]
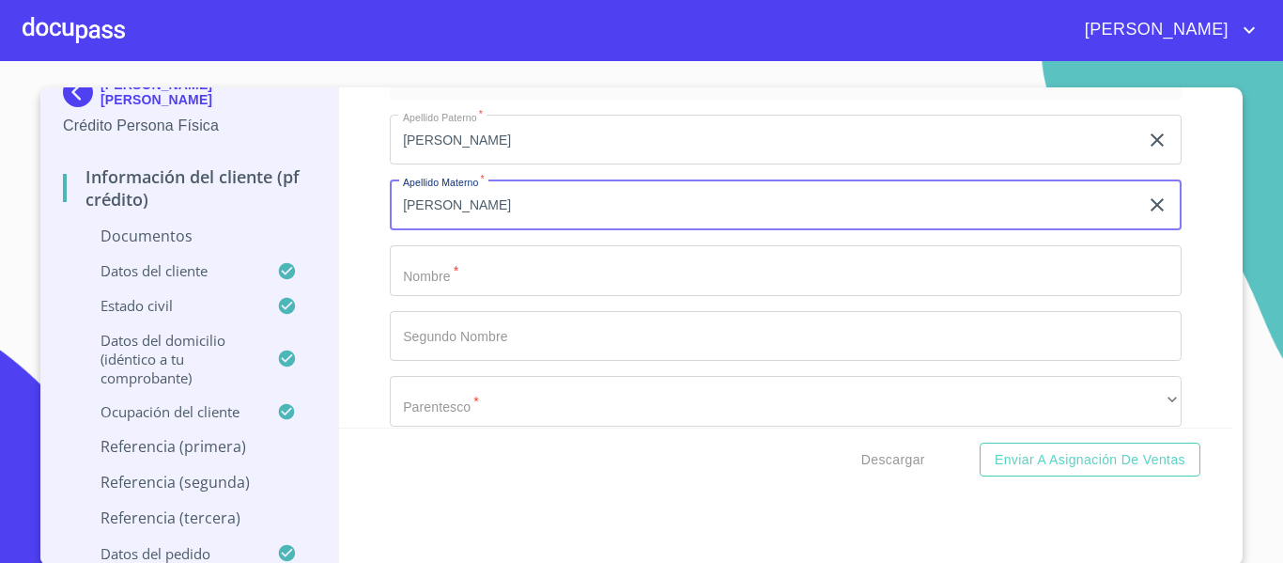
type input "[PERSON_NAME]"
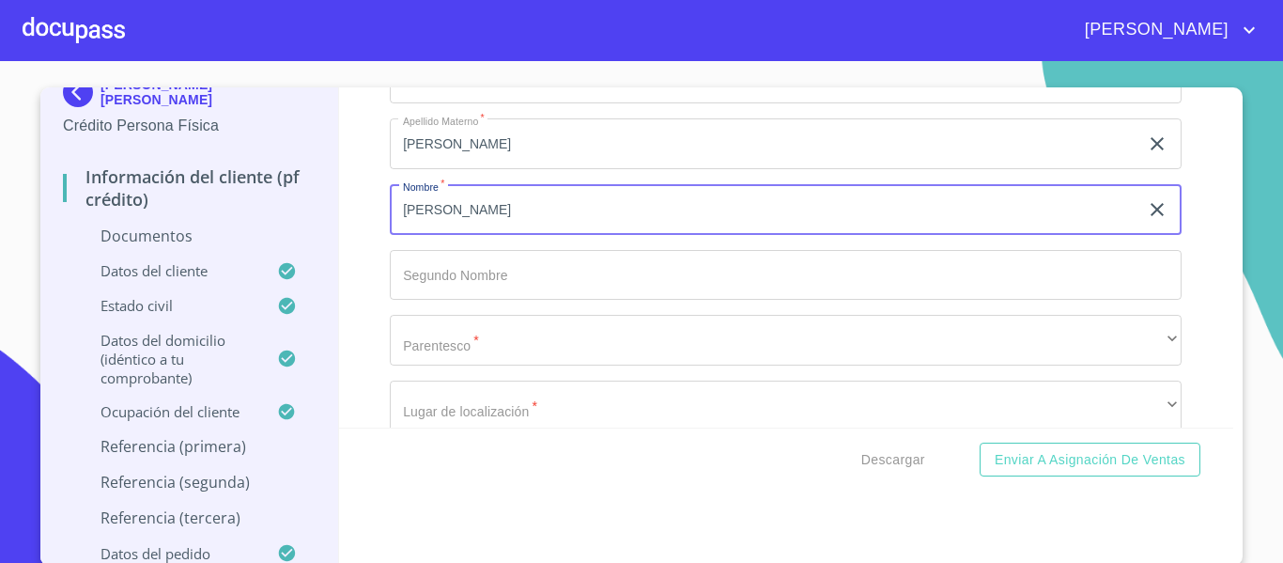
scroll to position [7791, 0]
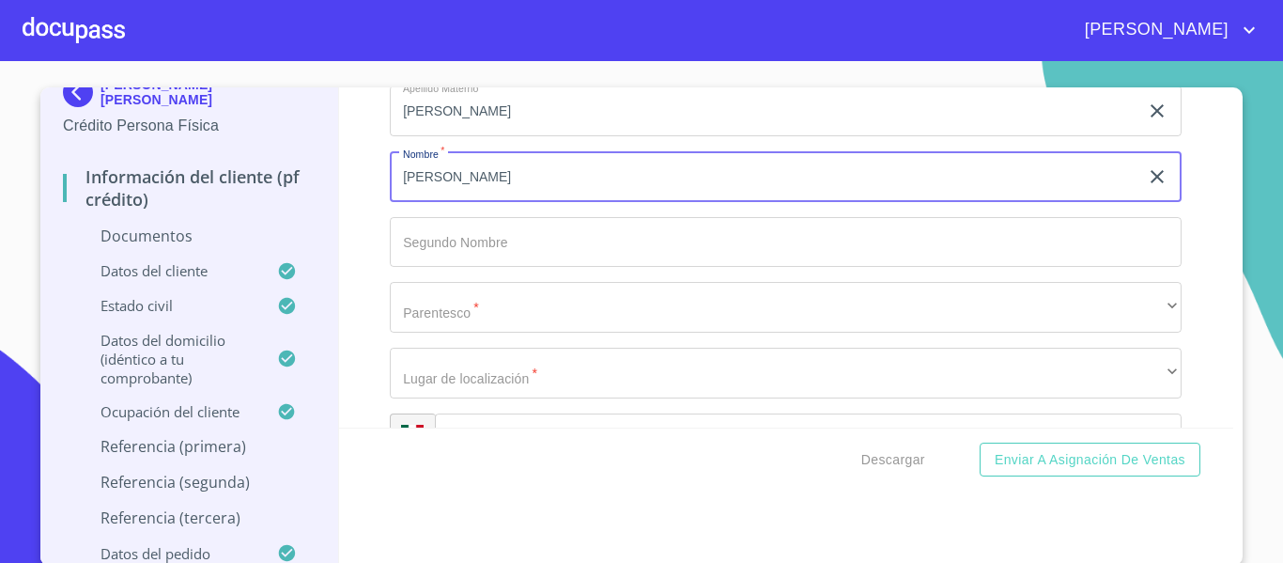
type input "[PERSON_NAME]"
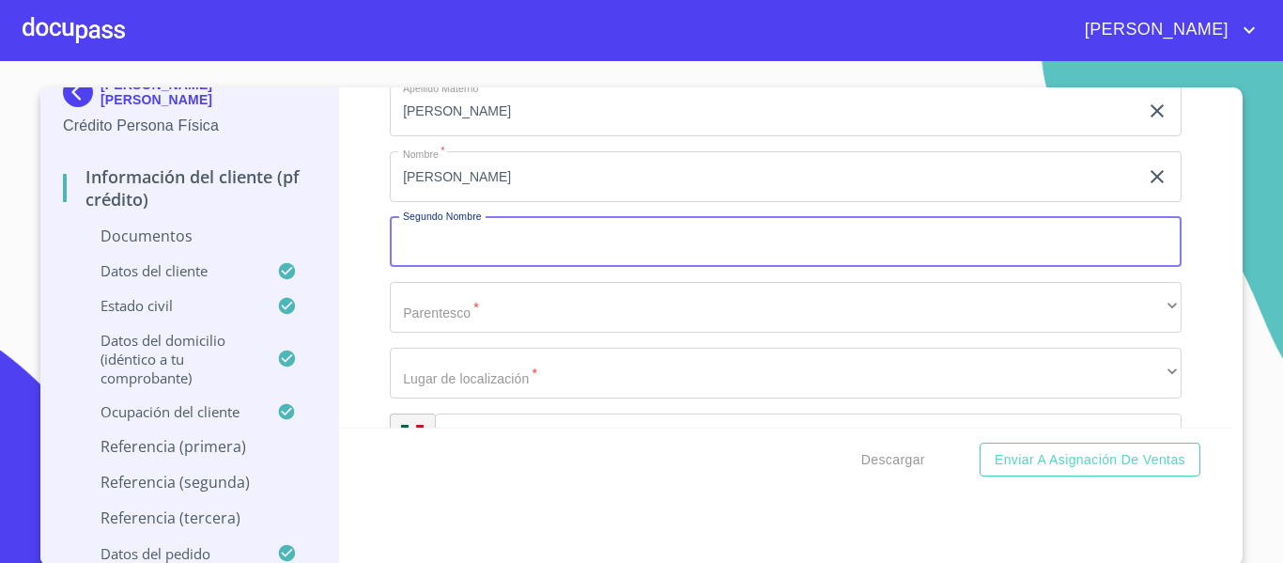
click at [410, 255] on input "Documento de identificación.   *" at bounding box center [786, 242] width 792 height 51
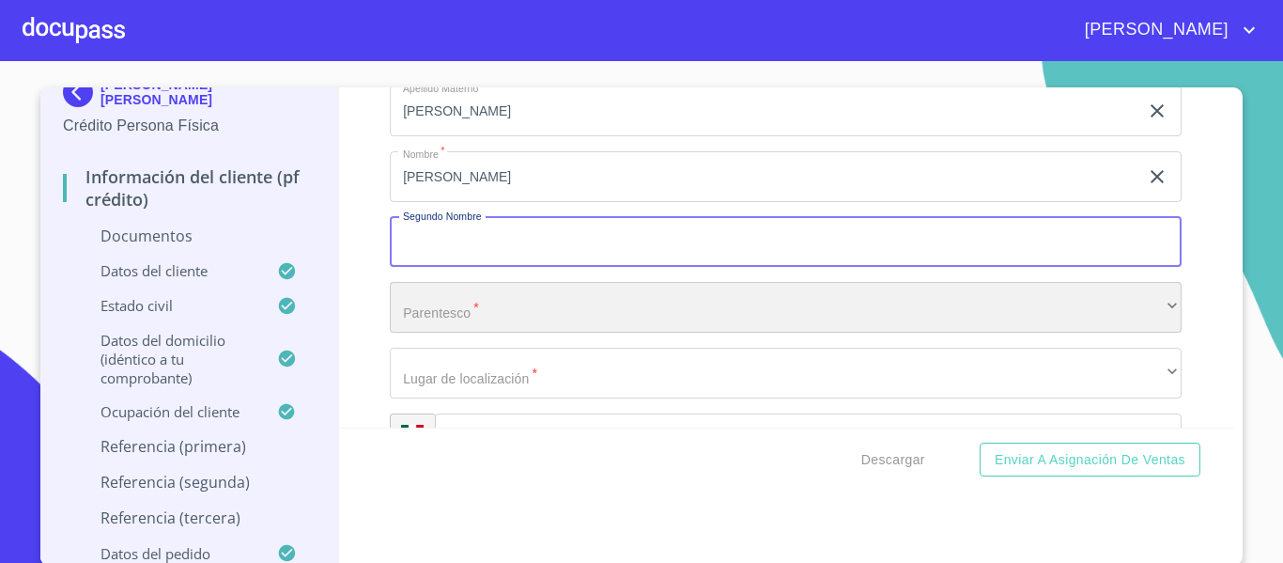
click at [398, 299] on div "​" at bounding box center [786, 307] width 792 height 51
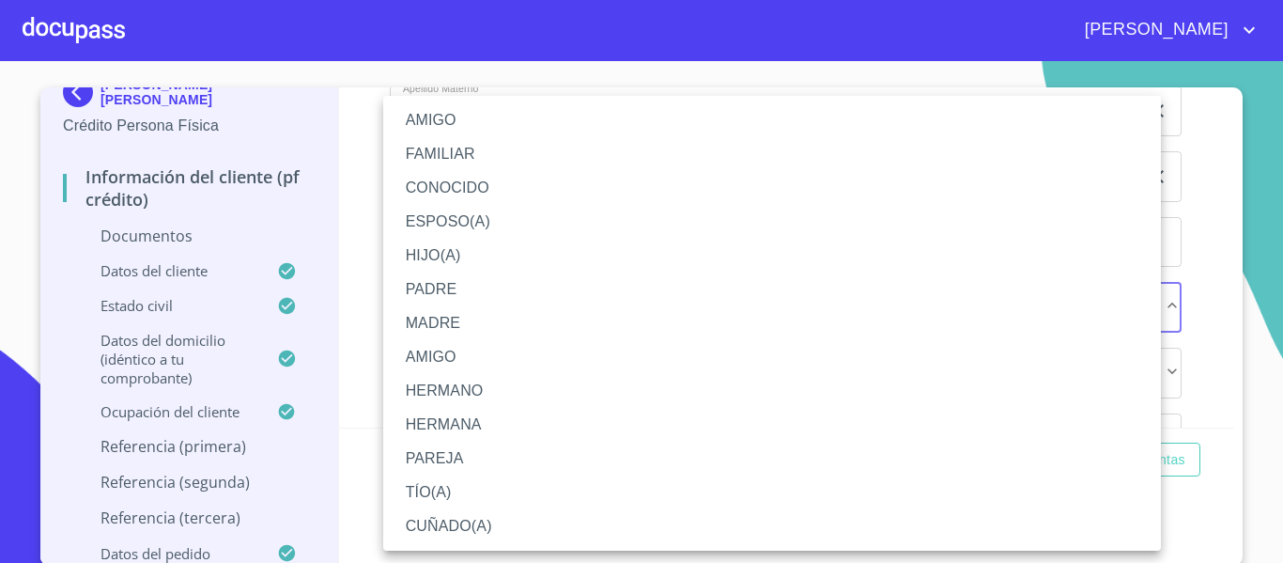
click at [507, 152] on li "FAMILIAR" at bounding box center [772, 154] width 778 height 34
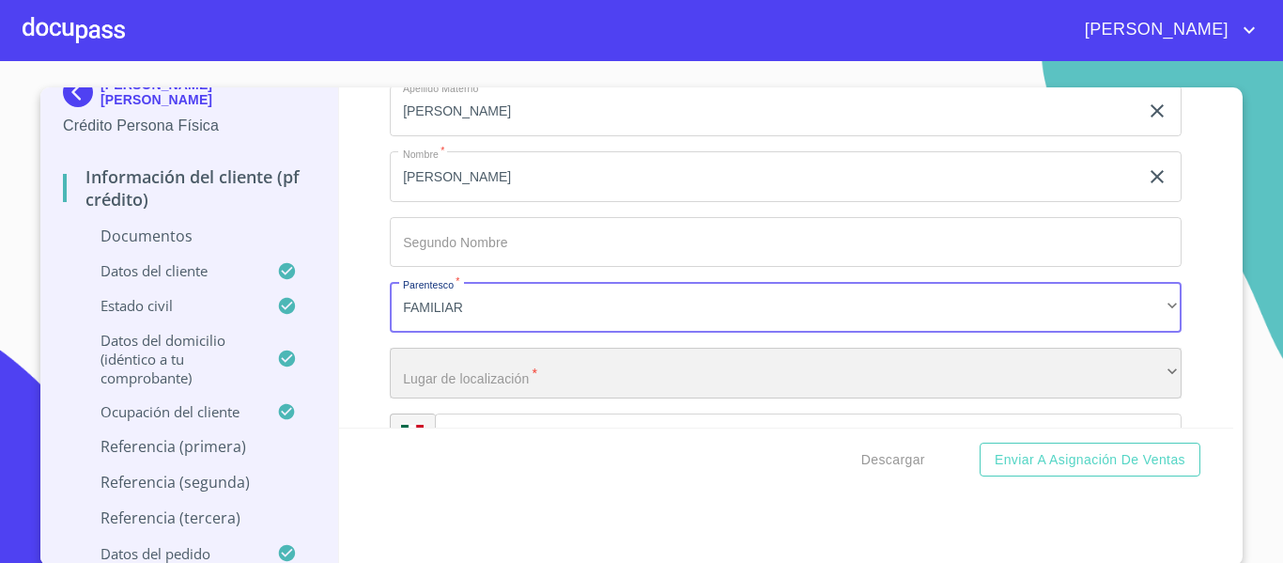
click at [516, 364] on div "​" at bounding box center [786, 373] width 792 height 51
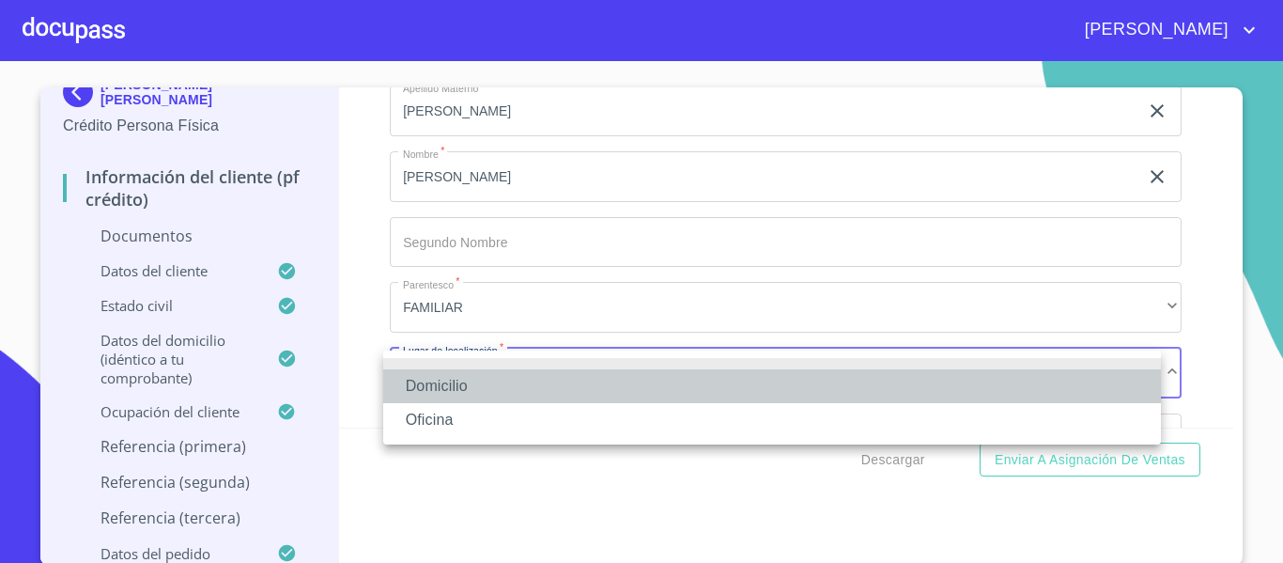
click at [499, 382] on li "Domicilio" at bounding box center [772, 386] width 778 height 34
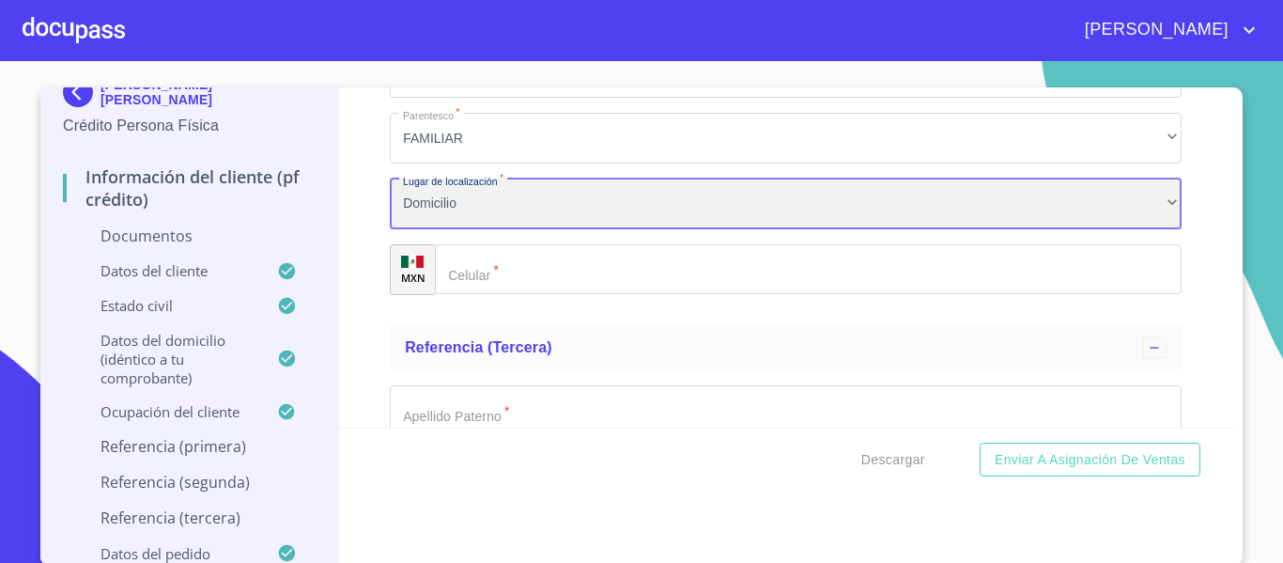
scroll to position [7979, 0]
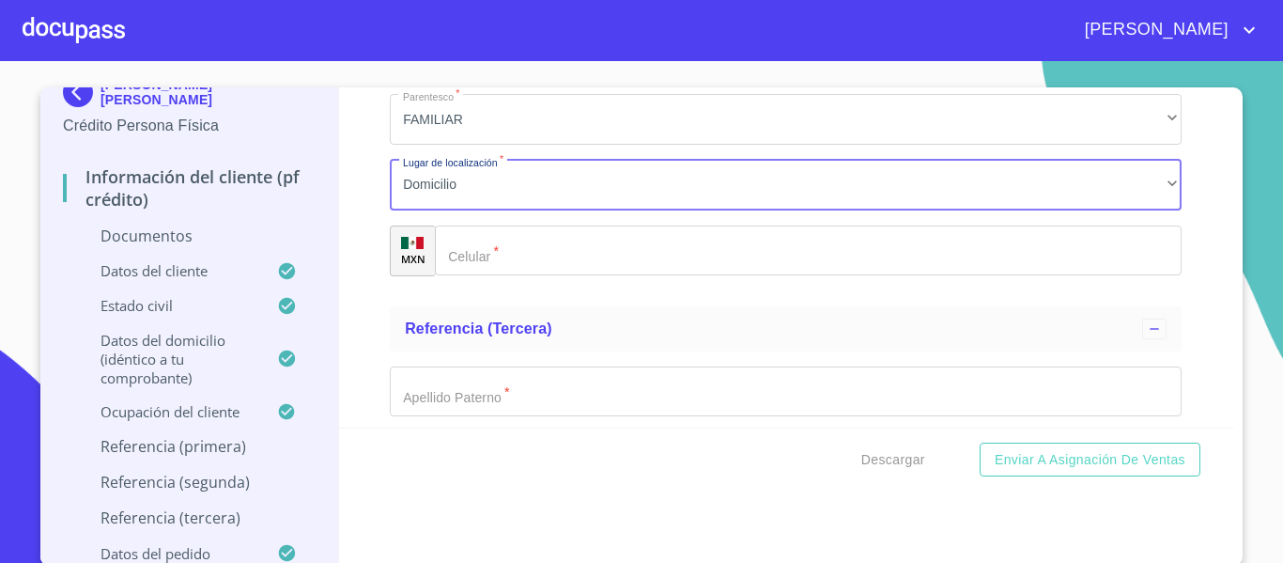
click at [553, 261] on input "Documento de identificación.   *" at bounding box center [808, 250] width 747 height 51
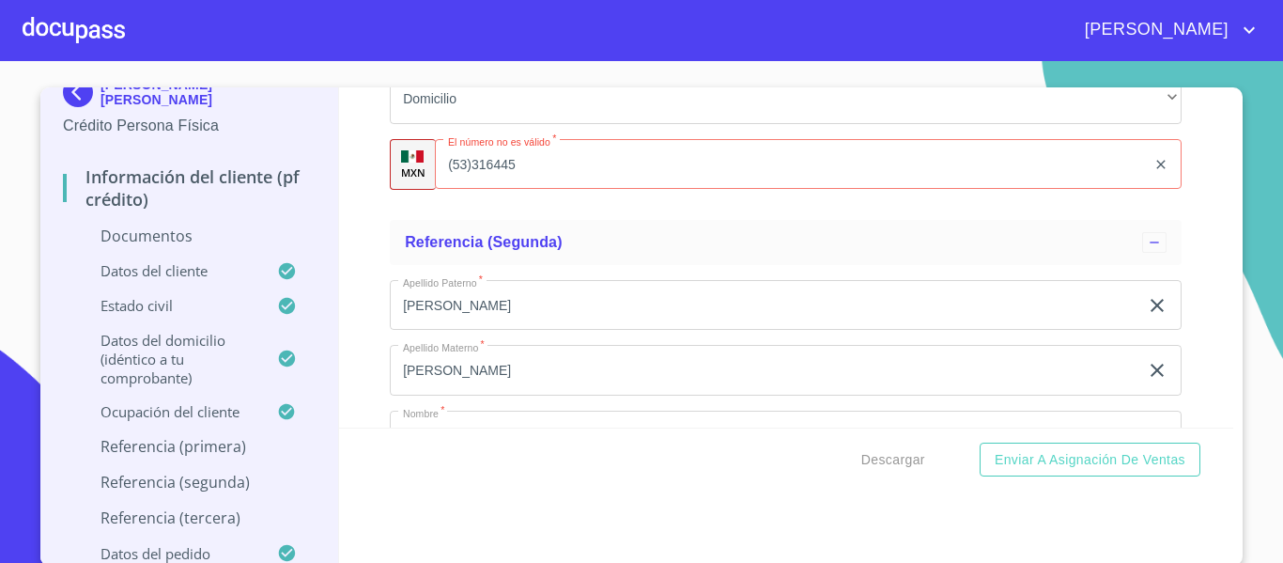
scroll to position [7509, 0]
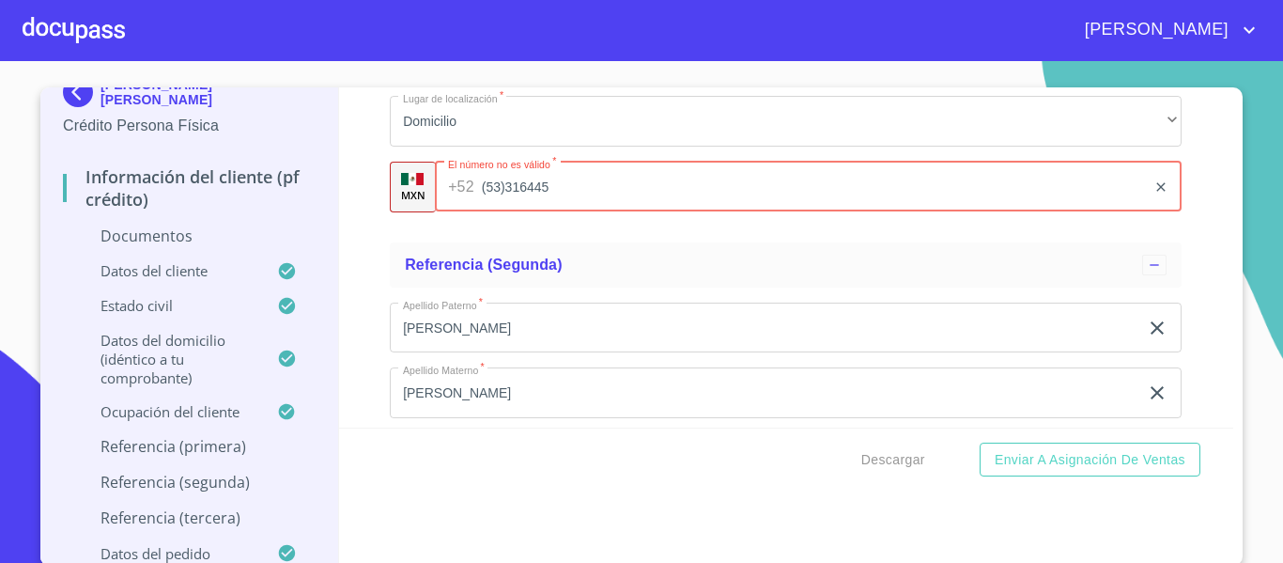
click at [558, 197] on input "(53)316445" at bounding box center [814, 187] width 665 height 51
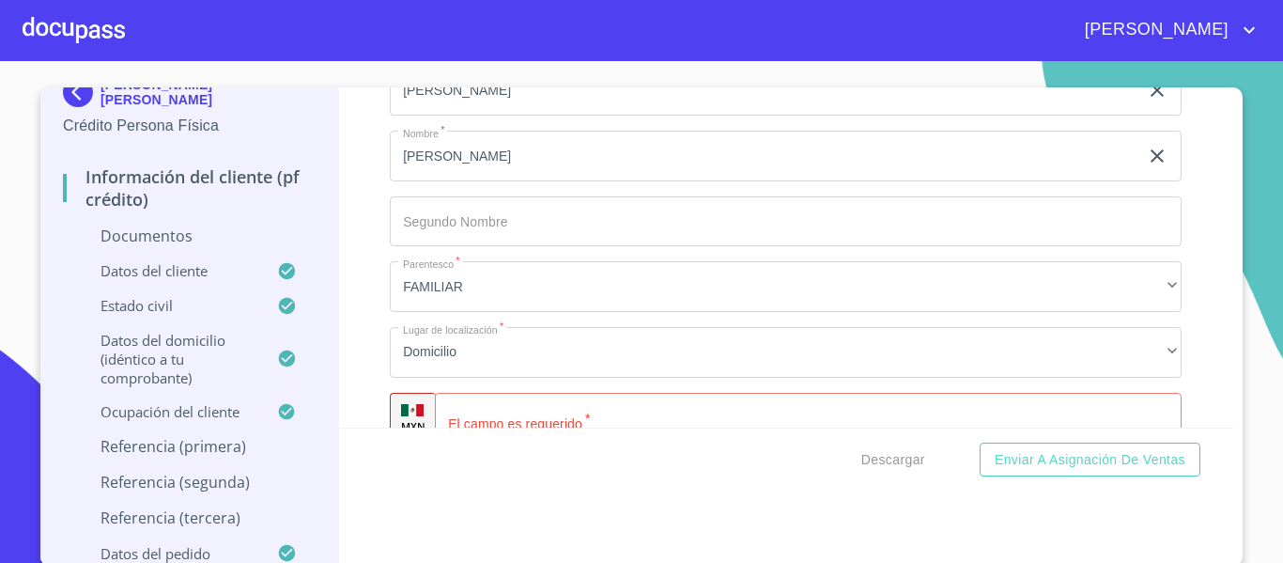
scroll to position [7885, 0]
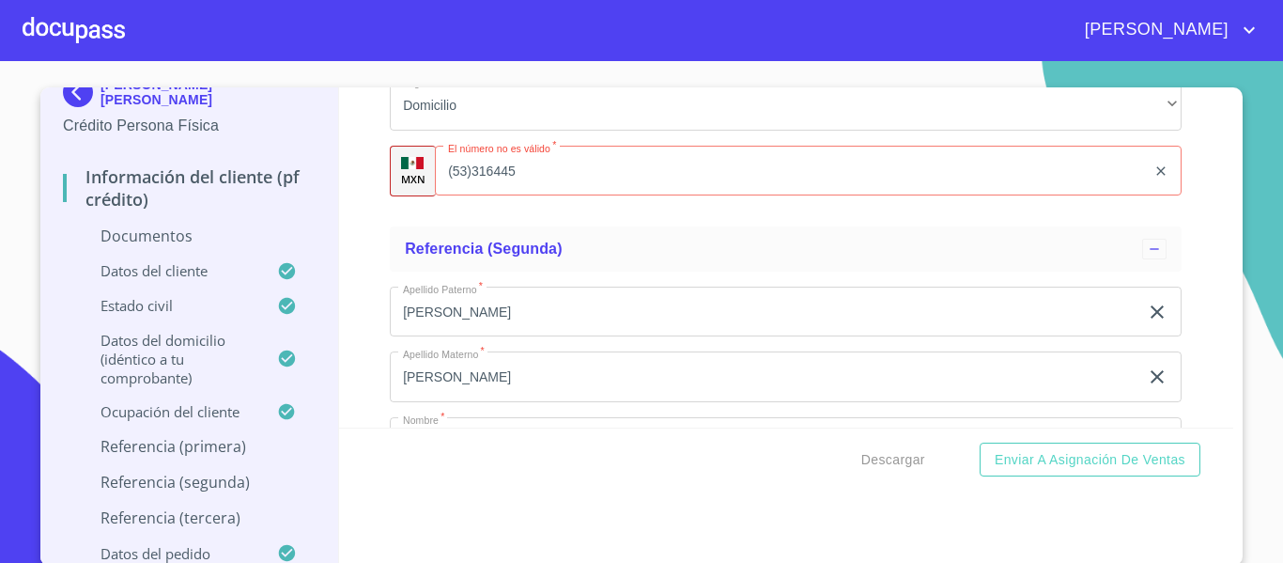
scroll to position [7509, 0]
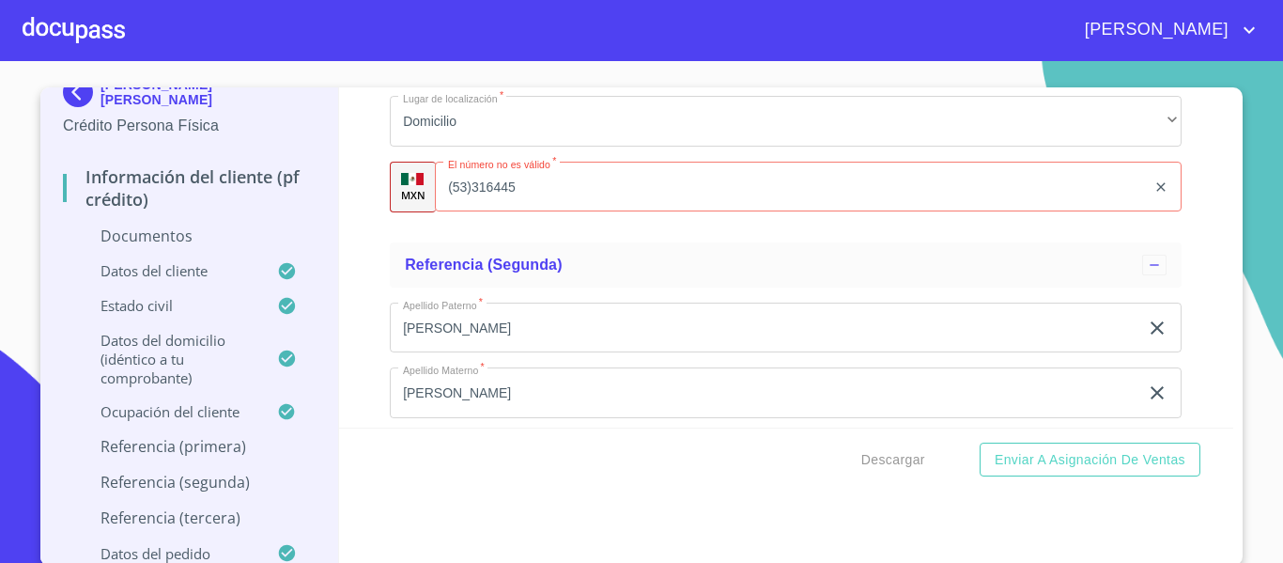
type input "[PHONE_NUMBER]"
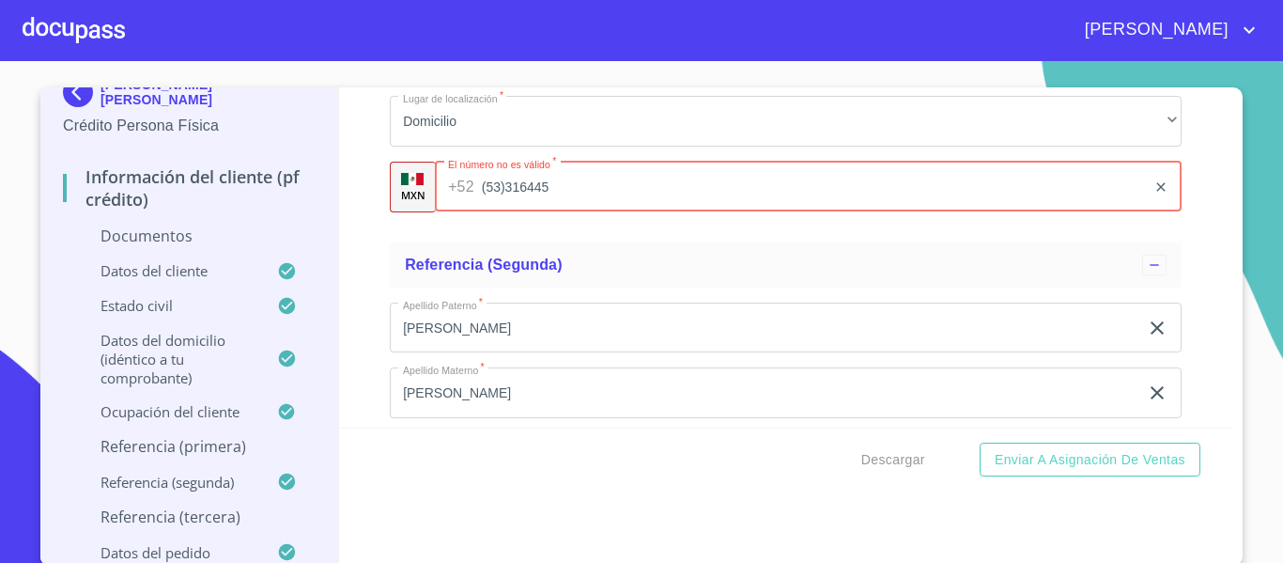
click at [482, 190] on input "(53)316445" at bounding box center [814, 187] width 665 height 51
type input "[PHONE_NUMBER]"
click at [577, 189] on input "[PHONE_NUMBER]" at bounding box center [814, 187] width 665 height 51
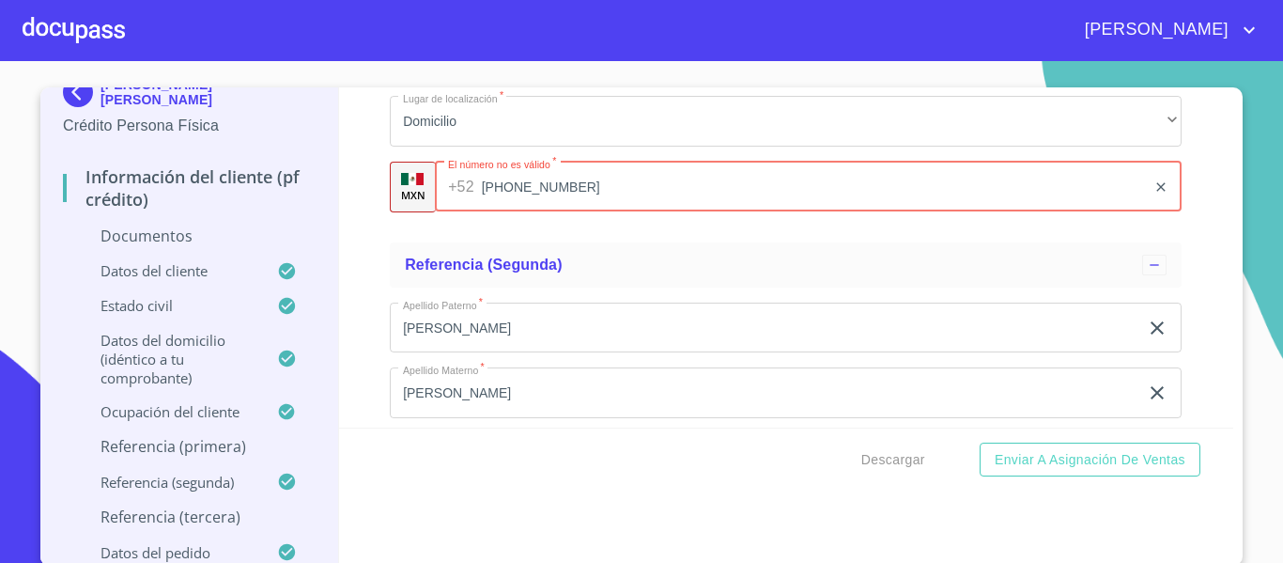
type input "[PHONE_NUMBER]"
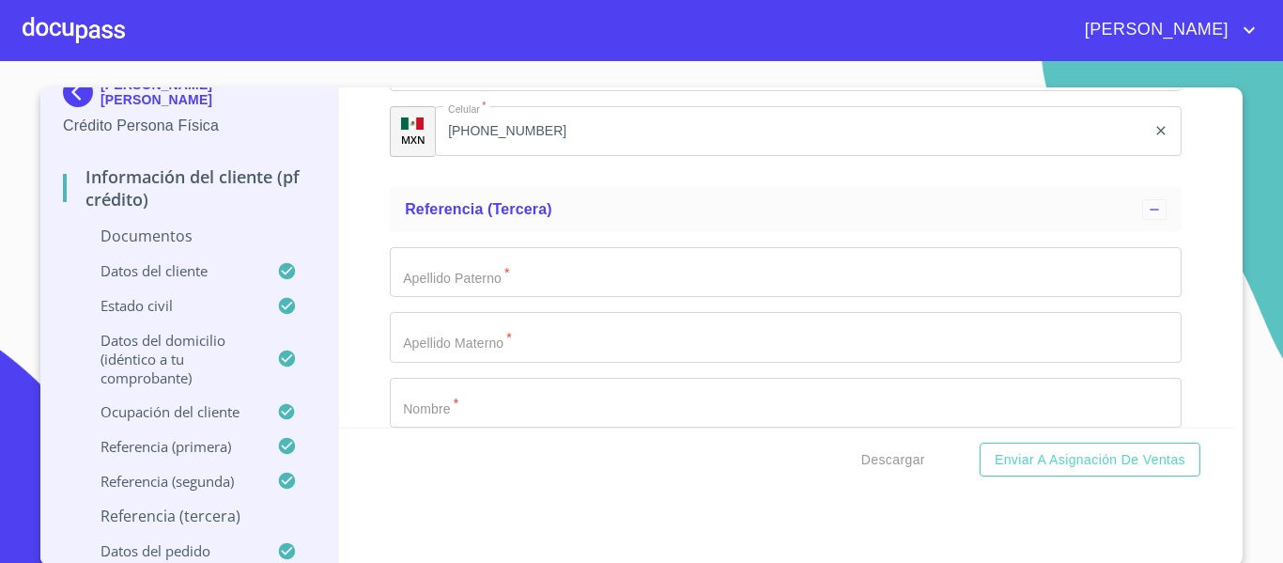
scroll to position [8072, 0]
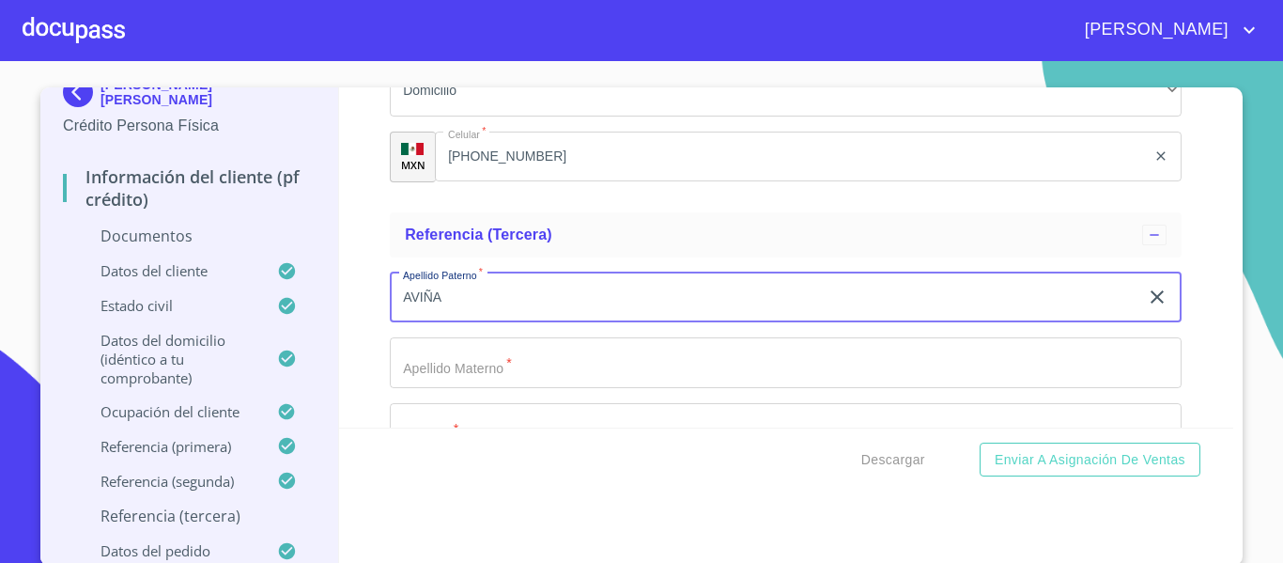
type input "AVIÑA"
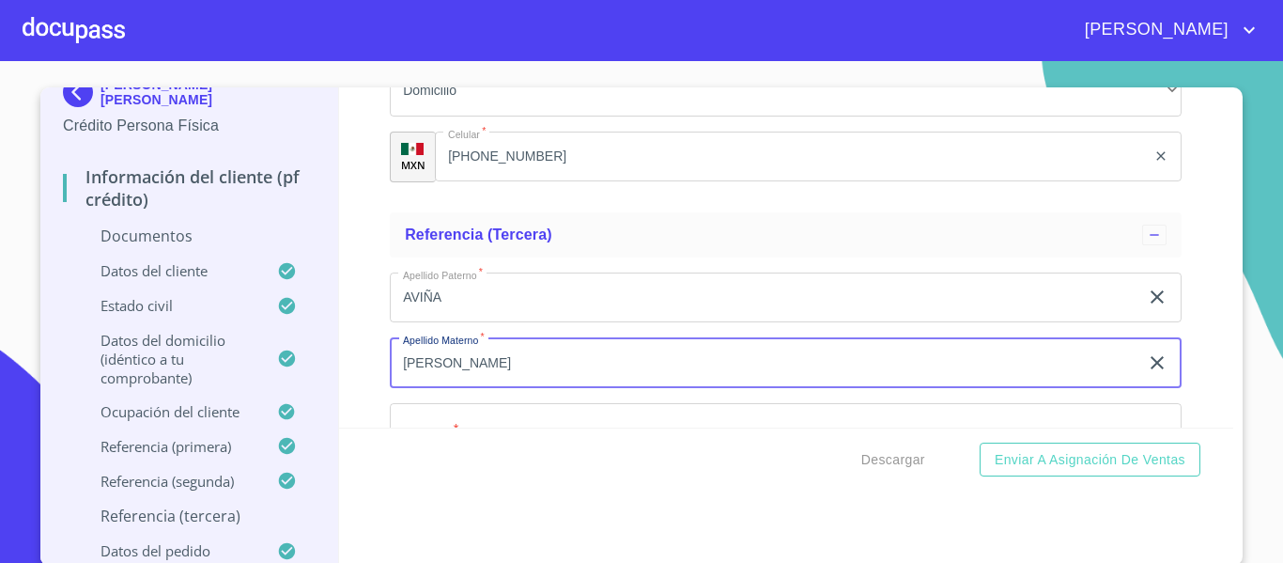
type input "[PERSON_NAME]"
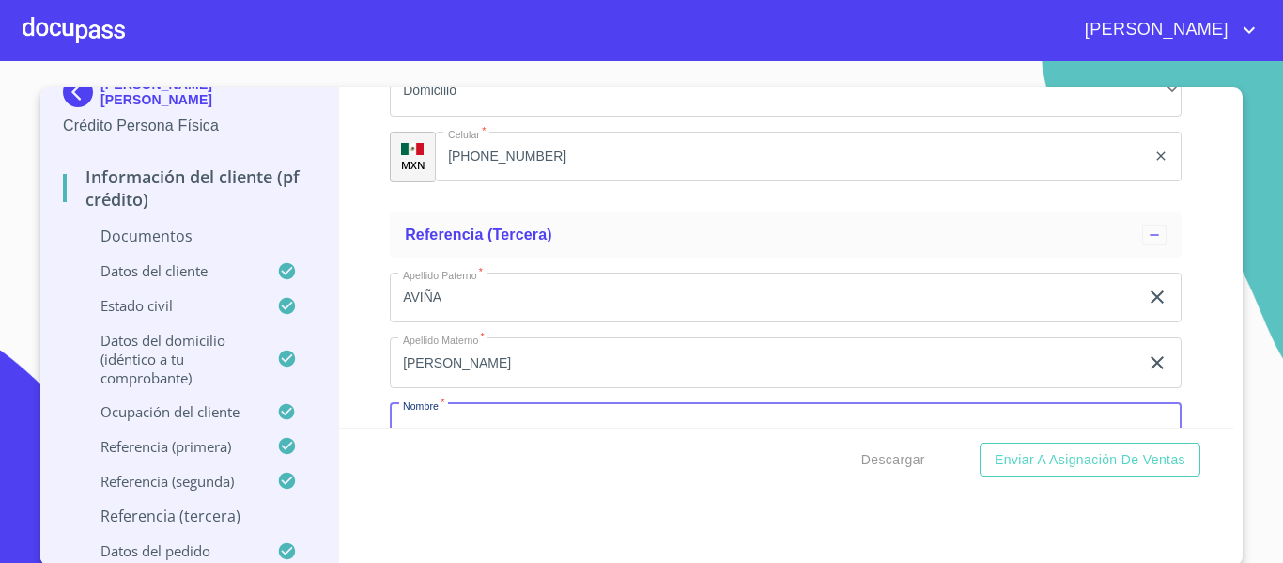
scroll to position [8099, 0]
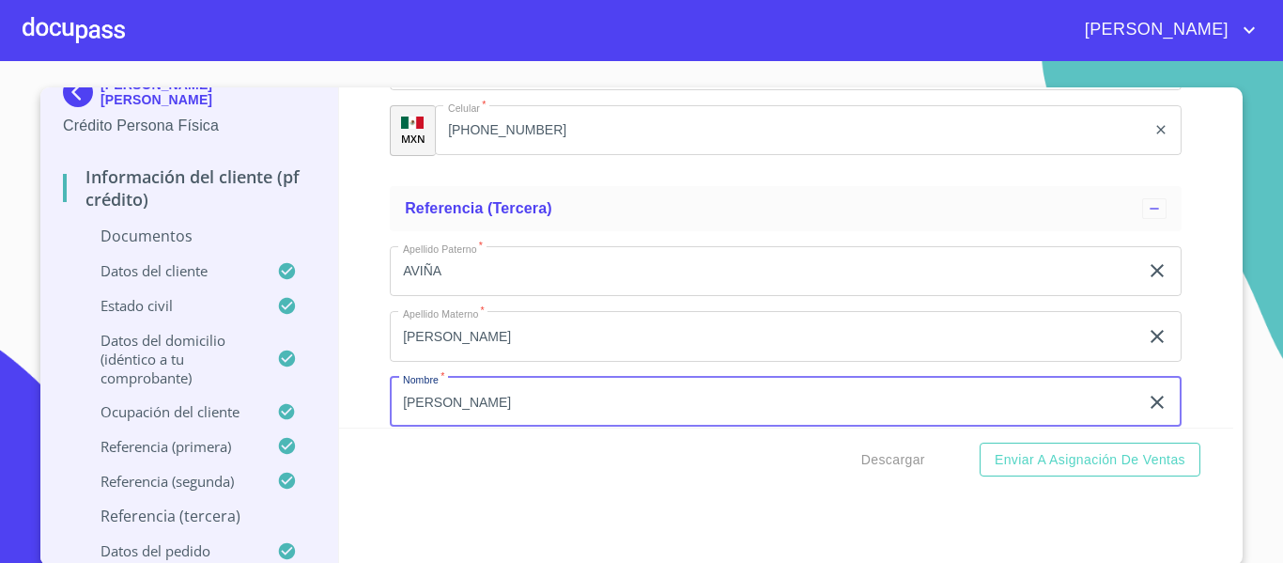
type input "[PERSON_NAME]"
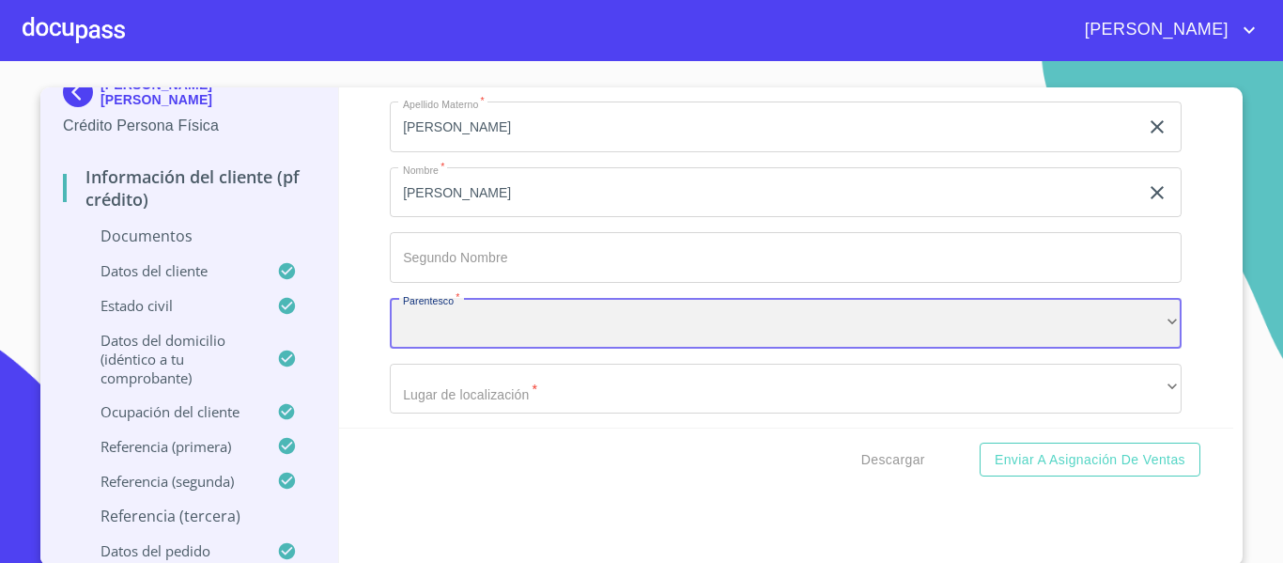
click at [583, 327] on div "​" at bounding box center [786, 323] width 792 height 51
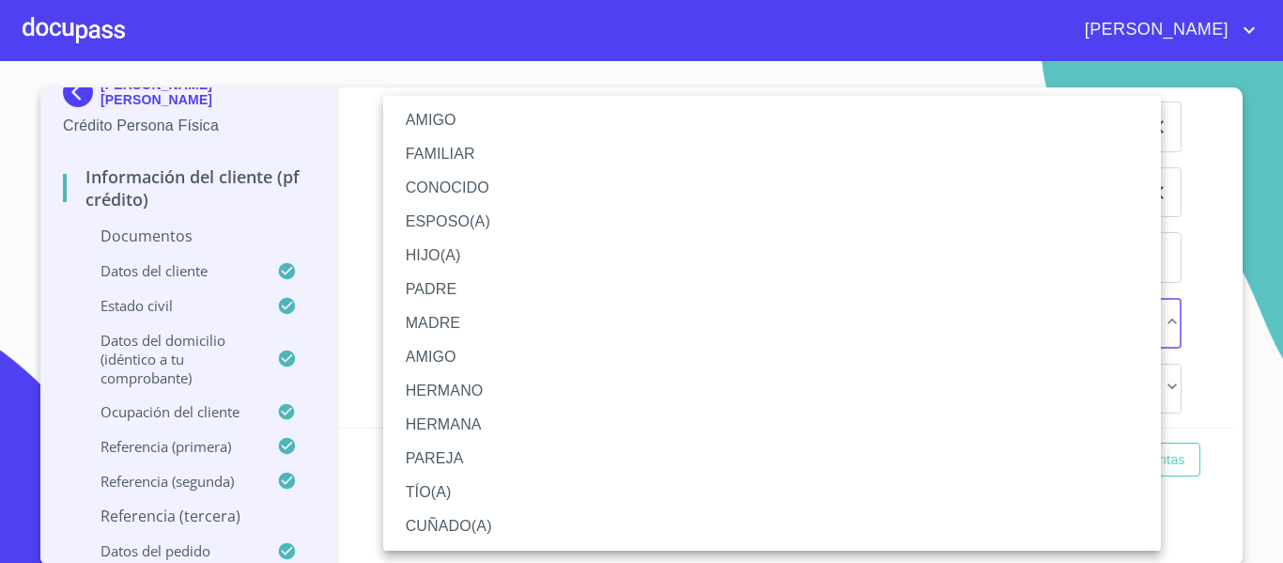
click at [433, 128] on li "AMIGO" at bounding box center [772, 120] width 778 height 34
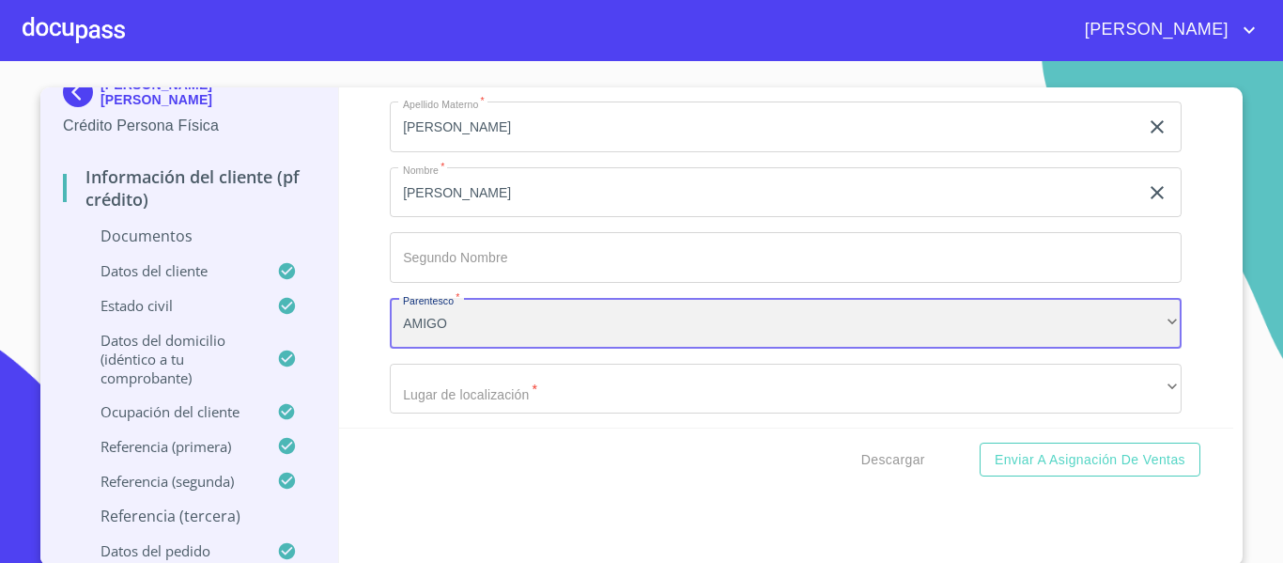
click at [395, 329] on div "AMIGO" at bounding box center [786, 323] width 792 height 51
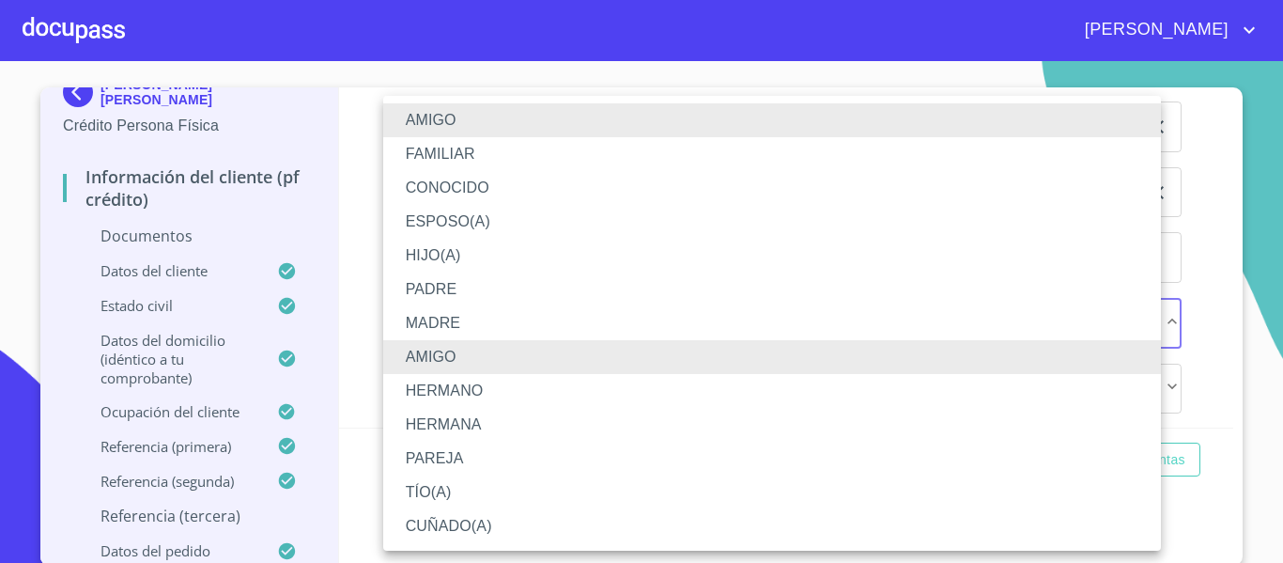
click at [442, 523] on li "CUÑADO(A)" at bounding box center [772, 526] width 778 height 34
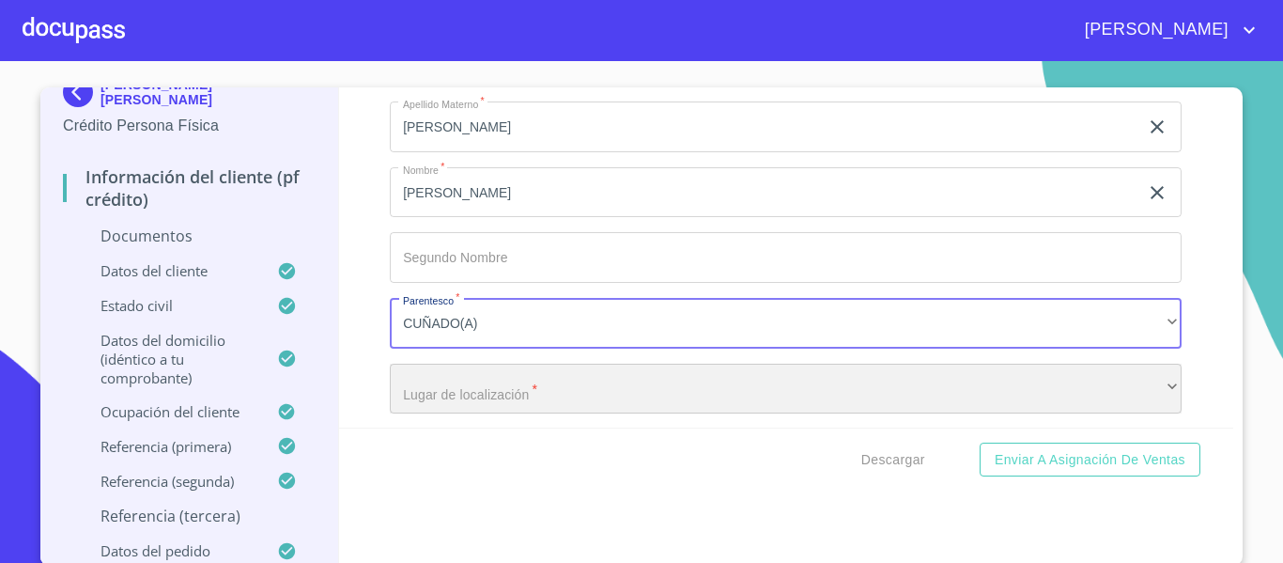
click at [437, 397] on div "​" at bounding box center [786, 388] width 792 height 51
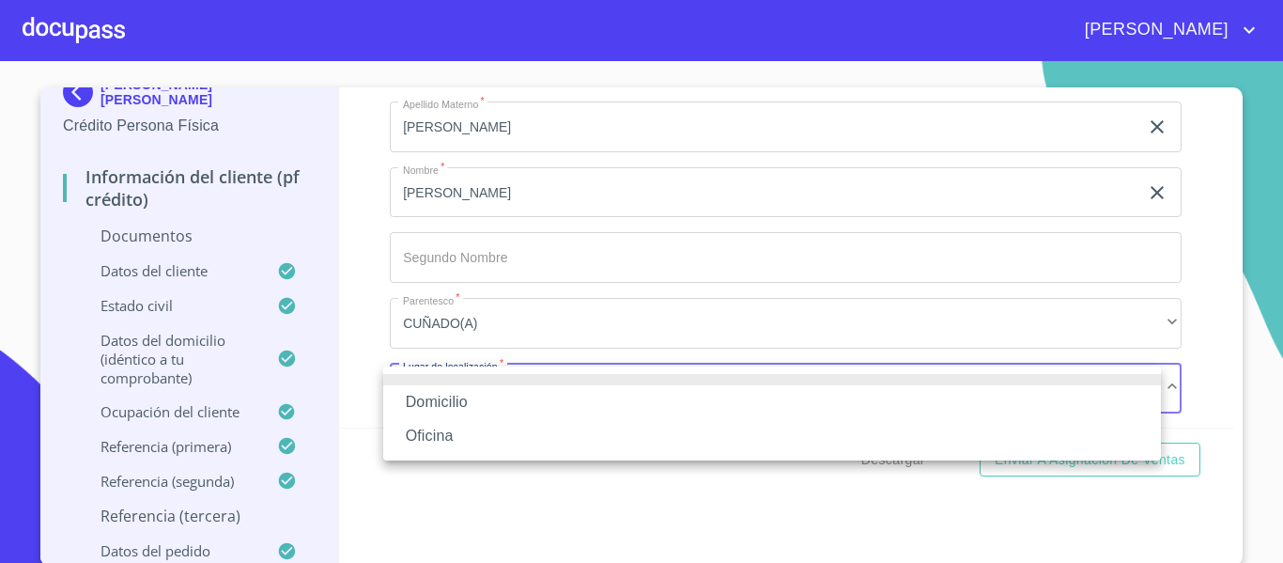
click at [441, 394] on li "Domicilio" at bounding box center [772, 402] width 778 height 34
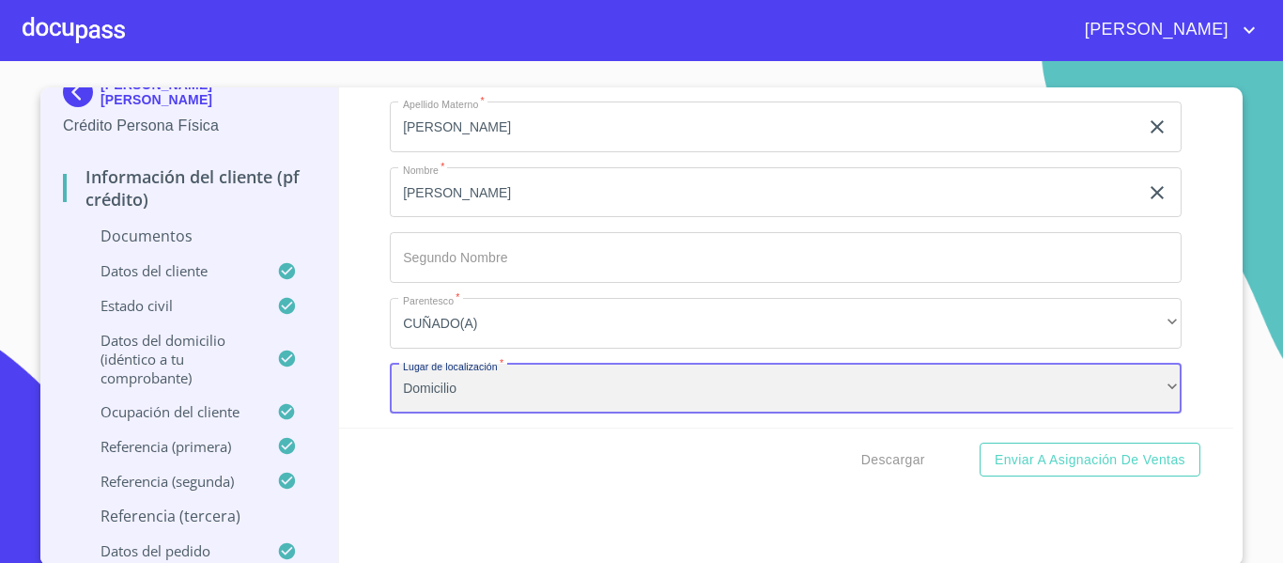
scroll to position [8402, 0]
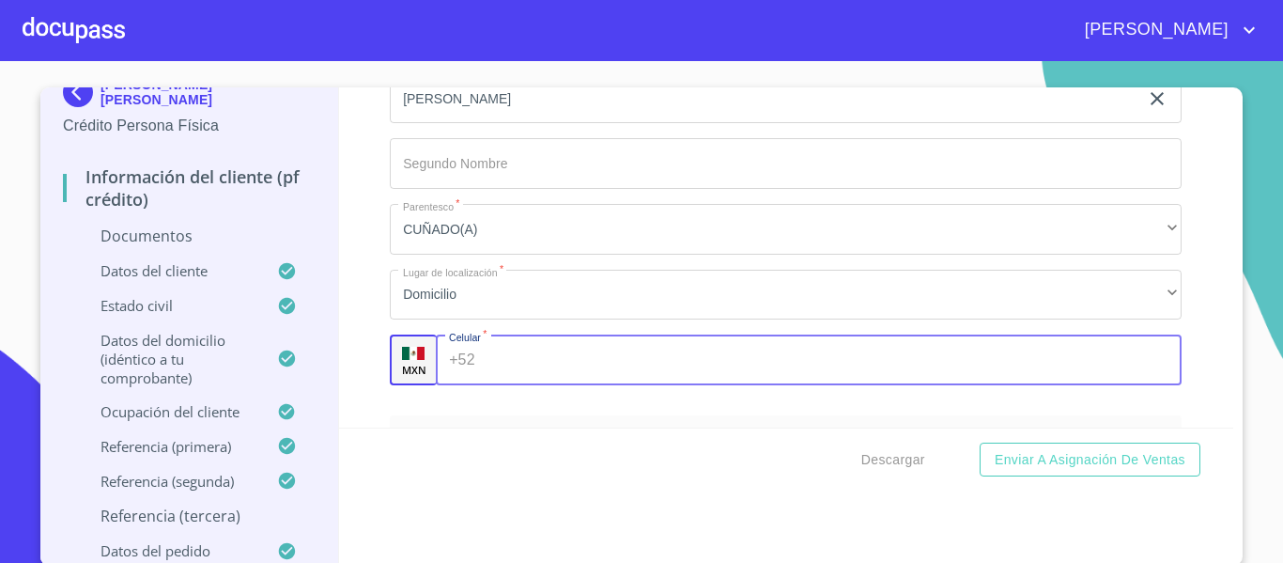
click at [554, 351] on input "Documento de identificación.   *" at bounding box center [833, 359] width 700 height 51
type input "[PHONE_NUMBER]"
click at [344, 339] on div "Información del cliente (PF crédito) Documentos Documento de identificación.   …" at bounding box center [786, 257] width 895 height 340
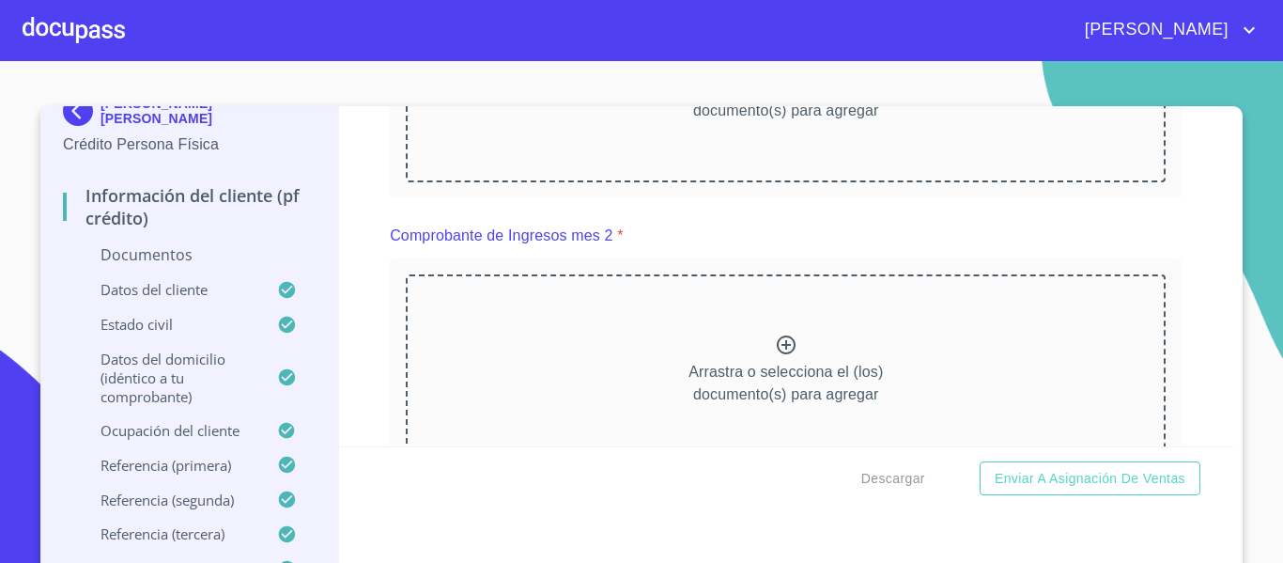
scroll to position [1597, 0]
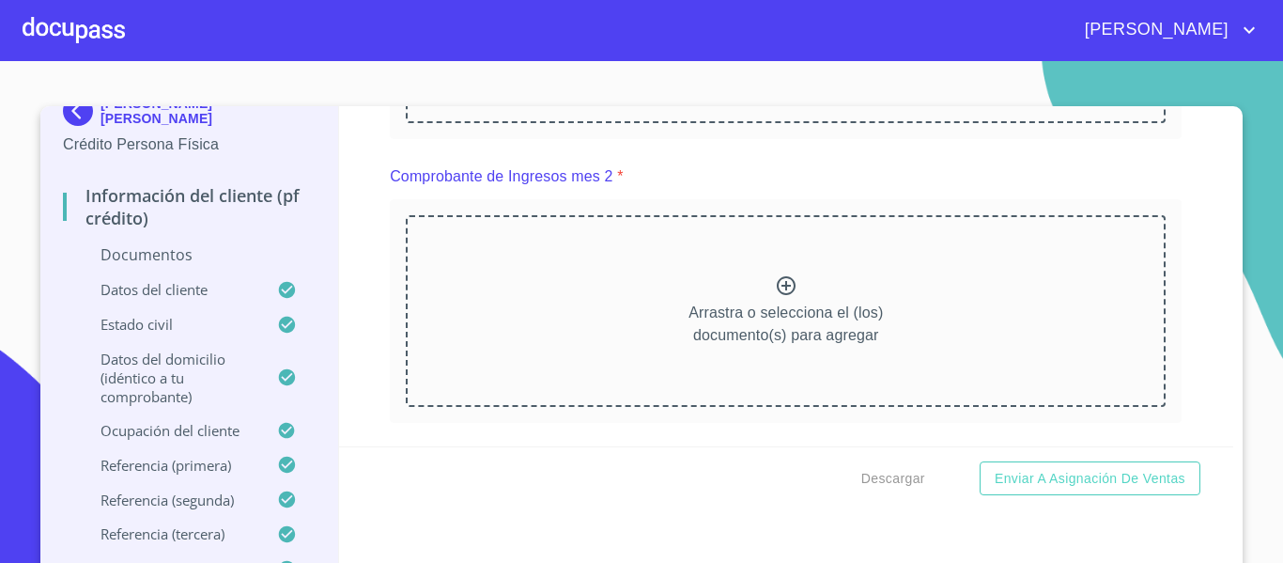
click at [777, 286] on icon at bounding box center [786, 285] width 19 height 19
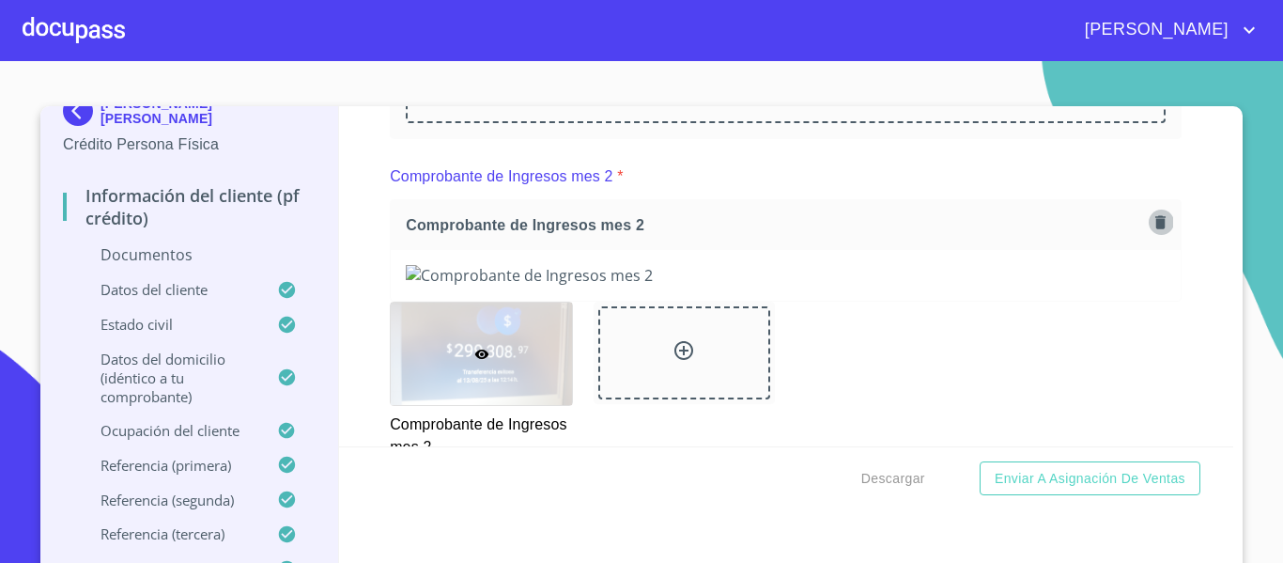
click at [1155, 221] on icon "button" at bounding box center [1160, 221] width 10 height 13
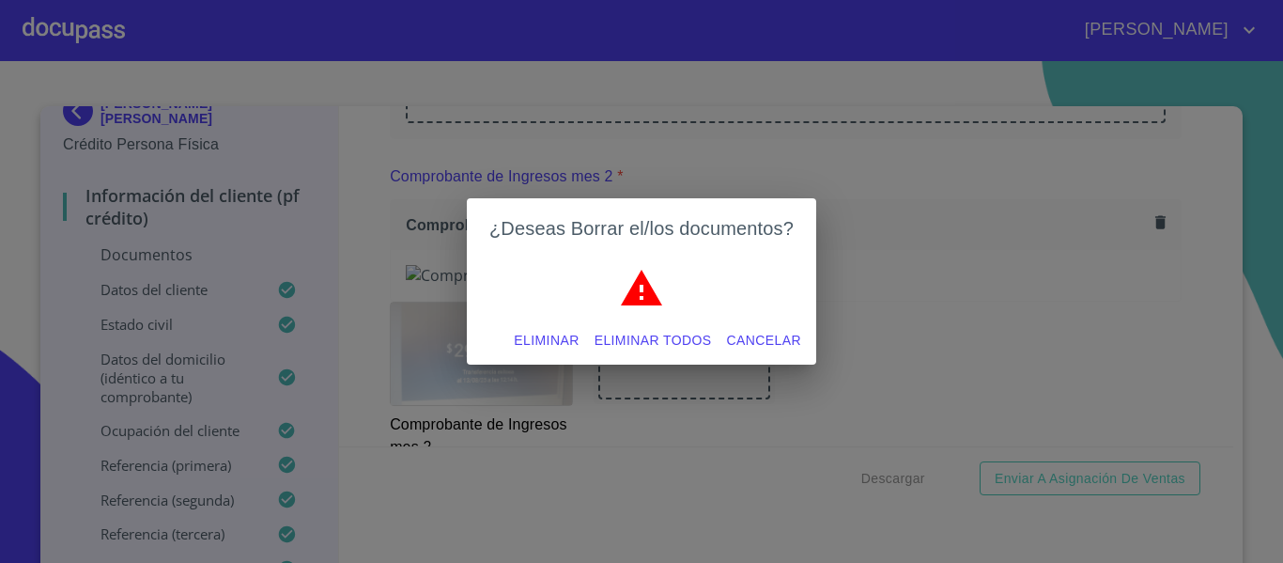
click at [620, 341] on span "Eliminar todos" at bounding box center [653, 340] width 117 height 23
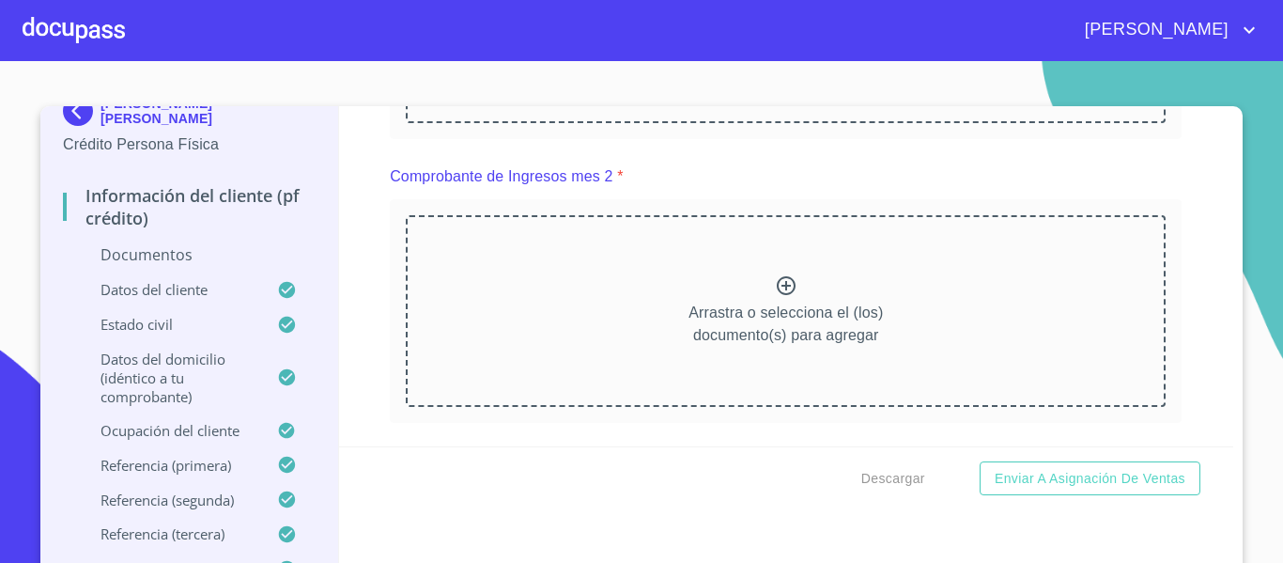
click at [777, 282] on icon at bounding box center [786, 285] width 19 height 19
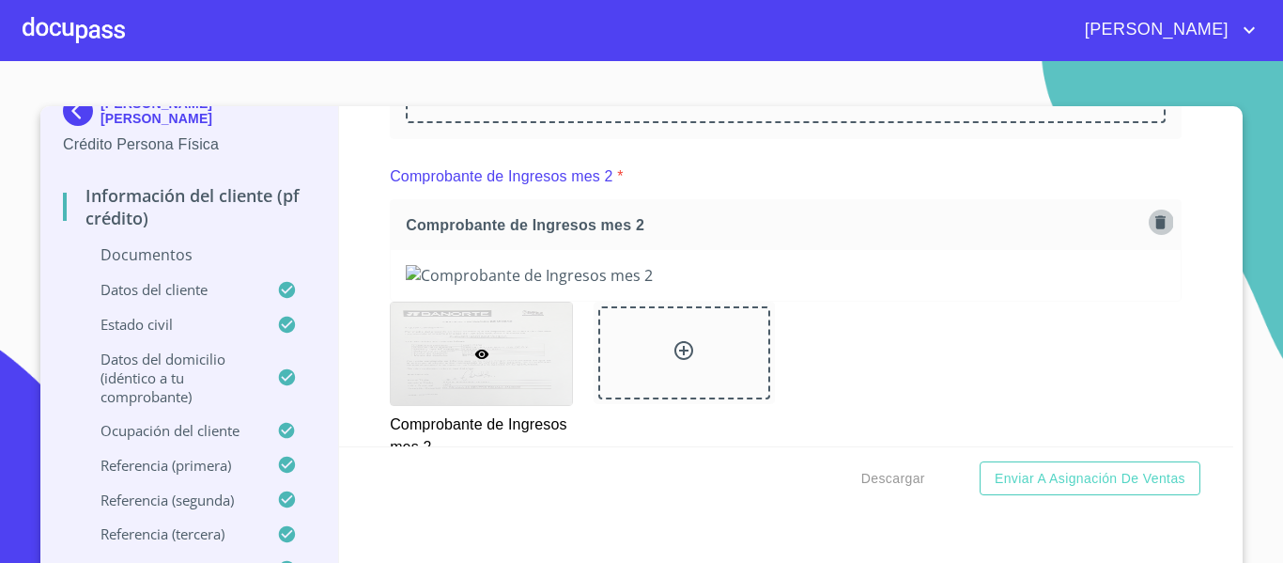
click at [1151, 218] on icon "button" at bounding box center [1160, 222] width 18 height 18
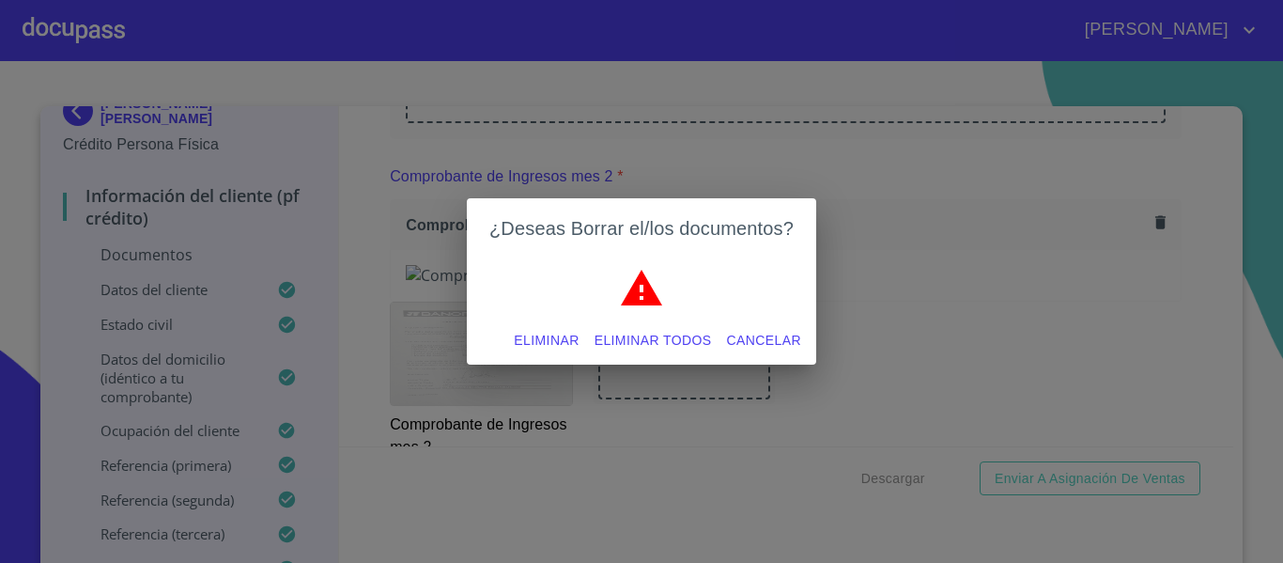
click at [636, 339] on span "Eliminar todos" at bounding box center [653, 340] width 117 height 23
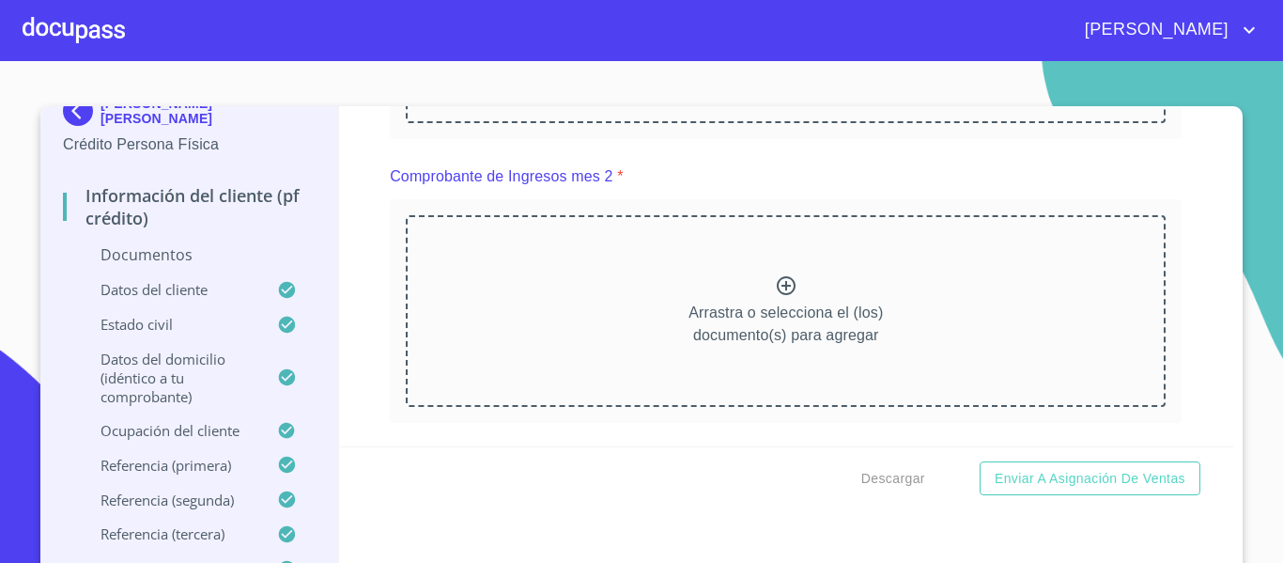
click at [775, 282] on icon at bounding box center [786, 285] width 23 height 23
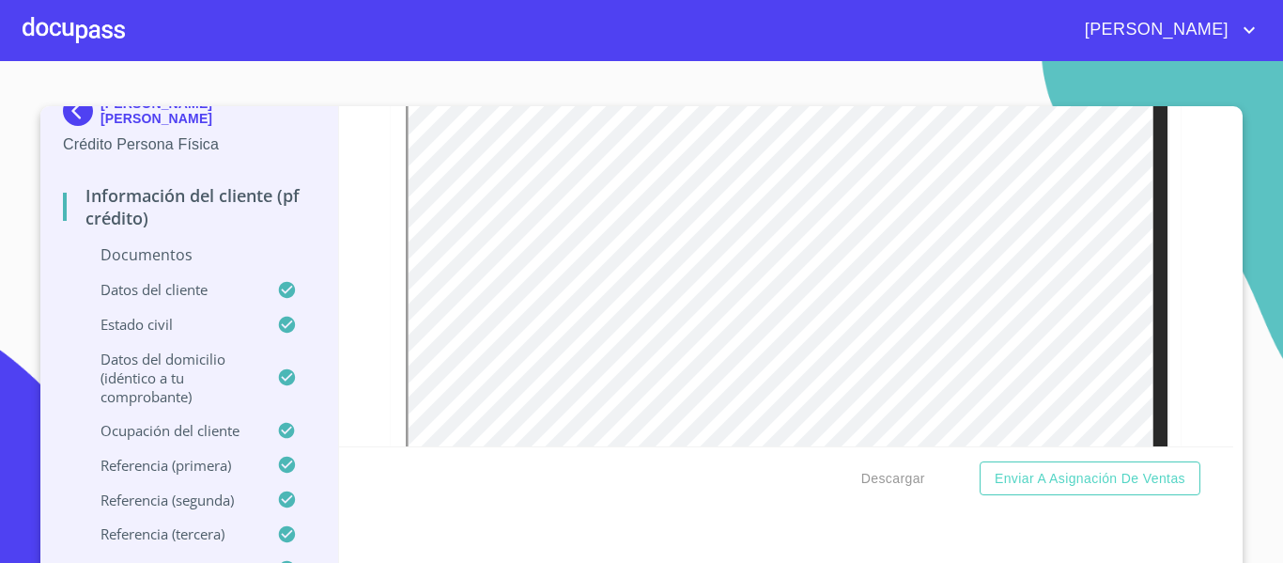
scroll to position [2724, 0]
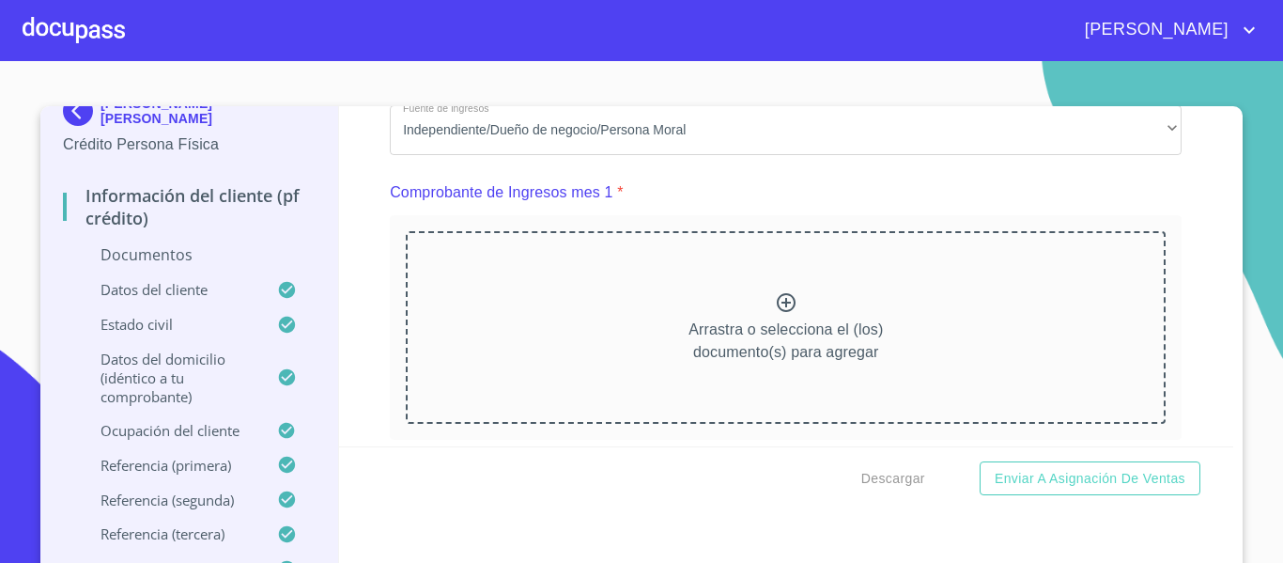
scroll to position [1315, 0]
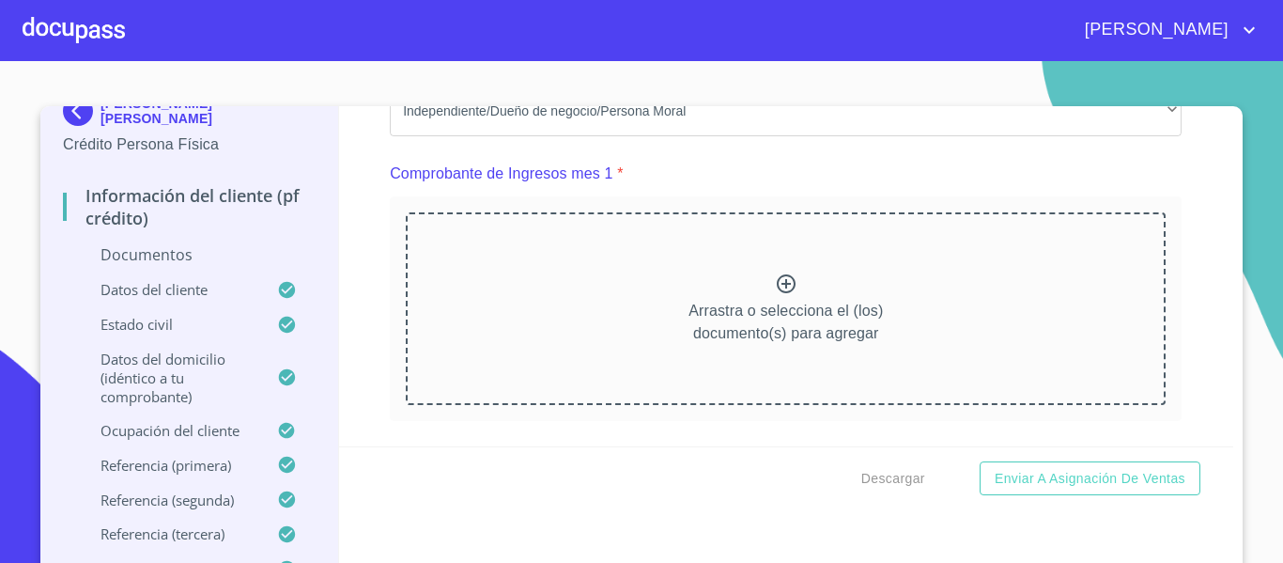
click at [775, 282] on icon at bounding box center [786, 283] width 23 height 23
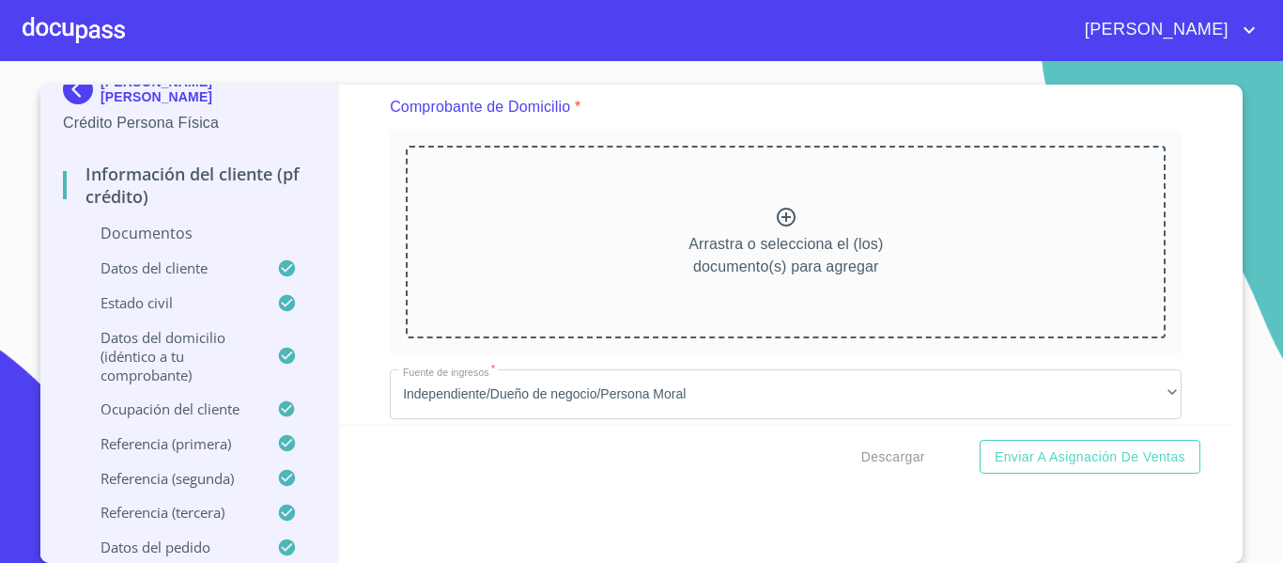
scroll to position [1033, 0]
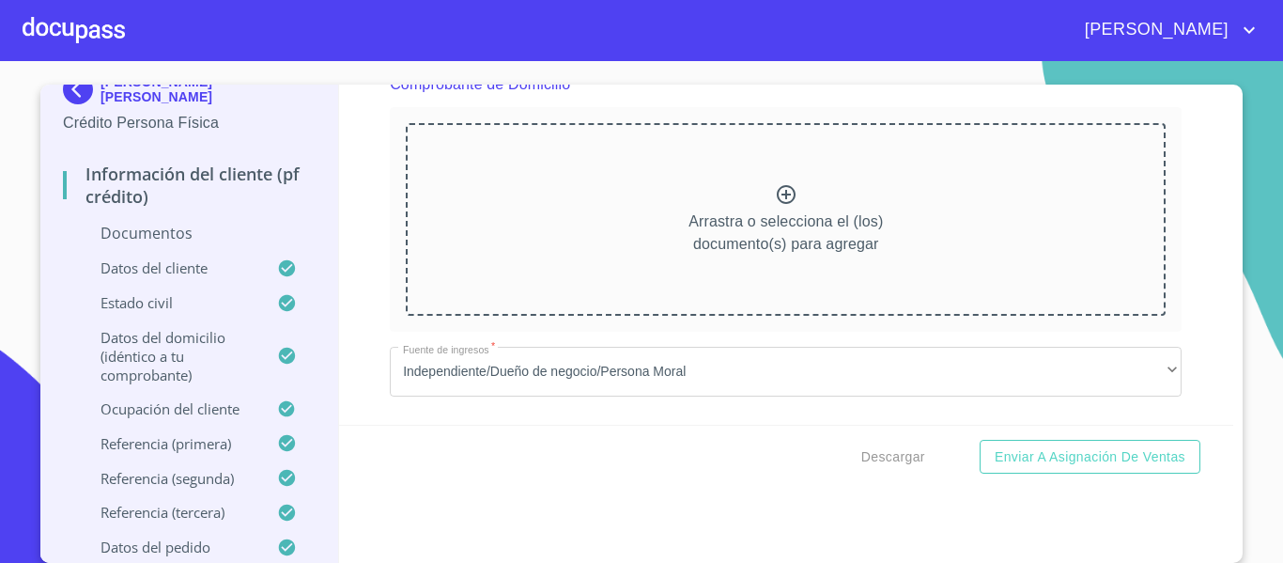
click at [775, 200] on icon at bounding box center [786, 194] width 23 height 23
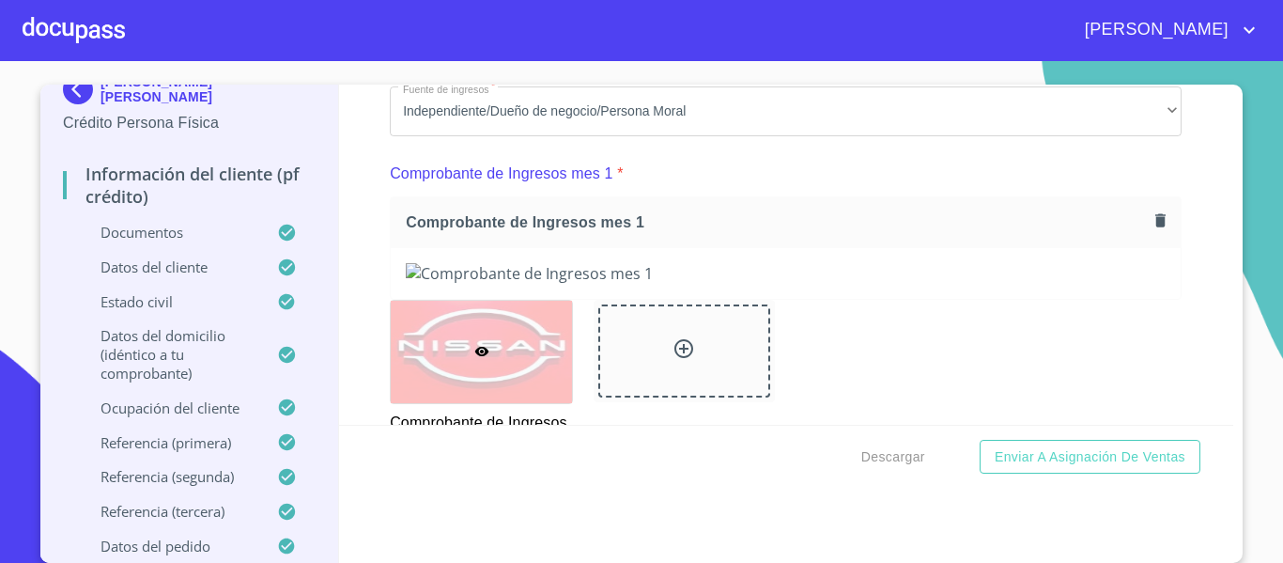
scroll to position [1315, 0]
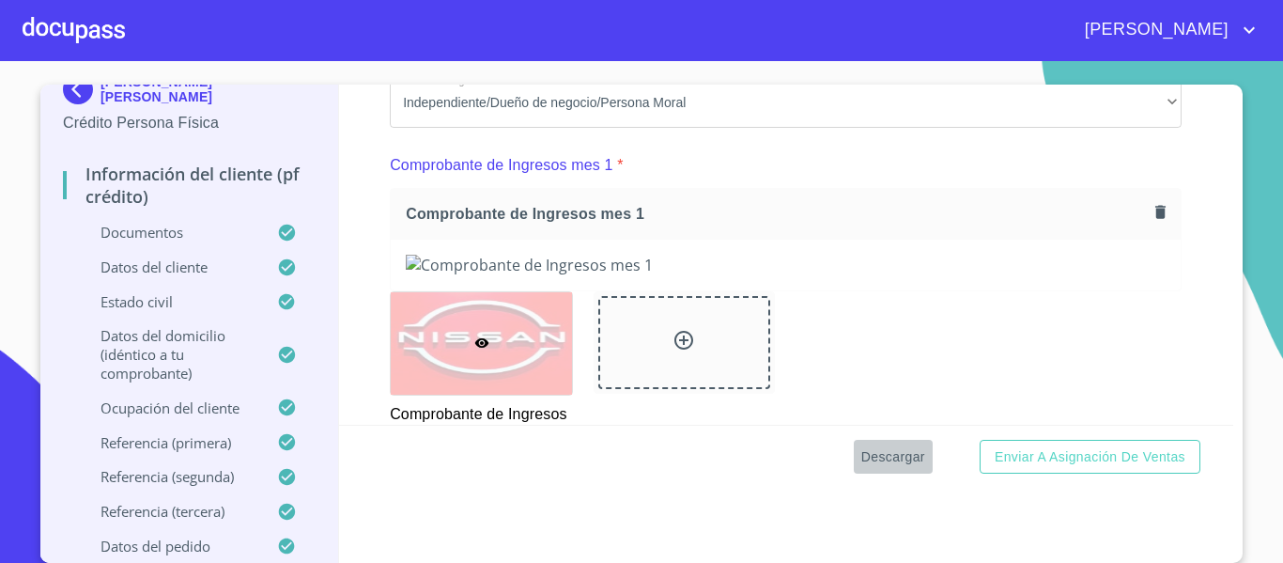
click at [884, 457] on span "Descargar" at bounding box center [893, 456] width 64 height 23
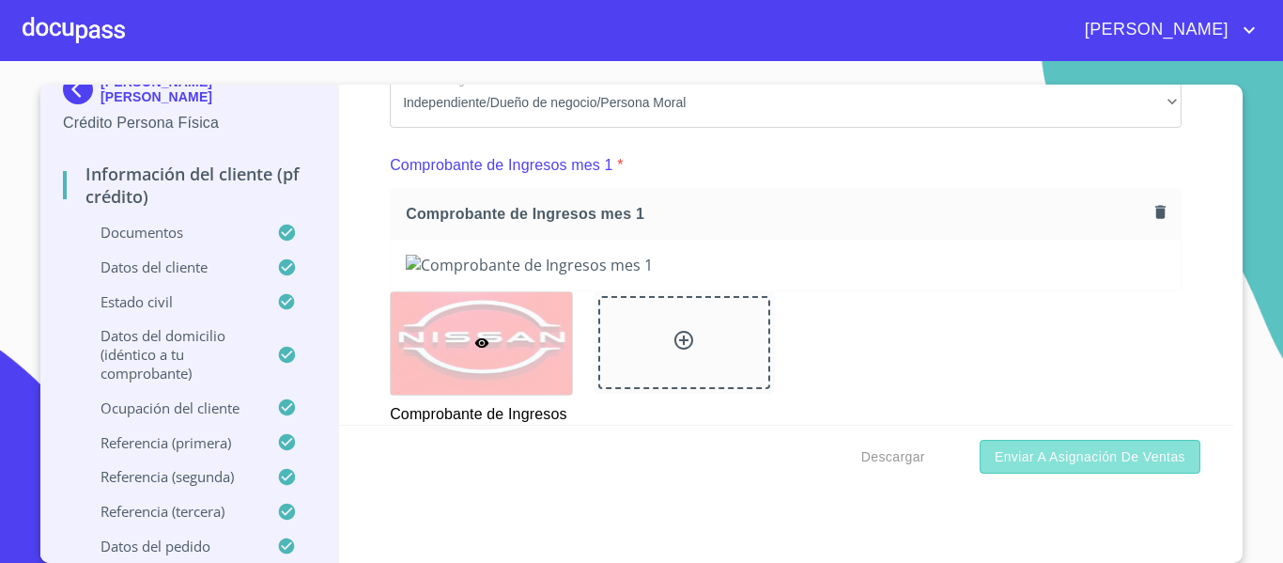
click at [1039, 469] on button "Enviar a Asignación de Ventas" at bounding box center [1090, 457] width 221 height 35
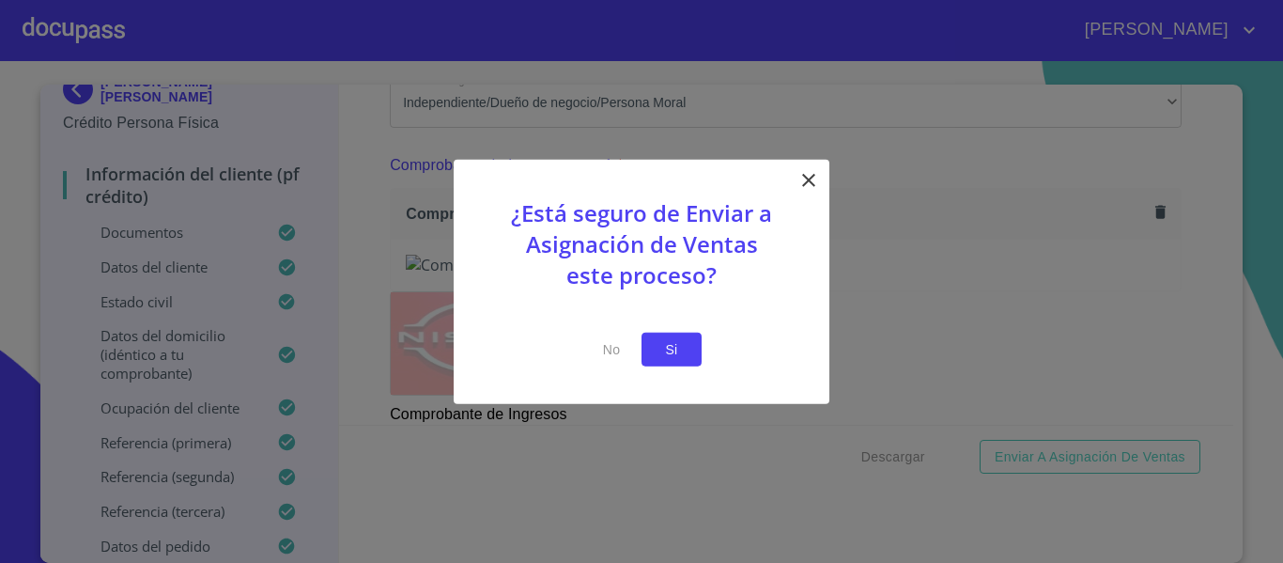
click at [684, 348] on span "Si" at bounding box center [672, 348] width 30 height 23
